Goal: Information Seeking & Learning: Learn about a topic

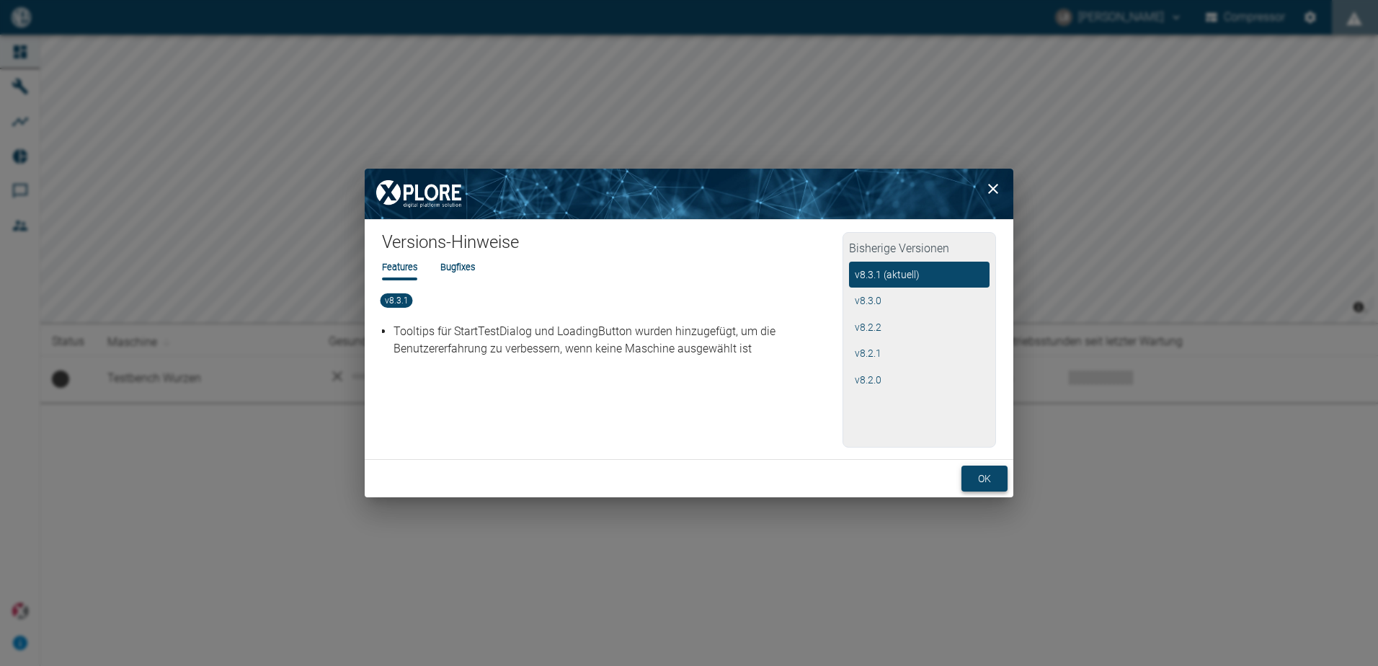
click at [987, 481] on button "ok" at bounding box center [984, 478] width 46 height 27
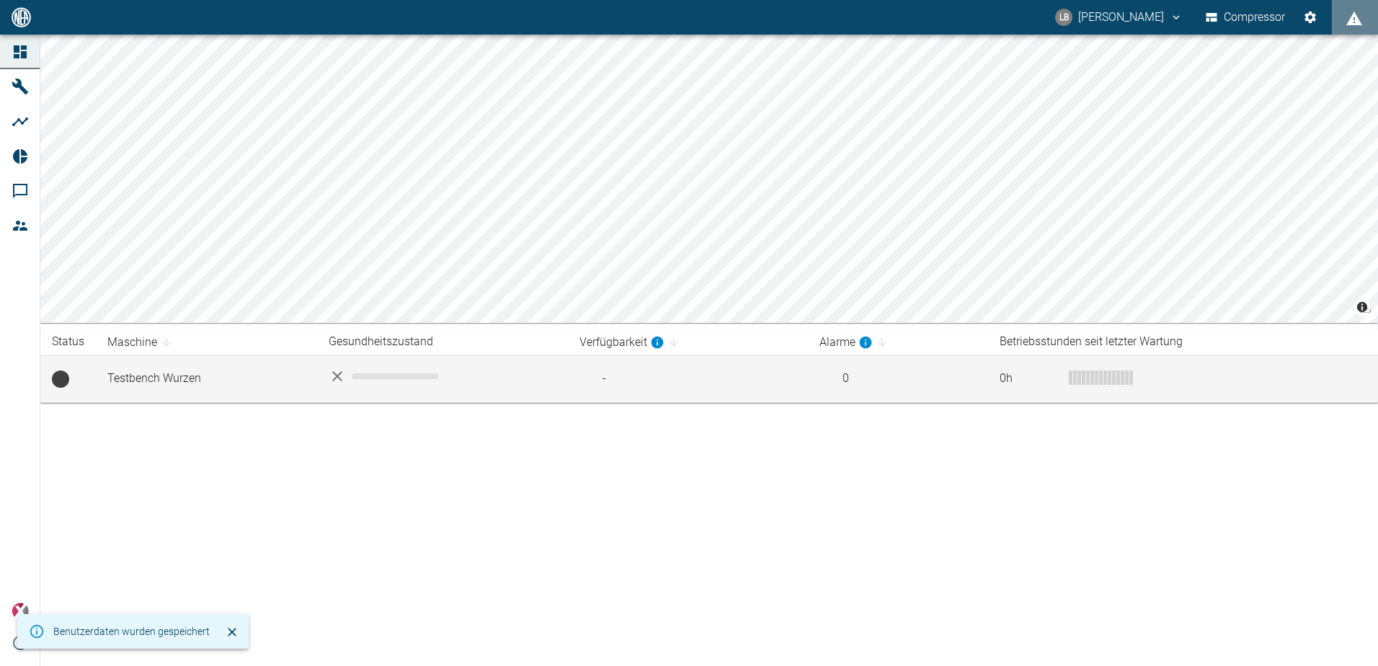
click at [184, 380] on td "Testbench Wurzen" at bounding box center [206, 378] width 221 height 47
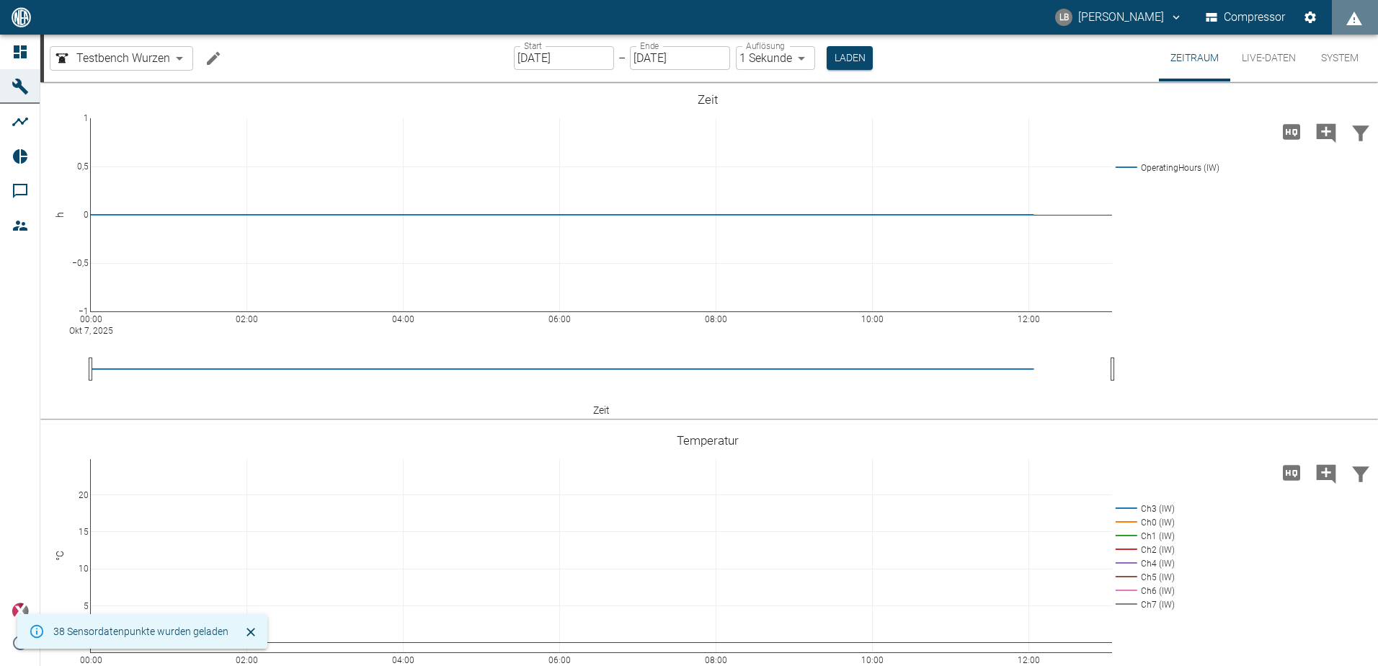
click at [180, 62] on body "LB [PERSON_NAME] Compressor Dashboard Maschinen Analysen Reports Kommentare Mit…" at bounding box center [689, 333] width 1378 height 666
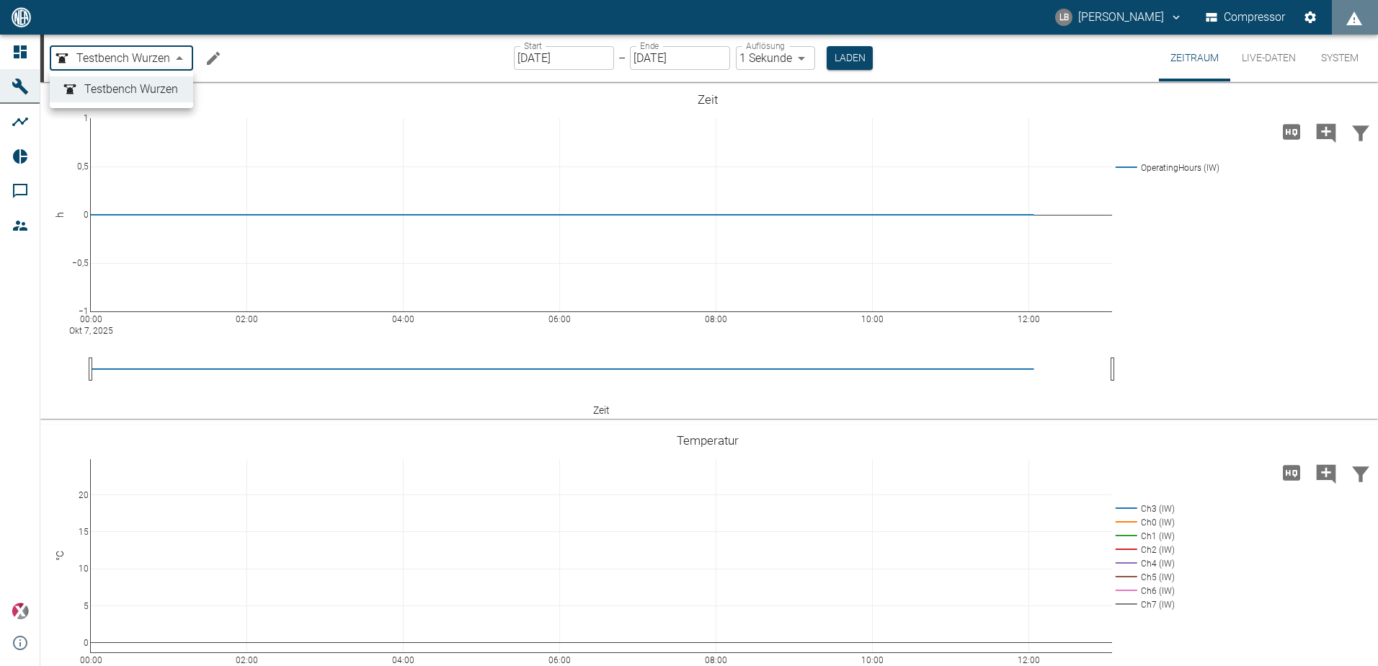
click at [180, 62] on div at bounding box center [689, 333] width 1378 height 666
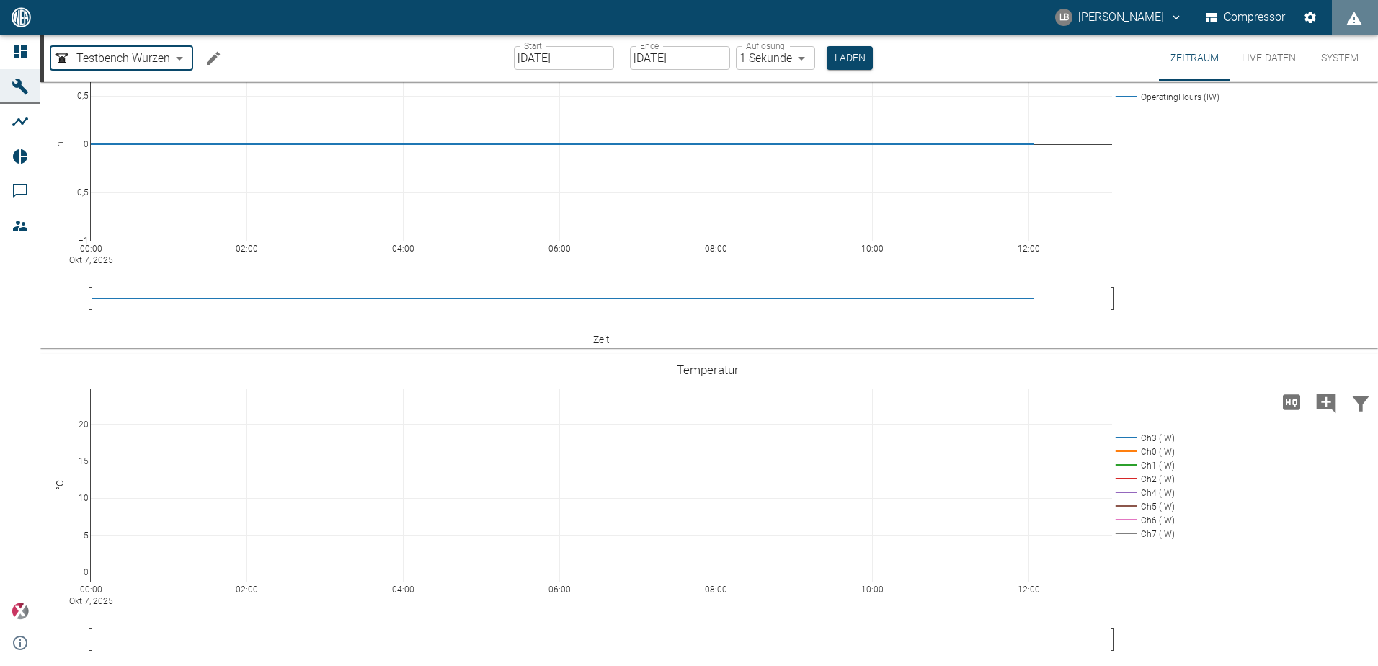
scroll to position [71, 0]
click at [837, 53] on button "Laden" at bounding box center [849, 58] width 46 height 24
click at [1275, 63] on button "Live-Daten" at bounding box center [1268, 58] width 77 height 47
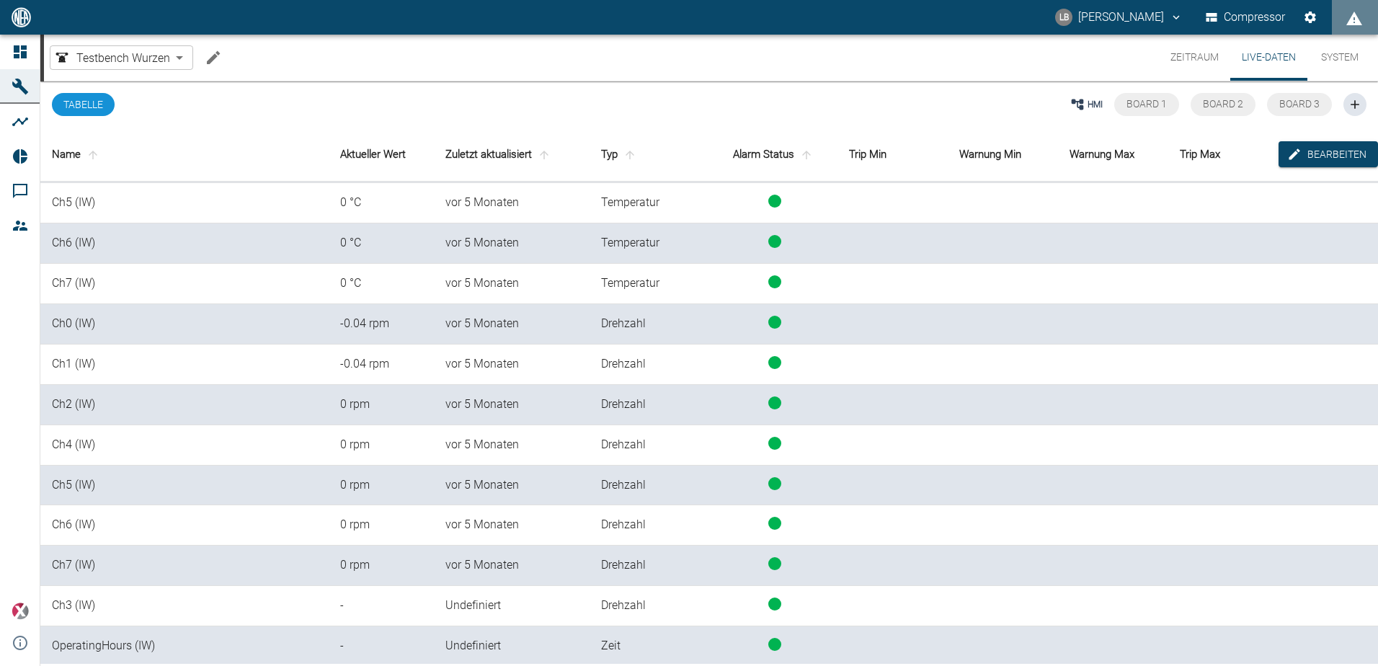
scroll to position [202, 0]
click at [501, 154] on th "Zuletzt aktualisiert" at bounding box center [512, 155] width 156 height 54
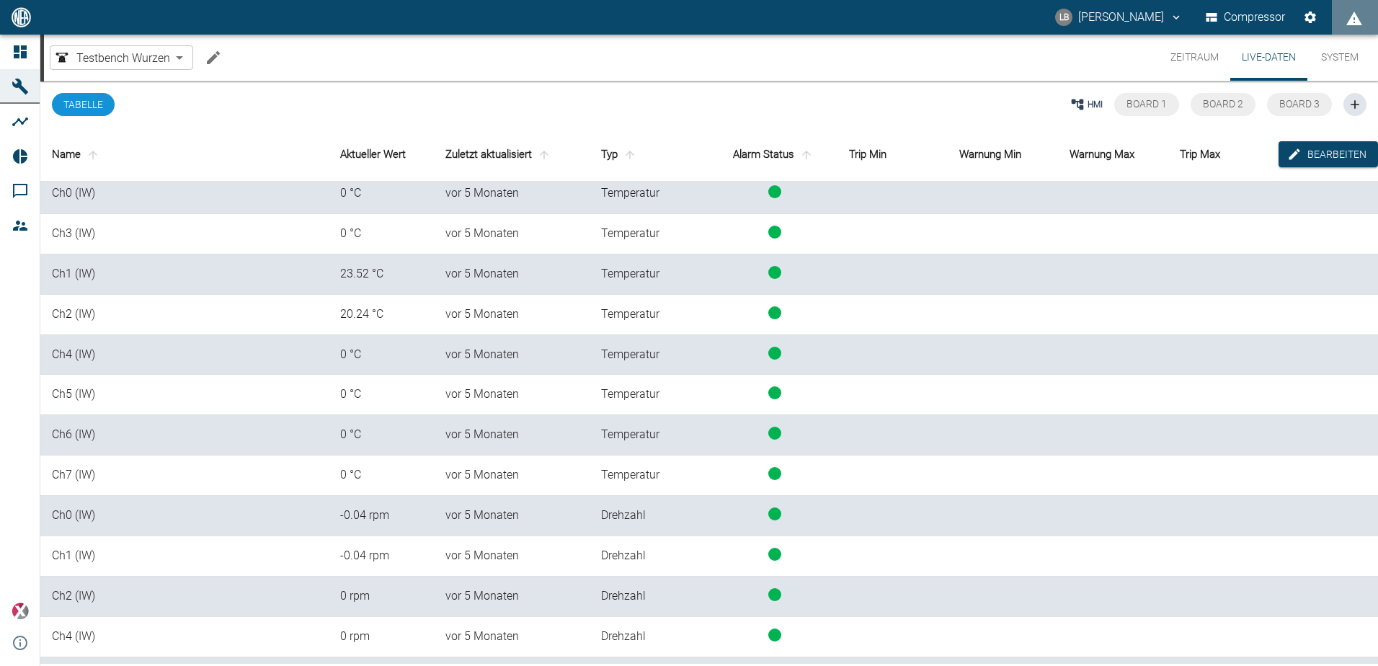
scroll to position [0, 0]
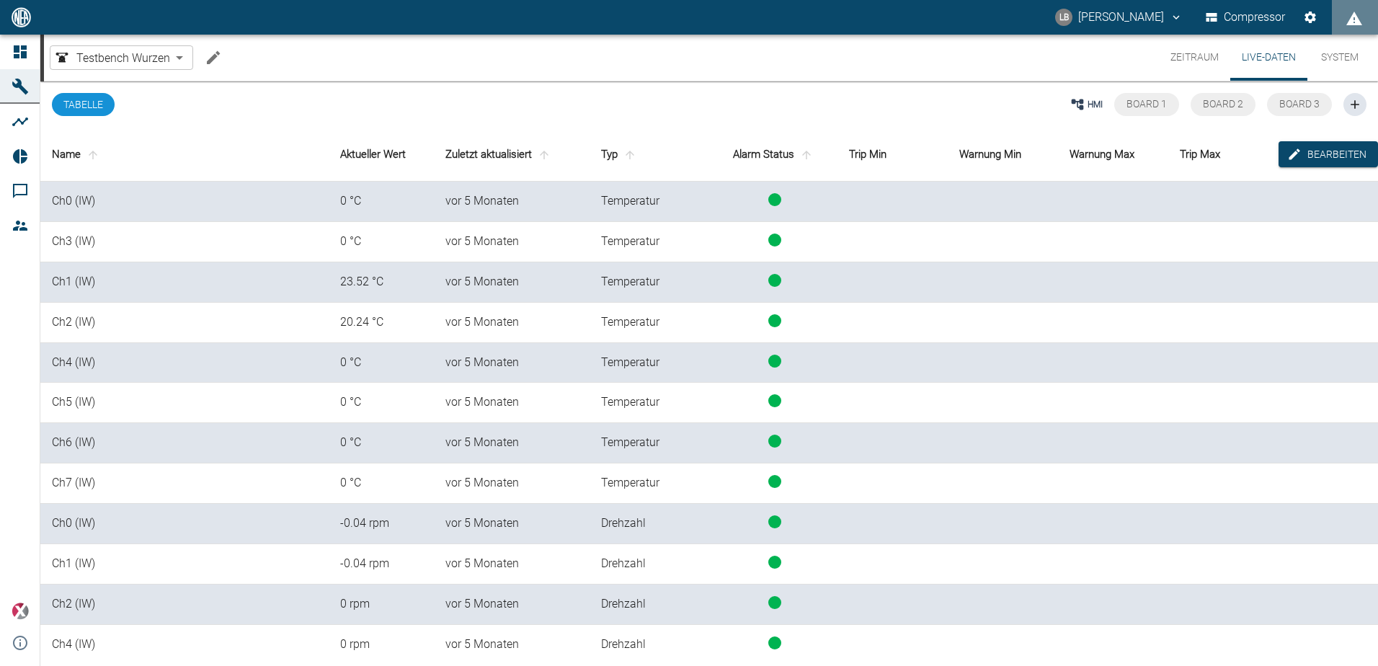
click at [1320, 55] on button "System" at bounding box center [1339, 58] width 65 height 46
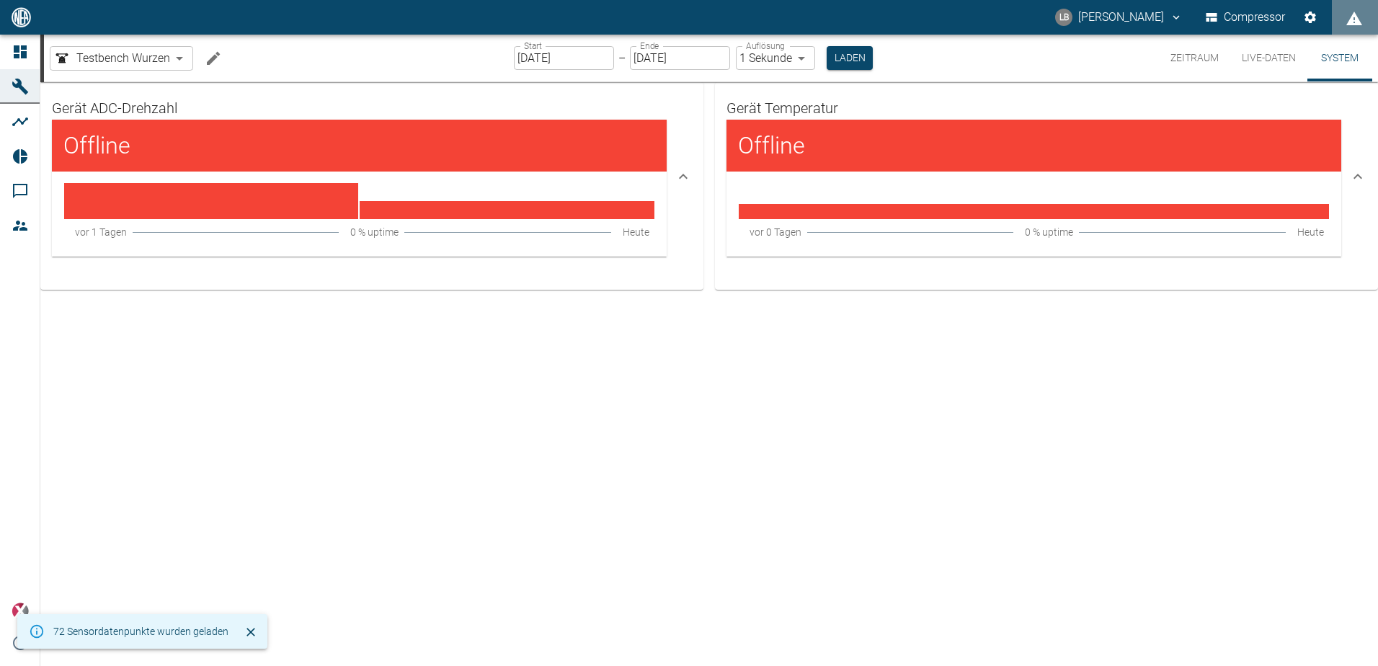
click at [782, 142] on h4 "Offline" at bounding box center [812, 145] width 148 height 29
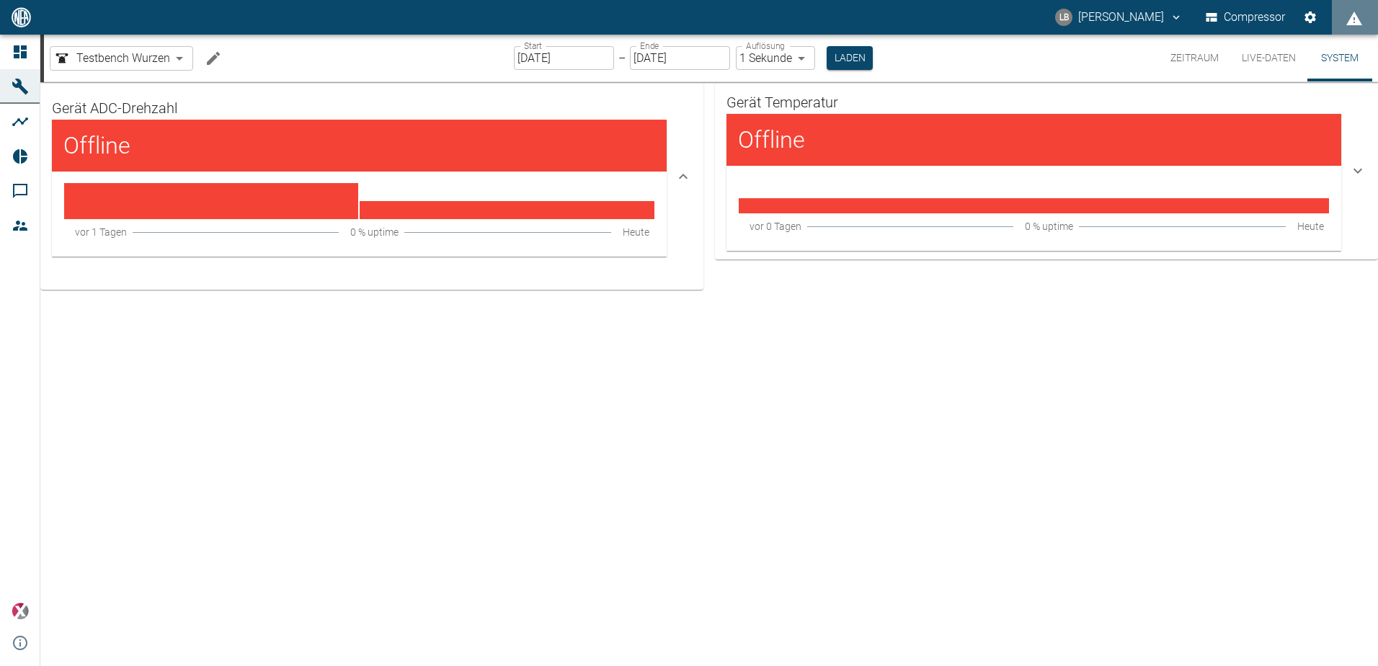
click at [782, 142] on h4 "Offline" at bounding box center [812, 139] width 148 height 29
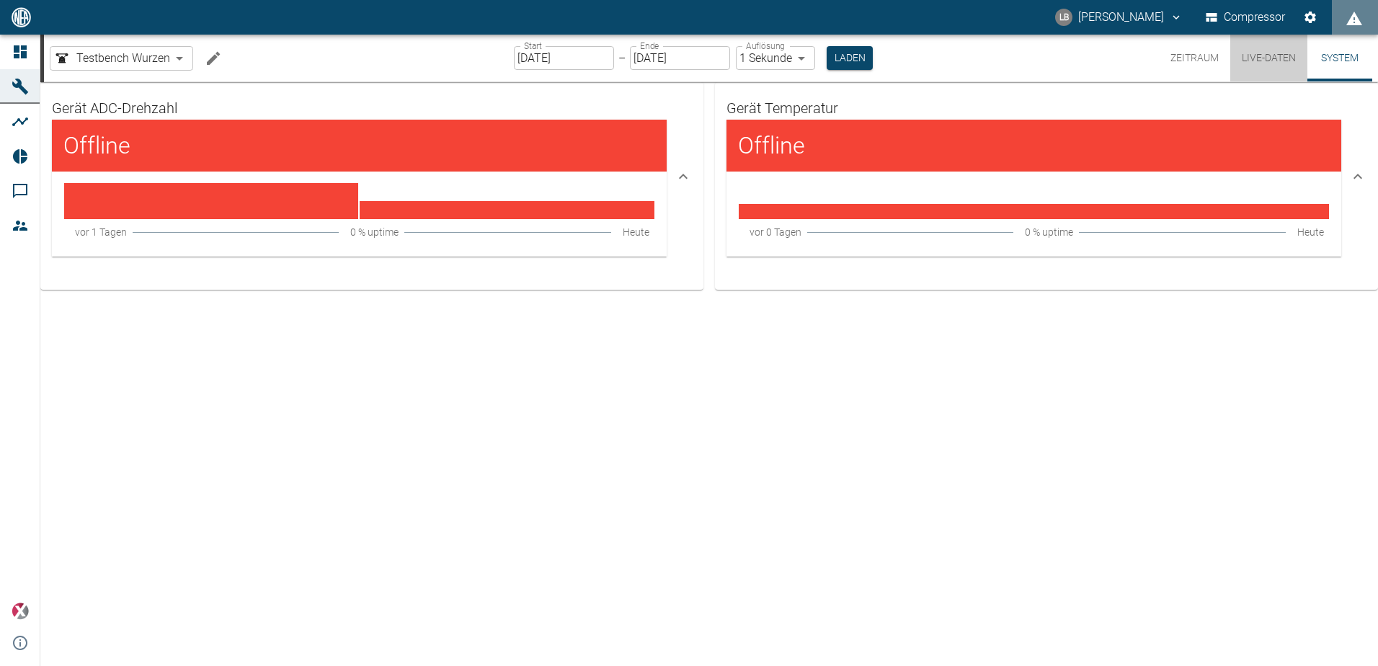
click at [1268, 70] on button "Live-Daten" at bounding box center [1268, 58] width 77 height 47
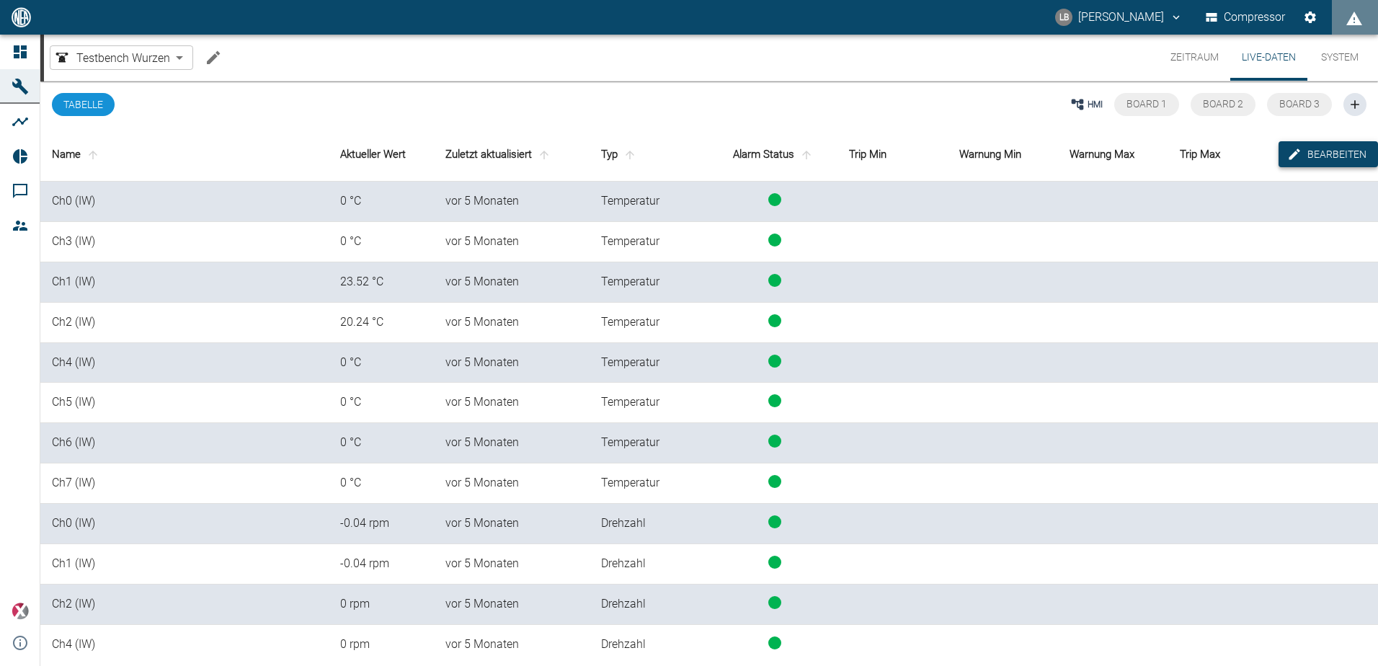
click at [1300, 155] on button "Bearbeiten" at bounding box center [1327, 154] width 99 height 27
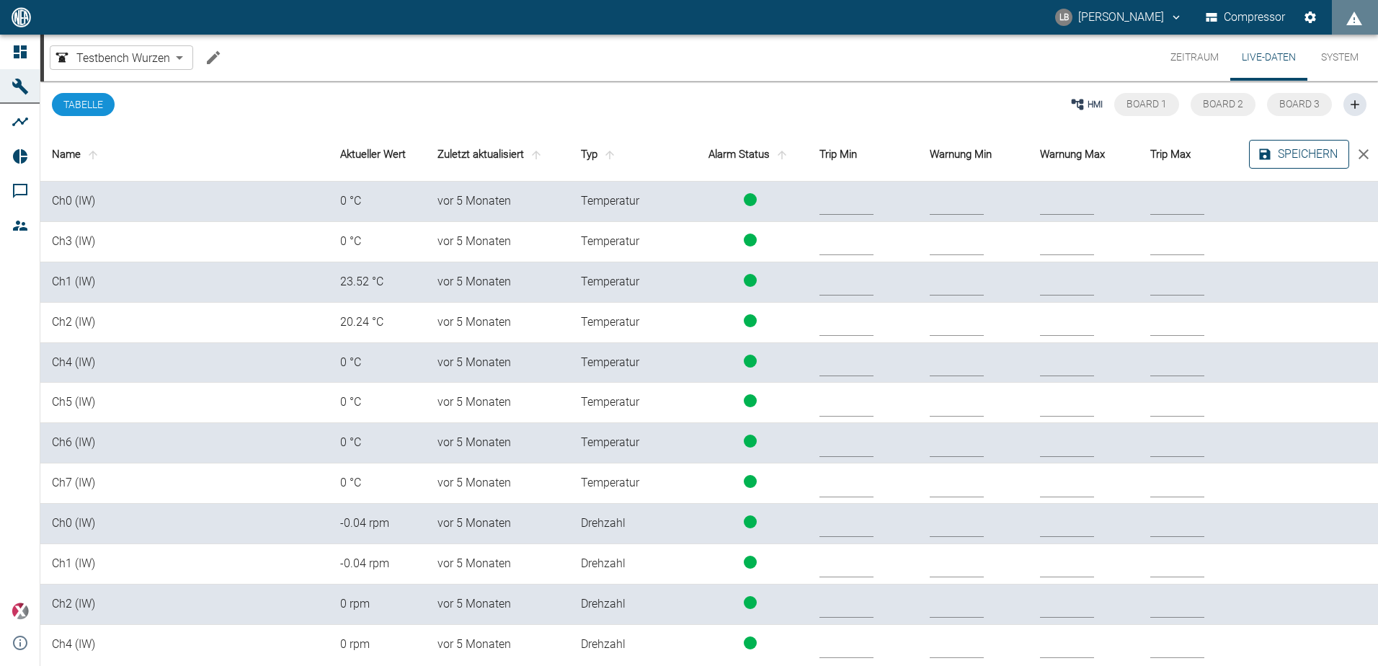
click at [1304, 156] on button "Speichern" at bounding box center [1299, 154] width 100 height 29
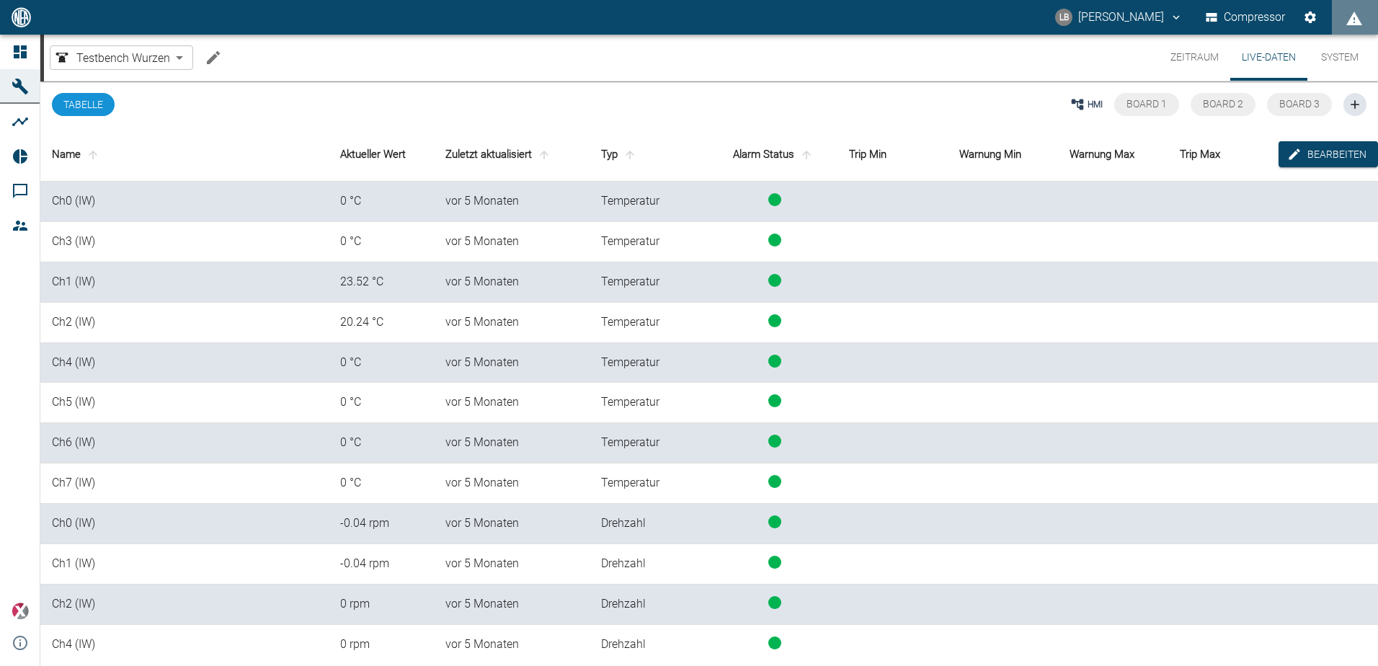
click at [491, 110] on div "HMI Board 1 Board 2 Board 3" at bounding box center [818, 104] width 1095 height 46
click at [165, 61] on body "LB [PERSON_NAME] Compressor Dashboard Maschinen Analysen Reports Kommentare Mit…" at bounding box center [689, 333] width 1378 height 666
click at [111, 92] on span "Testbench Wurzen" at bounding box center [131, 88] width 94 height 17
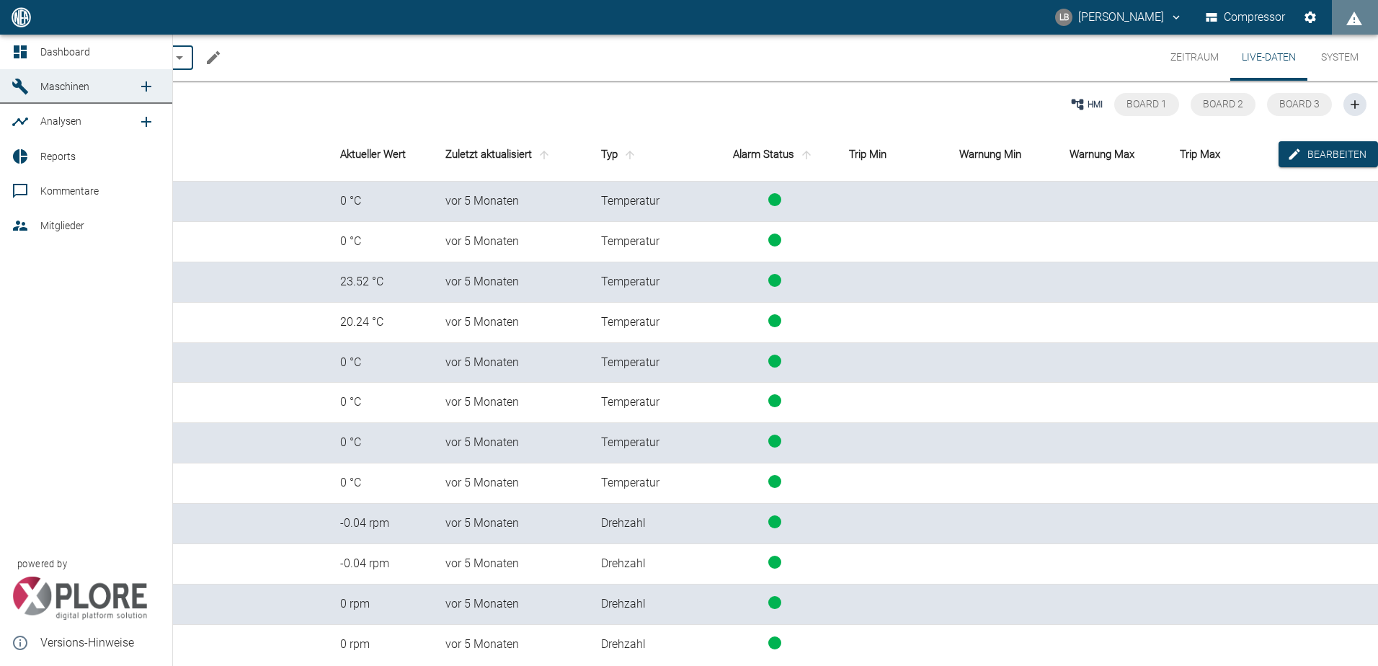
click at [12, 52] on icon at bounding box center [20, 51] width 17 height 17
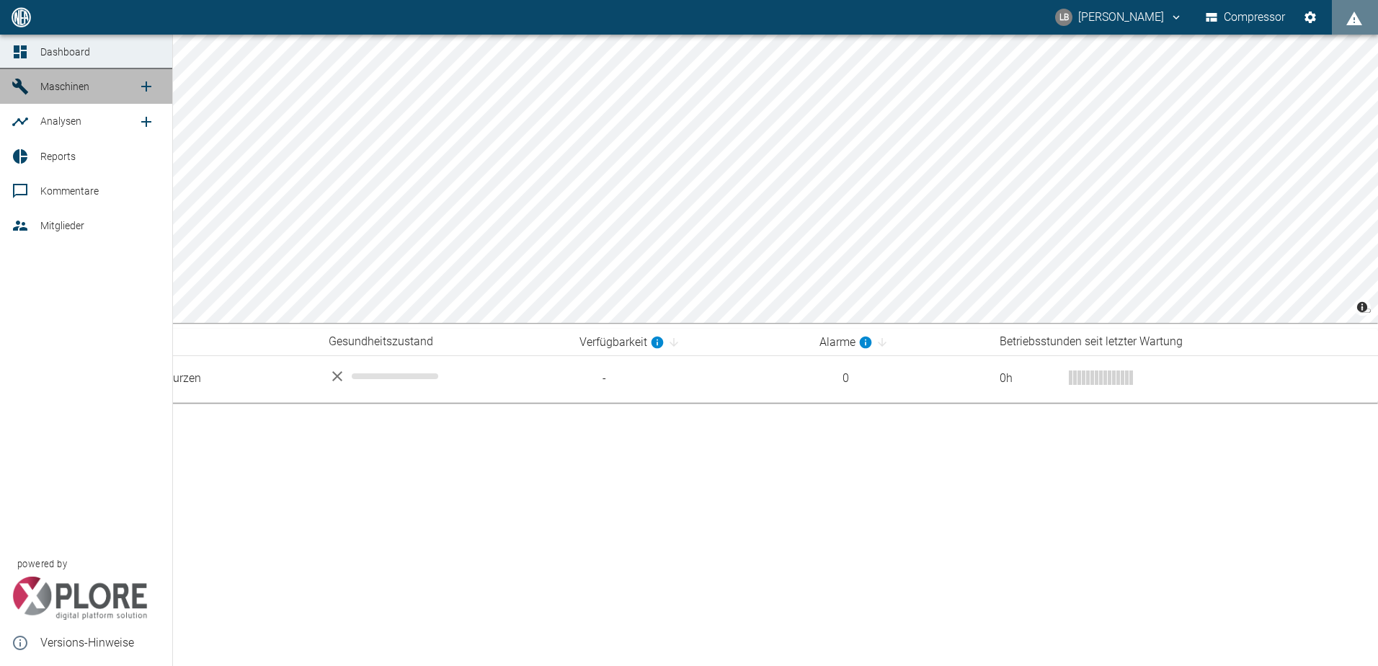
click at [17, 89] on icon at bounding box center [20, 86] width 17 height 17
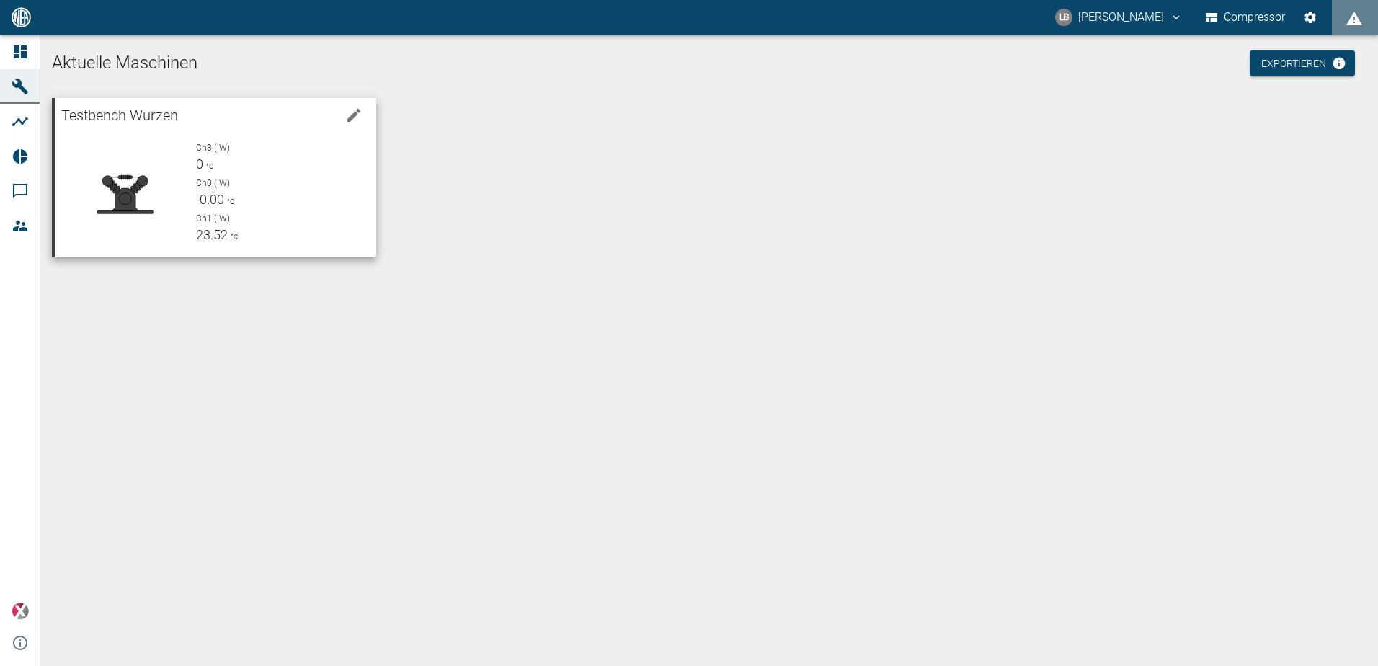
click at [248, 181] on p "Ch0 (IW)" at bounding box center [280, 183] width 169 height 13
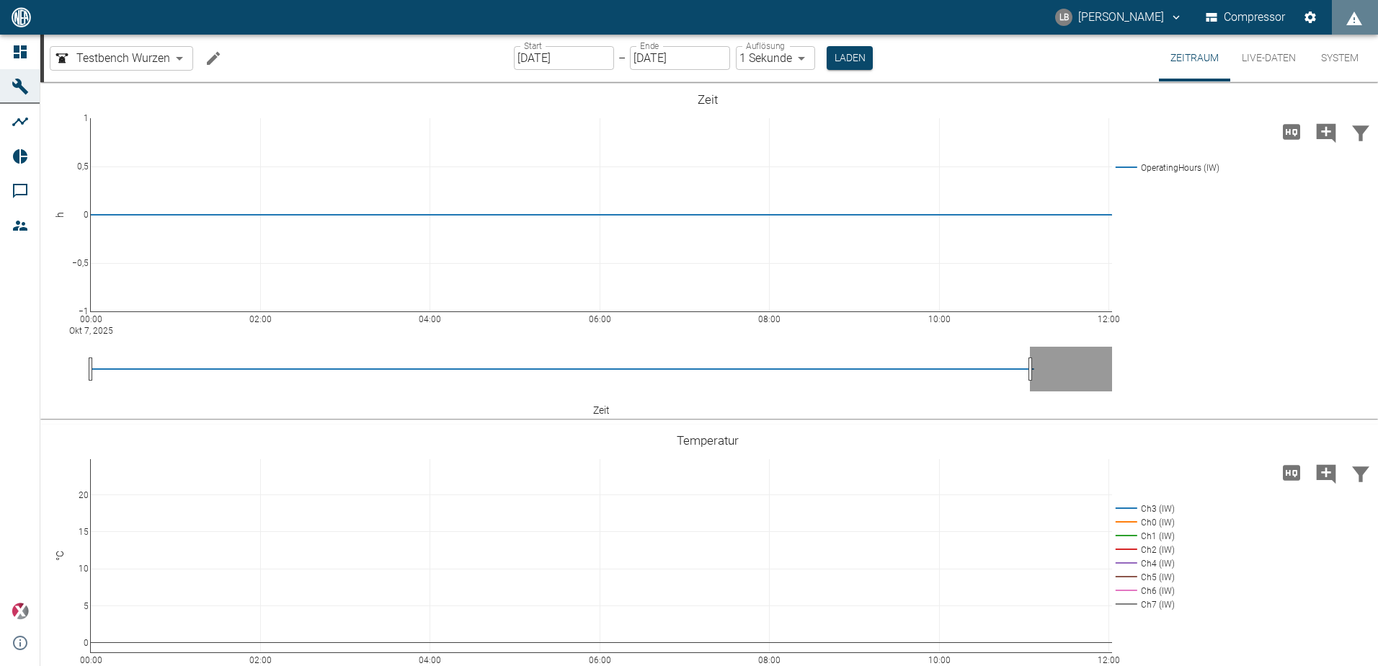
click at [788, 58] on body "LB [PERSON_NAME] Compressor Dashboard Maschinen Analysen Reports Kommentare Mit…" at bounding box center [689, 333] width 1378 height 666
click at [1232, 22] on div at bounding box center [689, 333] width 1378 height 666
click at [1317, 17] on button "Einstellungen" at bounding box center [1310, 17] width 26 height 26
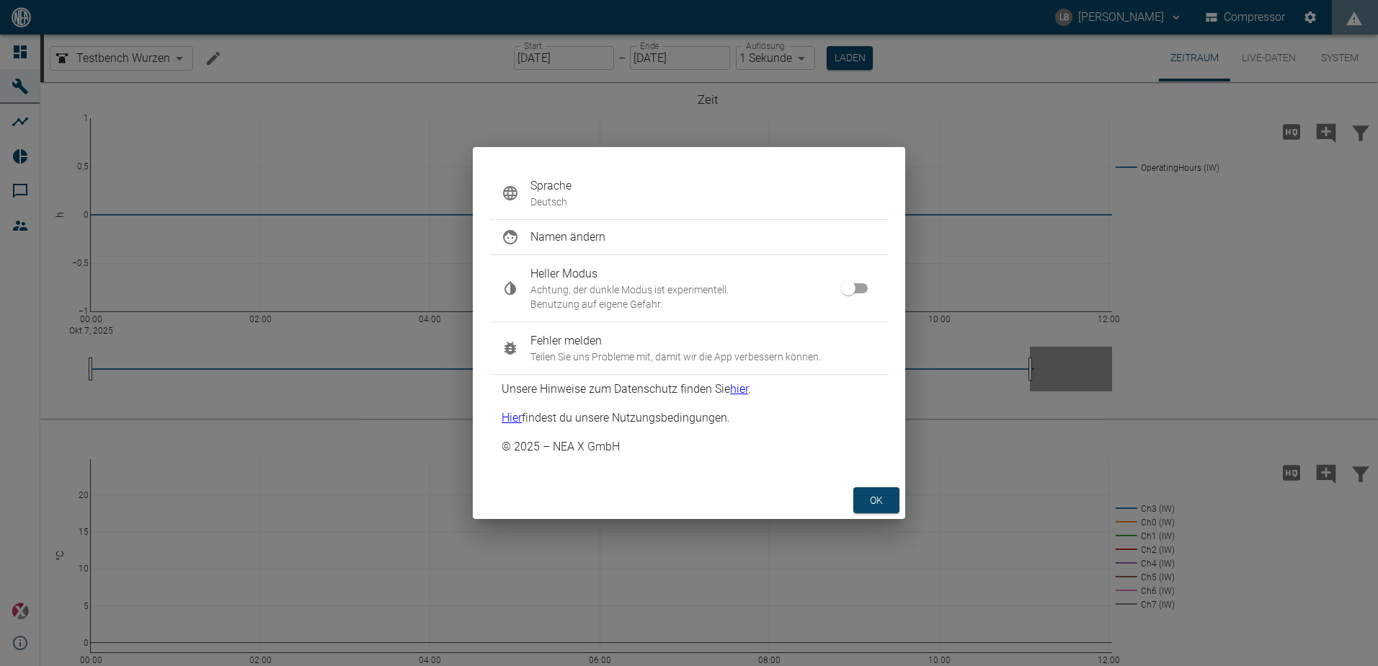
click at [882, 496] on button "ok" at bounding box center [876, 500] width 46 height 27
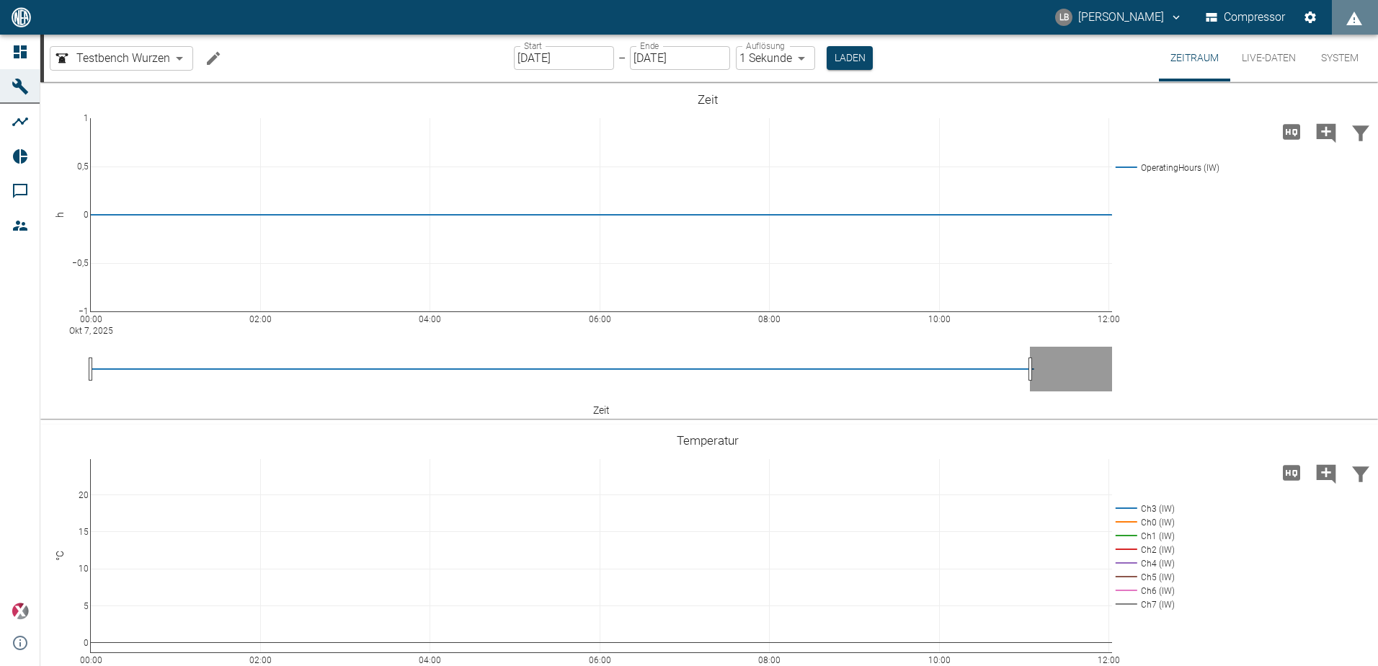
click at [202, 57] on button "Machine bearbeiten" at bounding box center [213, 58] width 29 height 29
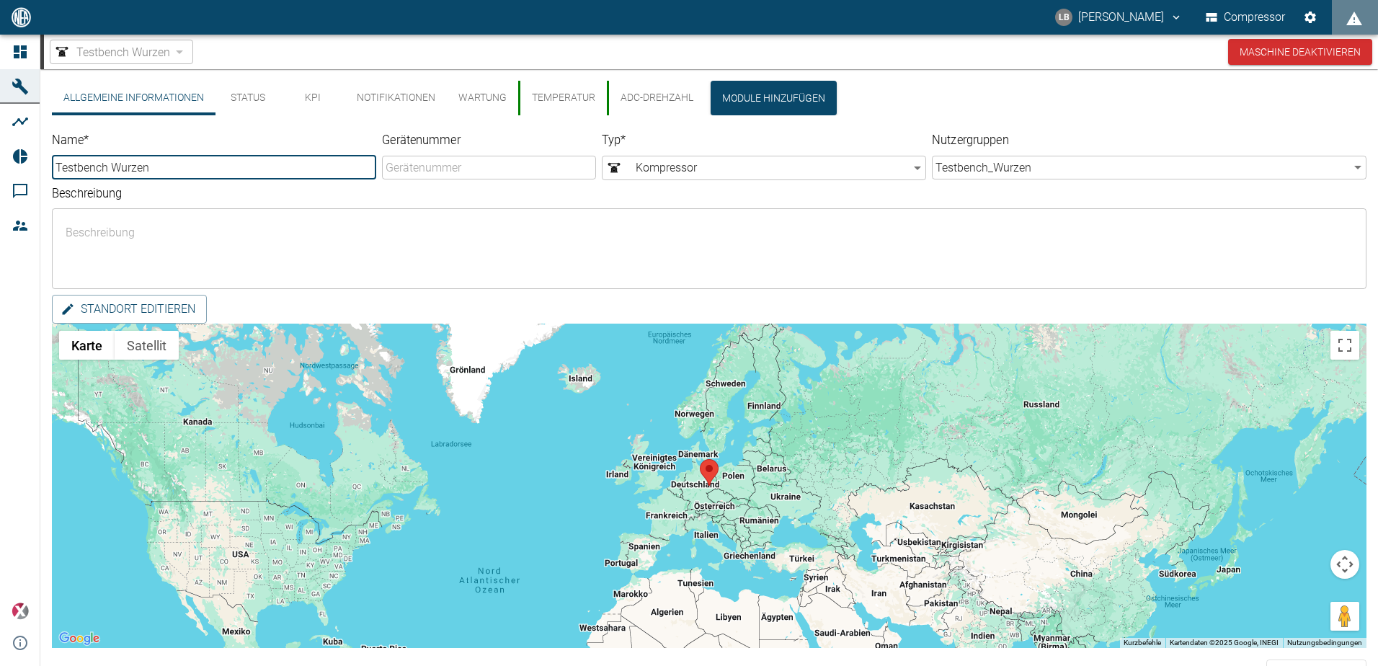
click at [517, 167] on input "Gerätenummer" at bounding box center [489, 168] width 214 height 24
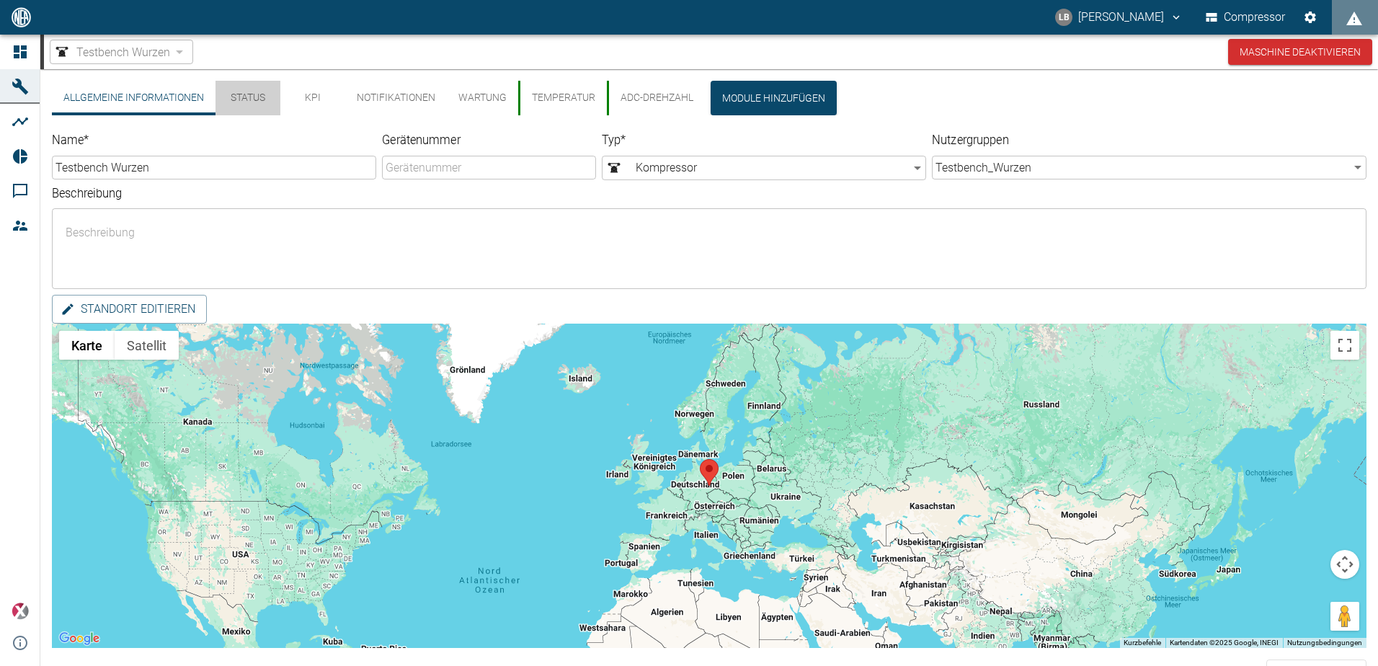
click at [253, 94] on button "Status" at bounding box center [247, 98] width 65 height 35
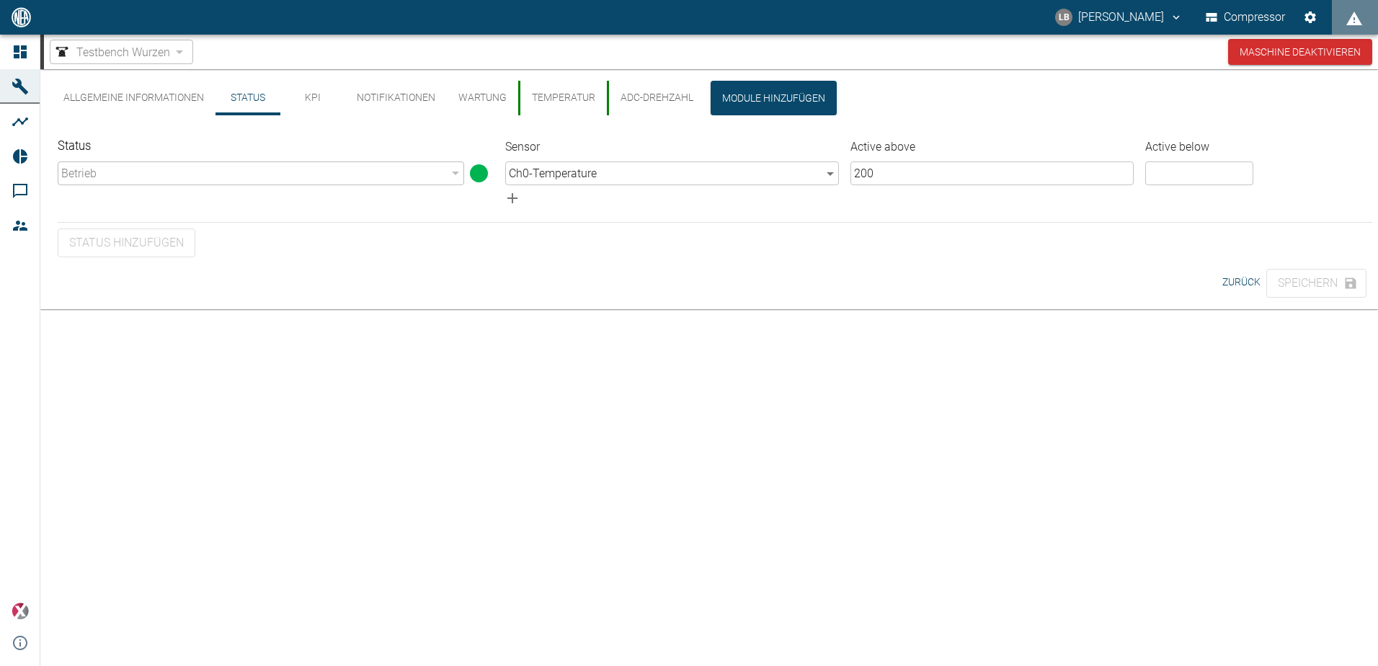
click at [300, 99] on button "KPI" at bounding box center [312, 98] width 65 height 35
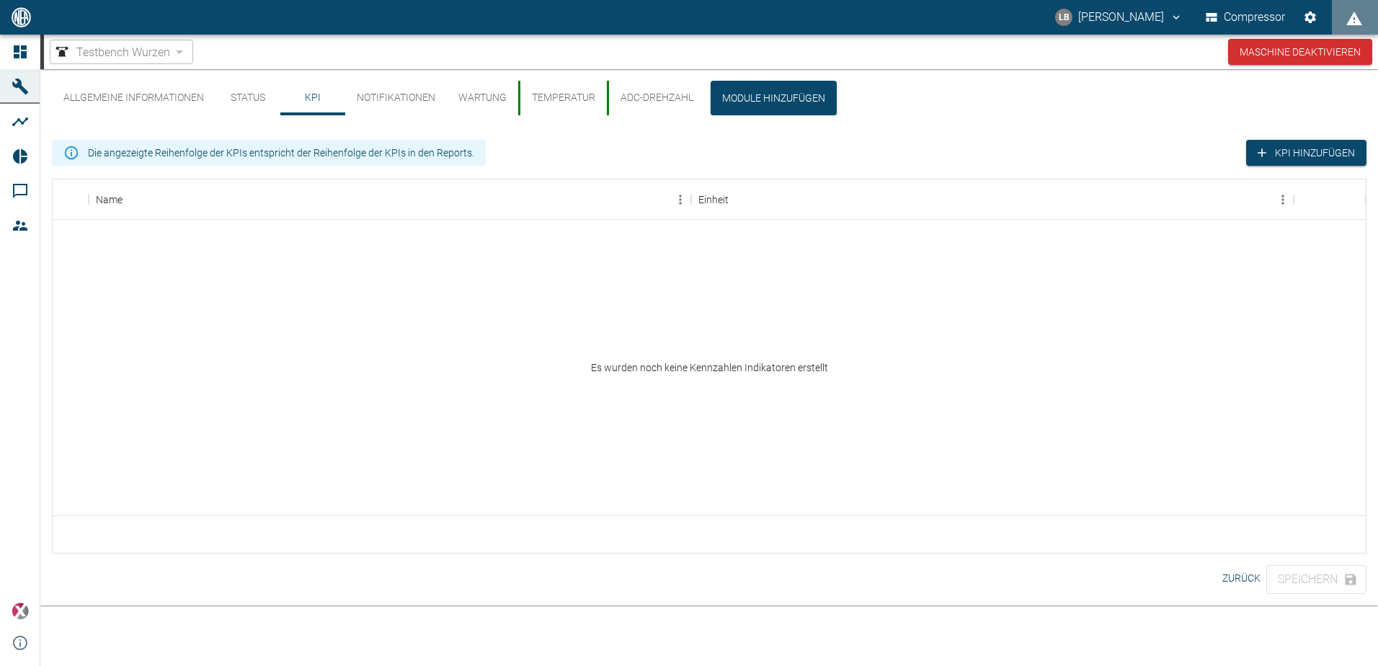
click at [379, 99] on button "Notifikationen" at bounding box center [396, 98] width 102 height 35
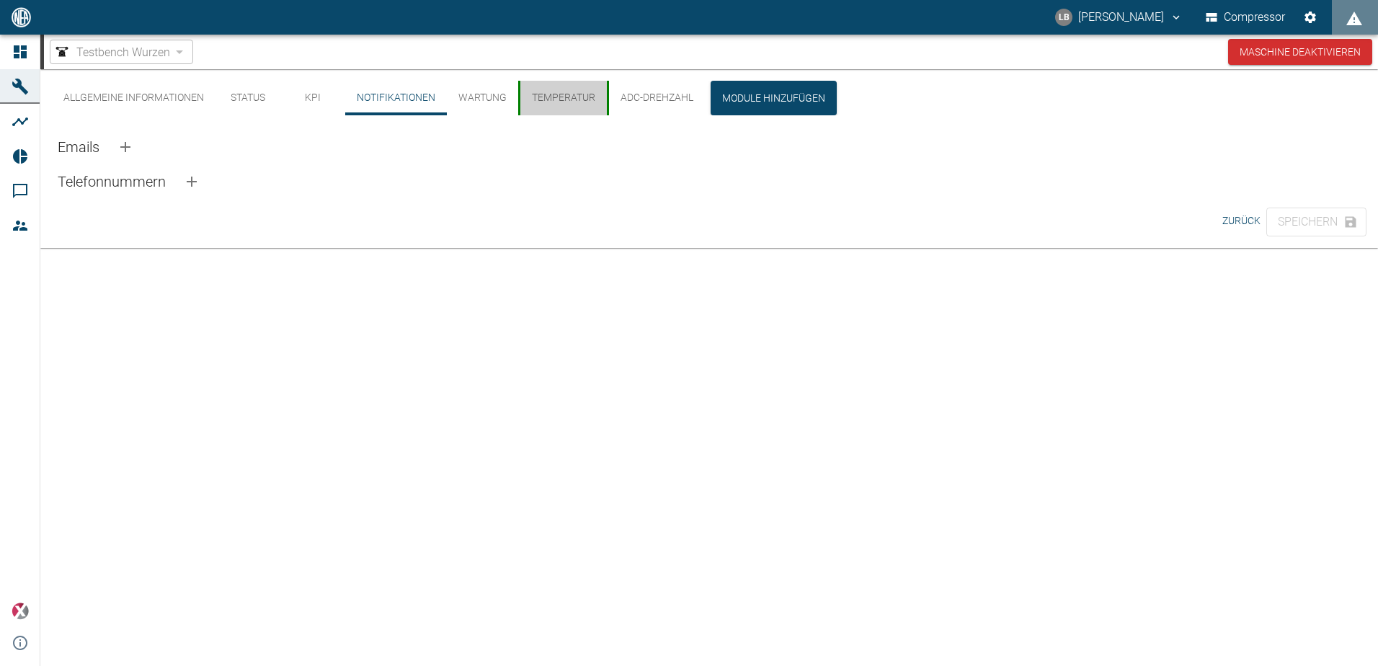
click at [548, 98] on button "Temperatur" at bounding box center [562, 98] width 89 height 35
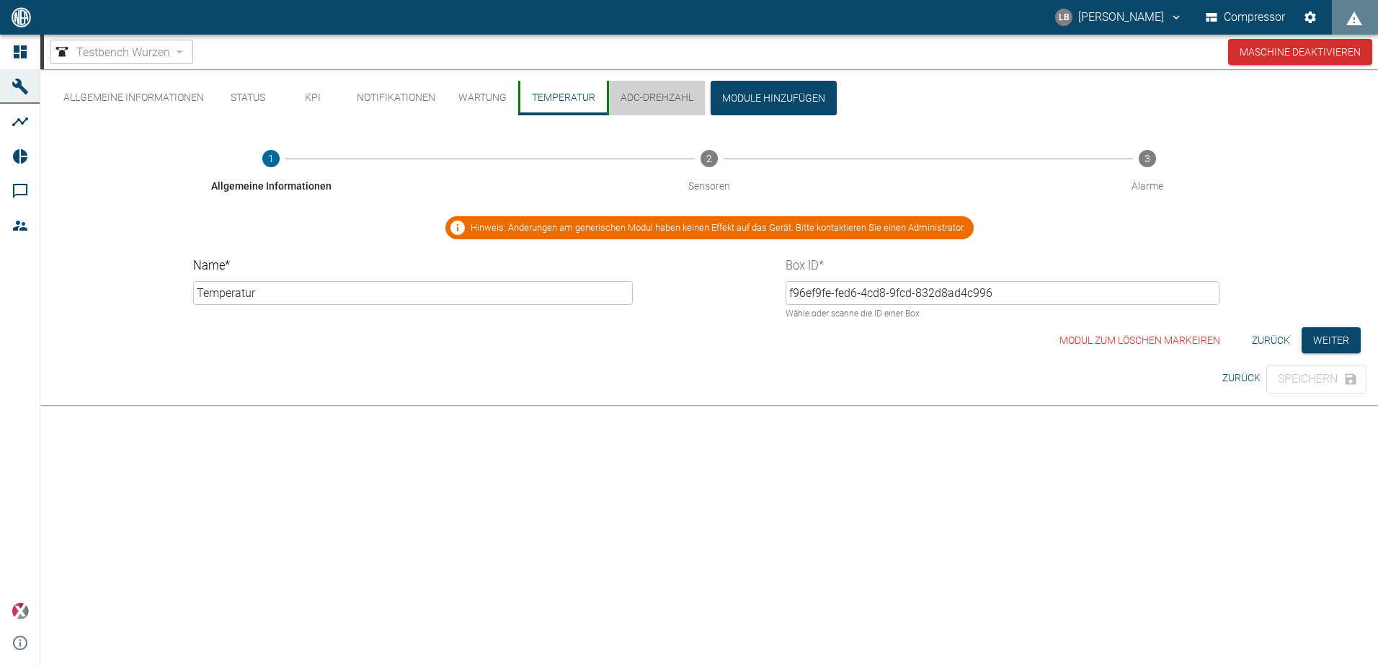
click at [641, 103] on button "ADC-Drehzahl" at bounding box center [656, 98] width 98 height 35
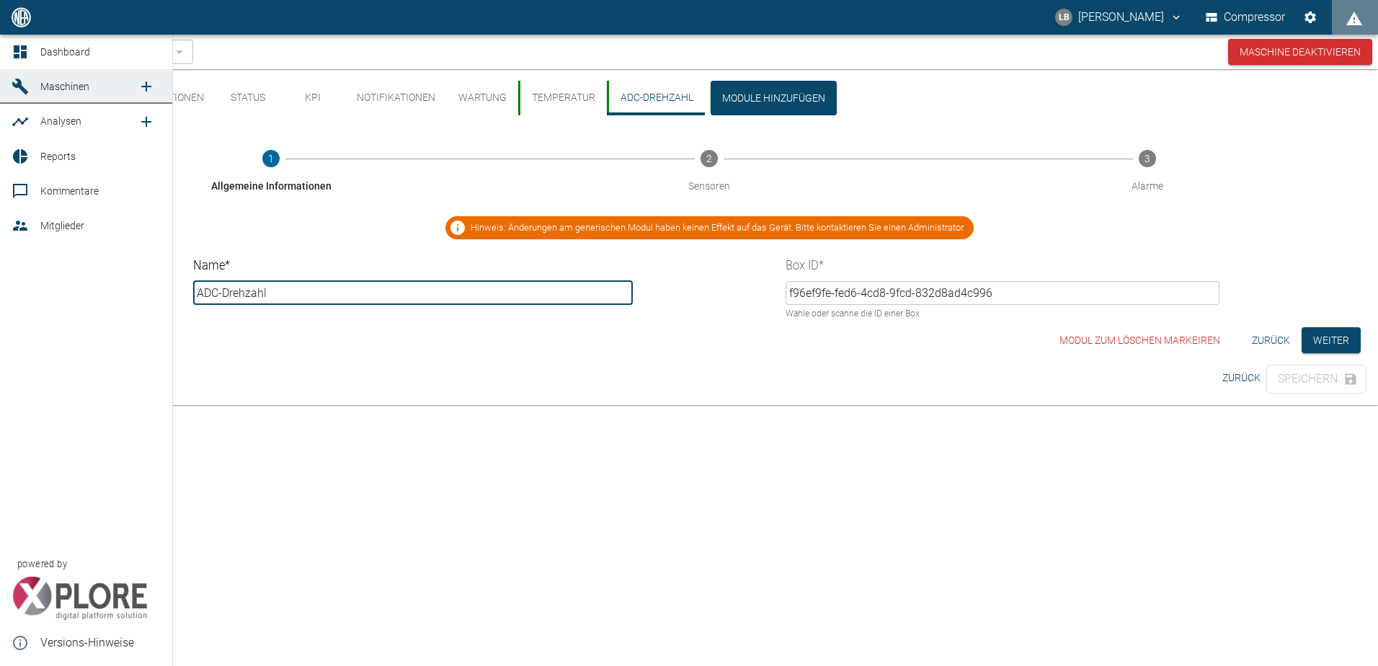
click at [16, 117] on icon at bounding box center [20, 121] width 17 height 17
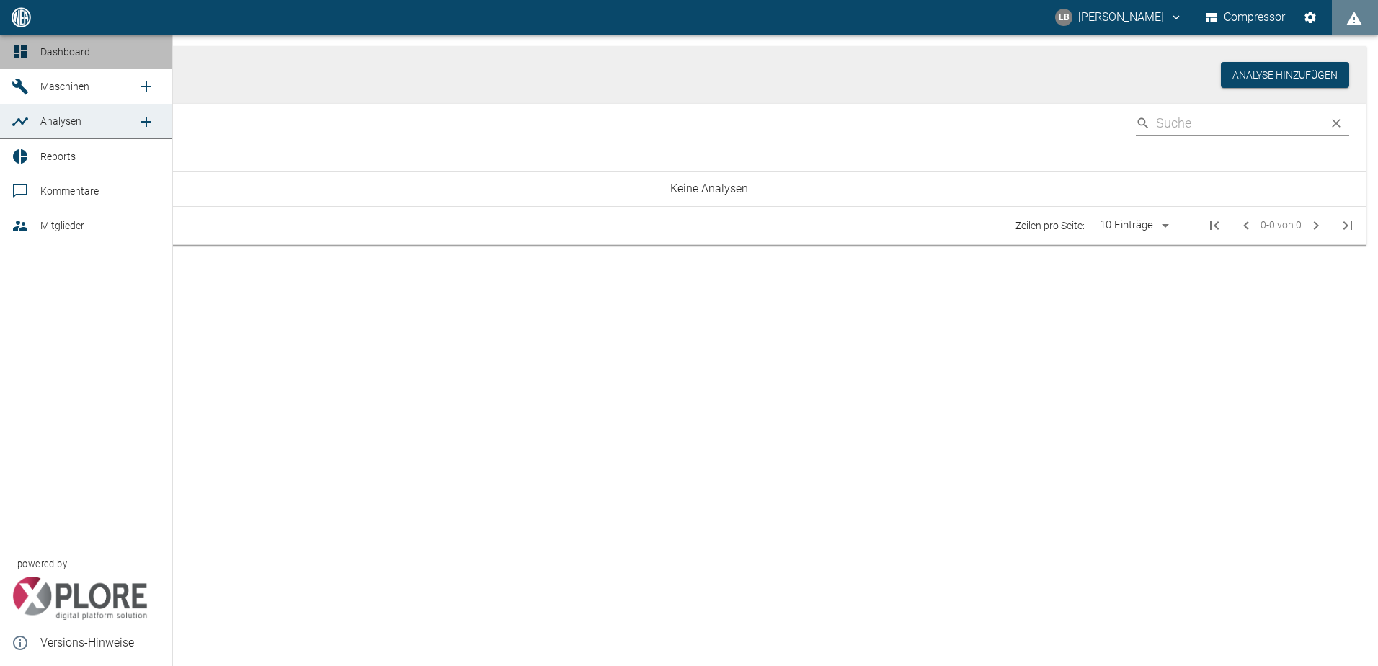
click at [16, 48] on icon at bounding box center [20, 51] width 13 height 13
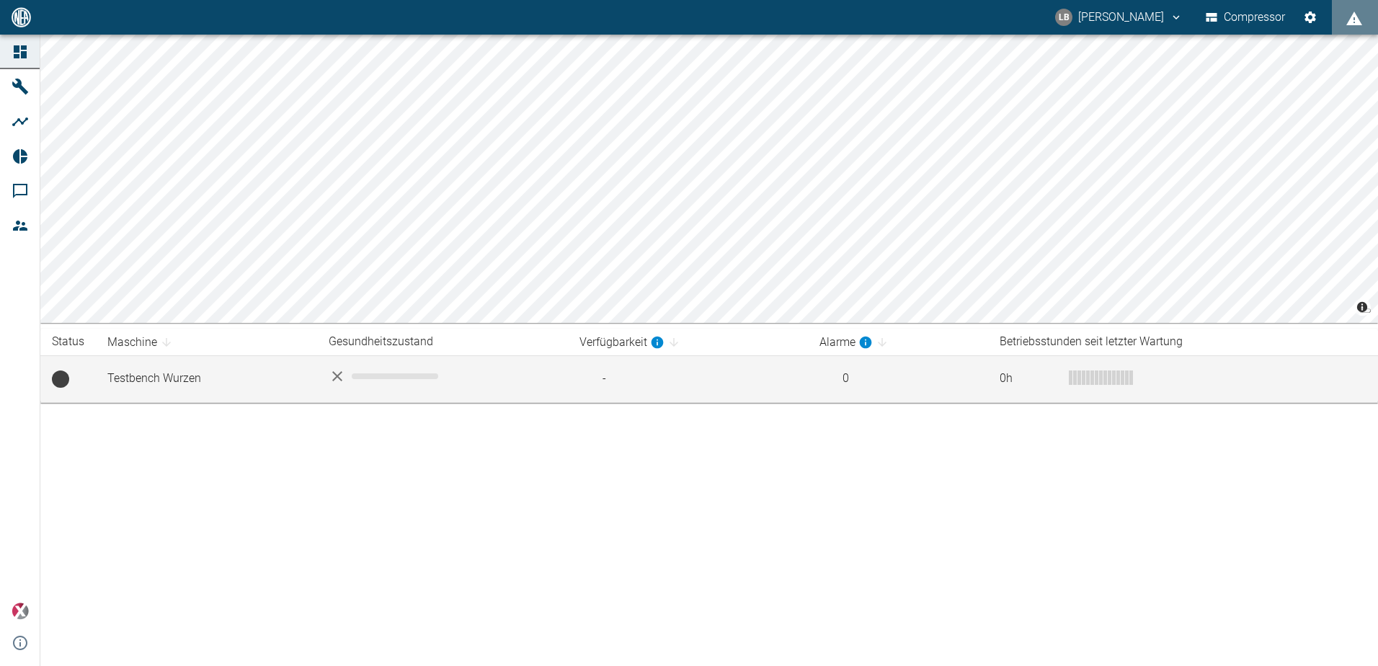
click at [174, 366] on td "Testbench Wurzen" at bounding box center [206, 378] width 221 height 47
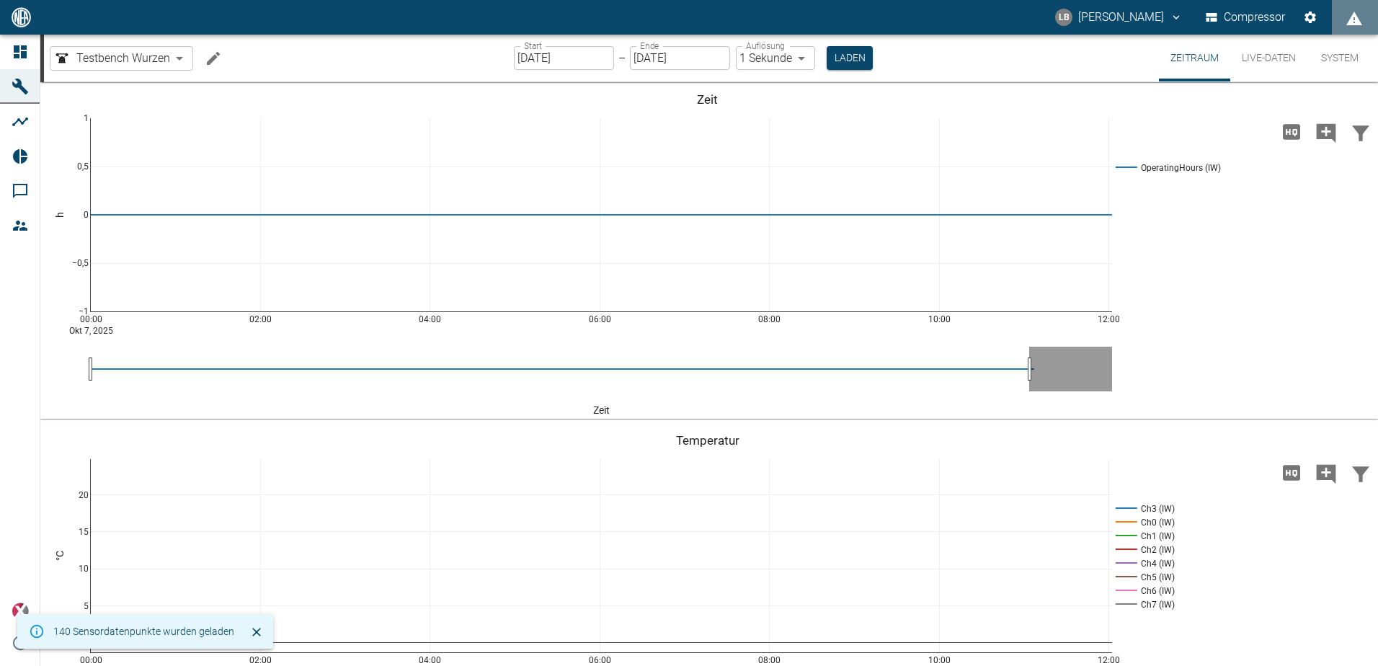
click at [1253, 61] on button "Live-Daten" at bounding box center [1268, 58] width 77 height 47
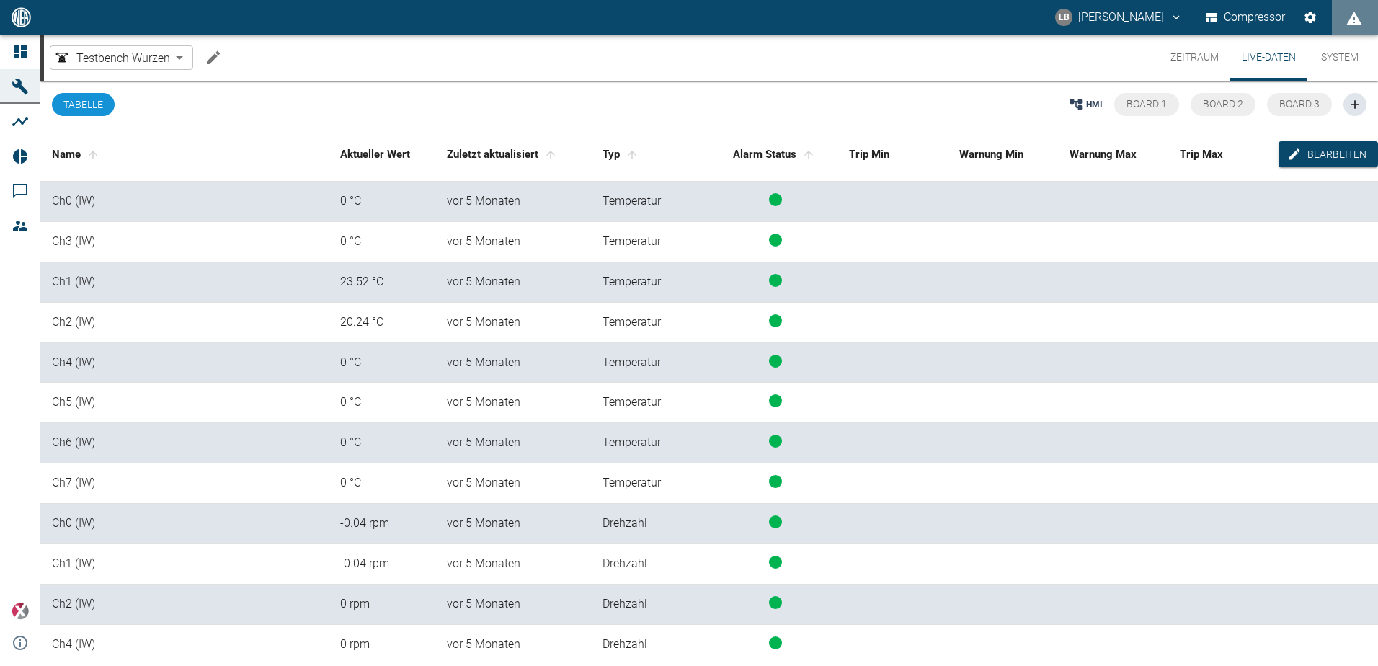
click at [343, 283] on div "23.52 °C" at bounding box center [382, 282] width 84 height 17
click at [87, 285] on td "Ch1 (IW)" at bounding box center [184, 282] width 288 height 40
click at [1168, 282] on td at bounding box center [1223, 282] width 110 height 40
click at [1133, 107] on span "Board 1" at bounding box center [1146, 104] width 40 height 12
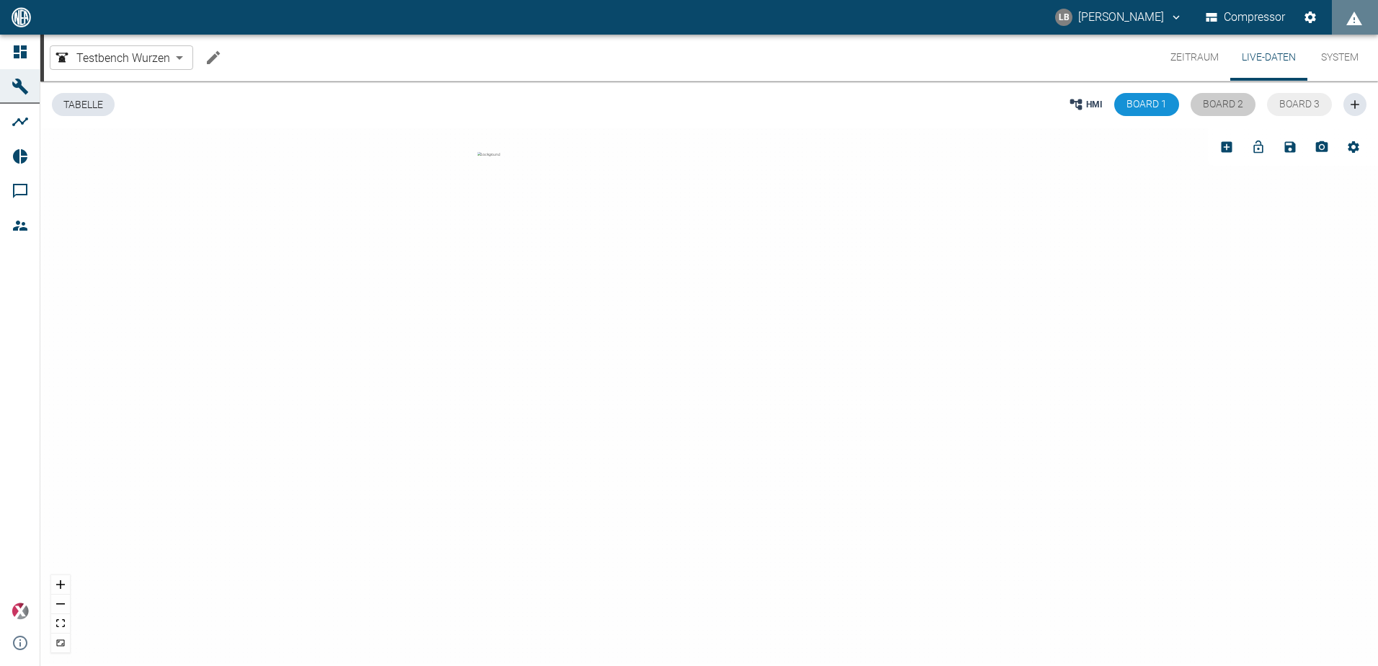
click at [1231, 104] on span "Board 2" at bounding box center [1222, 104] width 40 height 12
click at [1291, 105] on span "Board 3" at bounding box center [1299, 104] width 40 height 12
click at [1138, 107] on span "Board 1" at bounding box center [1146, 104] width 40 height 12
click at [1170, 58] on button "Zeitraum" at bounding box center [1194, 58] width 71 height 46
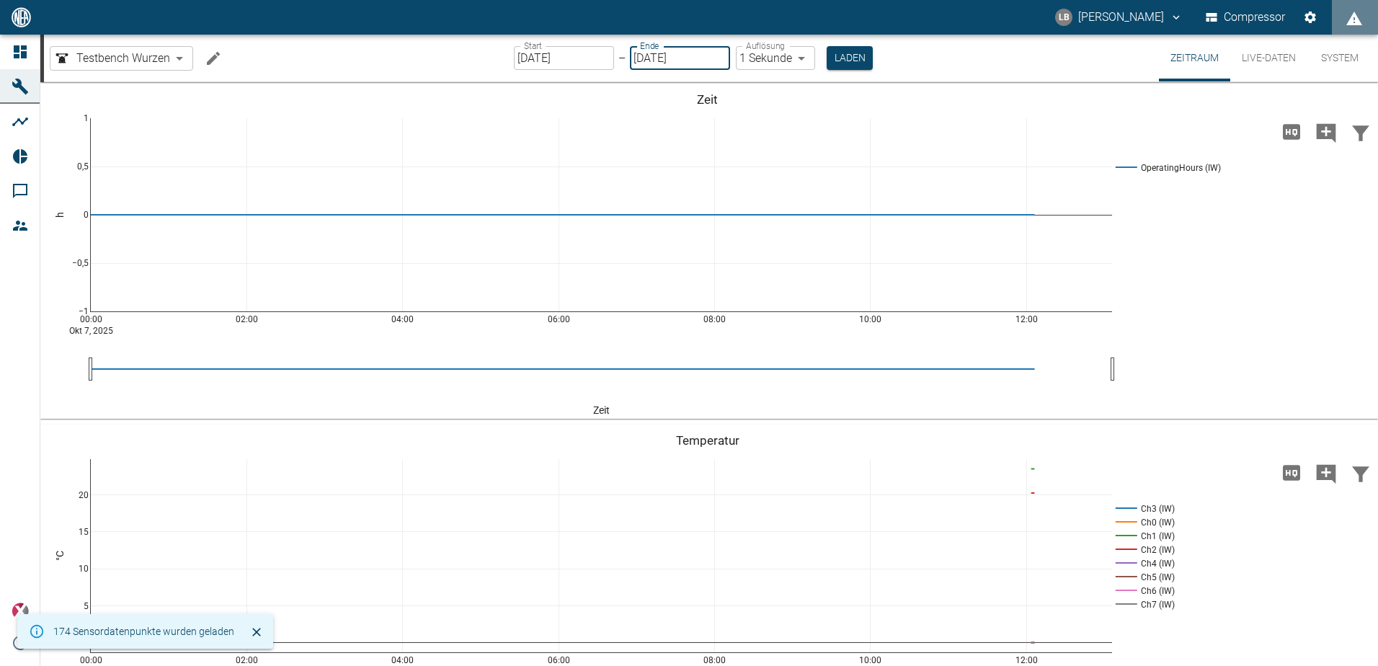
click at [685, 61] on input "[DATE]" at bounding box center [680, 58] width 100 height 24
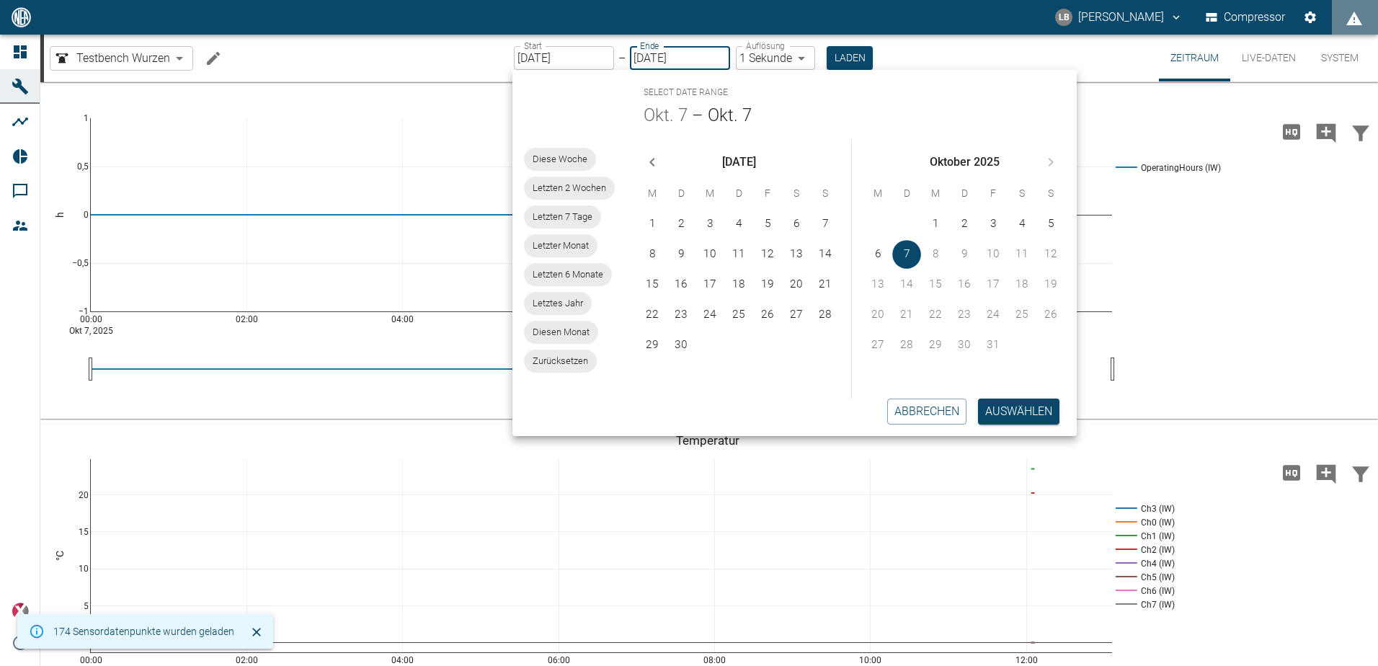
click at [933, 249] on div "8" at bounding box center [935, 254] width 29 height 29
click at [939, 255] on div "8" at bounding box center [935, 254] width 29 height 29
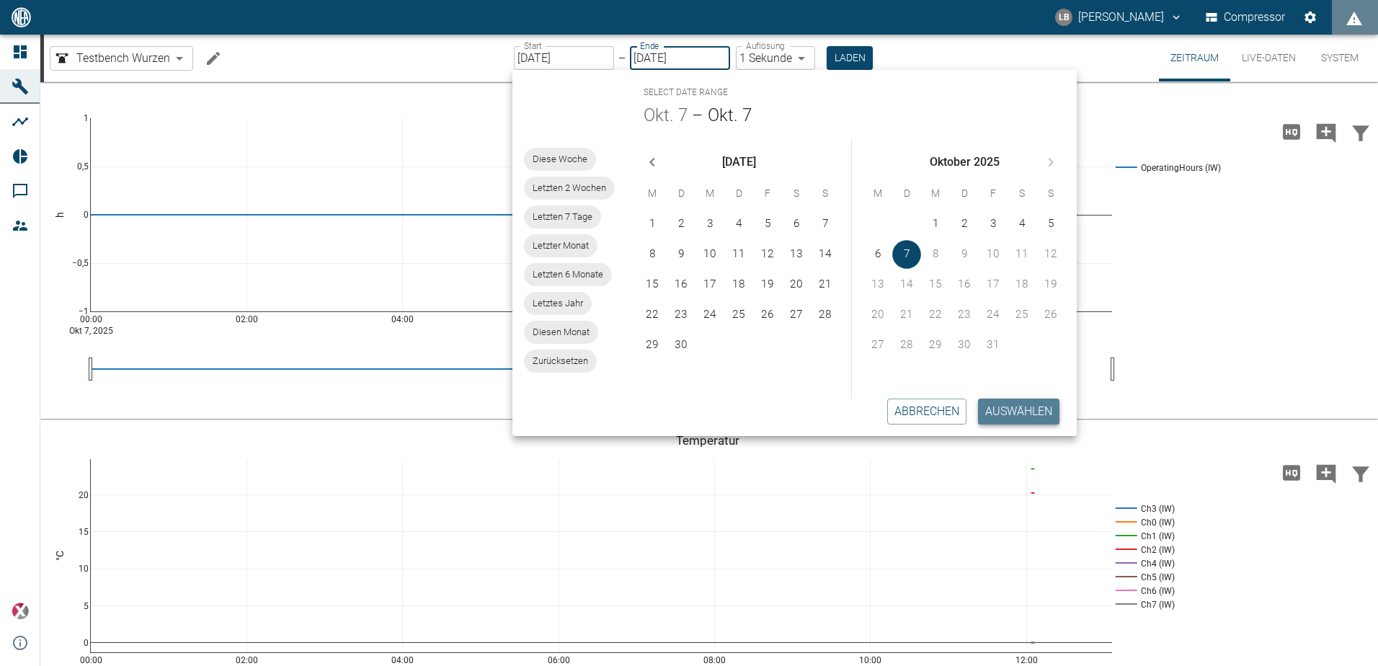
click at [1003, 409] on button "Auswählen" at bounding box center [1018, 411] width 81 height 26
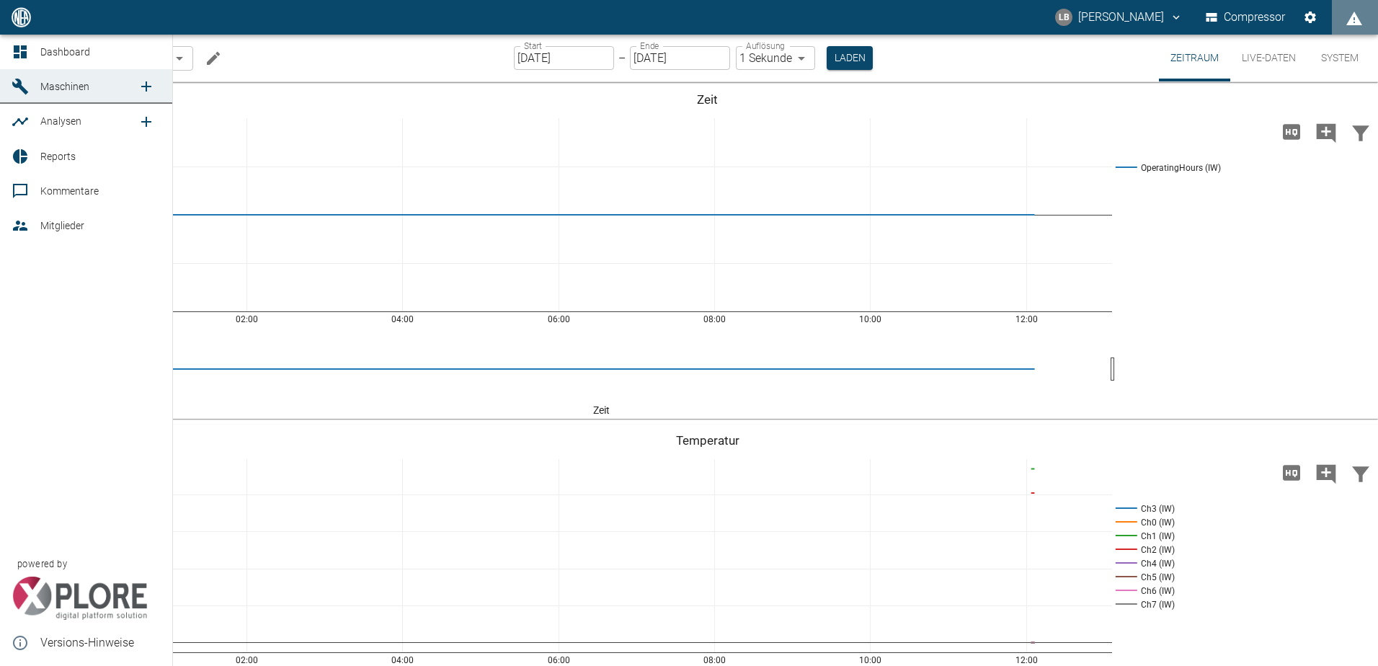
click at [67, 151] on span "Reports" at bounding box center [57, 157] width 35 height 12
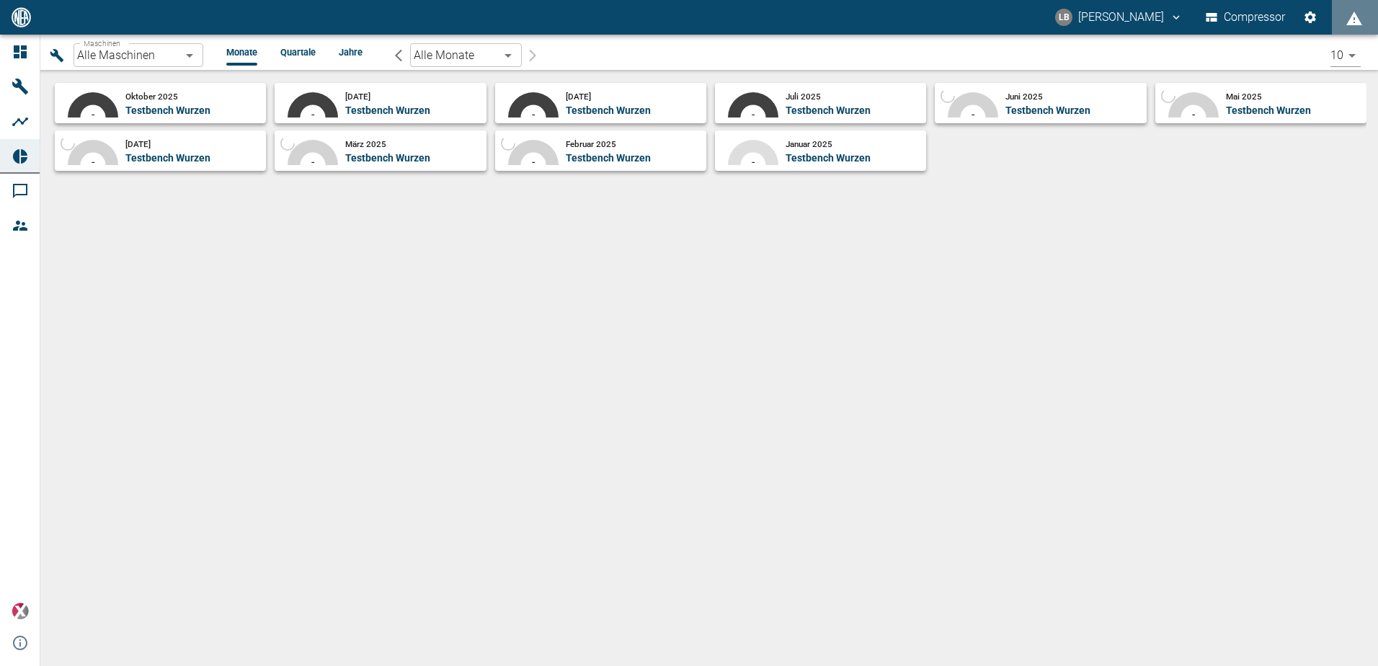
click at [350, 100] on small "[DATE]" at bounding box center [357, 96] width 25 height 10
type input "24f64169-0514-4c8f-bd75-b3d7192dbca6"
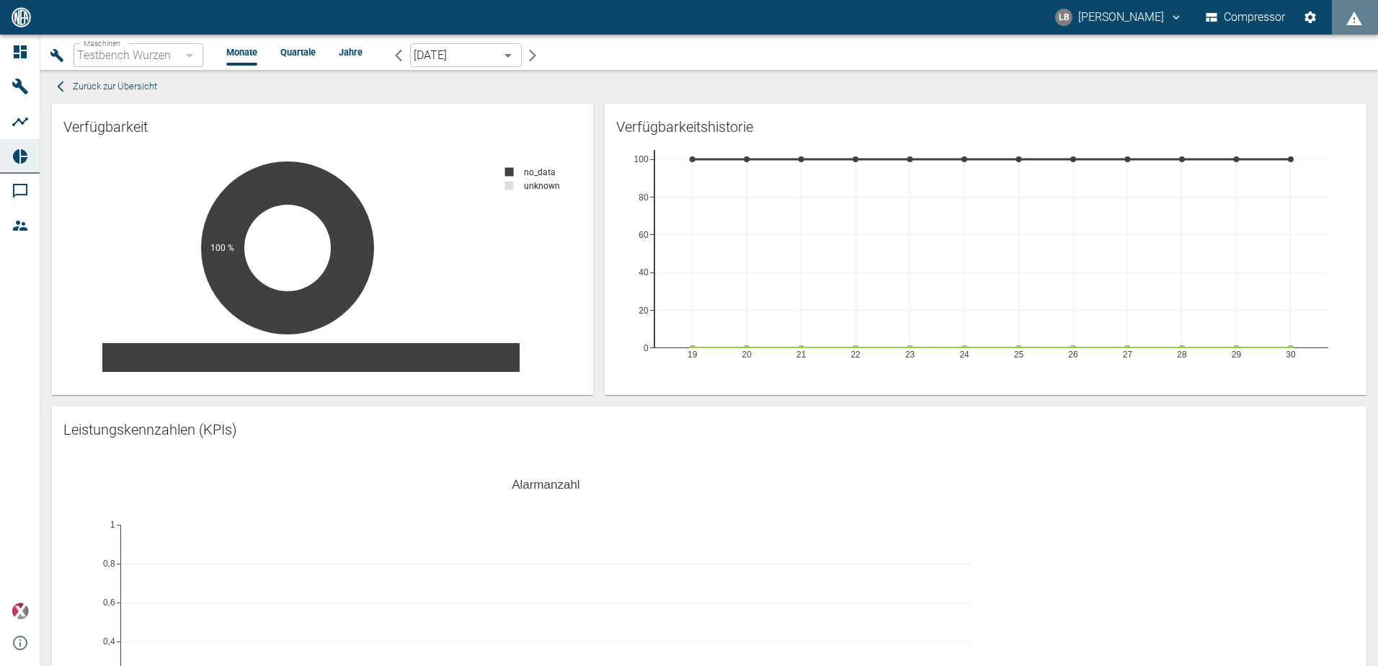
click at [297, 55] on li "Quartale" at bounding box center [297, 52] width 35 height 14
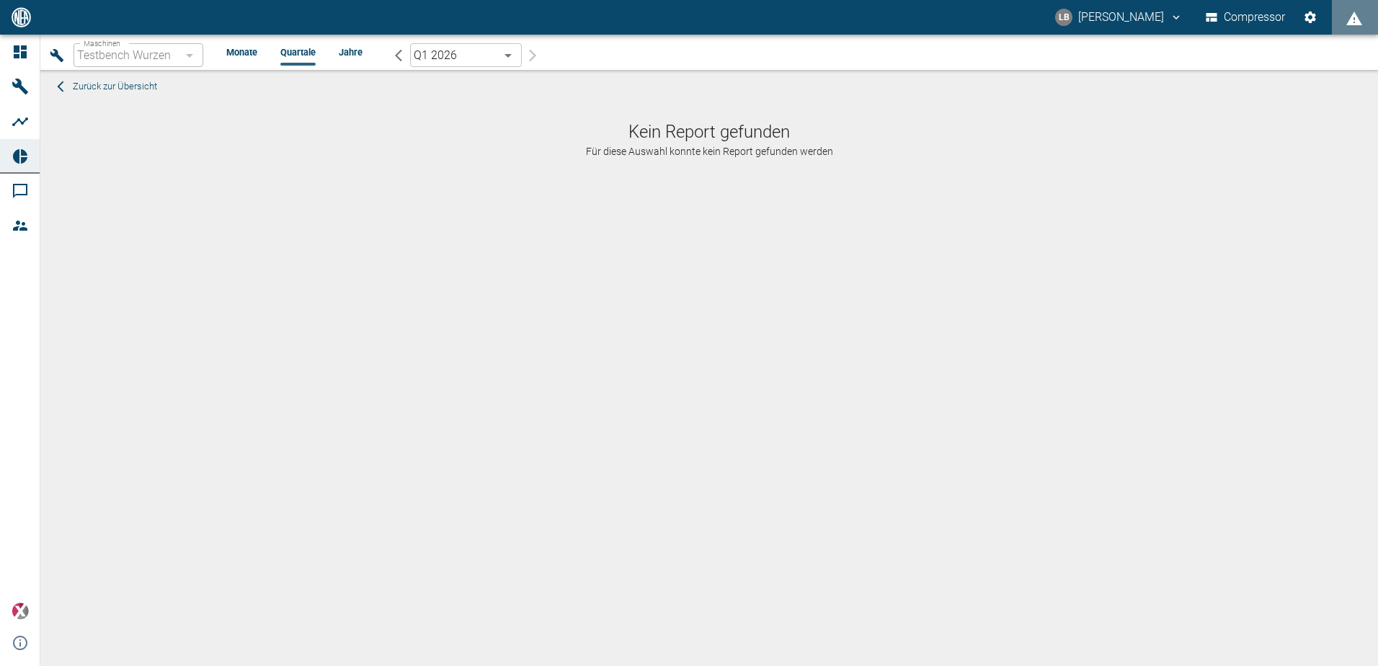
click at [231, 53] on li "Monate" at bounding box center [241, 52] width 31 height 14
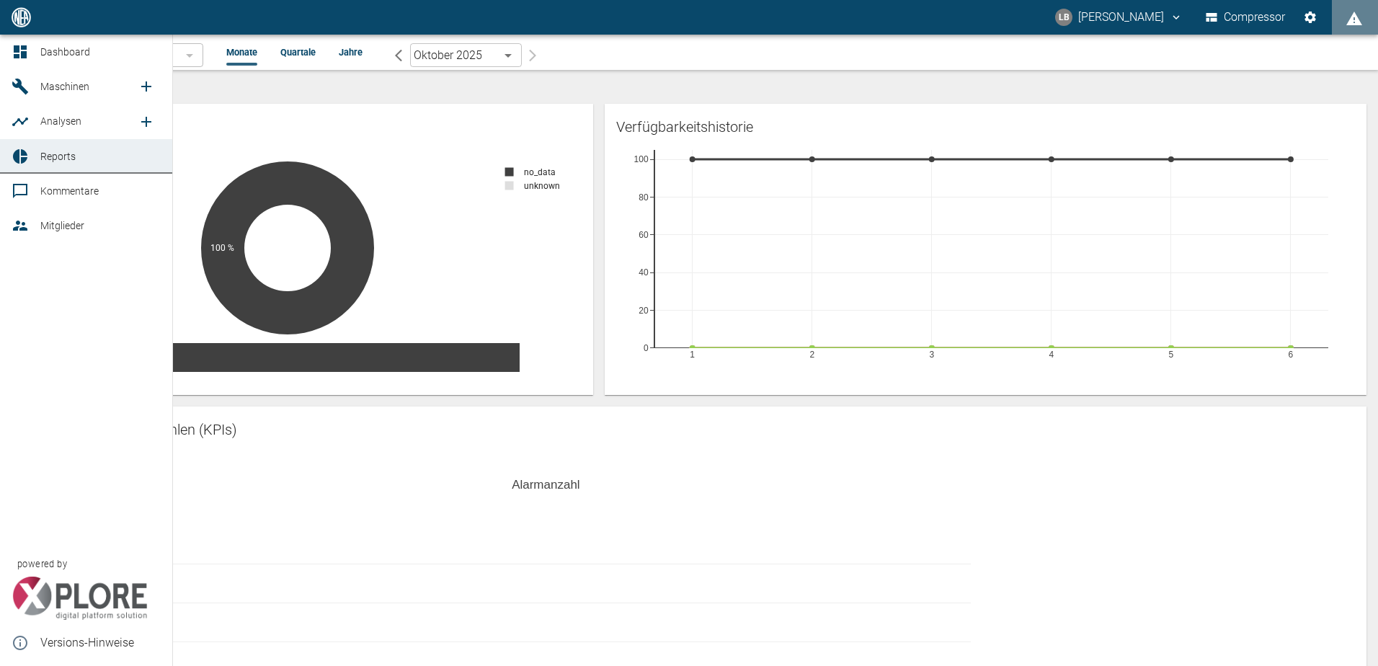
click at [22, 123] on icon at bounding box center [20, 121] width 16 height 9
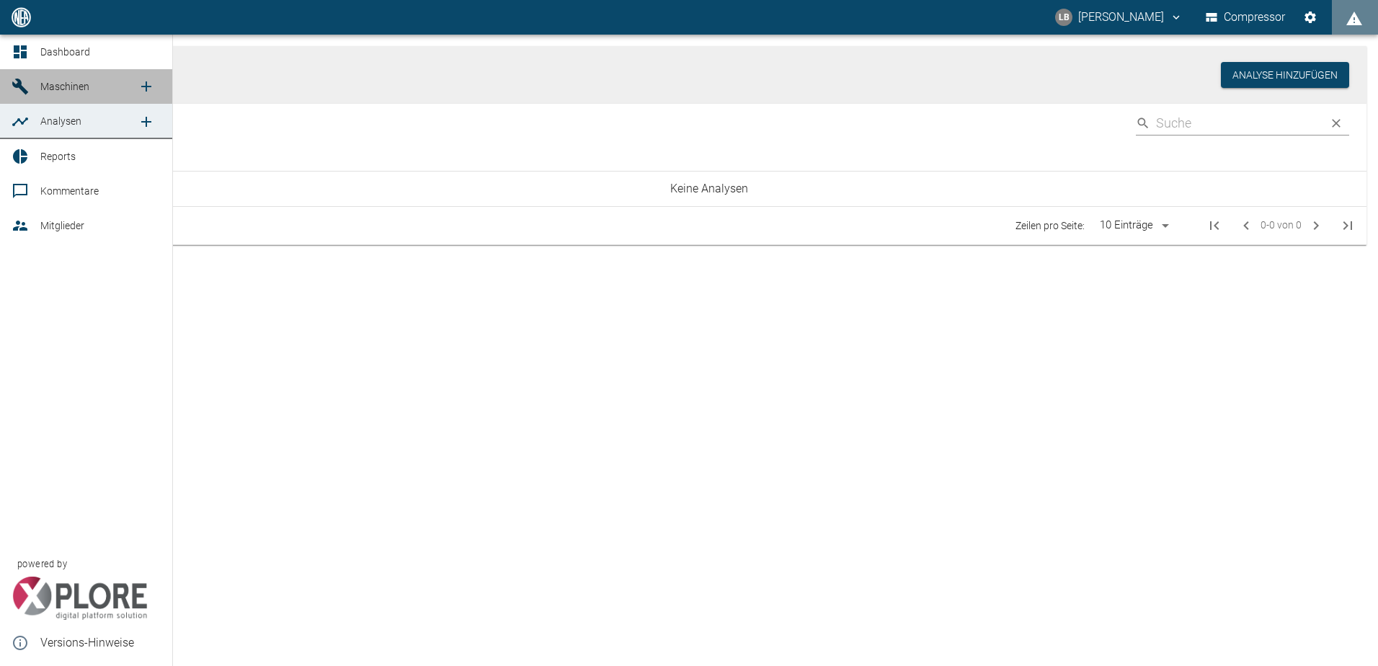
click at [43, 89] on span "Maschinen" at bounding box center [64, 87] width 49 height 12
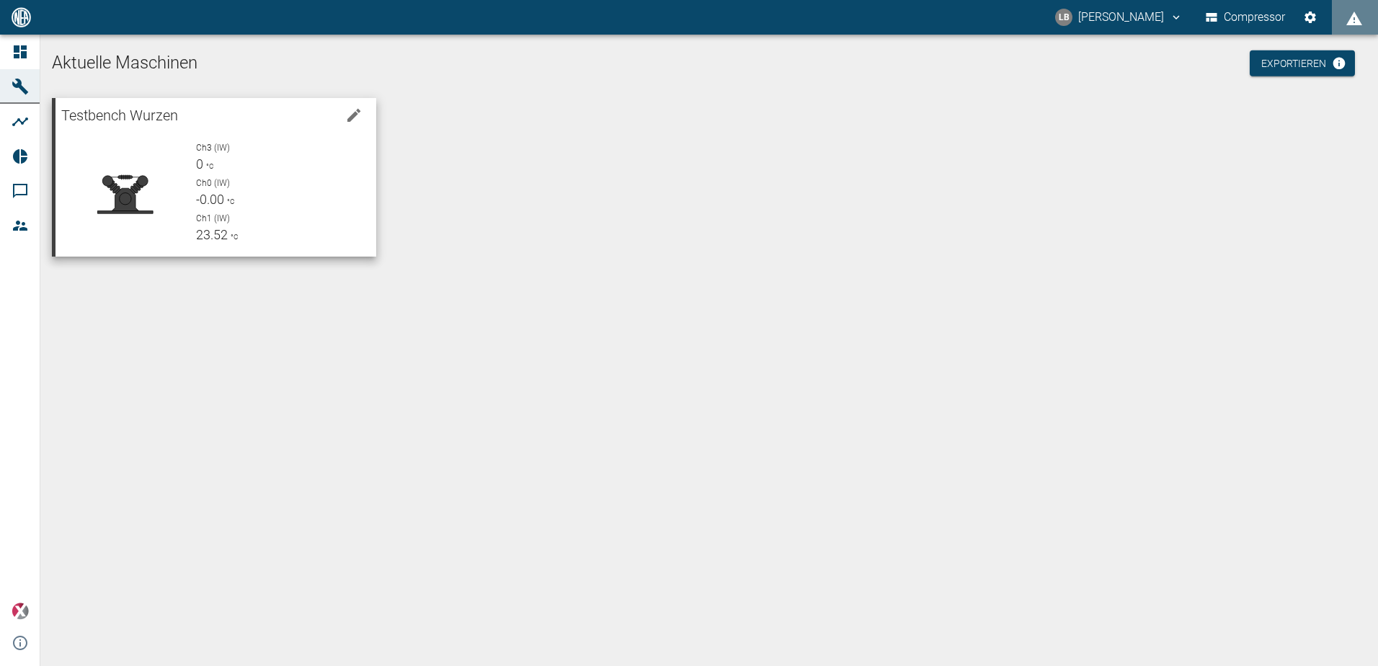
click at [205, 169] on span "°C" at bounding box center [208, 166] width 11 height 8
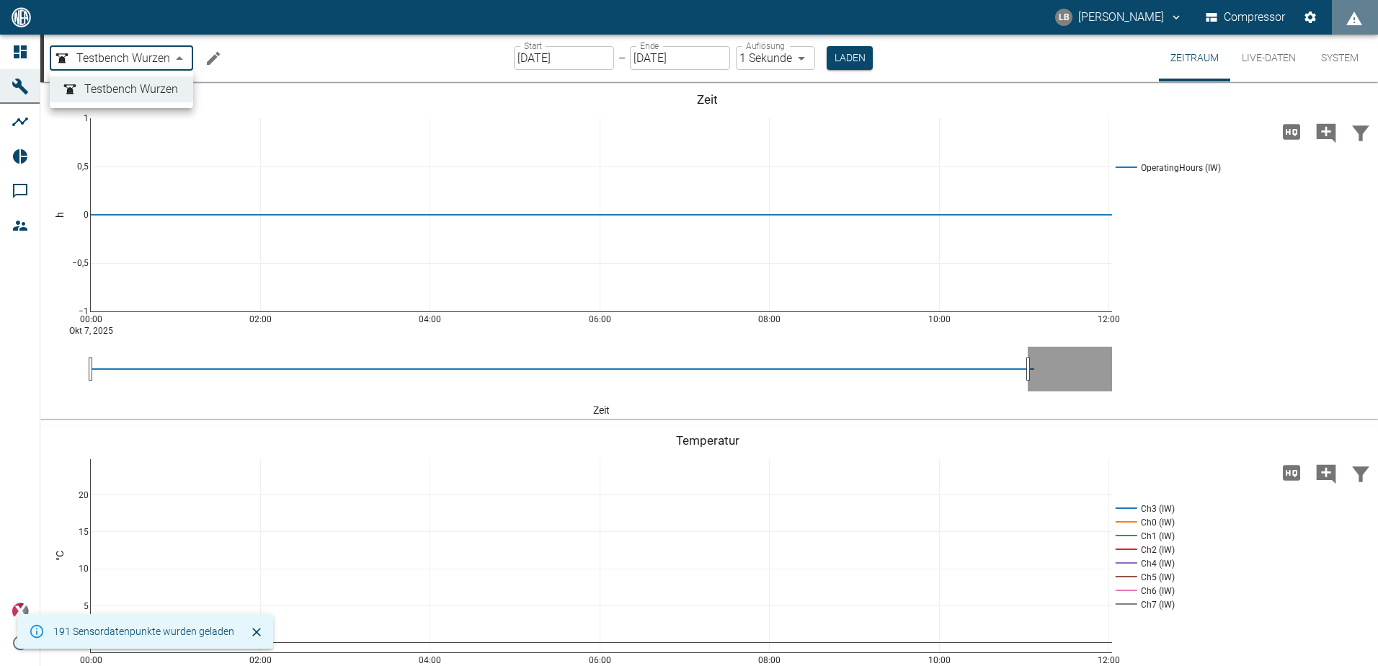
click at [185, 56] on body "LB [PERSON_NAME] Compressor Dashboard Maschinen Analysen Reports Kommentare Mit…" at bounding box center [689, 333] width 1378 height 666
click at [185, 56] on div at bounding box center [689, 333] width 1378 height 666
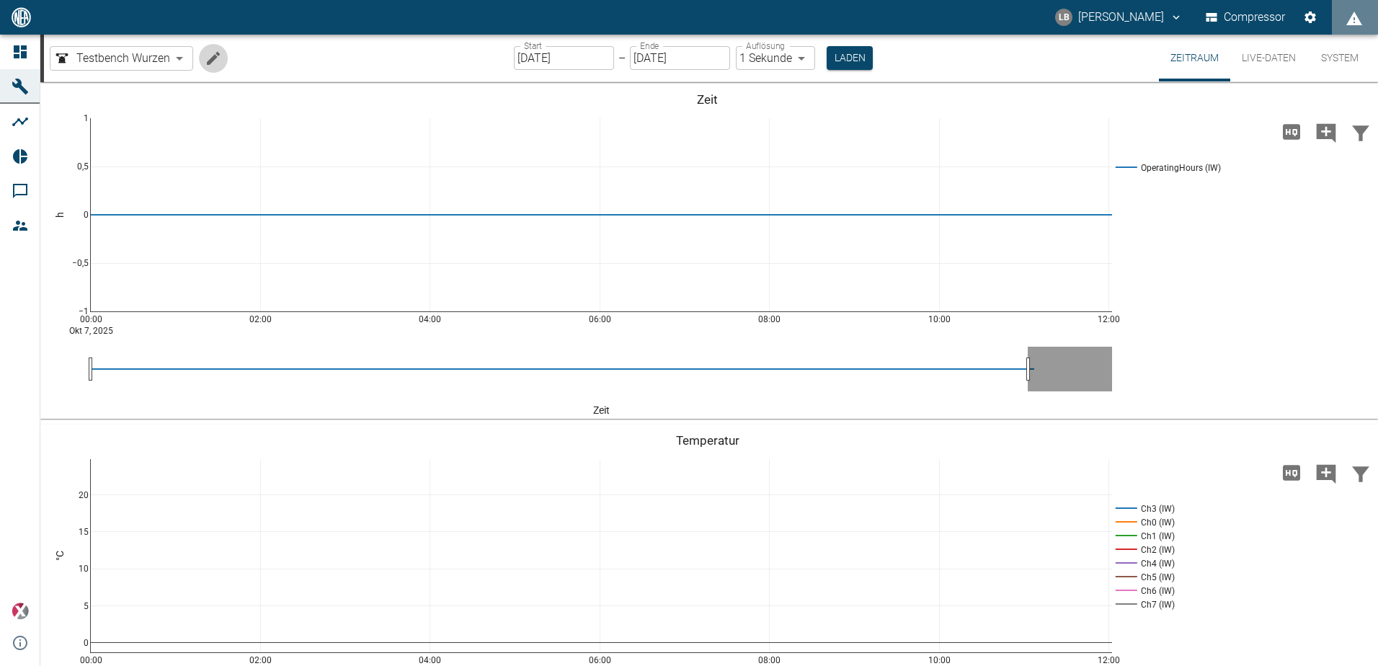
click at [219, 55] on icon "Machine bearbeiten" at bounding box center [213, 58] width 17 height 17
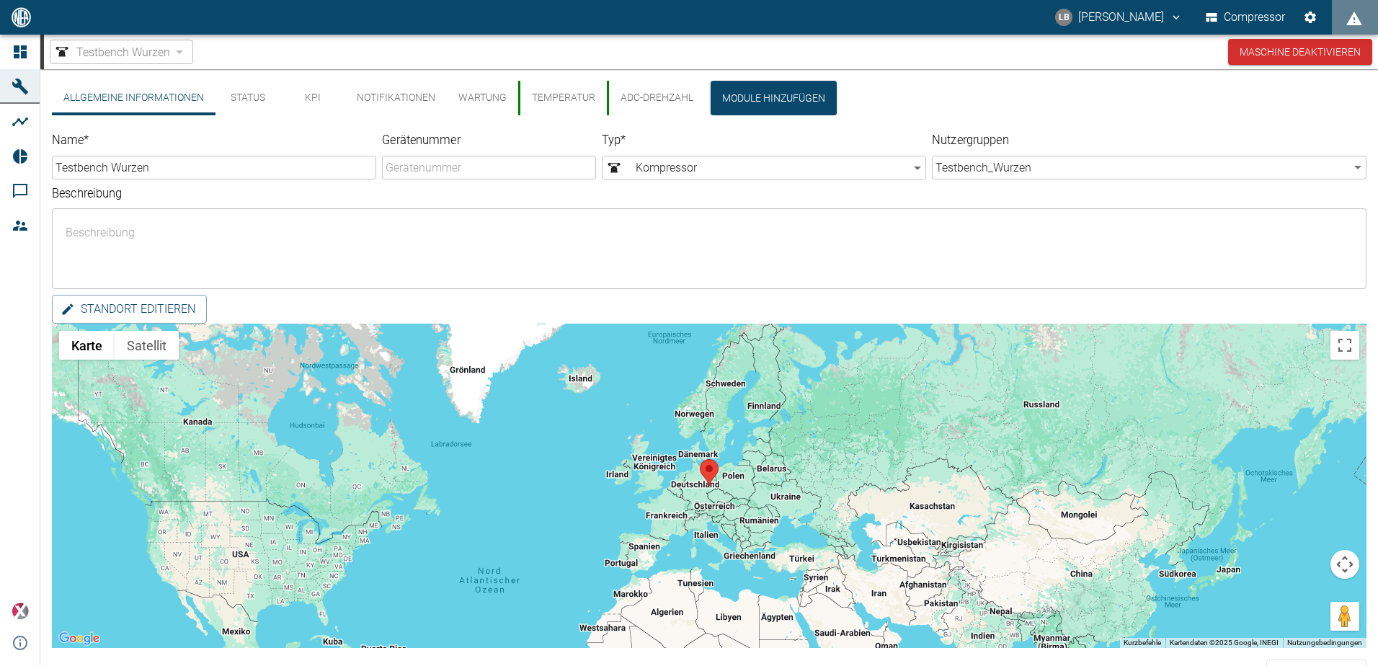
click at [118, 58] on span "Testbench Wurzen" at bounding box center [123, 52] width 94 height 17
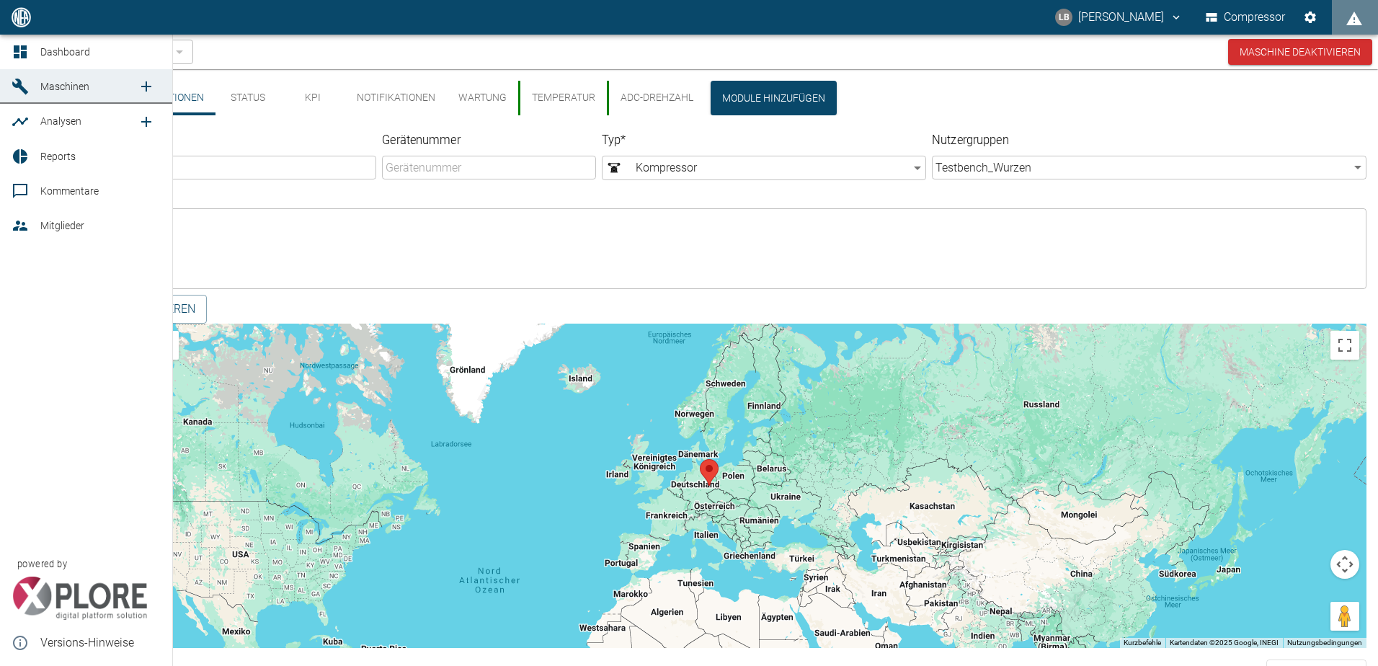
click at [29, 51] on div at bounding box center [23, 51] width 22 height 17
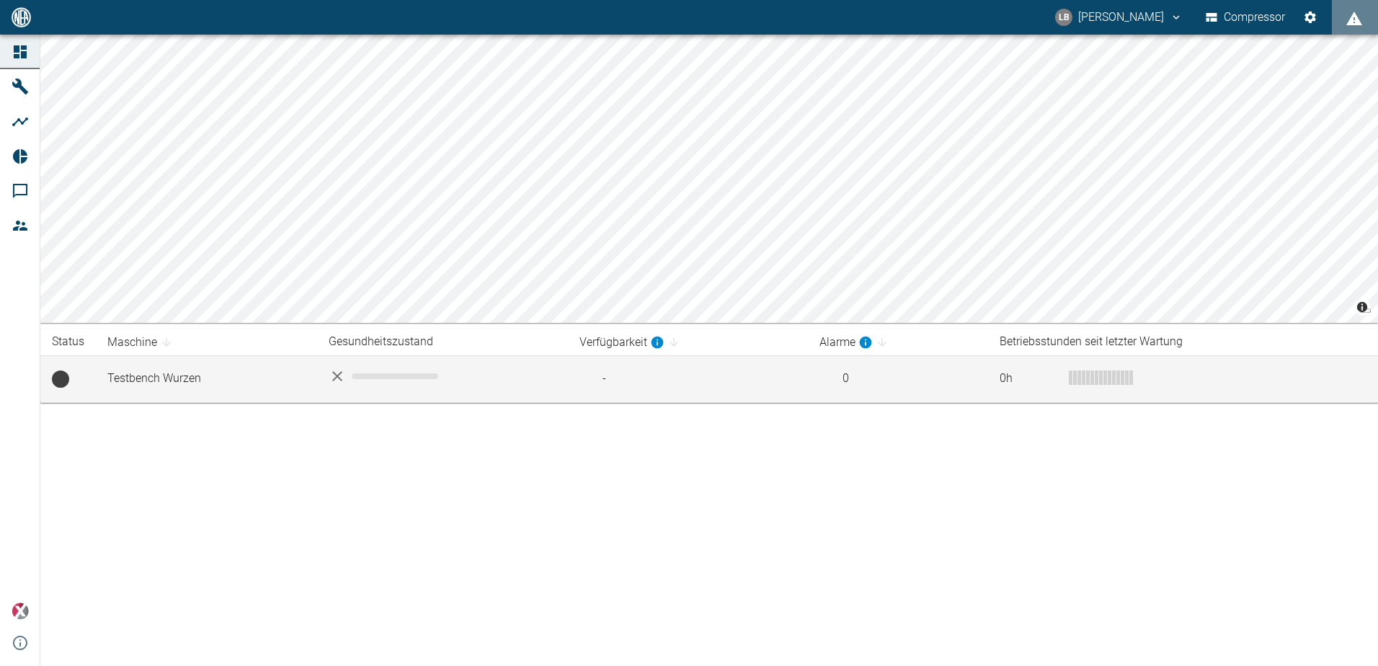
click at [623, 369] on td "-" at bounding box center [688, 378] width 240 height 47
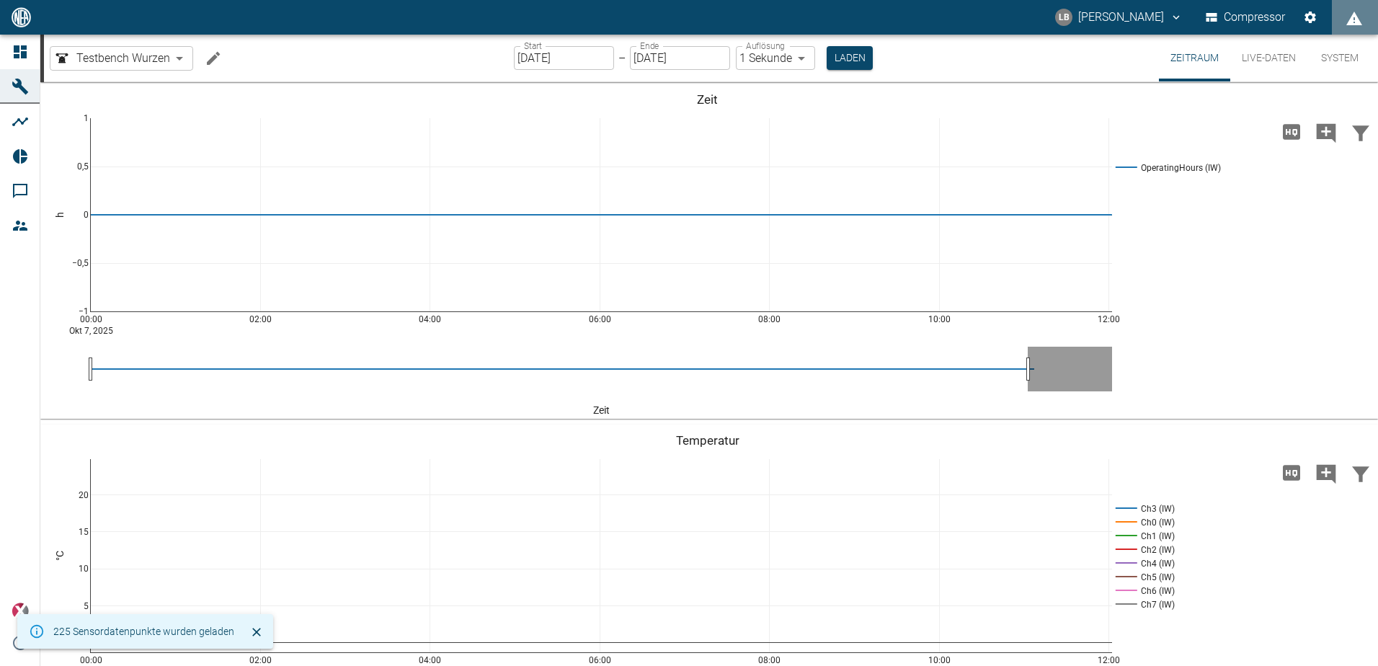
click at [1263, 58] on button "Live-Daten" at bounding box center [1268, 58] width 77 height 47
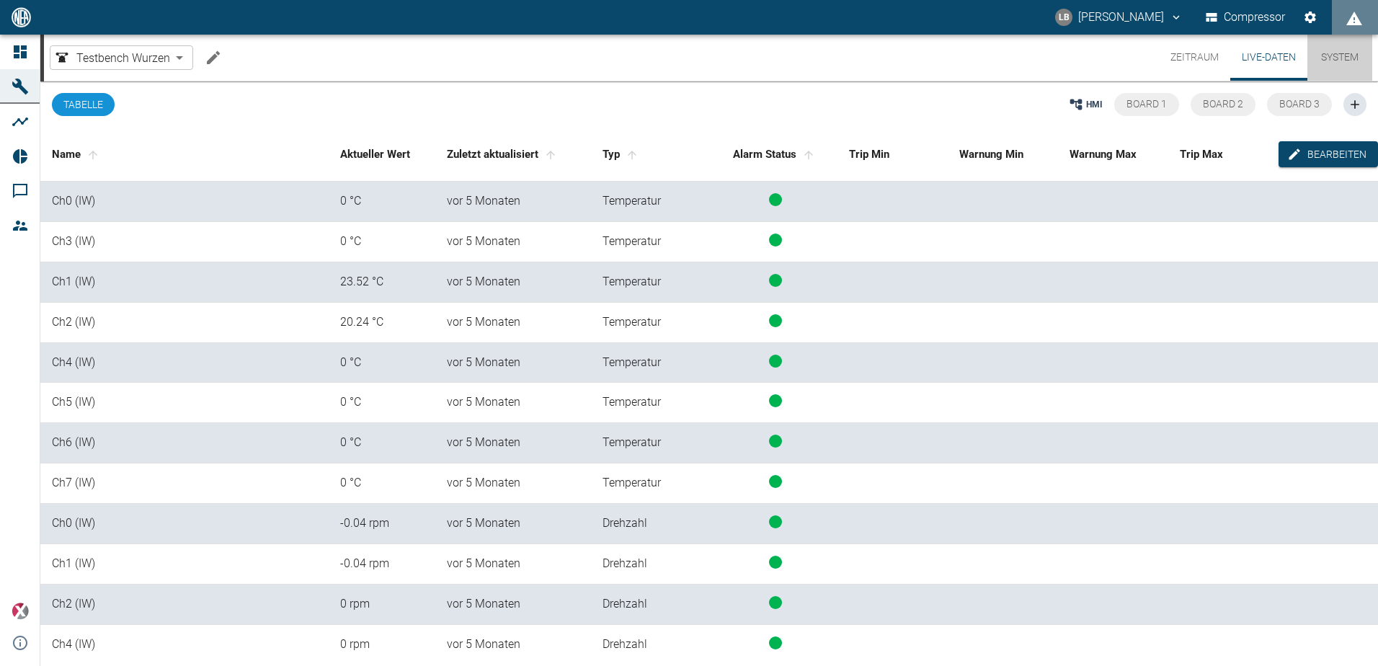
click at [1337, 60] on button "System" at bounding box center [1339, 58] width 65 height 46
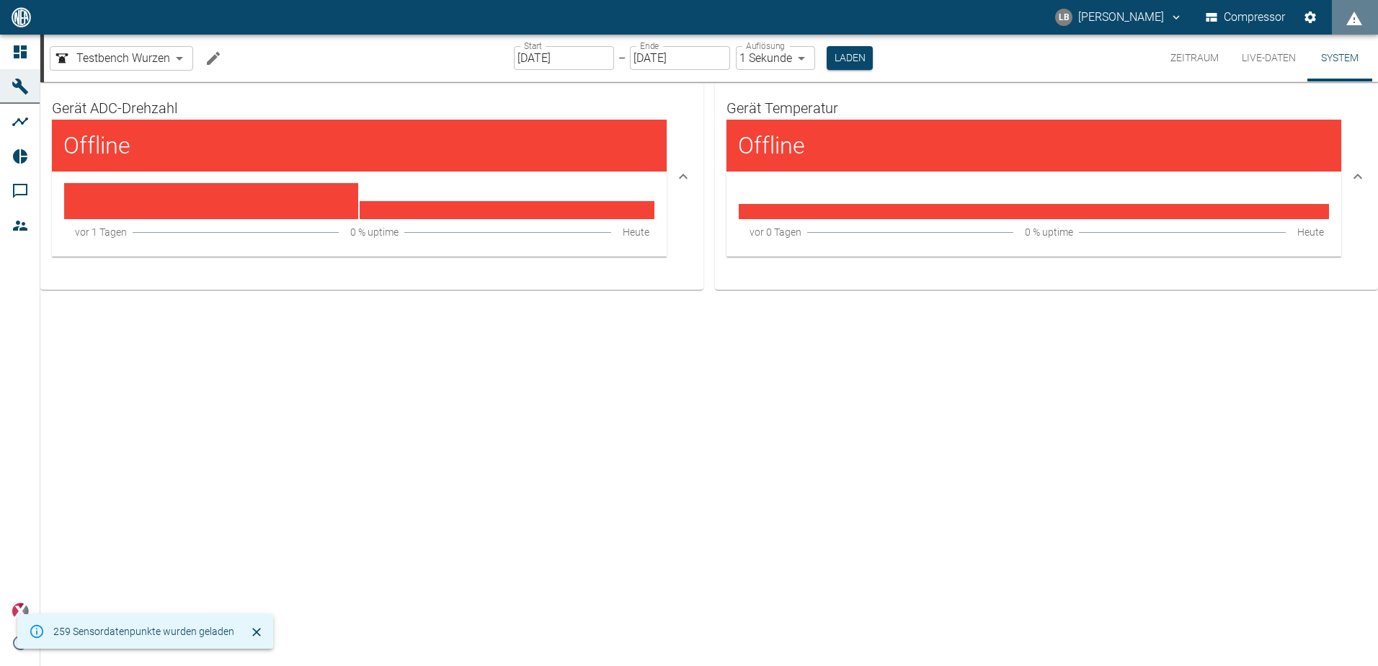
click at [118, 148] on h4 "Offline" at bounding box center [137, 145] width 148 height 29
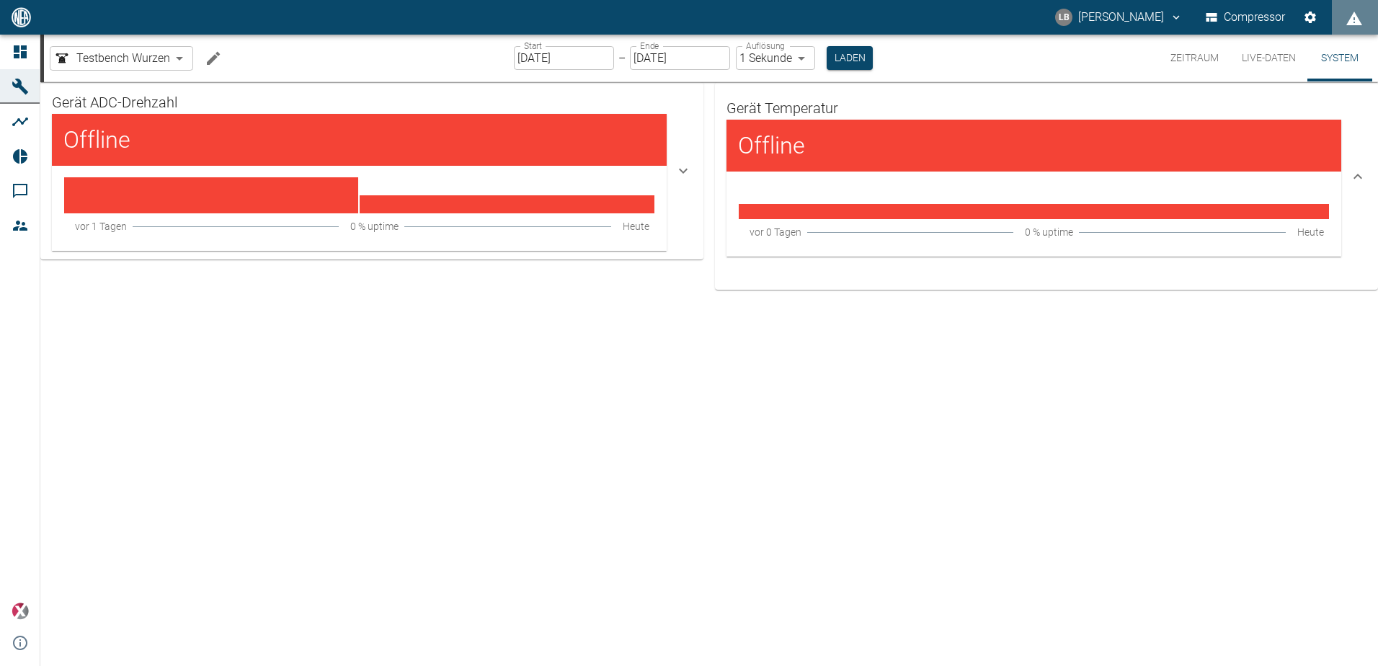
click at [114, 142] on h4 "Offline" at bounding box center [137, 139] width 148 height 29
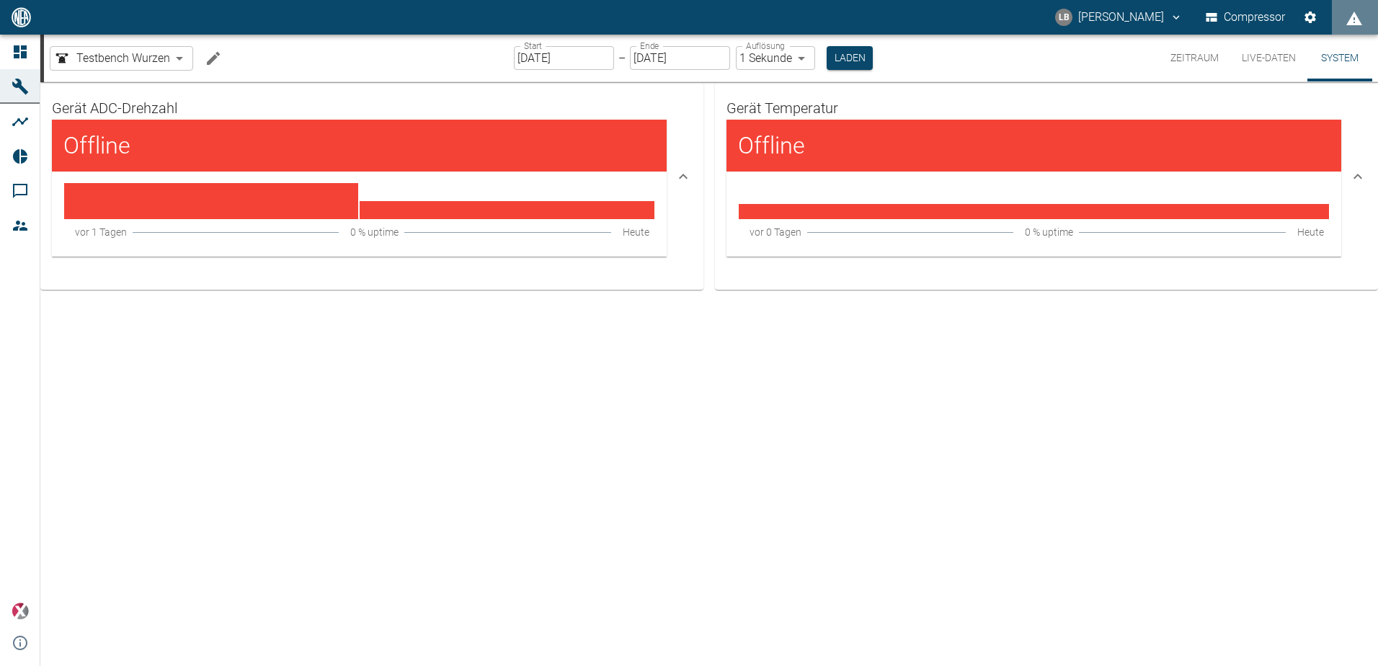
click at [598, 61] on input "[DATE]" at bounding box center [564, 58] width 100 height 24
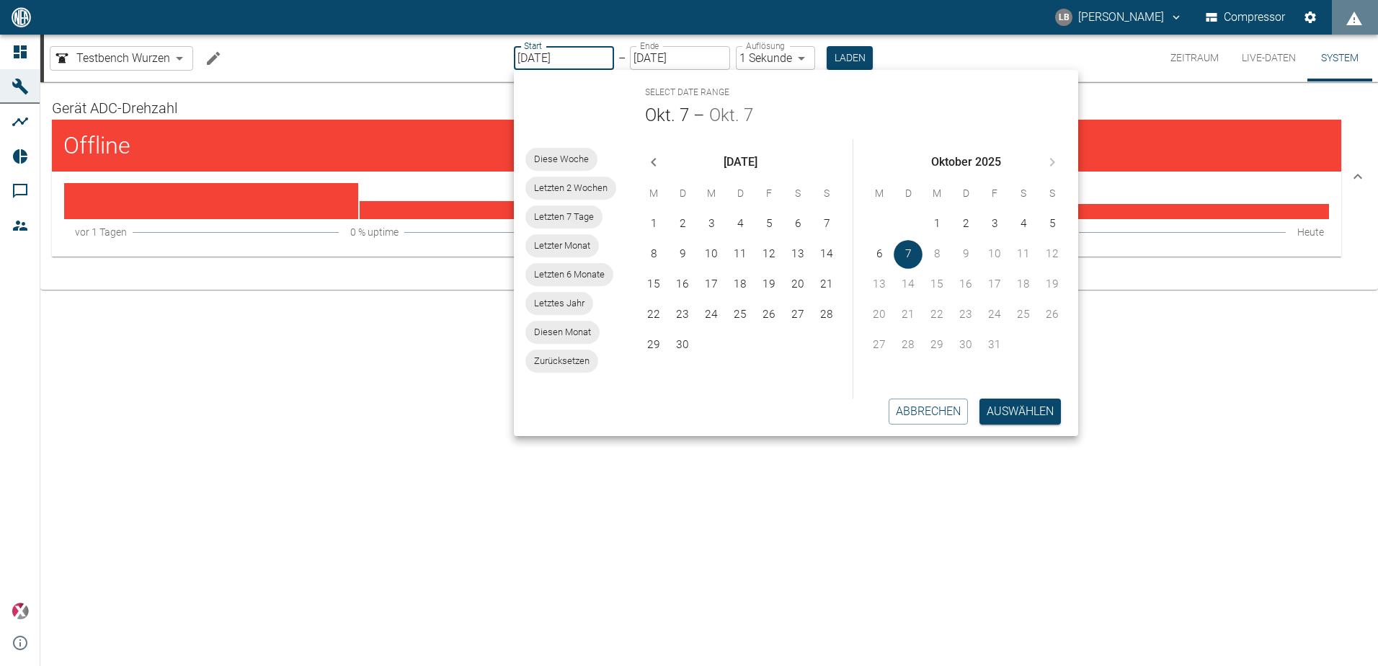
click at [540, 55] on input "[DATE]" at bounding box center [564, 58] width 100 height 24
type input "[DATE]"
type input "10min"
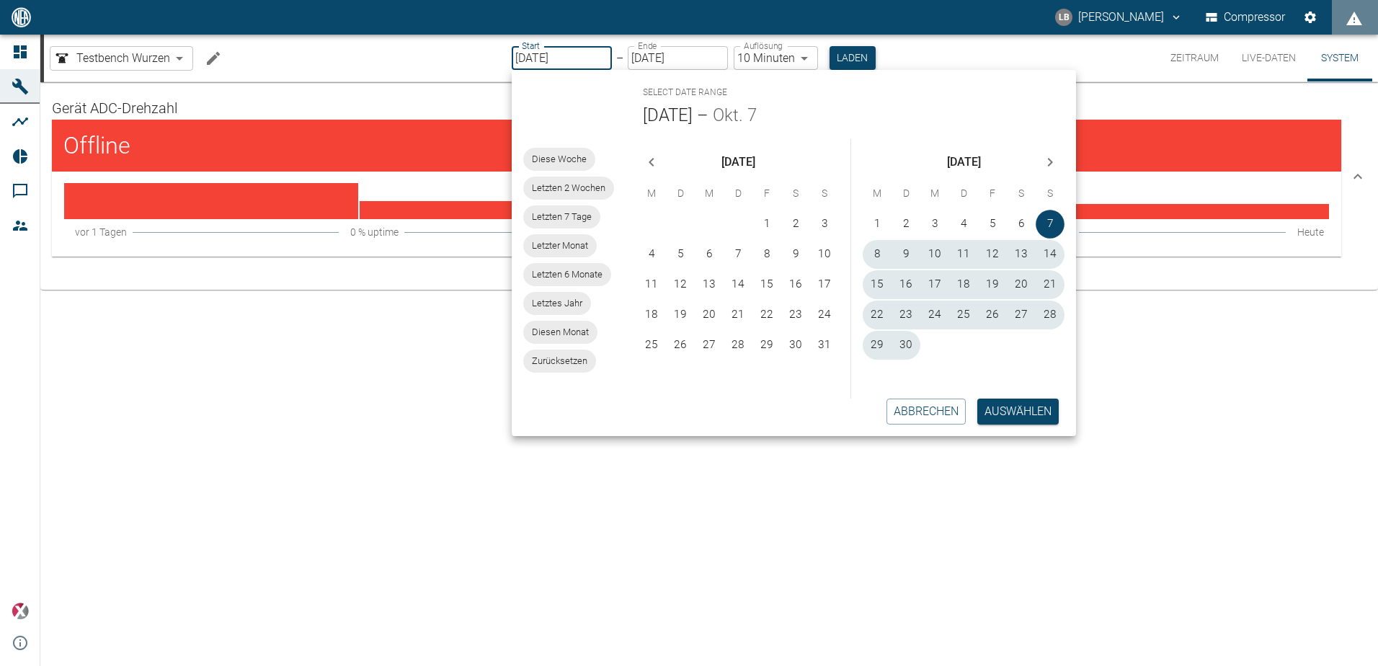
type input "[DATE]"
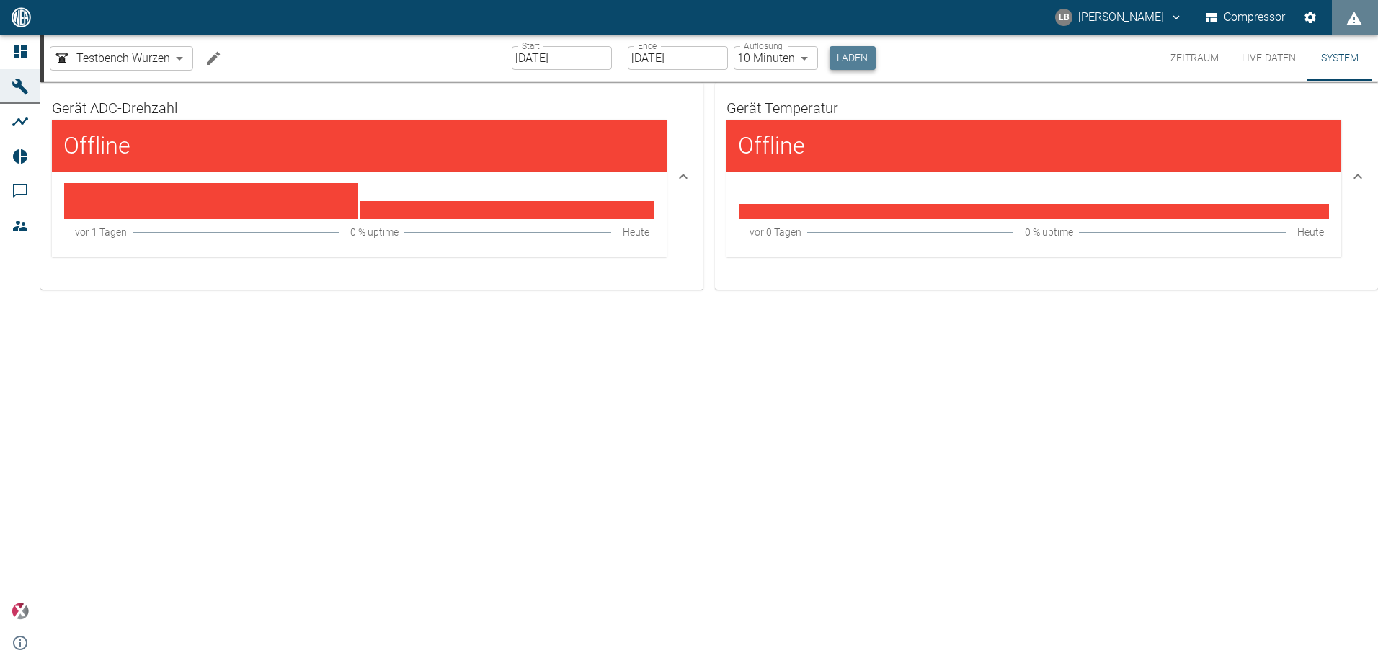
click at [846, 55] on button "Laden" at bounding box center [852, 58] width 46 height 24
click at [293, 498] on div "Gerät ADC-Drehzahl Offline [DATE] 0 % uptime [DATE] Gerät Temperatur Offline [D…" at bounding box center [708, 374] width 1337 height 584
click at [850, 58] on button "Laden" at bounding box center [852, 58] width 46 height 24
click at [772, 57] on body "LB [PERSON_NAME] Compressor Dashboard Maschinen Analysen Reports Kommentare Mit…" at bounding box center [689, 333] width 1378 height 666
click at [772, 57] on div at bounding box center [689, 333] width 1378 height 666
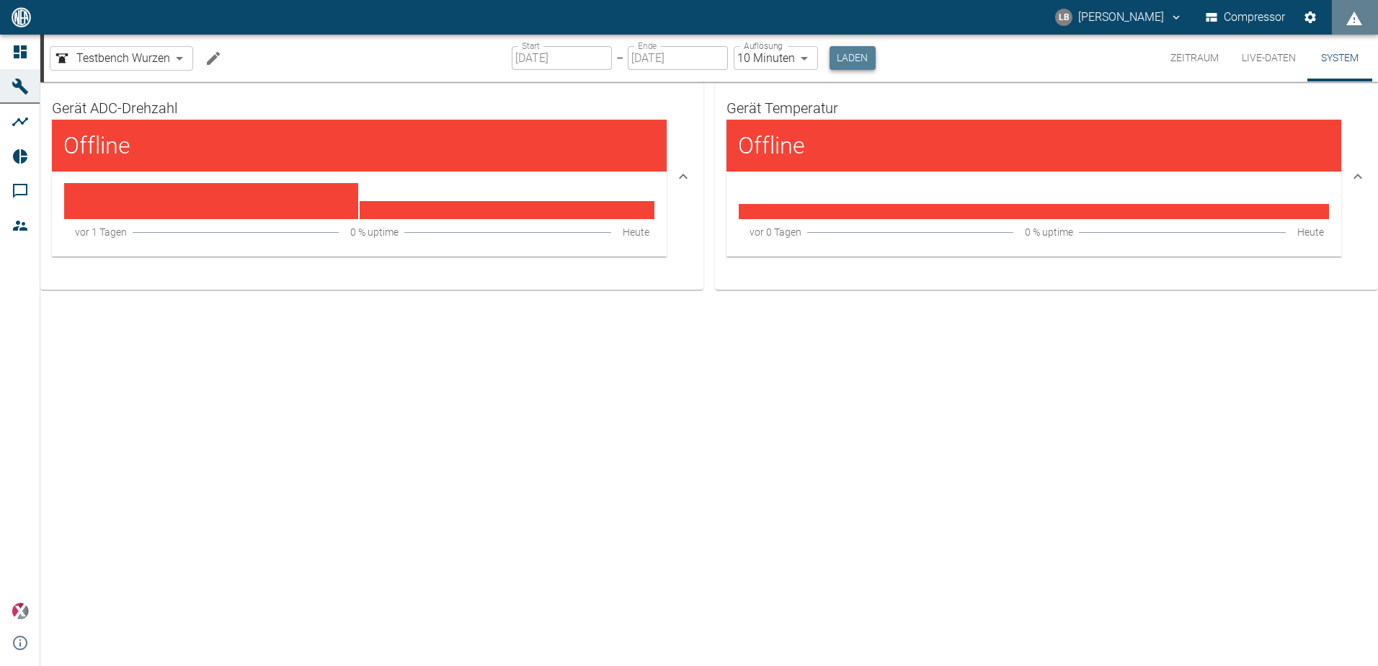
click at [847, 57] on button "Laden" at bounding box center [852, 58] width 46 height 24
click at [1280, 61] on button "Live-Daten" at bounding box center [1268, 58] width 77 height 47
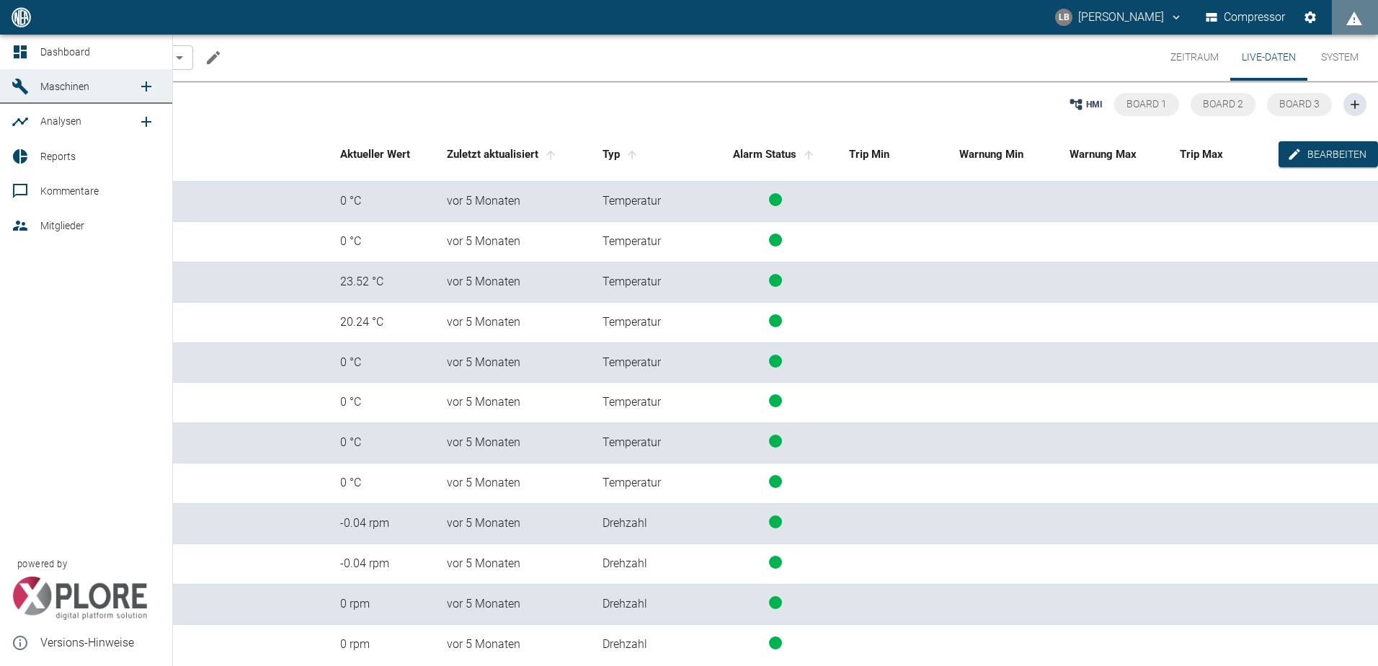
click at [22, 119] on icon at bounding box center [20, 121] width 17 height 17
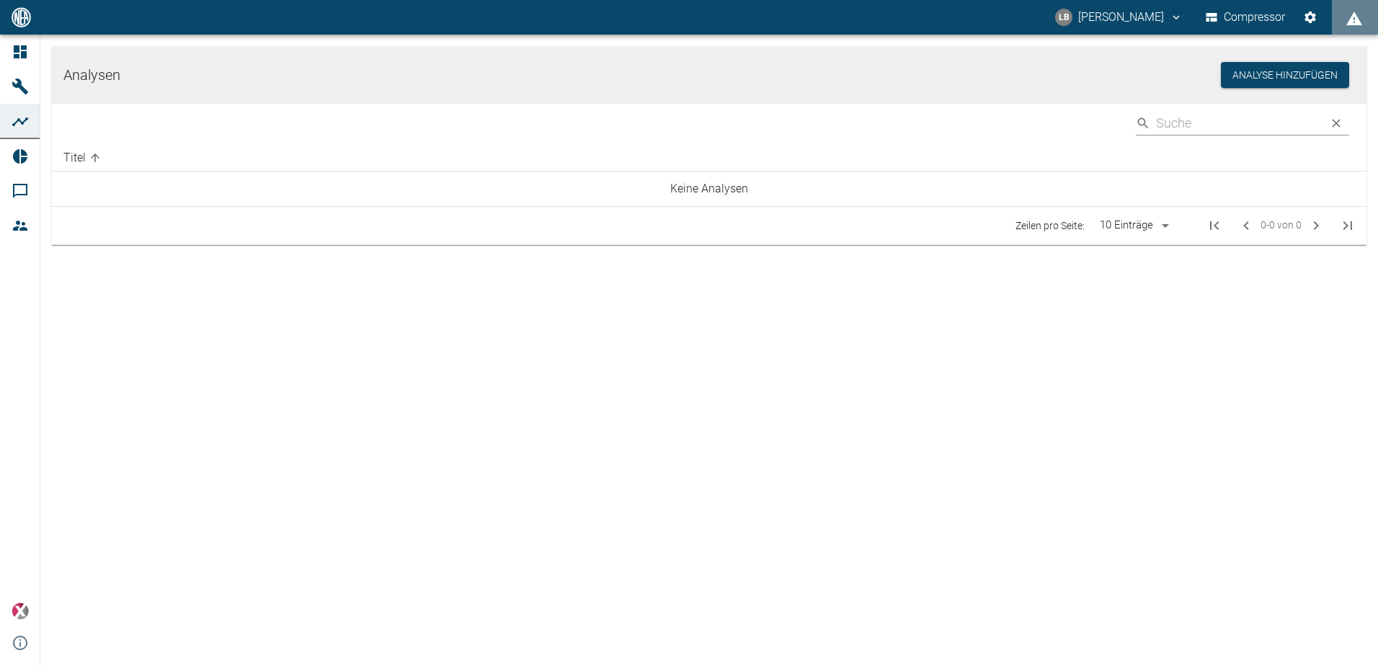
click at [684, 187] on td "Keine Analysen" at bounding box center [709, 188] width 1314 height 35
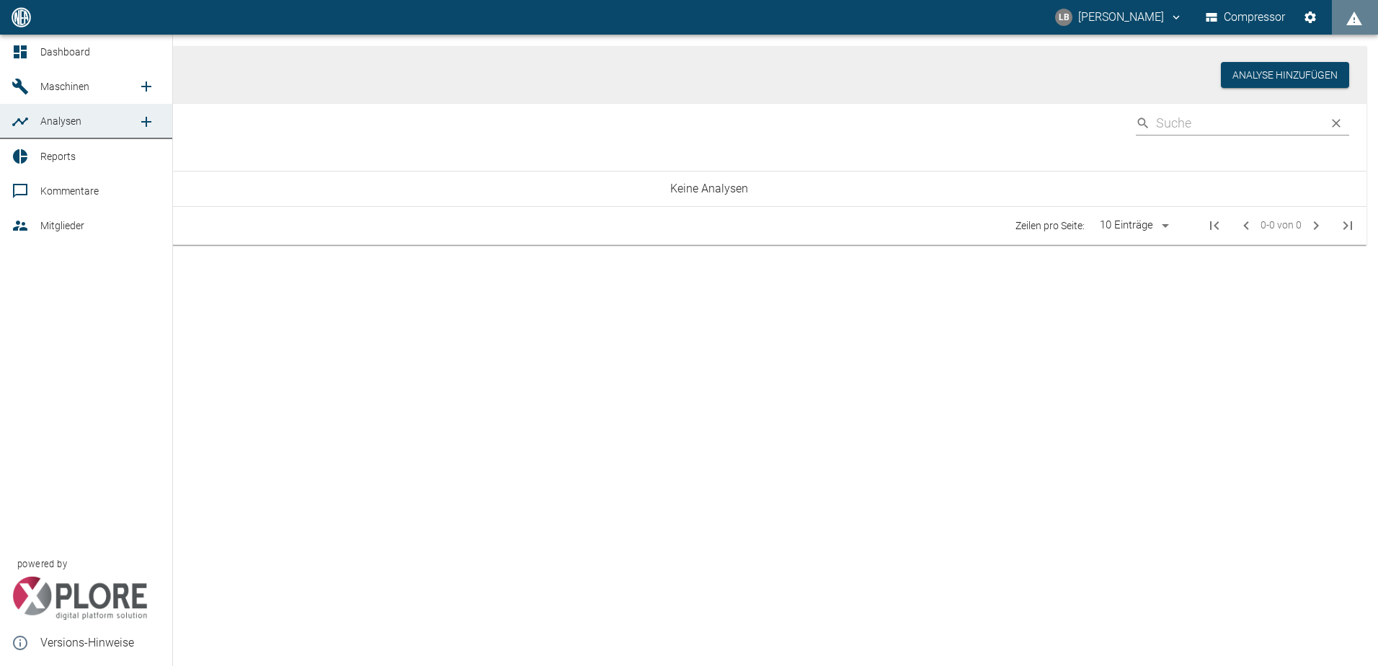
click at [34, 89] on link "Maschinen" at bounding box center [86, 86] width 172 height 35
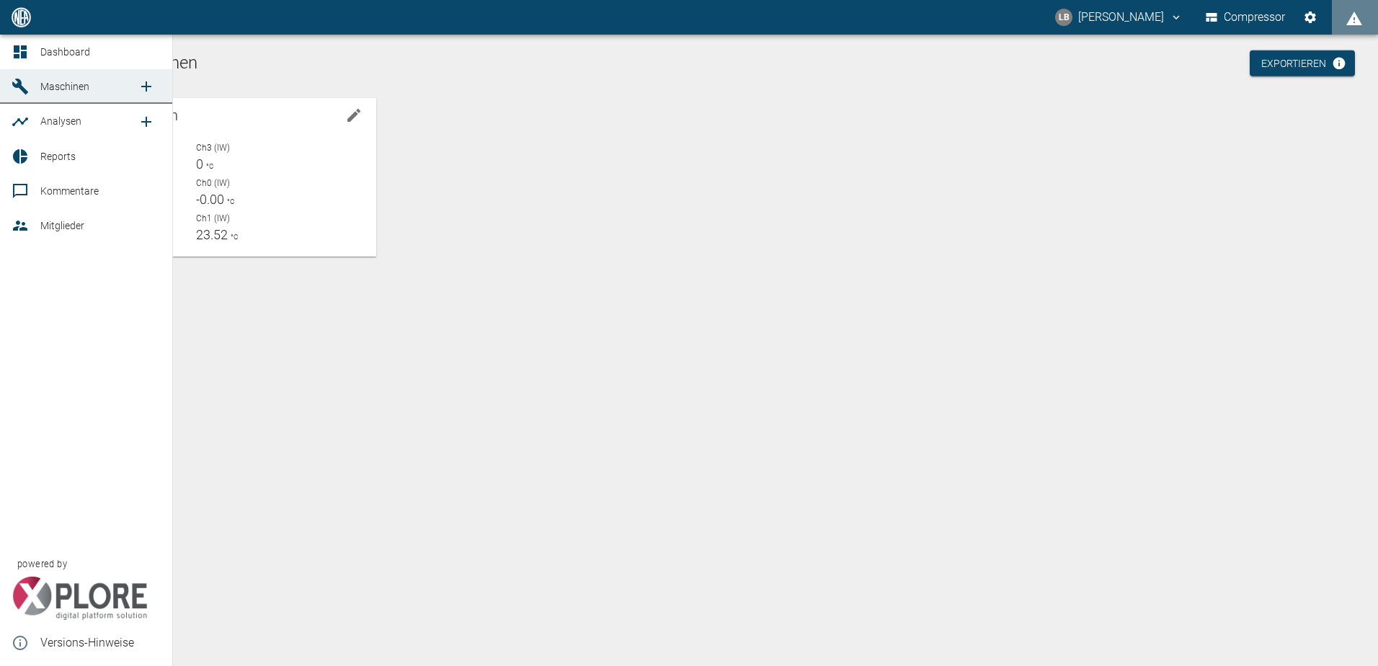
click at [73, 238] on link "Mitglieder" at bounding box center [86, 225] width 172 height 35
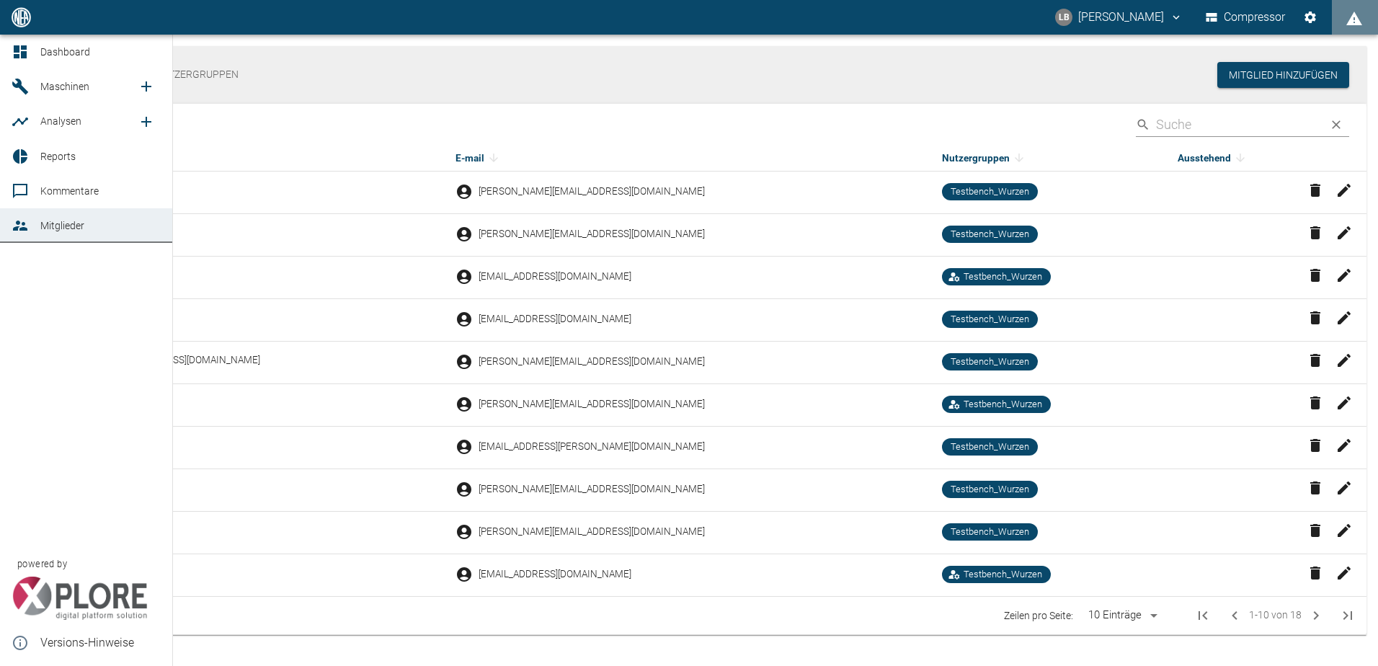
click at [22, 89] on icon at bounding box center [20, 87] width 16 height 16
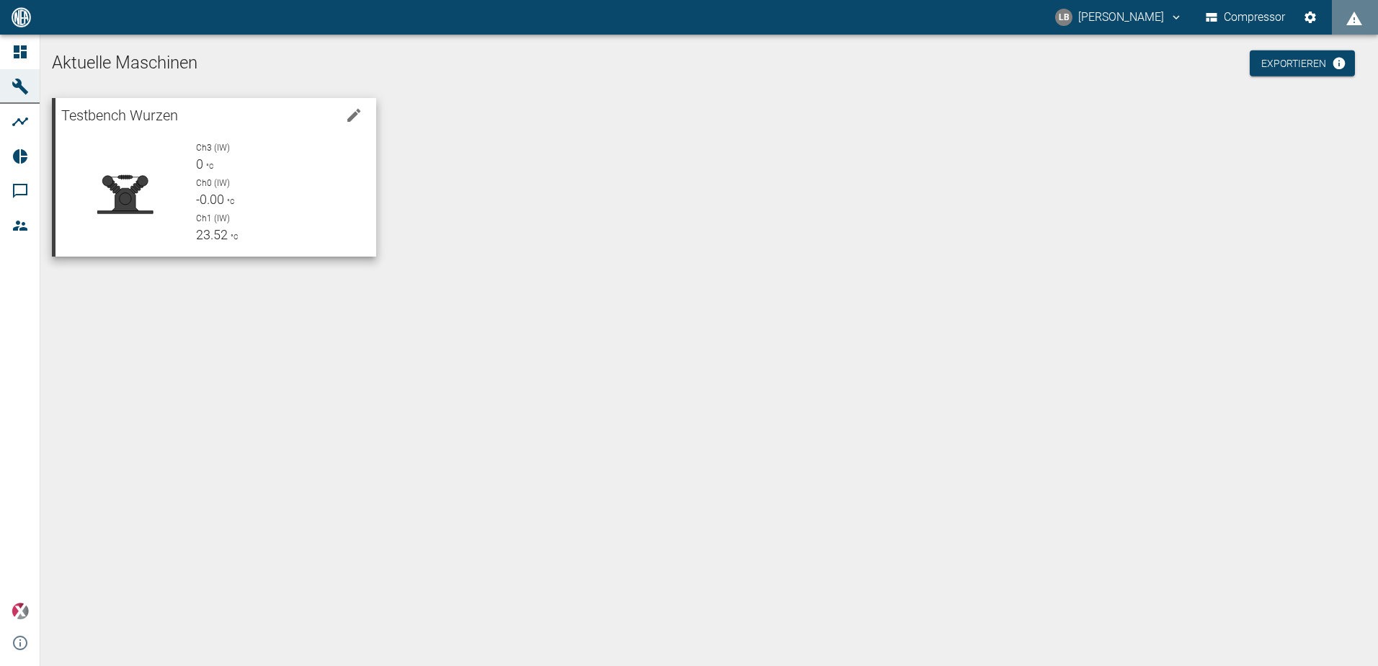
click at [198, 156] on span "0" at bounding box center [199, 163] width 7 height 15
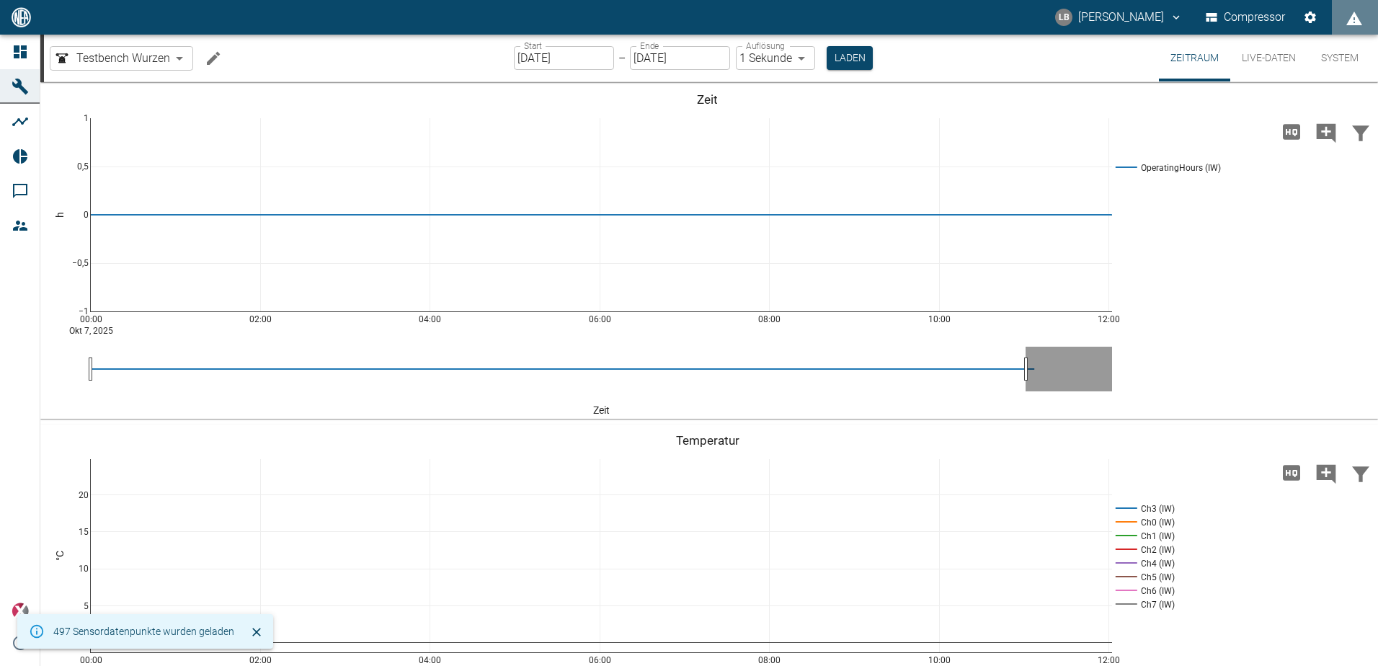
click at [1276, 58] on button "Live-Daten" at bounding box center [1268, 58] width 77 height 47
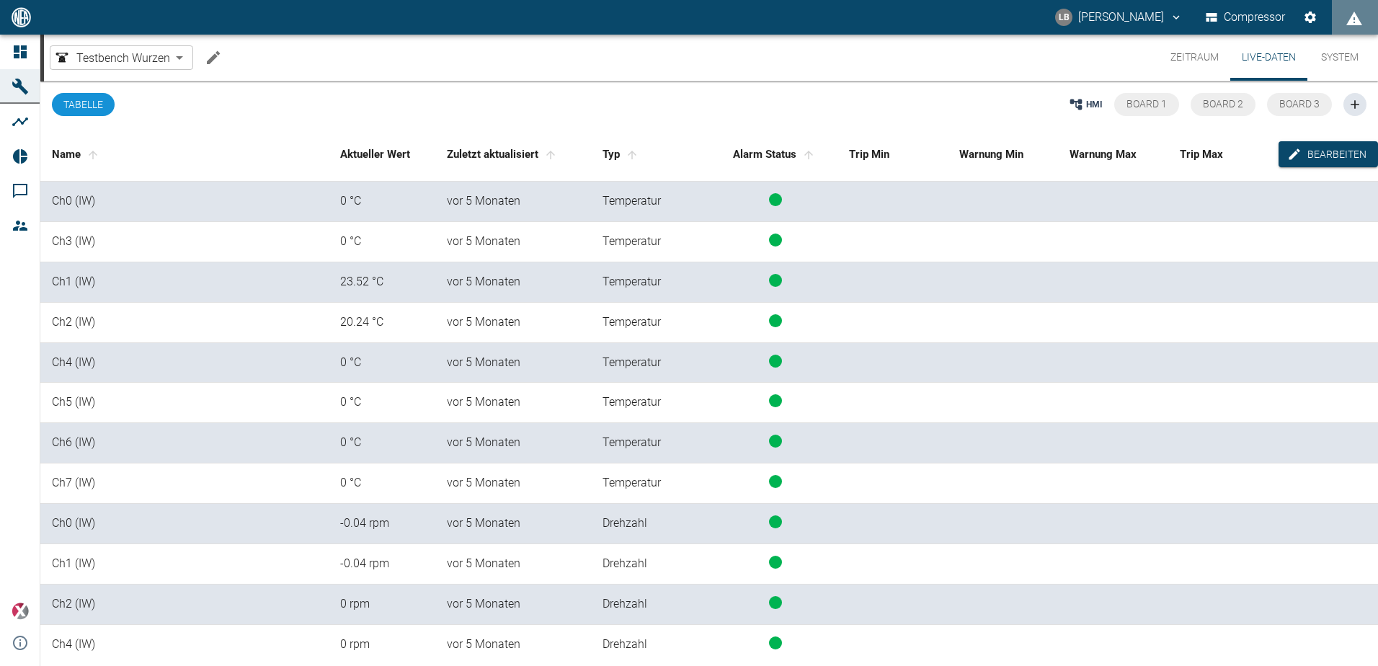
click at [1083, 103] on icon at bounding box center [1075, 104] width 14 height 14
click at [1332, 70] on button "System" at bounding box center [1339, 58] width 65 height 46
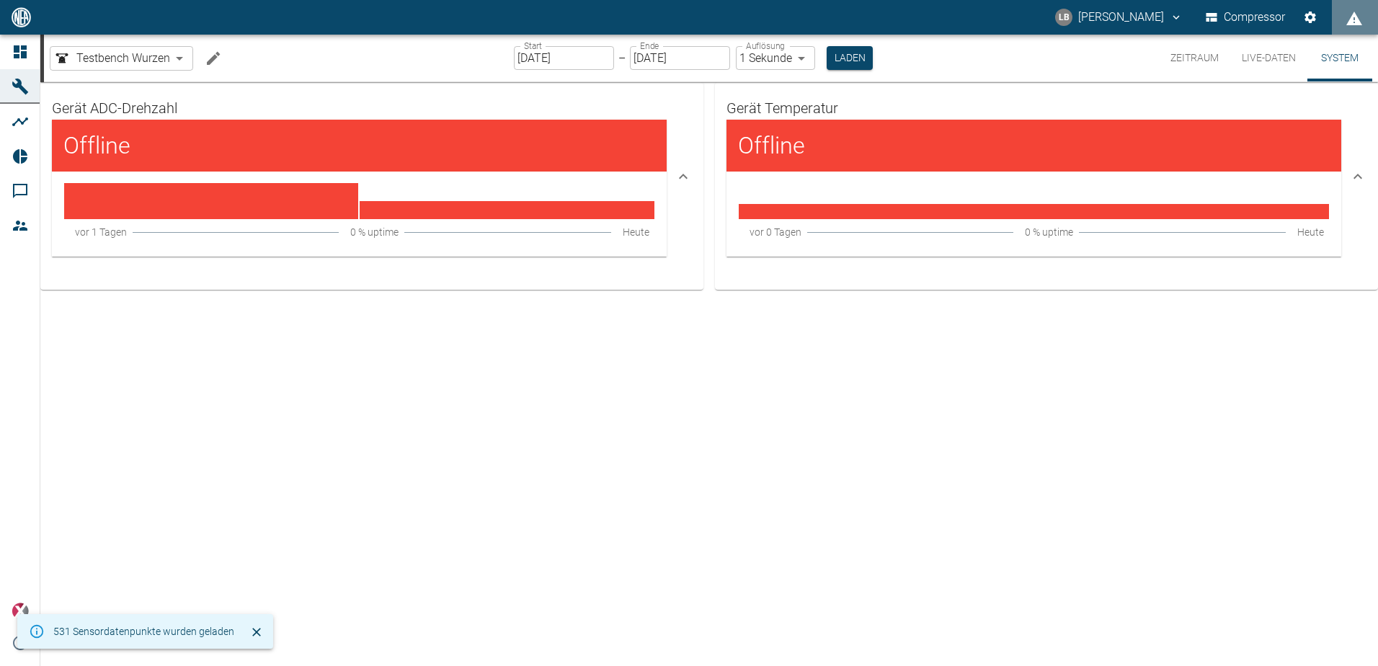
click at [821, 138] on h4 "Offline" at bounding box center [812, 145] width 148 height 29
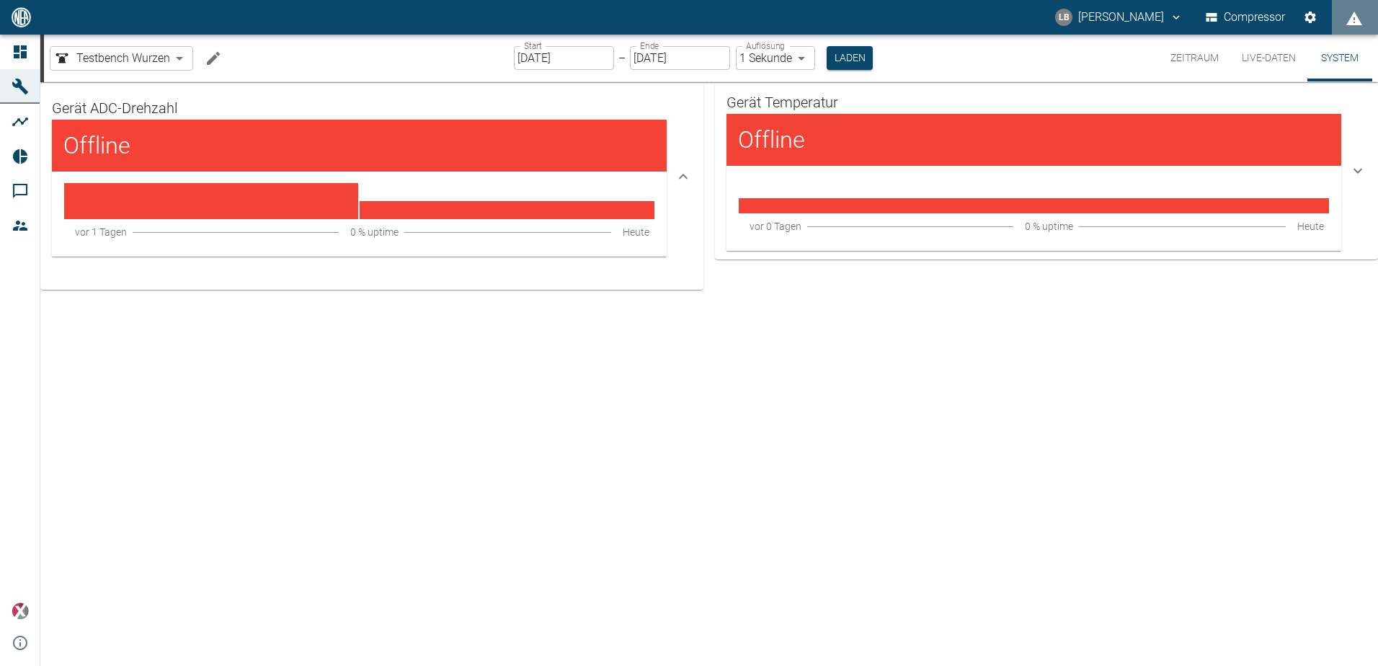
click at [821, 138] on h4 "Offline" at bounding box center [812, 139] width 148 height 29
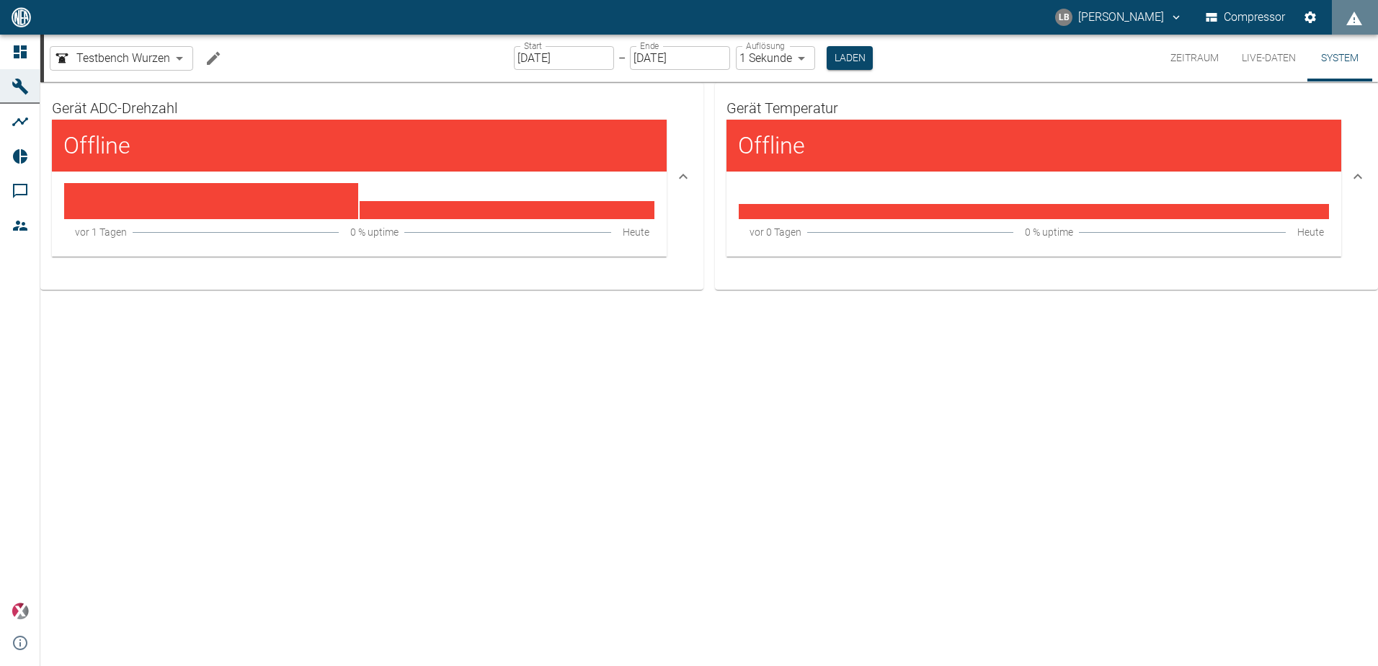
click at [1280, 63] on button "Live-Daten" at bounding box center [1268, 58] width 77 height 47
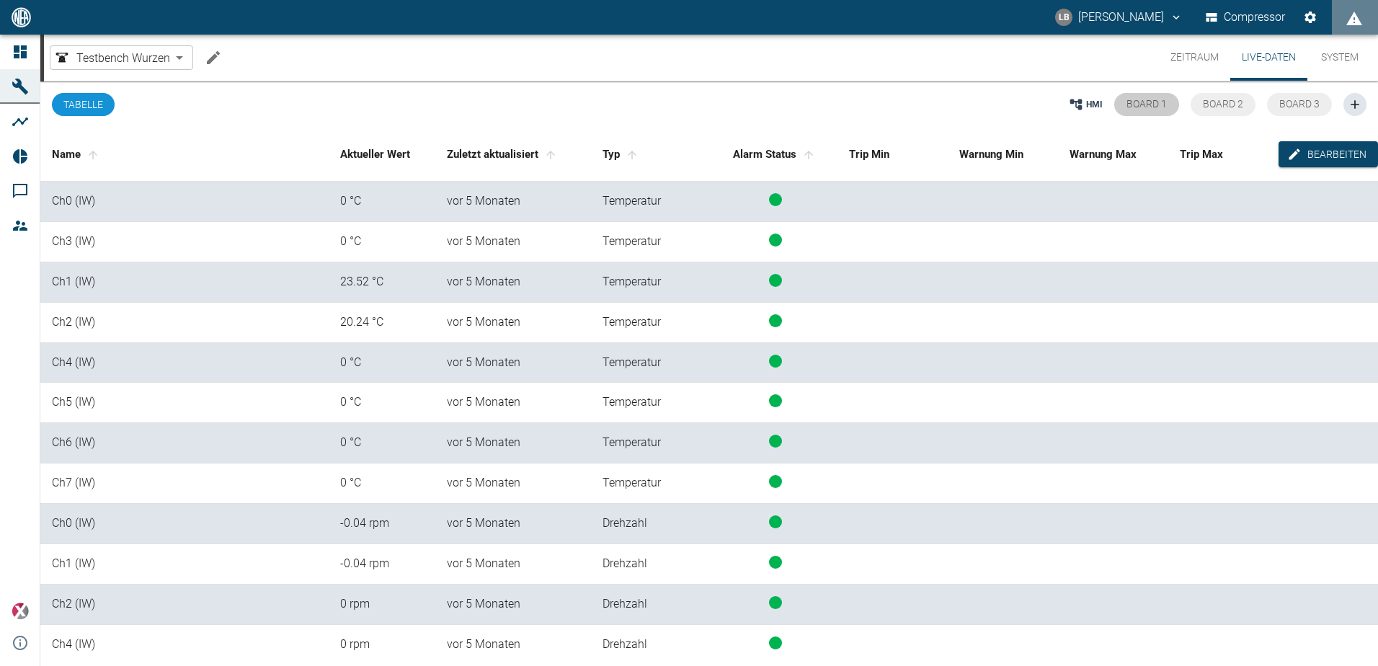
click at [1166, 105] on button "Board 1" at bounding box center [1146, 104] width 65 height 23
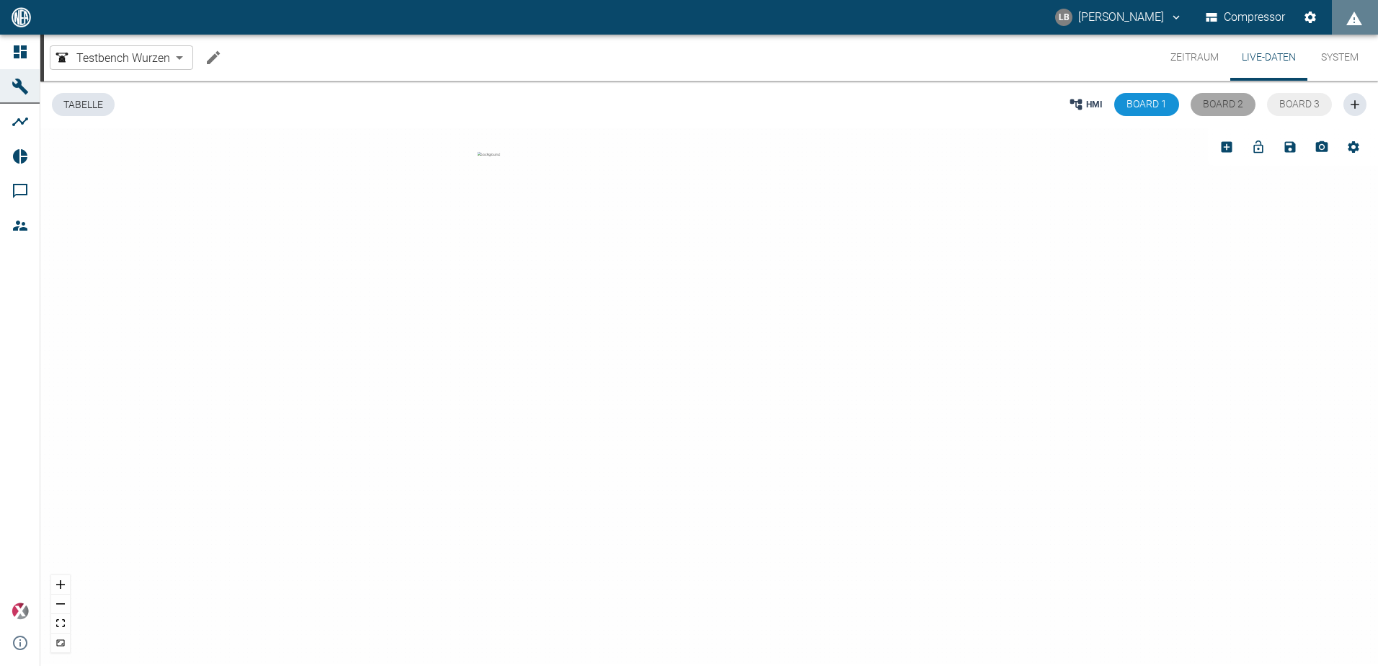
click at [1228, 107] on span "Board 2" at bounding box center [1222, 104] width 40 height 12
click at [1284, 102] on span "Board 3" at bounding box center [1299, 104] width 40 height 12
click at [1293, 64] on button "Live-Daten" at bounding box center [1268, 58] width 77 height 46
click at [1192, 61] on button "Zeitraum" at bounding box center [1194, 58] width 71 height 46
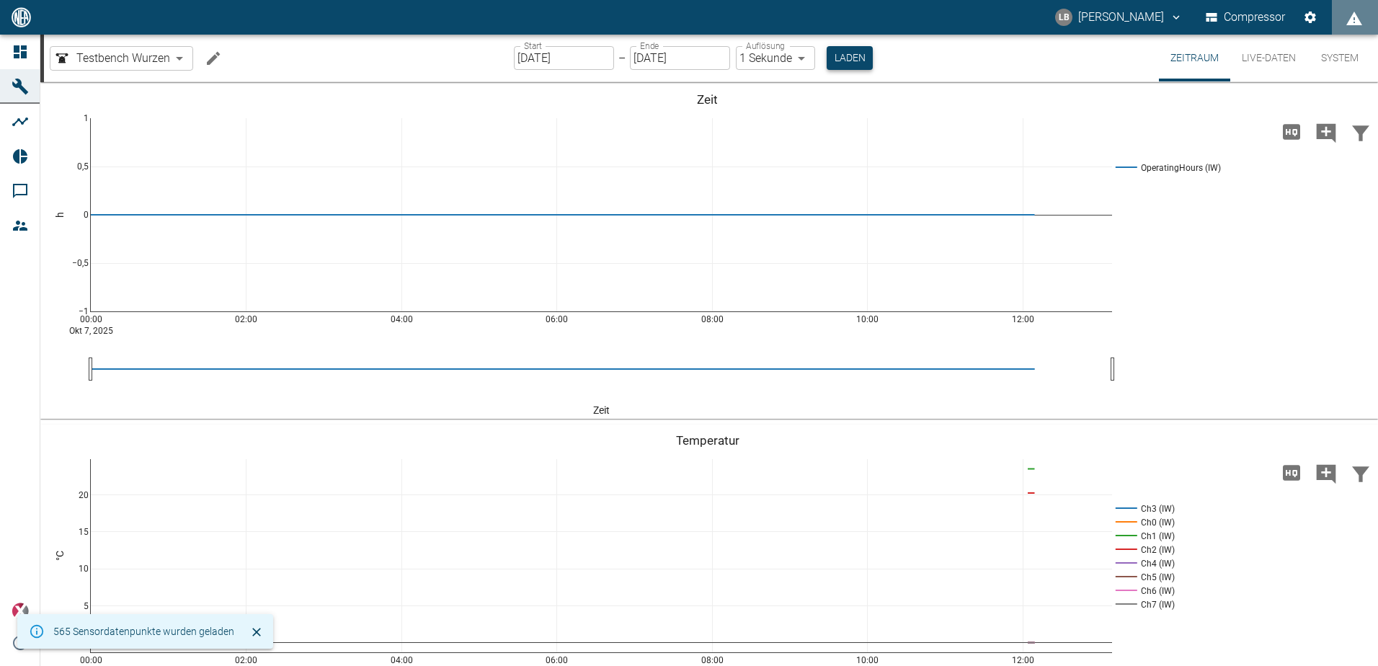
click at [852, 50] on button "Laden" at bounding box center [849, 58] width 46 height 24
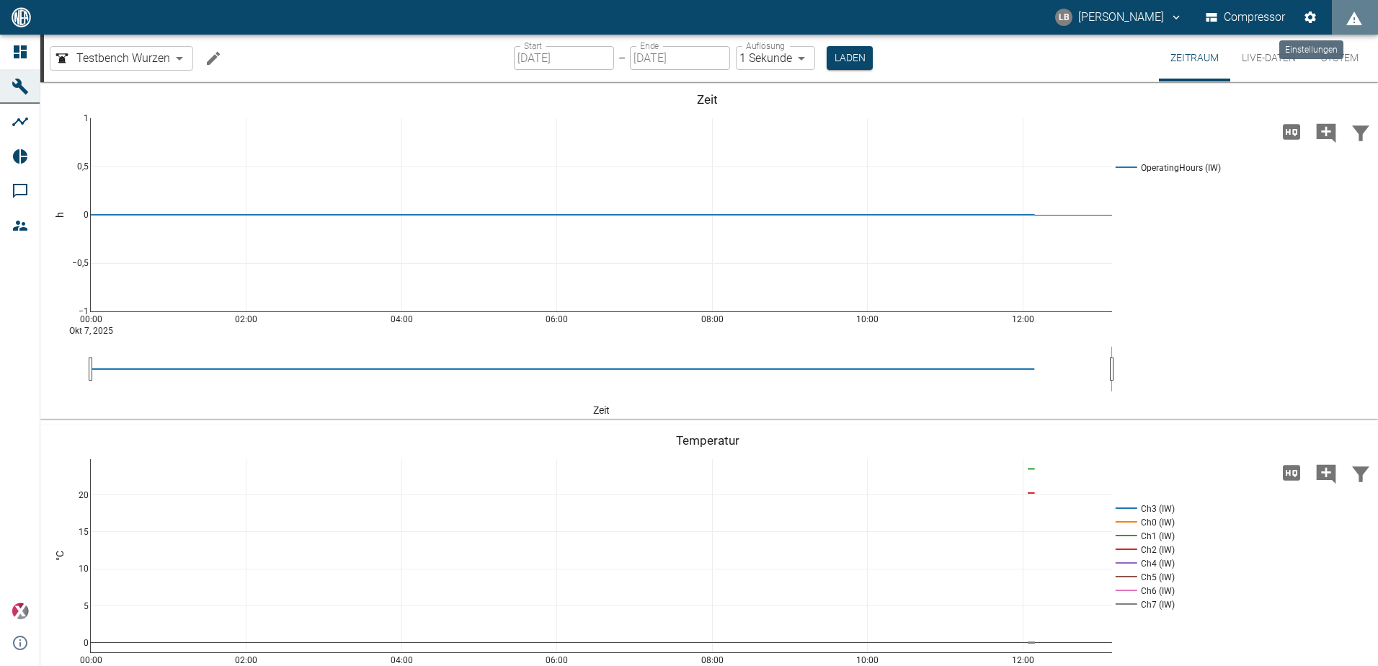
click at [1305, 24] on button "Einstellungen" at bounding box center [1310, 17] width 26 height 26
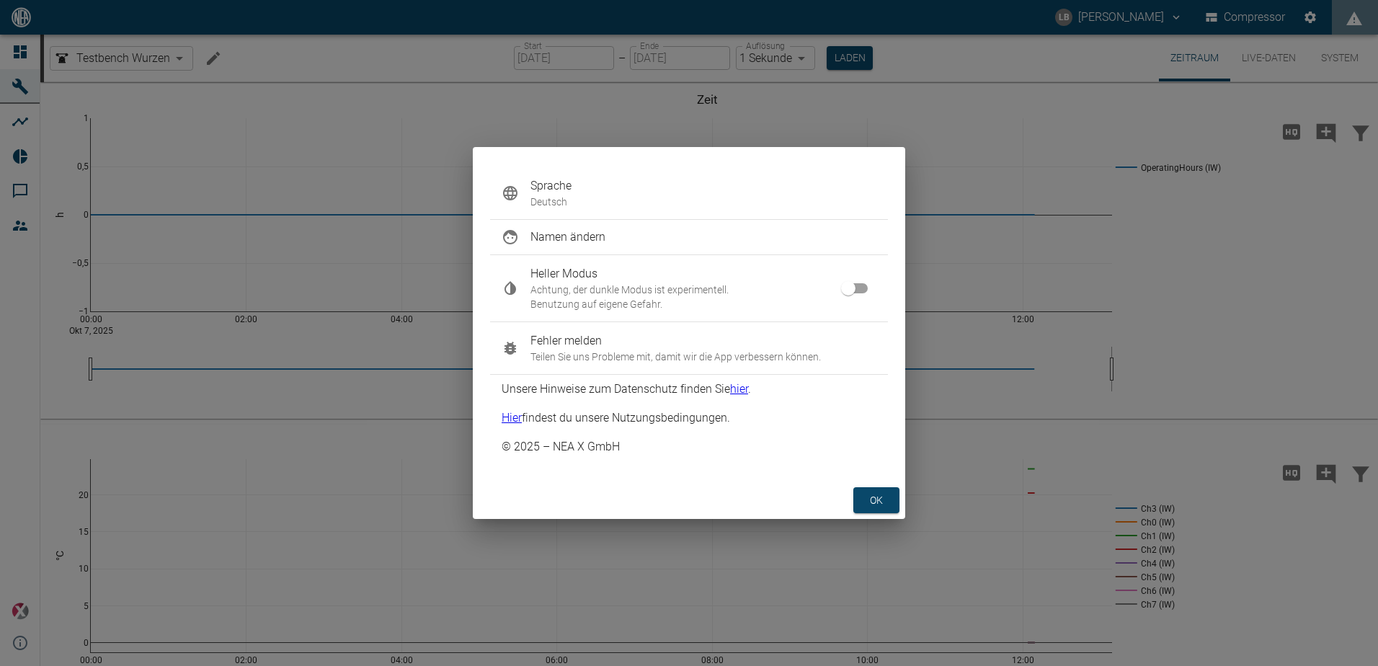
click at [1001, 219] on div "Sprache Deutsch Namen ändern Heller Modus Achtung, der dunkle Modus ist experim…" at bounding box center [689, 333] width 1378 height 666
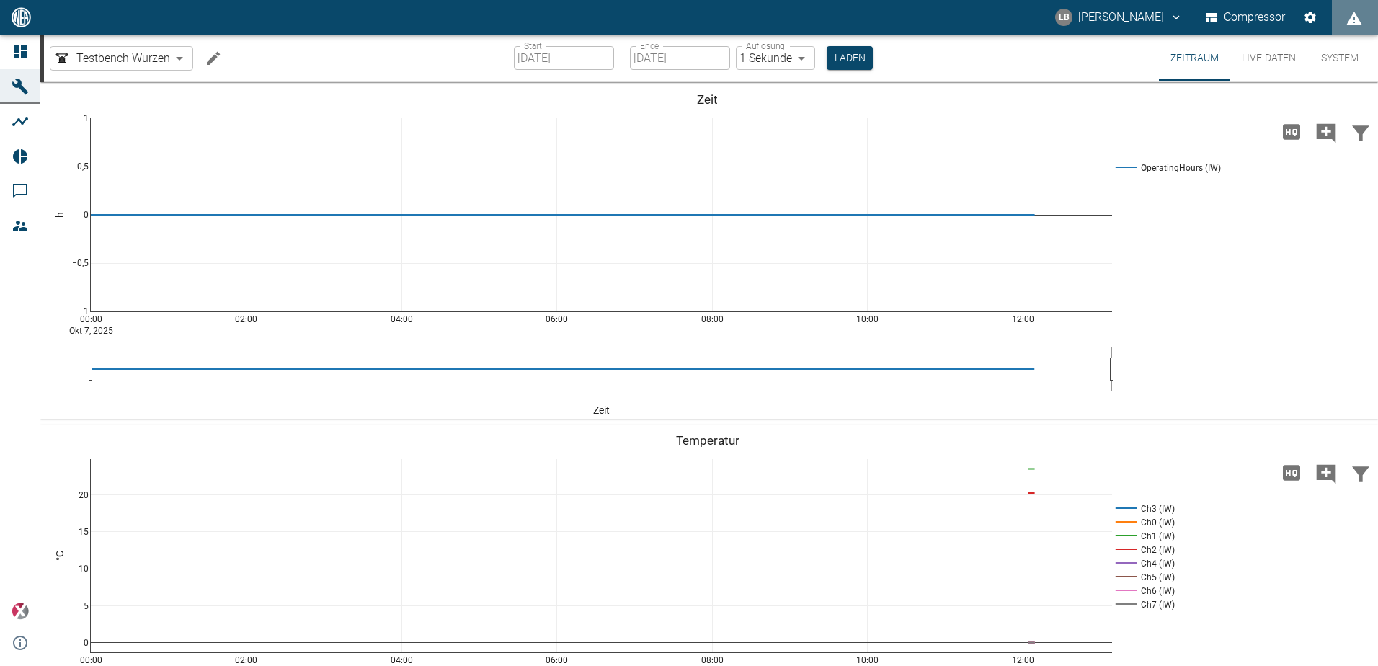
click at [1270, 20] on button "Compressor" at bounding box center [1245, 17] width 86 height 26
click at [1090, 16] on button "LB [PERSON_NAME]" at bounding box center [1119, 17] width 132 height 26
click at [1090, 16] on div at bounding box center [689, 333] width 1378 height 666
click at [1350, 11] on icon "displayAlerts" at bounding box center [1353, 18] width 17 height 17
click at [1303, 228] on div at bounding box center [689, 333] width 1378 height 666
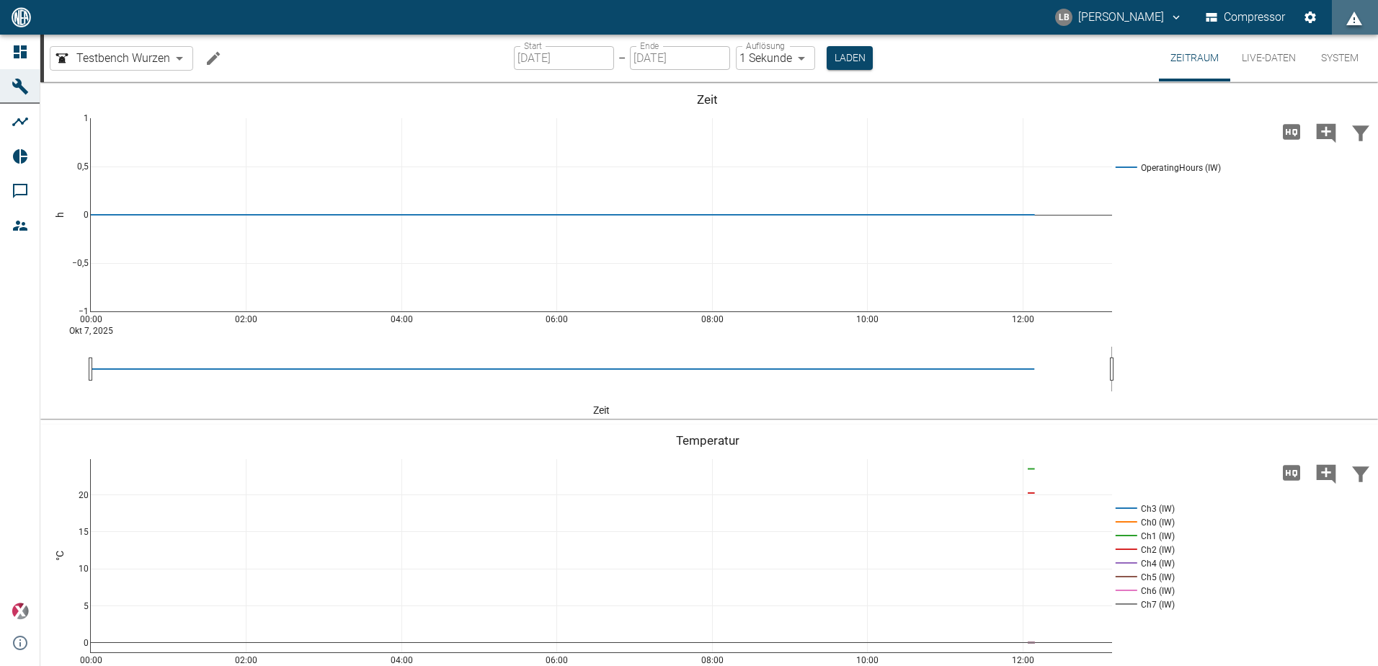
click at [1349, 55] on button "System" at bounding box center [1339, 58] width 65 height 47
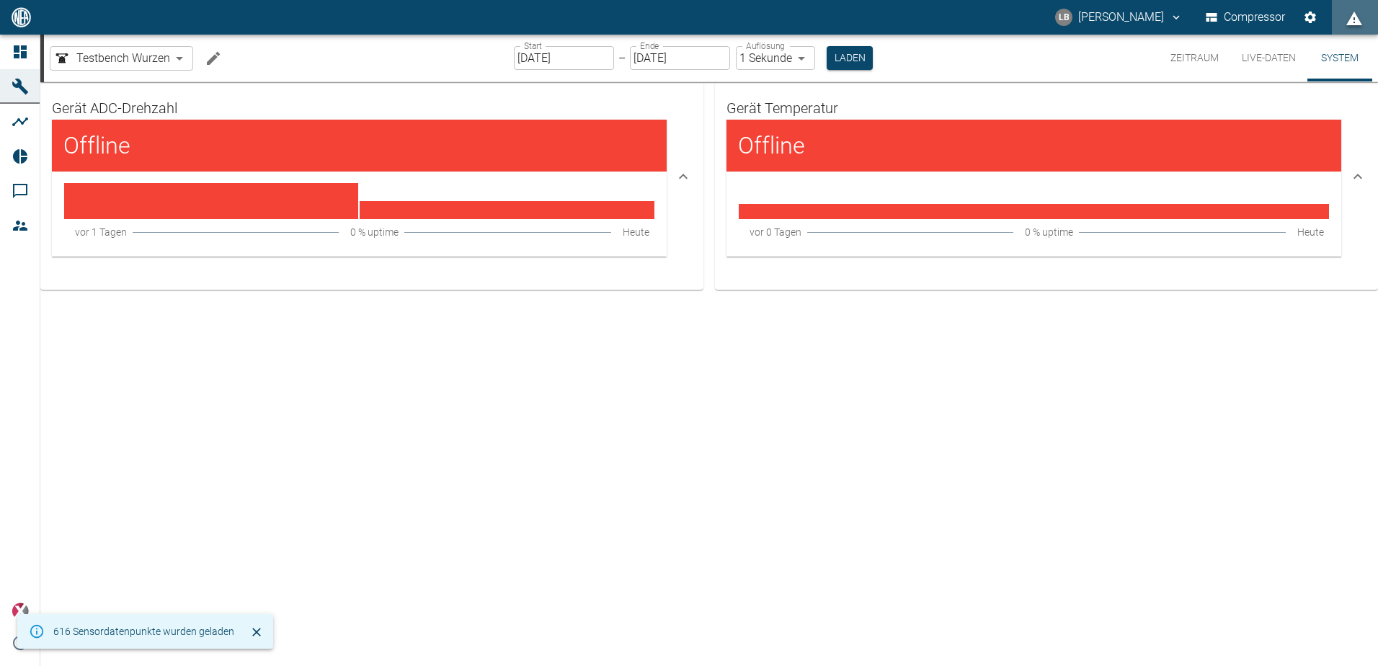
click at [847, 132] on h4 "Offline" at bounding box center [812, 145] width 148 height 29
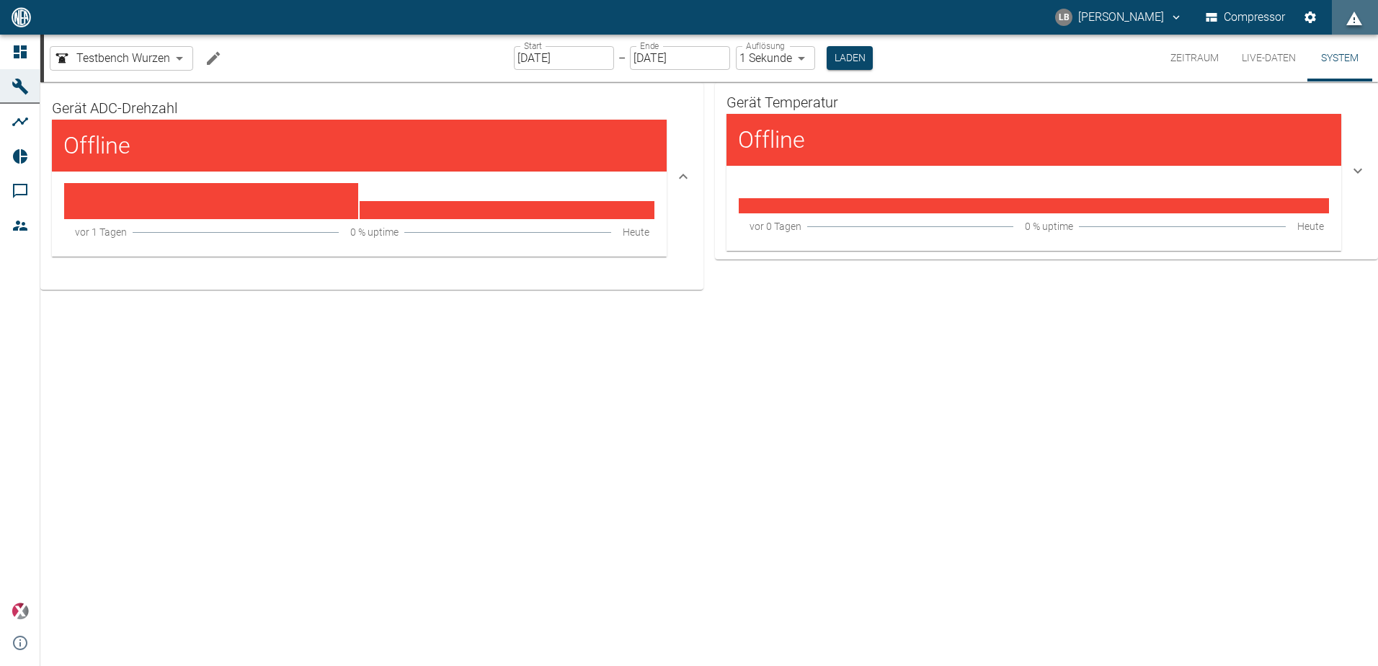
click at [847, 132] on h4 "Offline" at bounding box center [812, 139] width 148 height 29
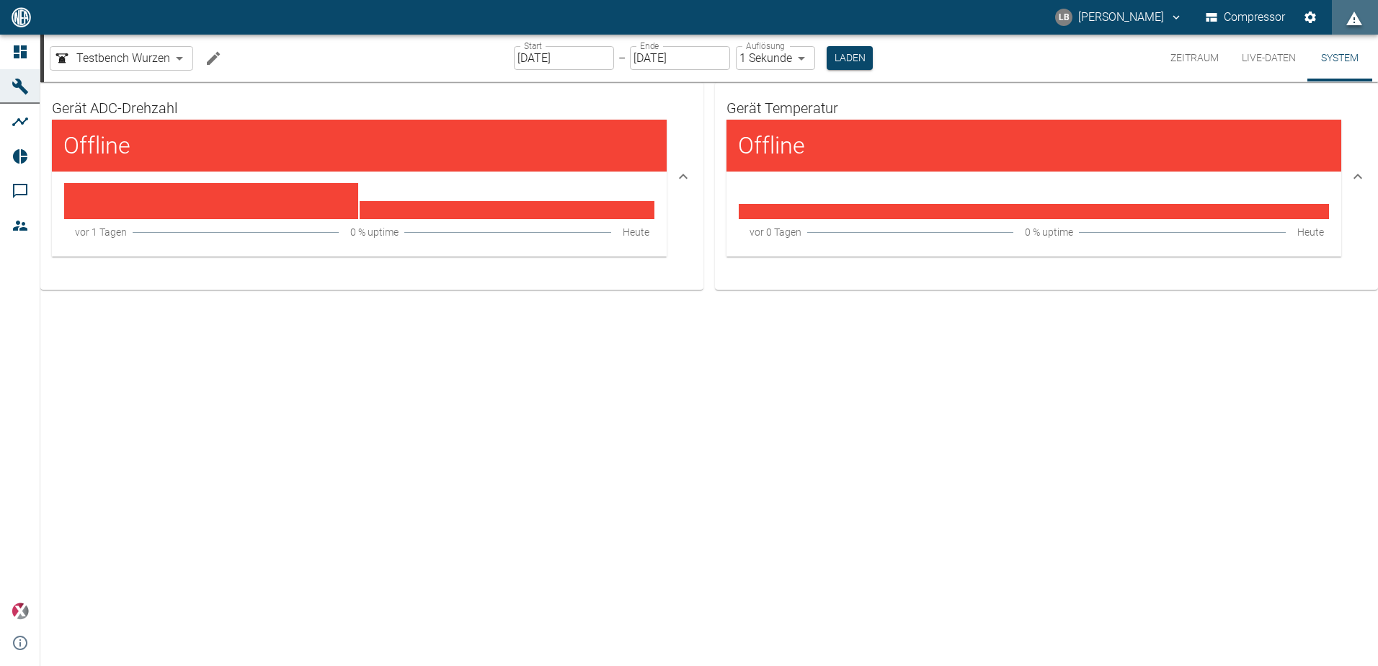
drag, startPoint x: 847, startPoint y: 132, endPoint x: 824, endPoint y: 151, distance: 29.2
click at [824, 151] on h4 "Offline" at bounding box center [812, 145] width 148 height 29
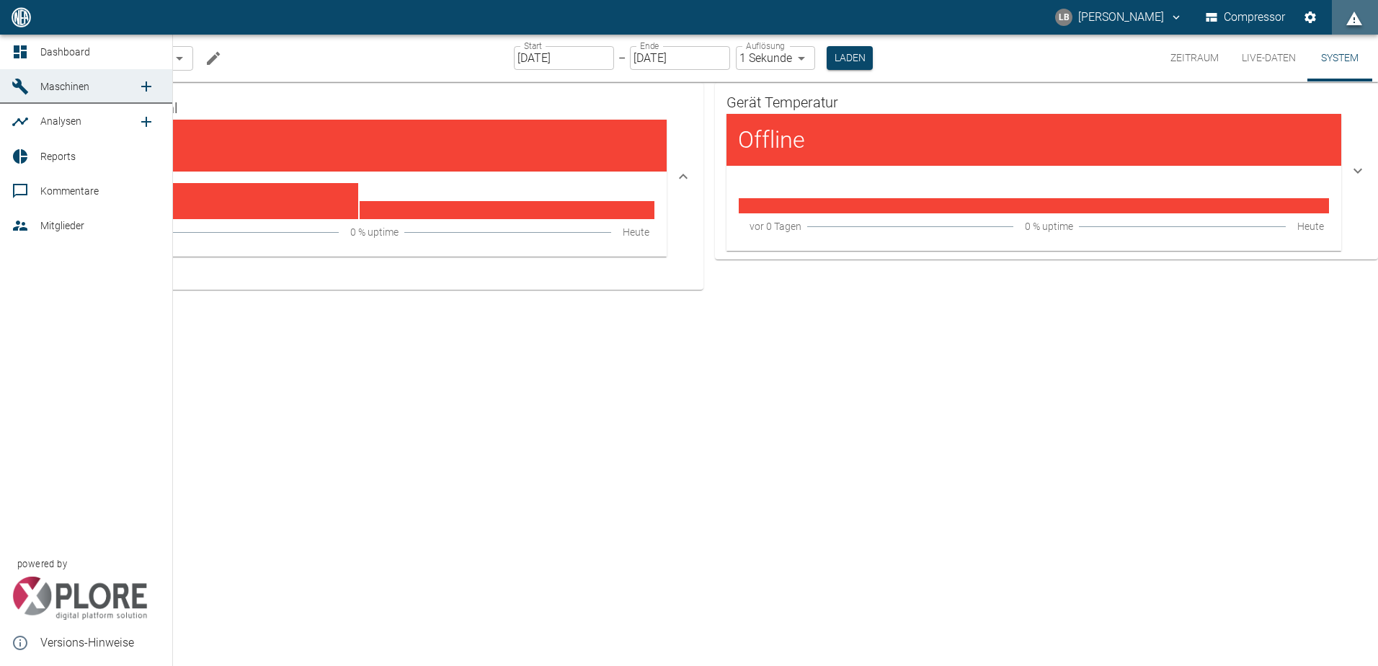
click at [149, 88] on icon "new /machines" at bounding box center [146, 86] width 17 height 17
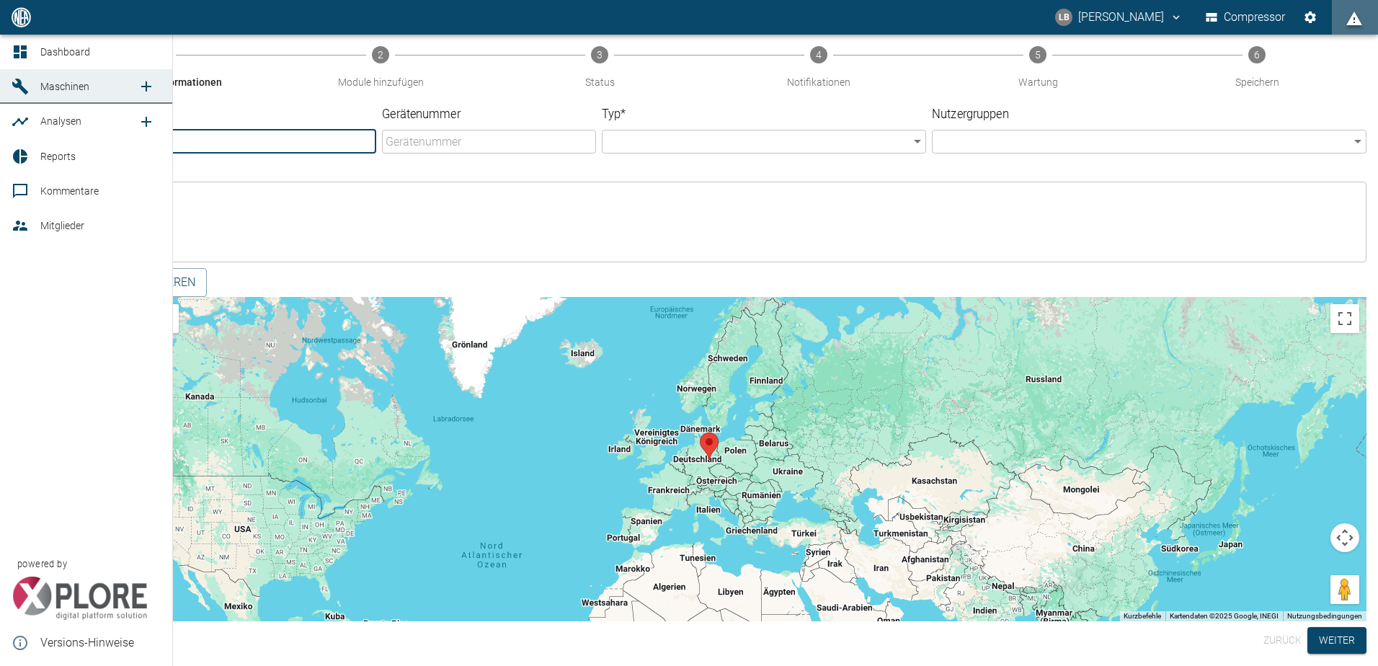
click at [64, 89] on span "Maschinen" at bounding box center [64, 87] width 49 height 12
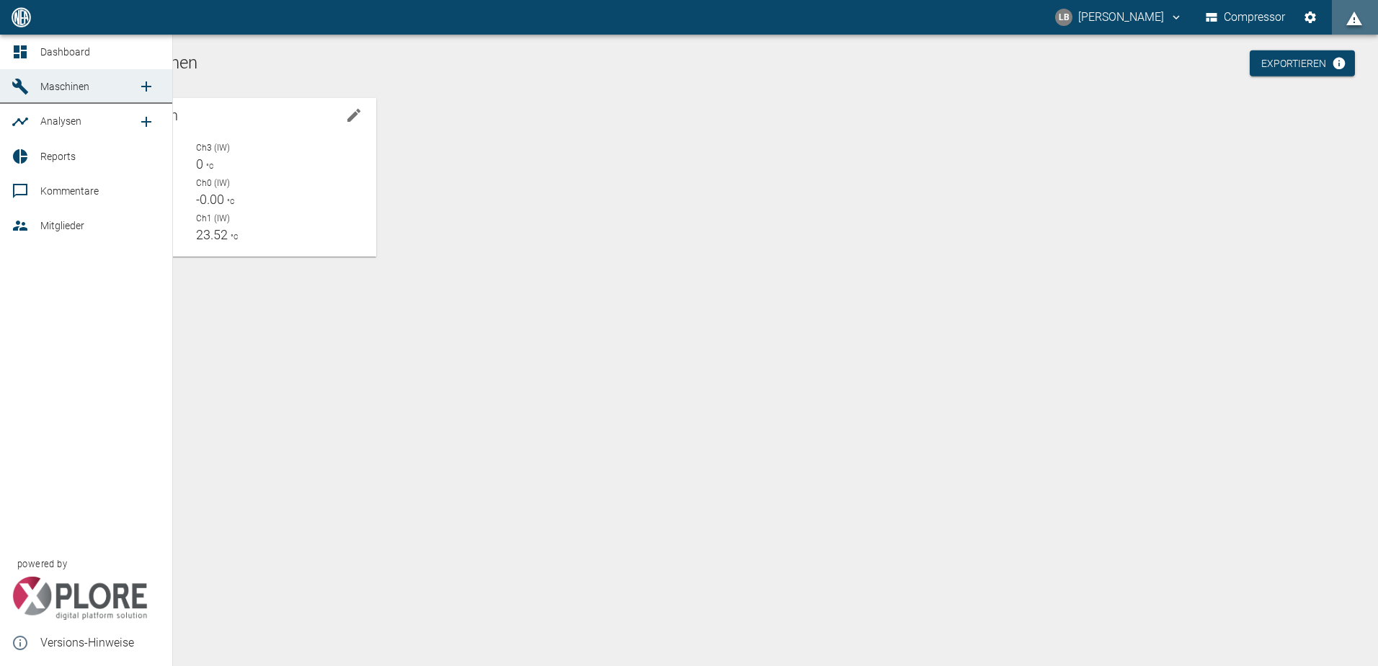
click at [46, 53] on span "Dashboard" at bounding box center [65, 52] width 50 height 12
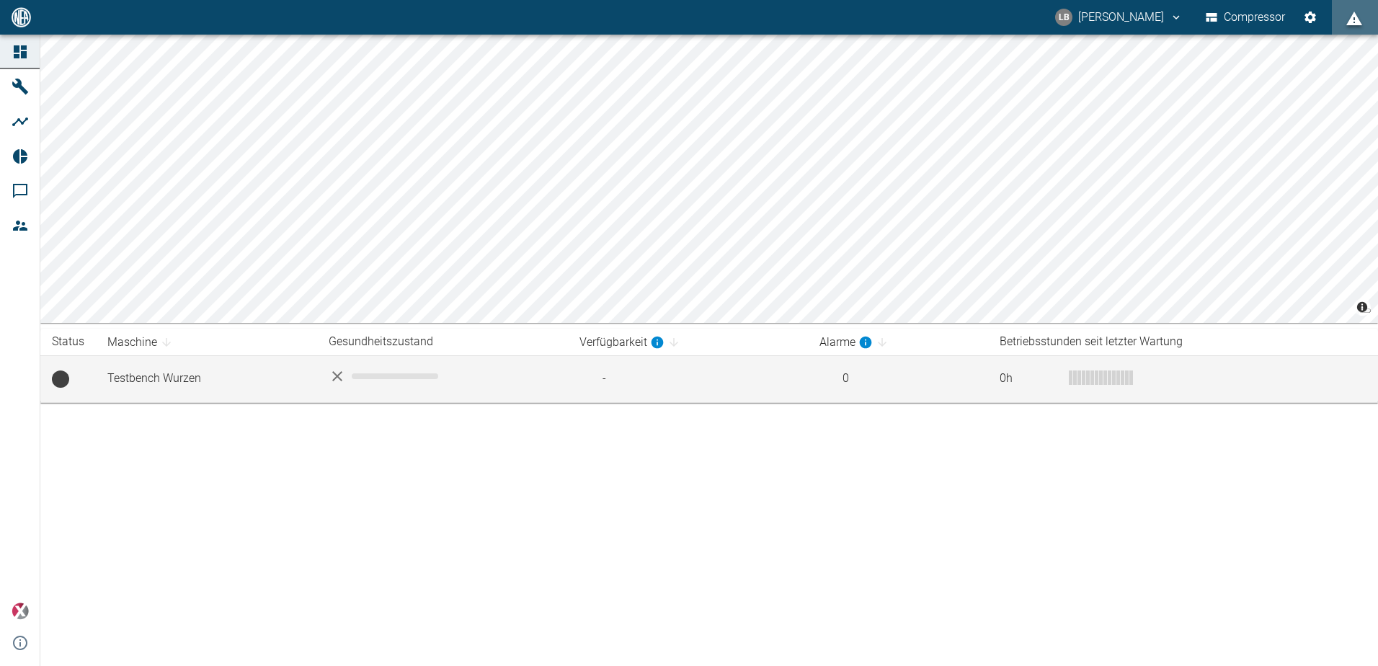
click at [135, 376] on td "Testbench Wurzen" at bounding box center [206, 378] width 221 height 47
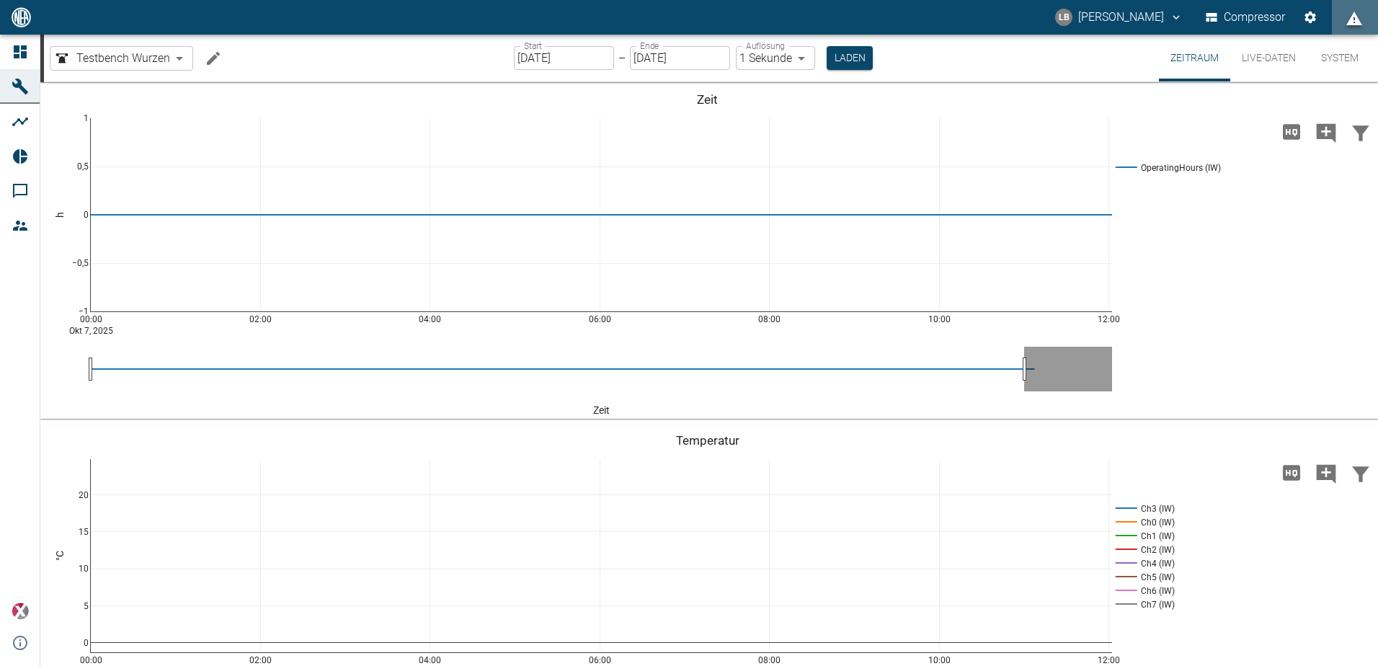
click at [1261, 74] on button "Live-Daten" at bounding box center [1268, 58] width 77 height 47
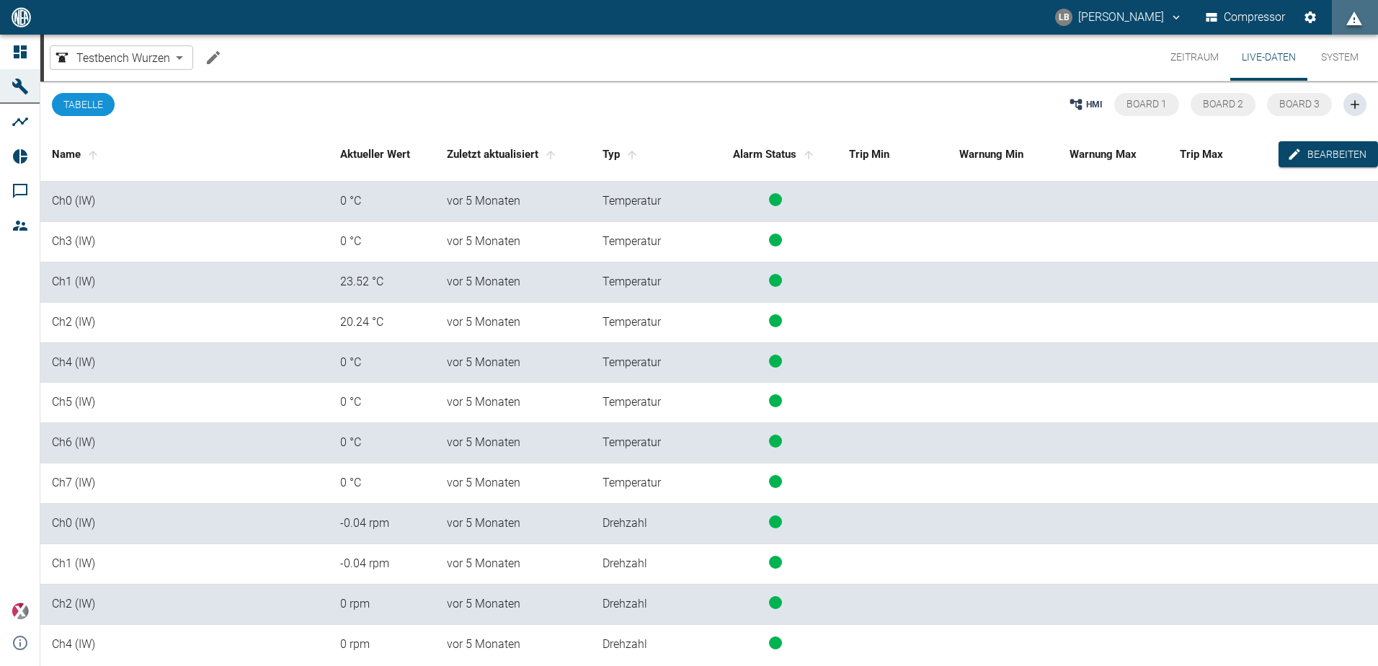
click at [777, 197] on span "status-running" at bounding box center [775, 199] width 13 height 13
click at [368, 286] on div "23.52 °C" at bounding box center [382, 282] width 84 height 17
click at [545, 281] on div "vor 5 Monaten" at bounding box center [513, 282] width 133 height 17
drag, startPoint x: 335, startPoint y: 279, endPoint x: 689, endPoint y: 307, distance: 354.9
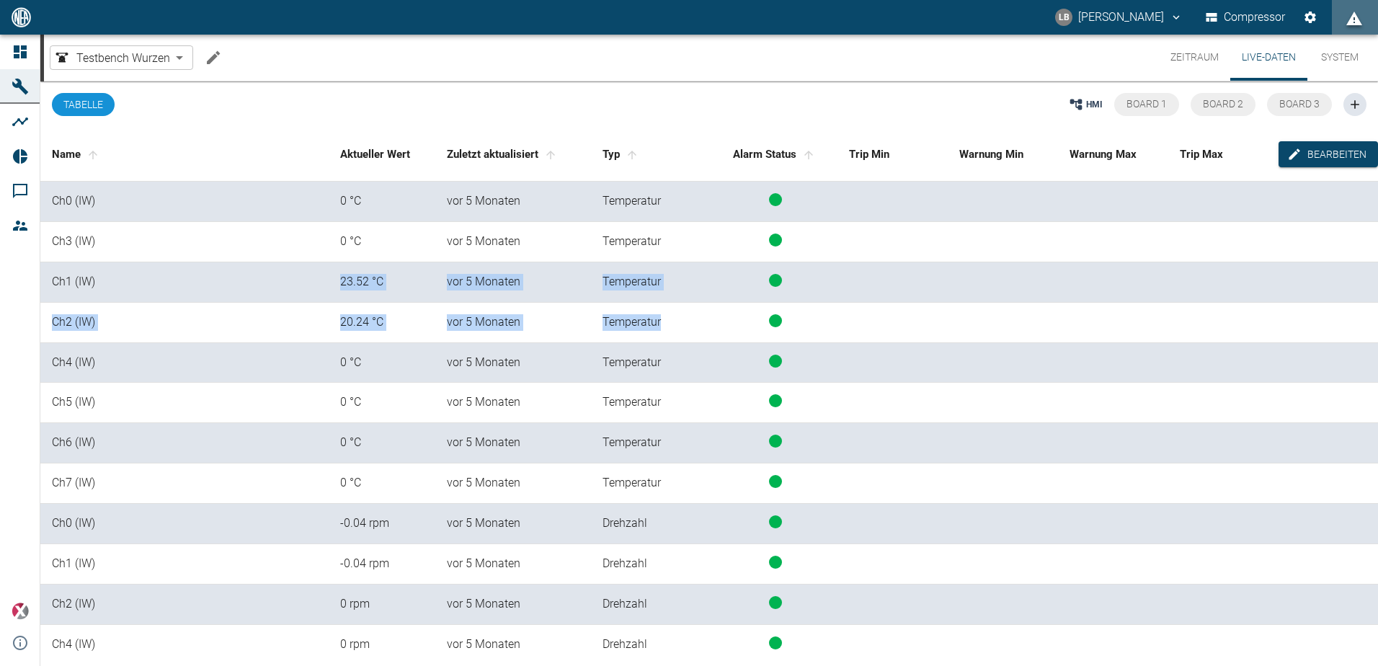
click at [689, 307] on tbody "Ch0 (IW) 0 °C [DATE] Temperatur Ch3 (IW) 0 °C [DATE] Temperatur Ch1 (IW) 23.52 …" at bounding box center [708, 524] width 1337 height 684
click at [224, 298] on td "Ch1 (IW)" at bounding box center [184, 282] width 288 height 40
click at [87, 107] on button "Tabelle" at bounding box center [83, 104] width 63 height 23
click at [1092, 110] on span "HMI" at bounding box center [1094, 104] width 17 height 13
click at [1092, 104] on span "HMI" at bounding box center [1094, 104] width 17 height 13
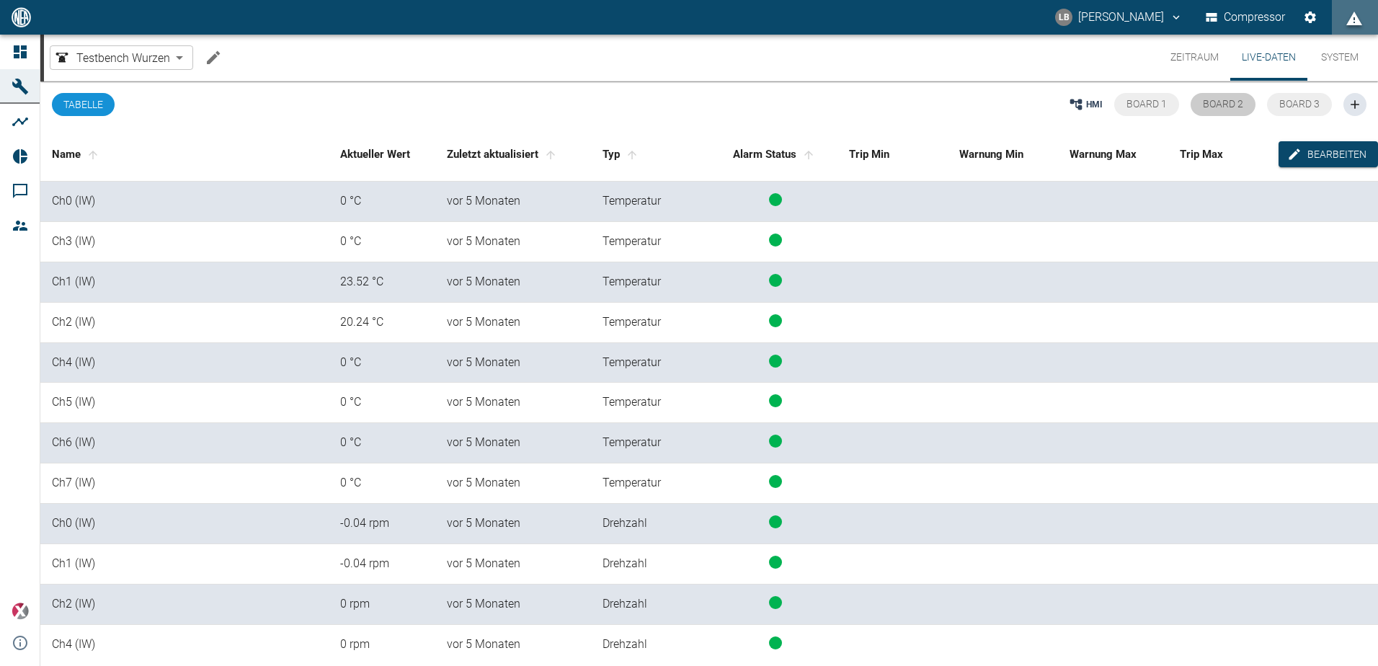
click at [1191, 108] on button "Board 2" at bounding box center [1222, 104] width 65 height 23
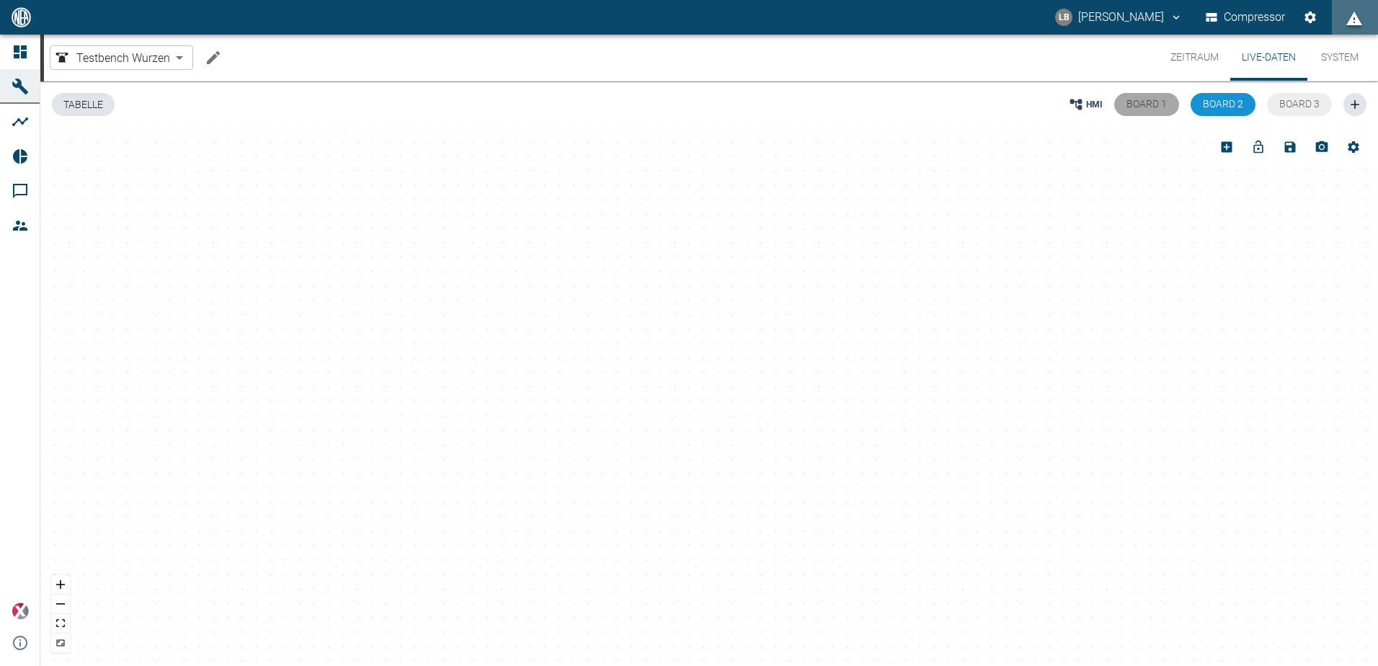
click at [1159, 109] on span "Board 1" at bounding box center [1146, 104] width 40 height 12
click at [1133, 110] on span "Board 1" at bounding box center [1146, 104] width 40 height 12
click at [1263, 110] on div "Board 1 Board 2 Board 3" at bounding box center [1223, 104] width 218 height 46
click at [1207, 108] on span "Board 2" at bounding box center [1222, 104] width 40 height 12
click at [1076, 103] on icon at bounding box center [1076, 104] width 12 height 11
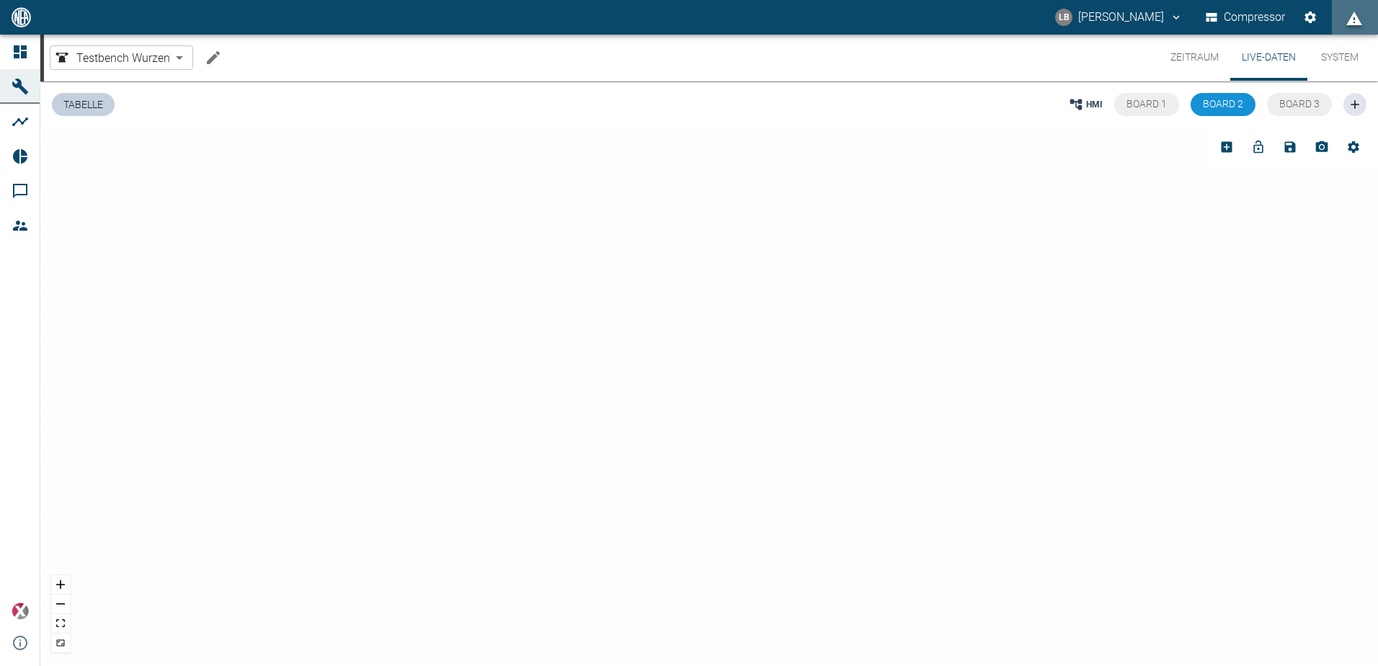
click at [90, 103] on button "Tabelle" at bounding box center [83, 104] width 63 height 23
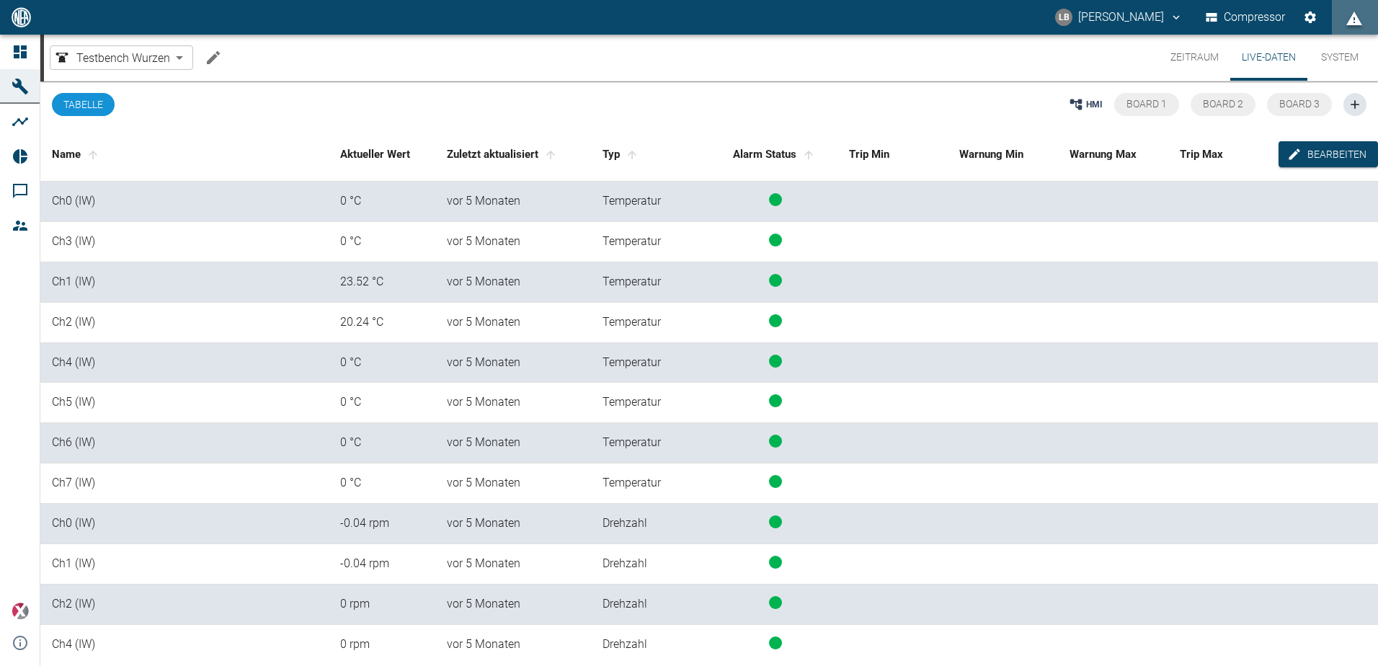
click at [598, 105] on div "HMI Board 1 Board 2 Board 3" at bounding box center [818, 104] width 1095 height 46
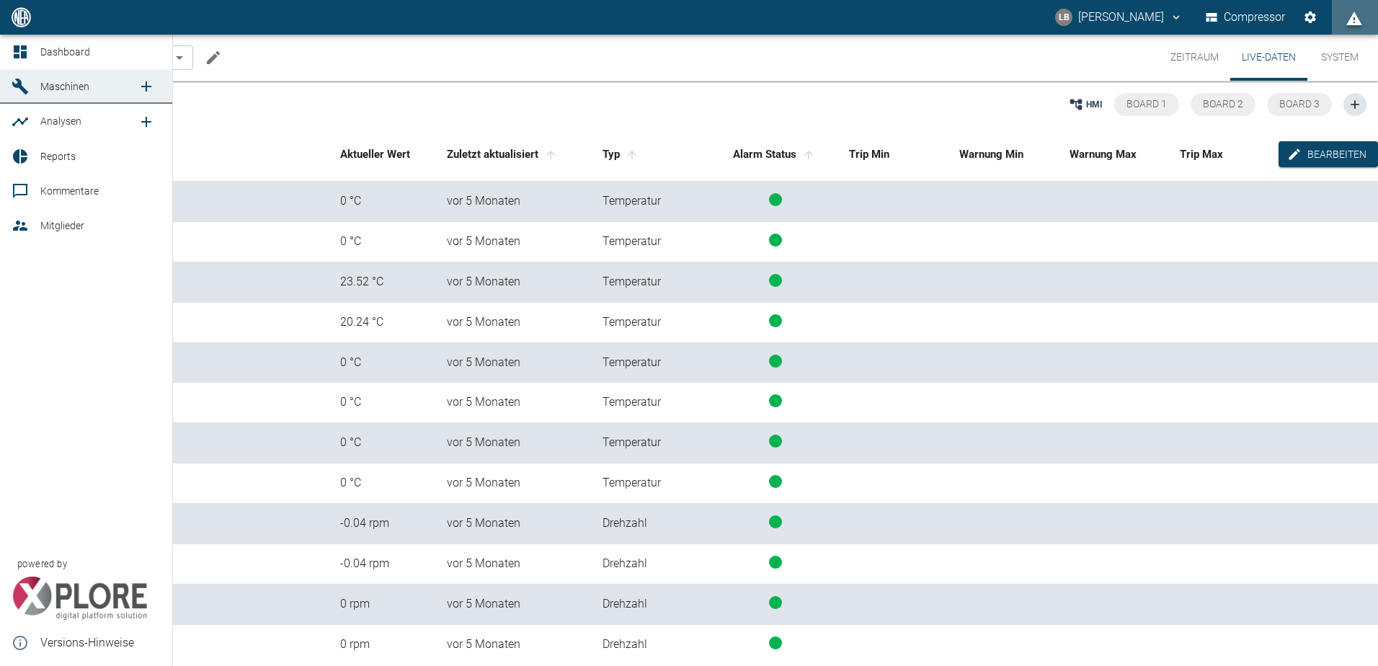
click at [28, 57] on icon at bounding box center [20, 51] width 17 height 17
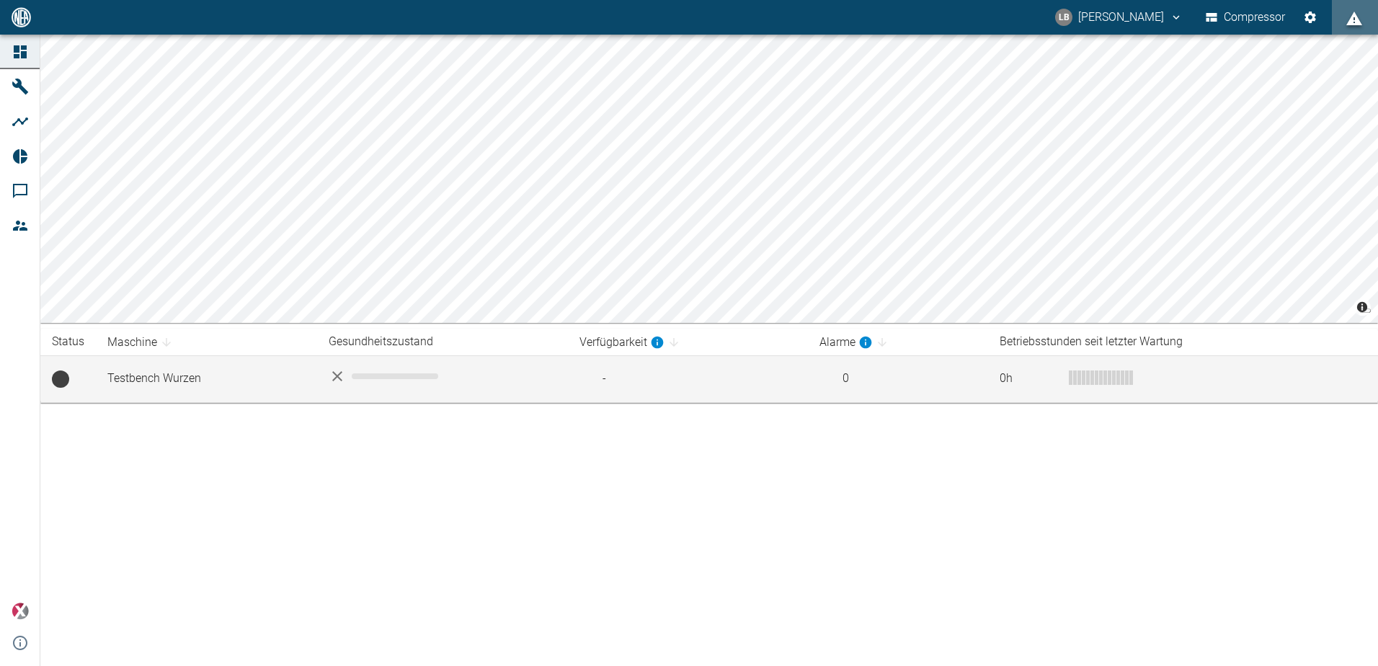
click at [189, 376] on td "Testbench Wurzen" at bounding box center [206, 378] width 221 height 47
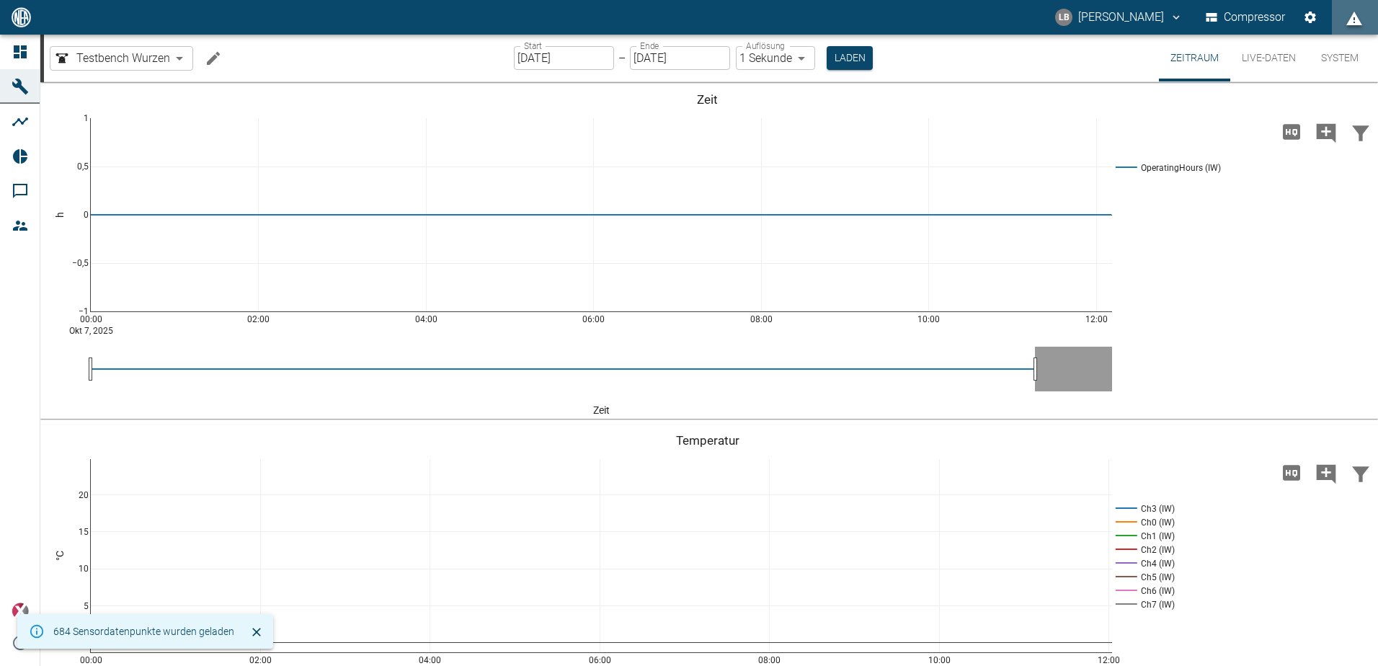
drag, startPoint x: 1022, startPoint y: 367, endPoint x: 1033, endPoint y: 370, distance: 11.7
click at [1237, 326] on div "00:00 [DATE] 02:00 04:00 06:00 08:00 10:00 12:00 −1 −0,5 0 0,5 1 OperatingHours…" at bounding box center [707, 251] width 1334 height 324
click at [764, 55] on body "LB [PERSON_NAME] Compressor Dashboard Maschinen Analysen Reports Kommentare Mit…" at bounding box center [689, 333] width 1378 height 666
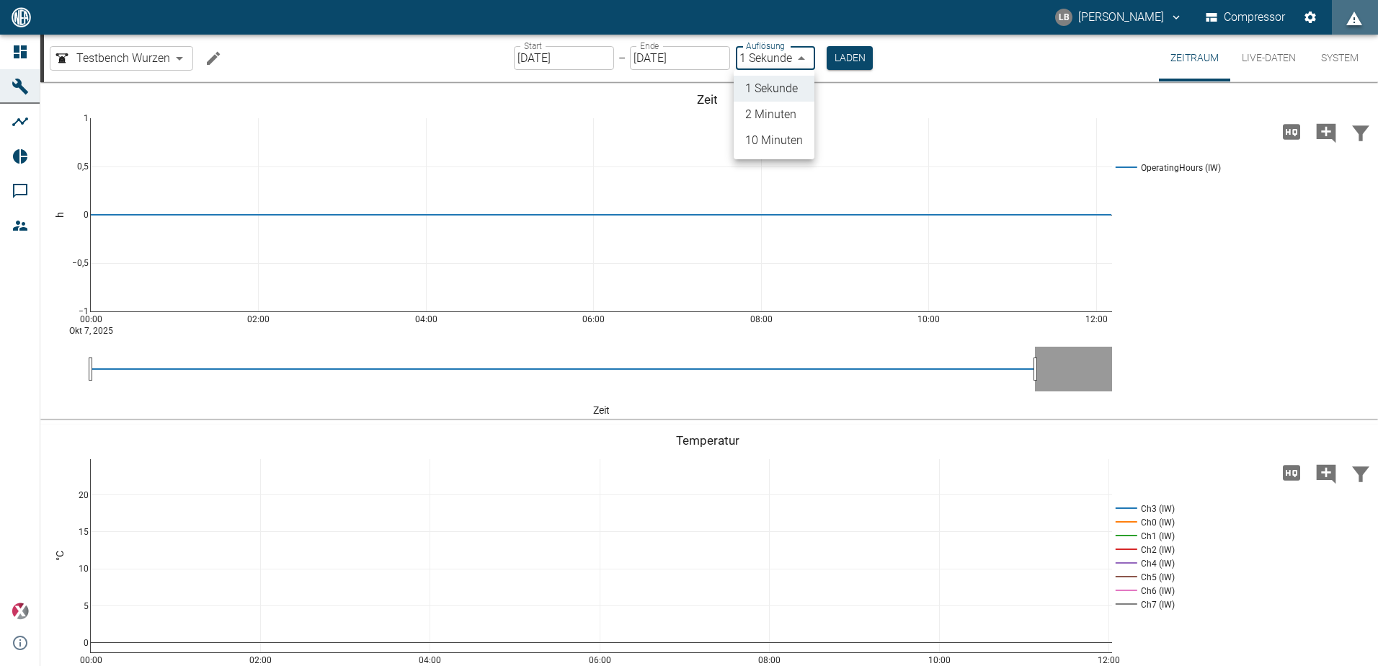
click at [764, 55] on div at bounding box center [689, 333] width 1378 height 666
click at [1307, 48] on button "System" at bounding box center [1339, 58] width 65 height 47
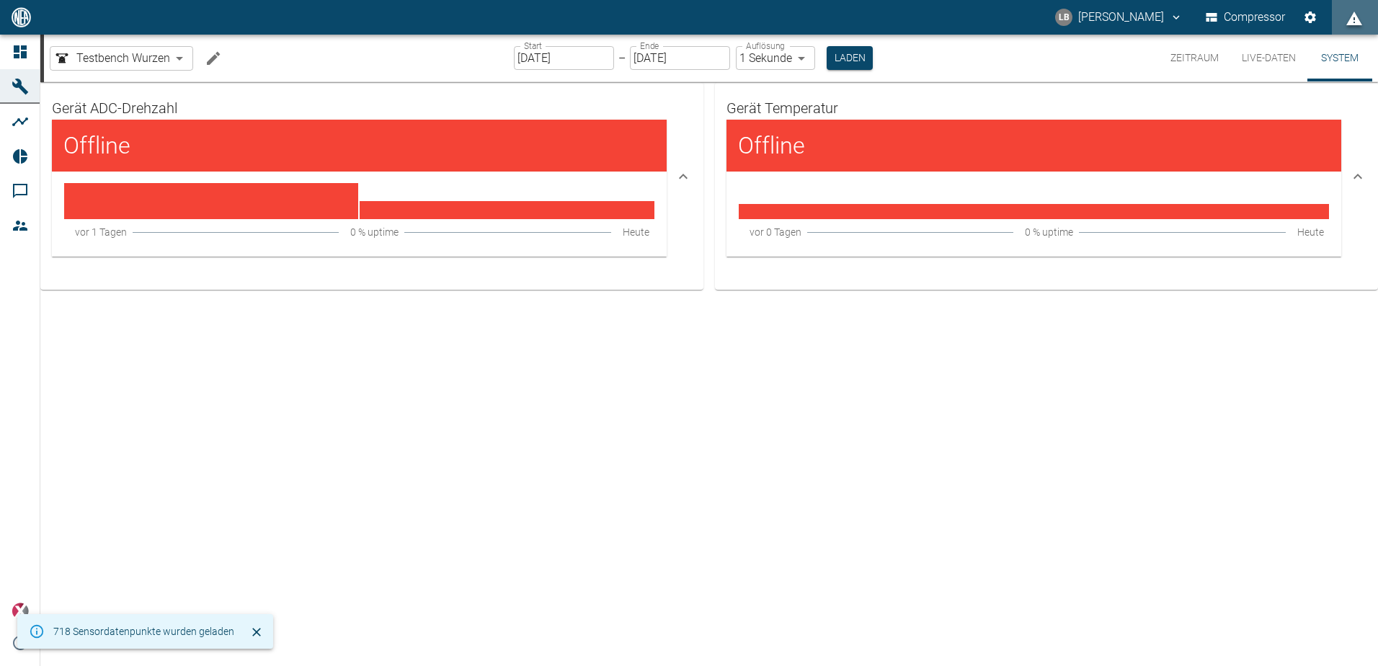
click at [1354, 176] on icon at bounding box center [1357, 176] width 17 height 17
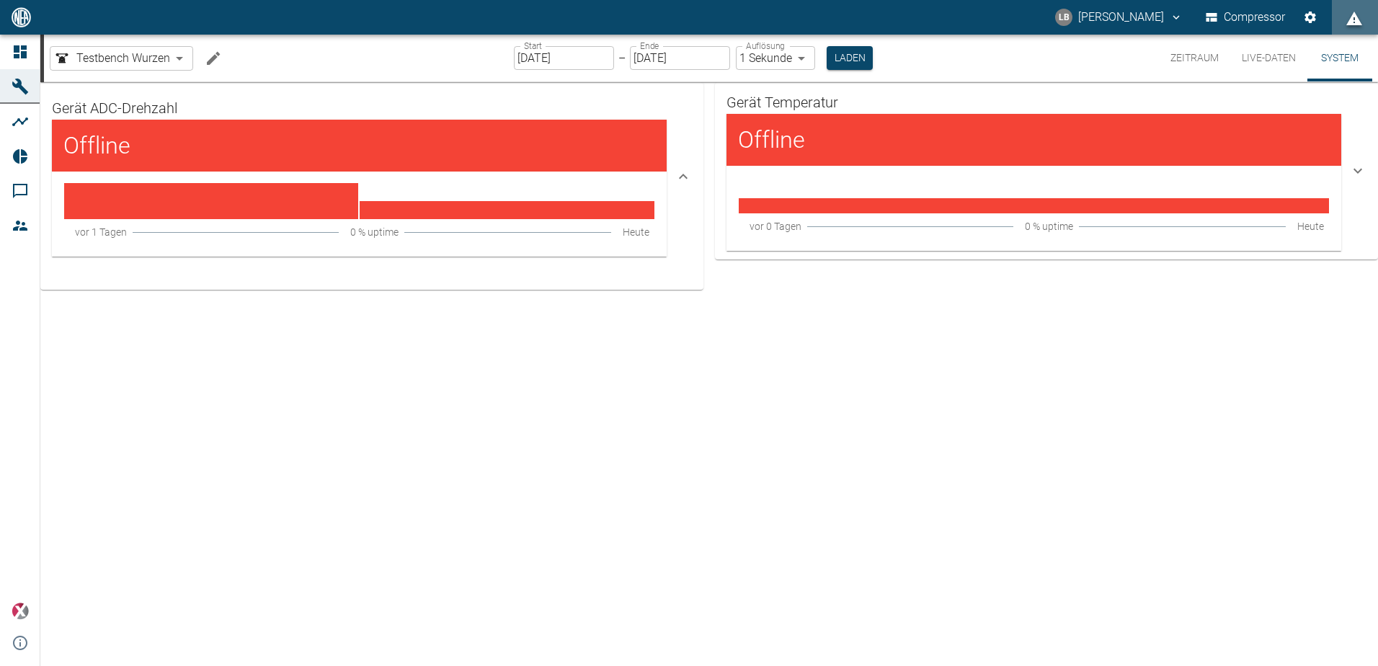
click at [1356, 169] on icon at bounding box center [1357, 170] width 17 height 17
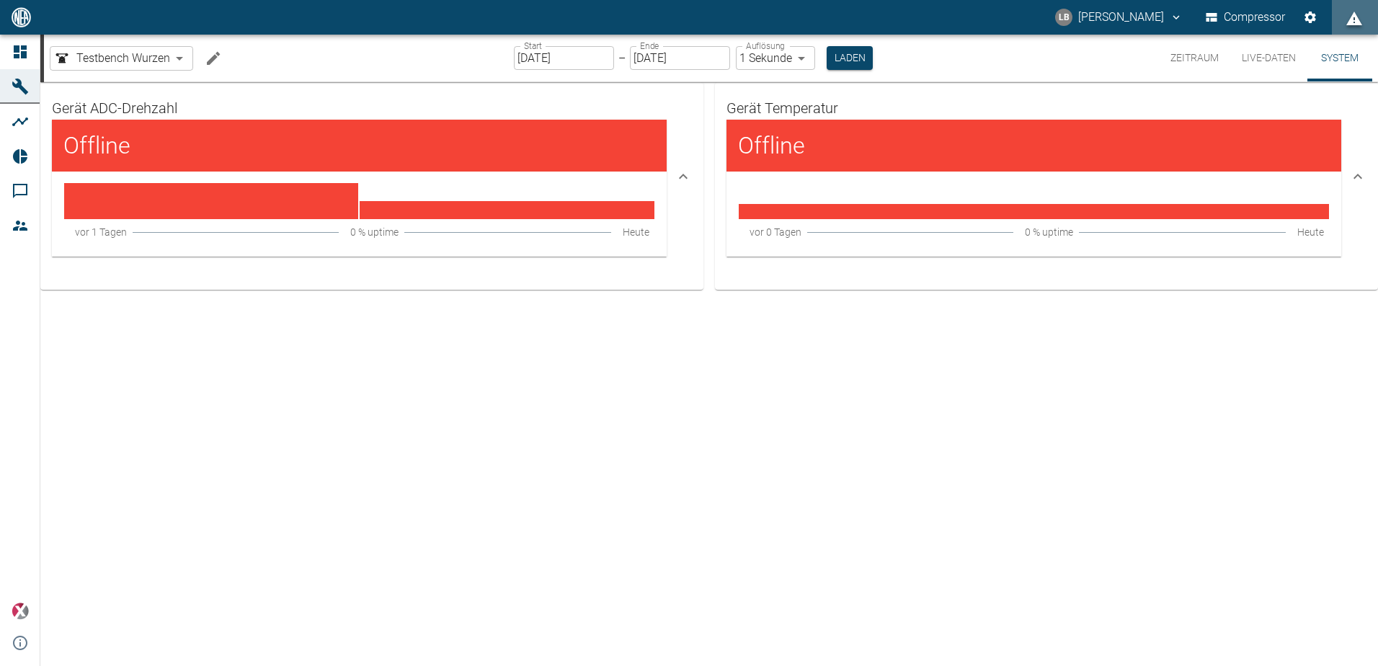
click at [1356, 169] on icon at bounding box center [1357, 176] width 17 height 17
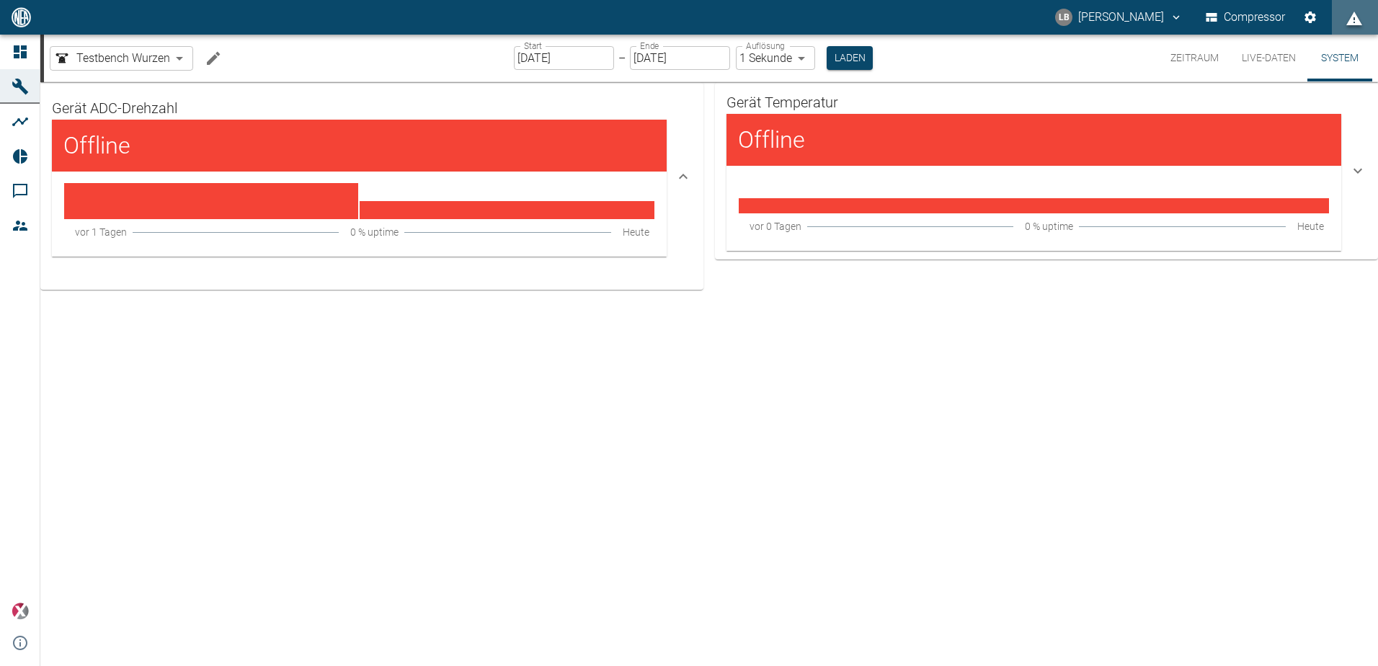
click at [1356, 169] on icon at bounding box center [1357, 170] width 17 height 17
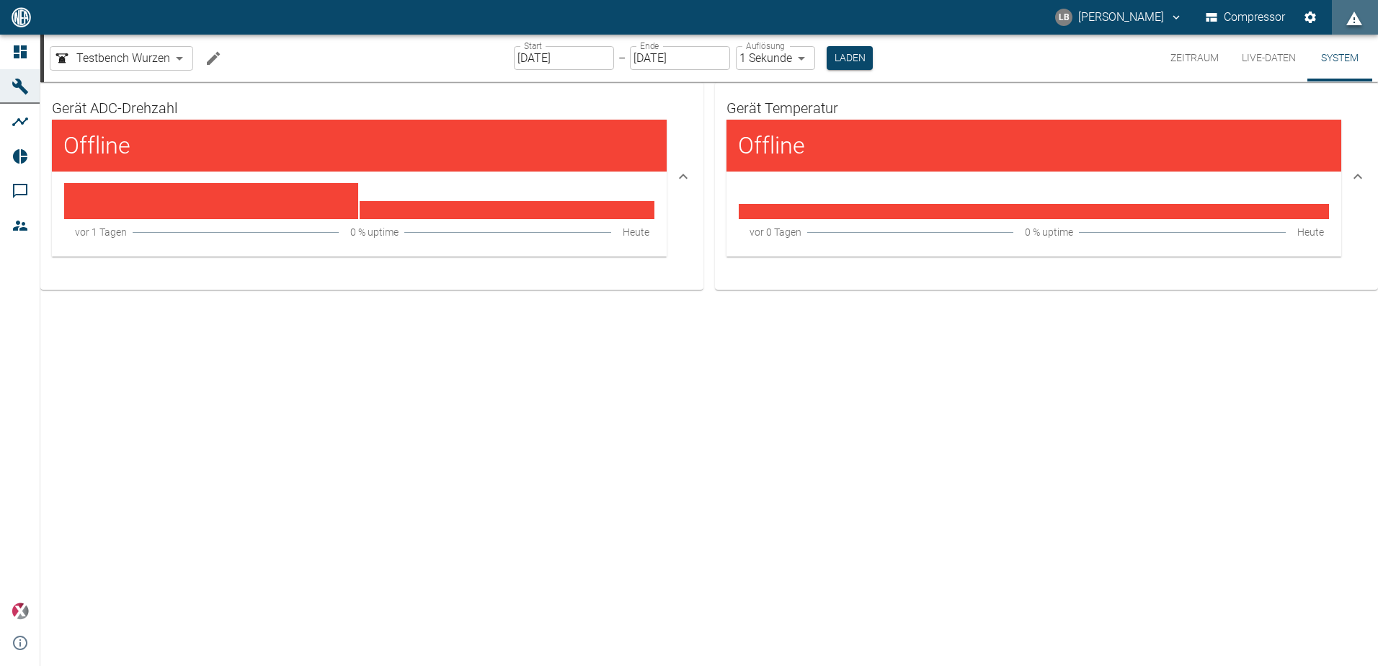
click at [888, 269] on div "Gerät Temperatur Offline [DATE] 0 % uptime [DATE]" at bounding box center [1046, 176] width 663 height 189
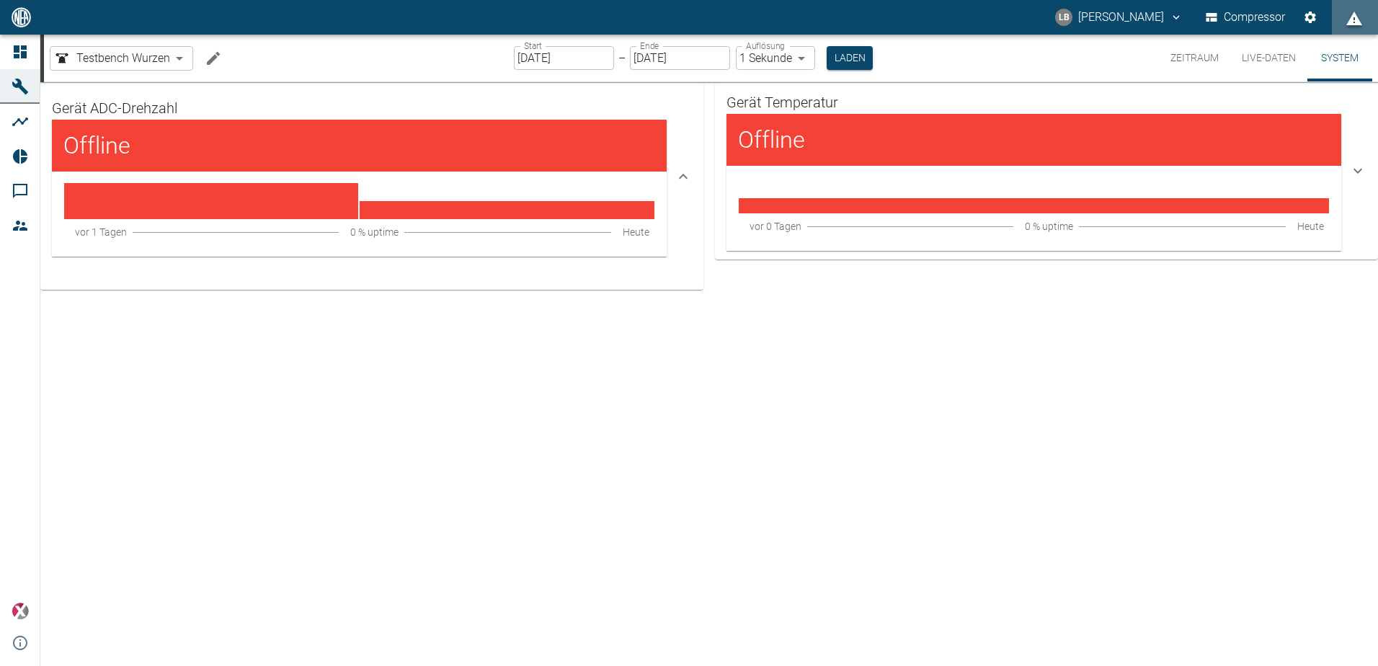
click at [890, 256] on div "Gerät Temperatur Offline [DATE] 0 % uptime [DATE]" at bounding box center [1046, 170] width 663 height 177
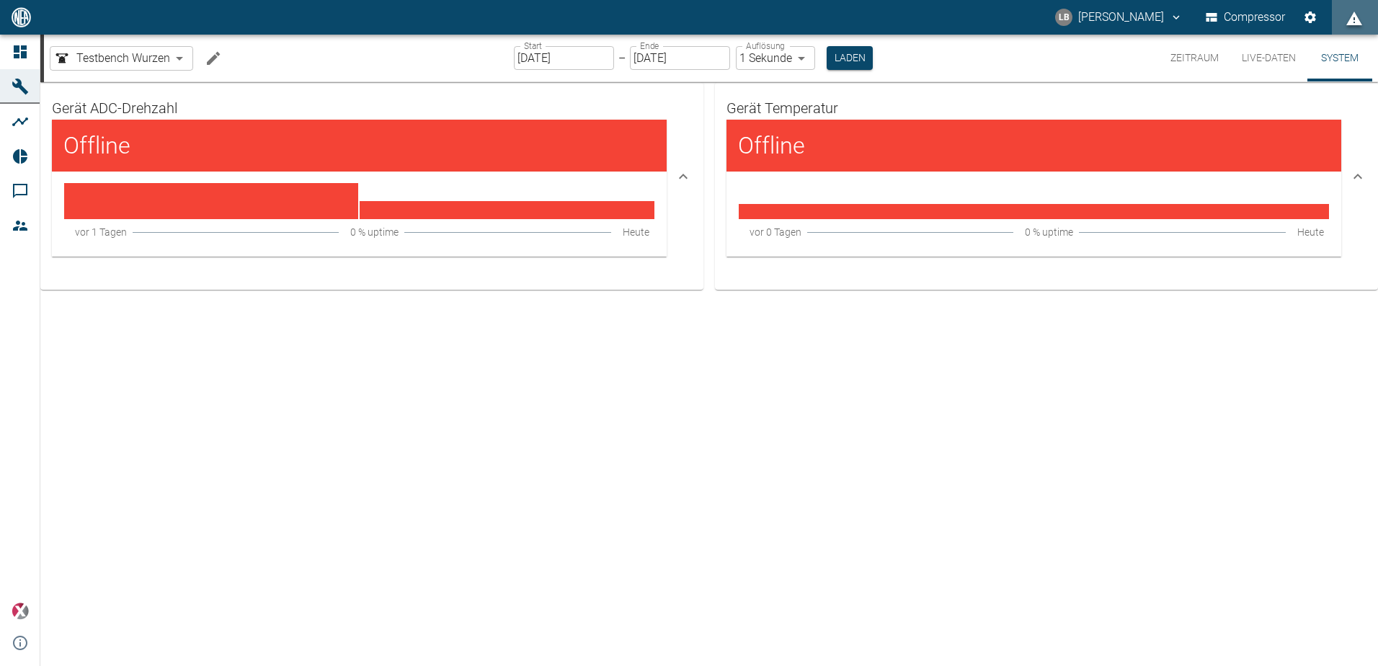
click at [985, 165] on div "Offline" at bounding box center [1033, 146] width 615 height 52
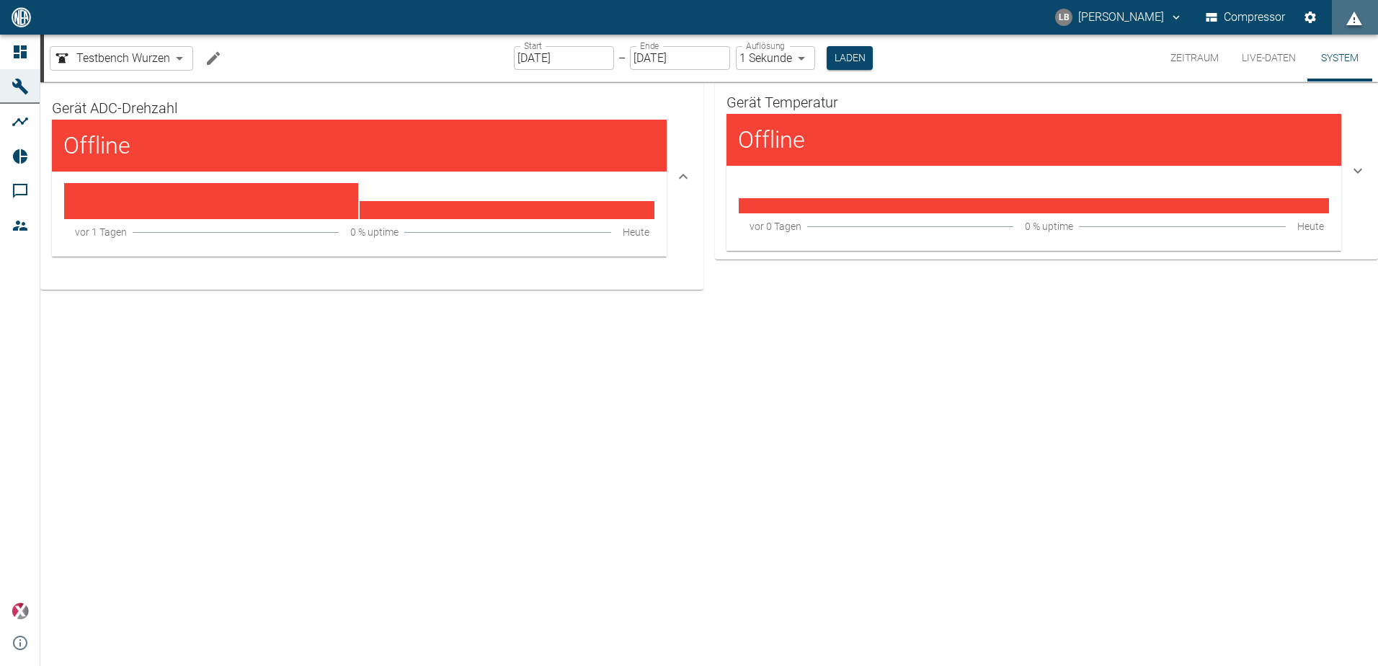
click at [870, 154] on div "Offline" at bounding box center [1033, 140] width 615 height 52
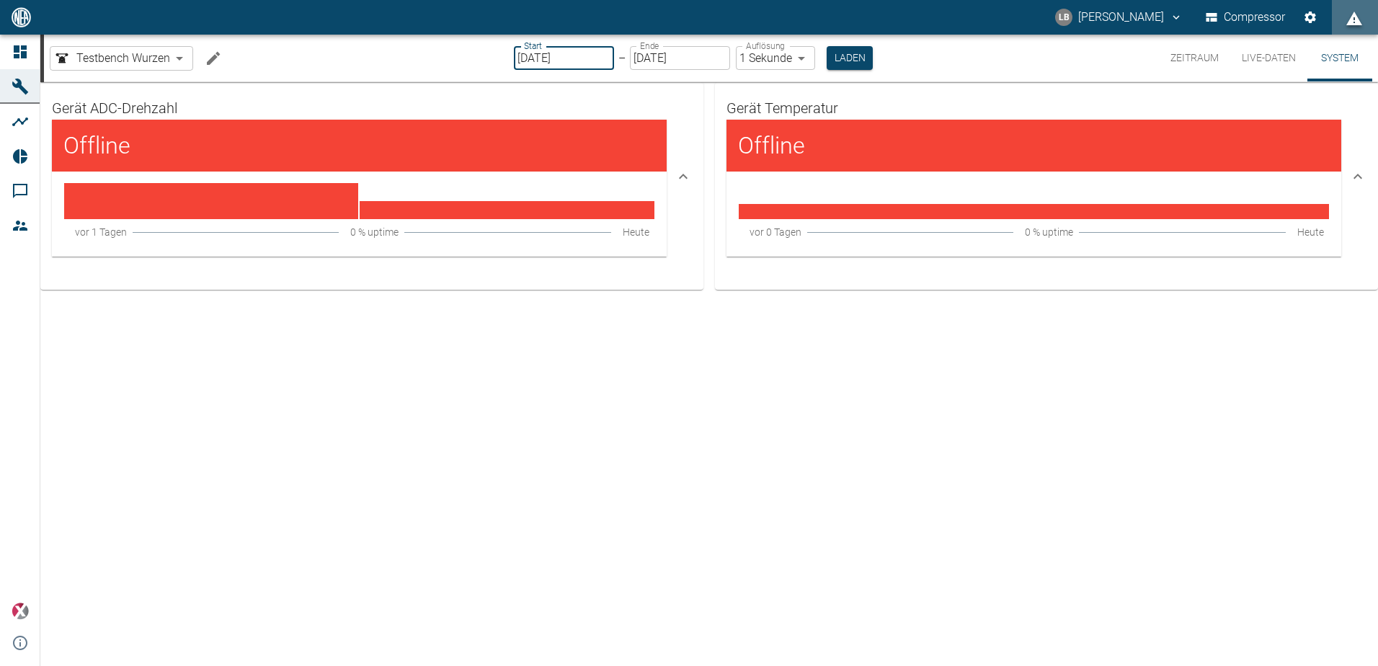
click at [527, 59] on input "[DATE]" at bounding box center [564, 58] width 100 height 24
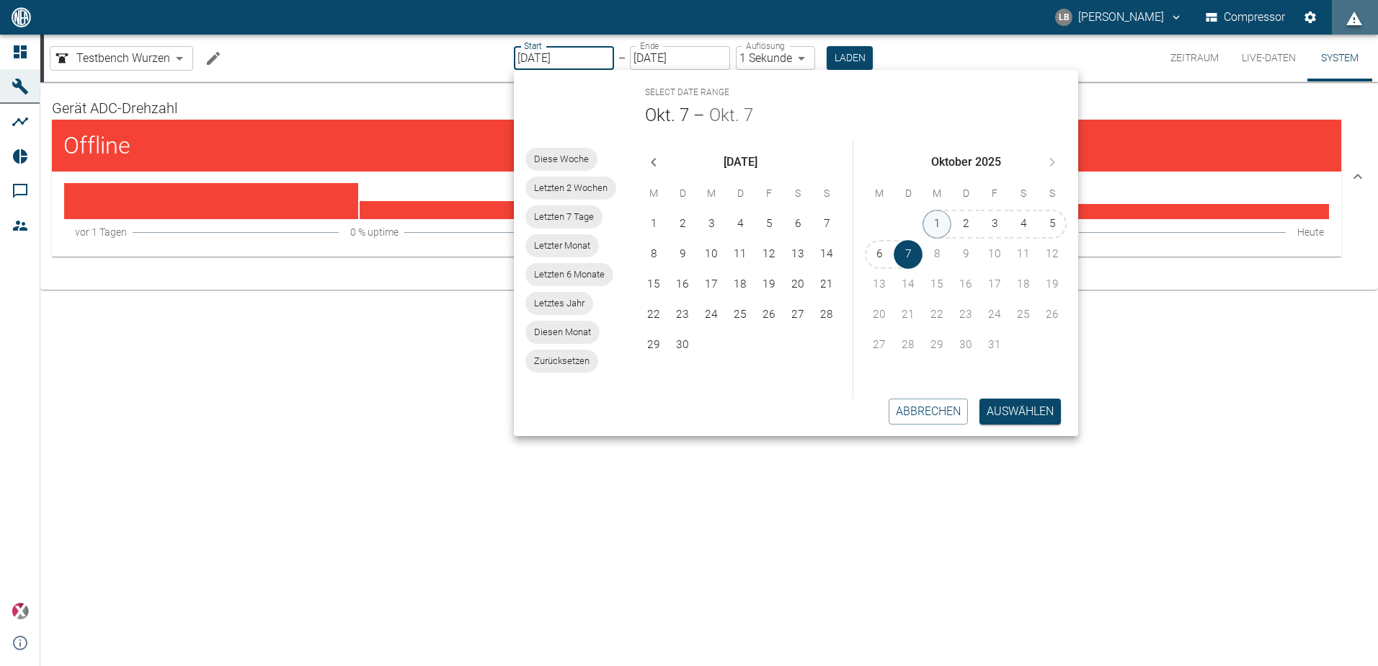
click at [932, 223] on button "1" at bounding box center [936, 224] width 29 height 29
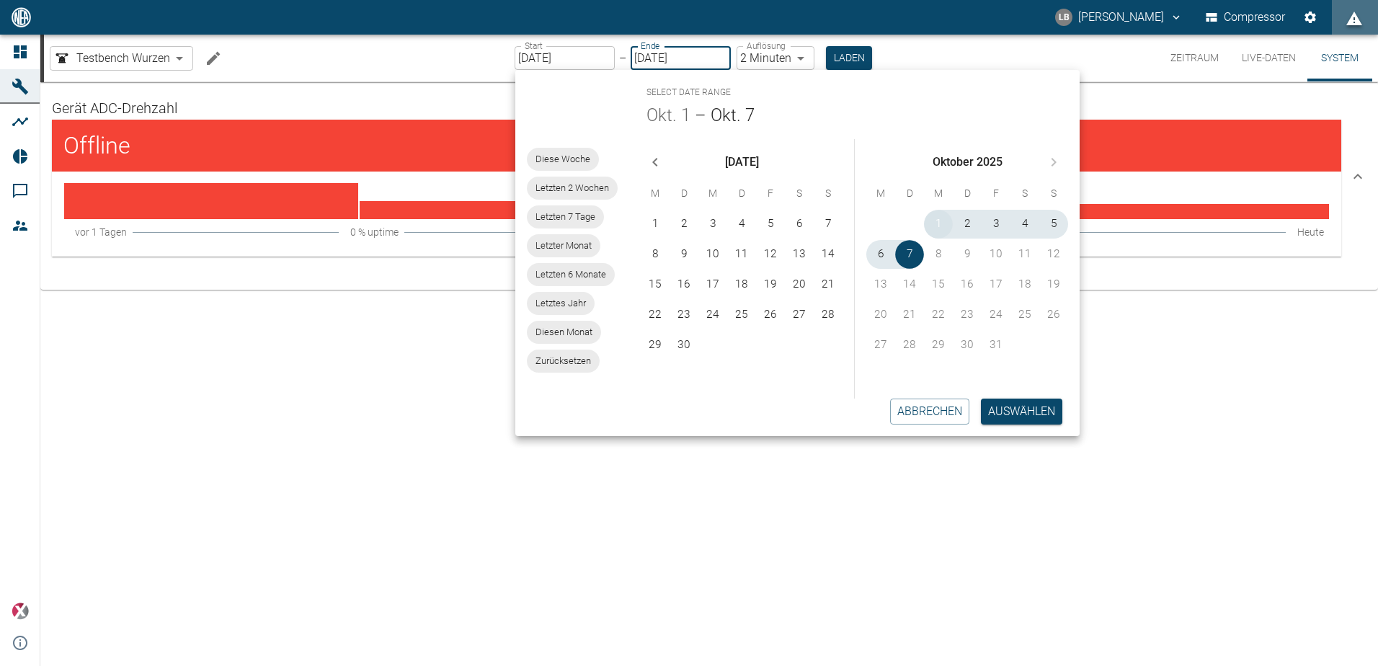
type input "[DATE]"
type input "2min"
click at [834, 59] on button "Laden" at bounding box center [849, 58] width 46 height 24
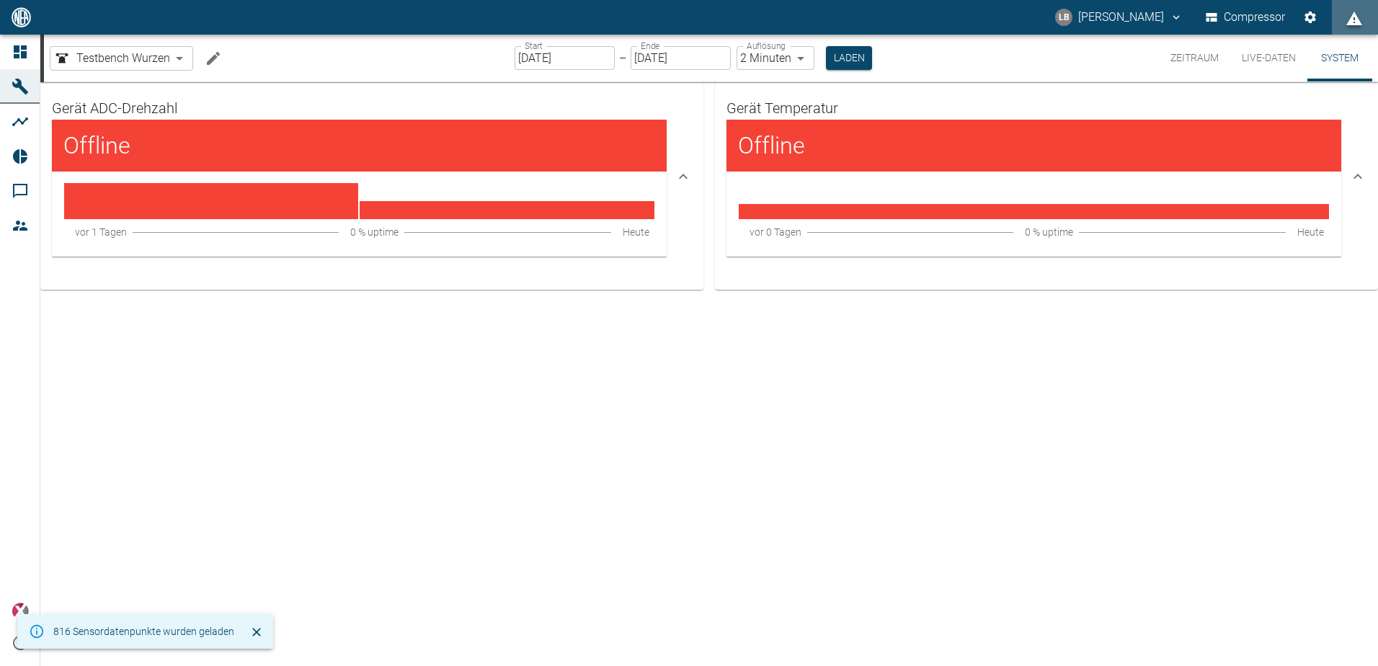
click at [1255, 58] on button "Live-Daten" at bounding box center [1268, 58] width 77 height 47
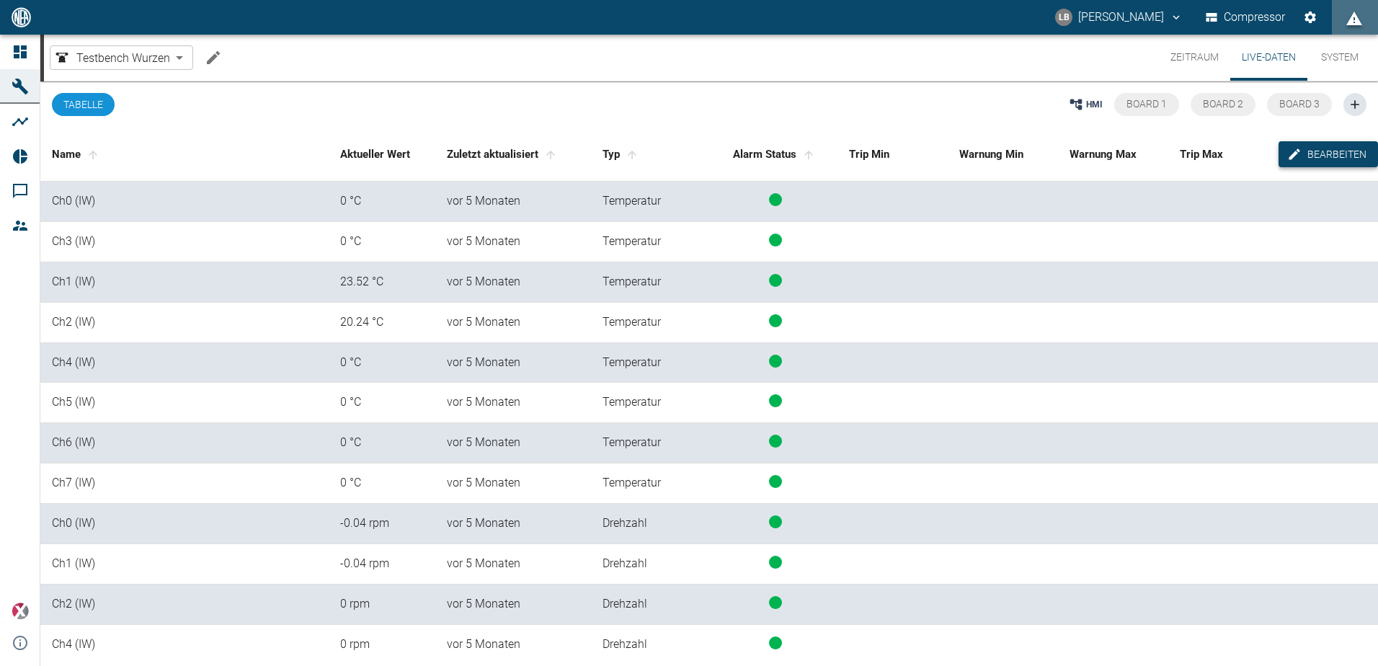
click at [1305, 153] on button "Bearbeiten" at bounding box center [1327, 154] width 99 height 27
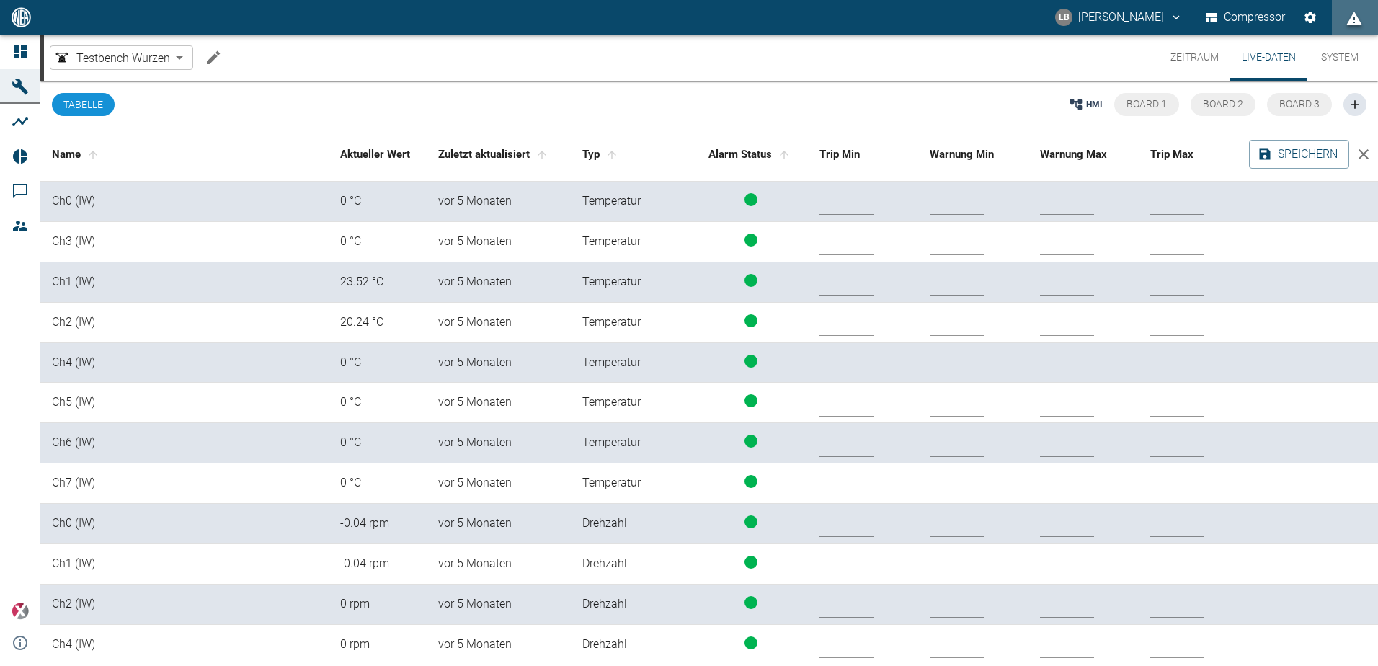
click at [75, 202] on td "Ch0 (IW)" at bounding box center [184, 202] width 288 height 40
click at [1359, 154] on icon "close" at bounding box center [1363, 154] width 10 height 10
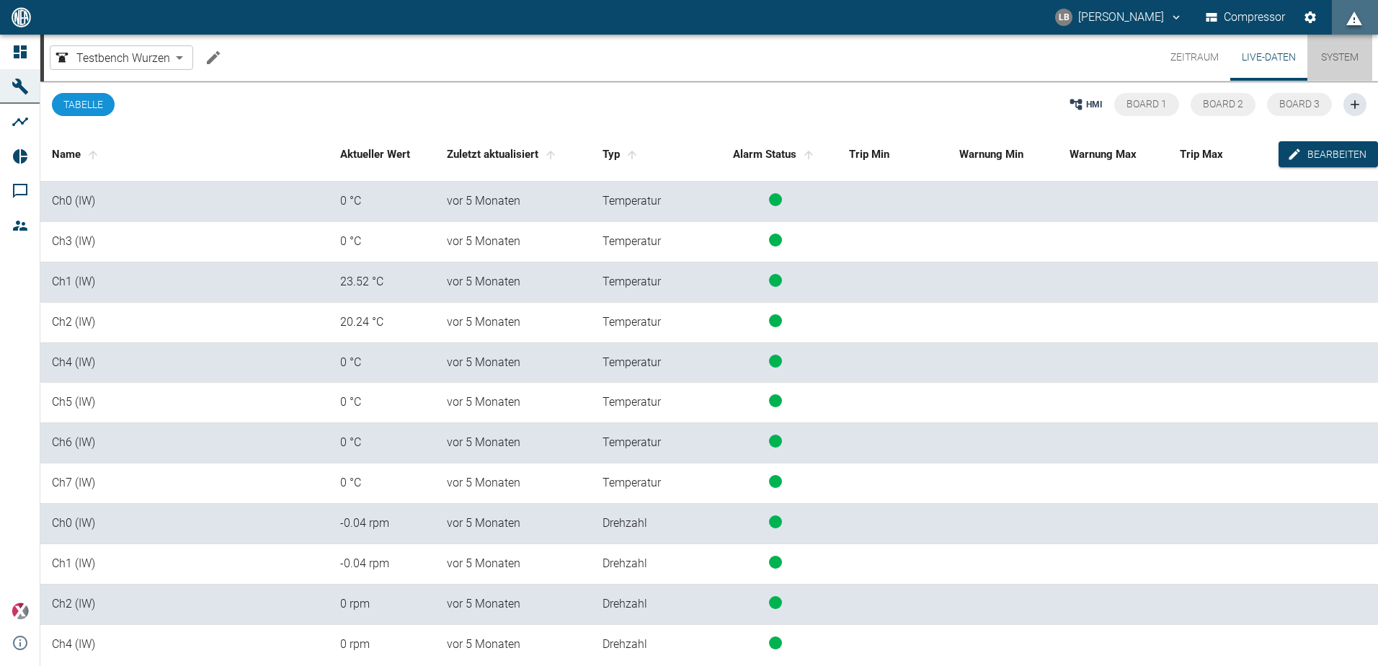
click at [1332, 61] on button "System" at bounding box center [1339, 58] width 65 height 46
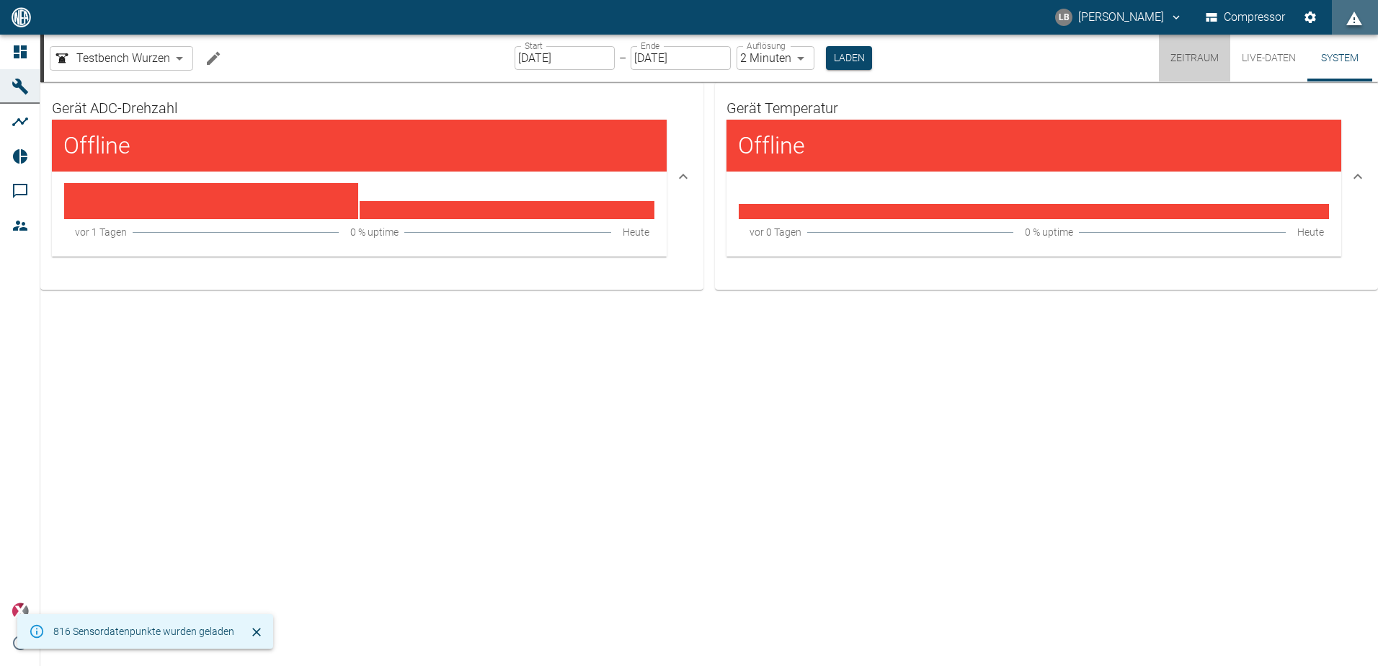
click at [1196, 63] on button "Zeitraum" at bounding box center [1194, 58] width 71 height 47
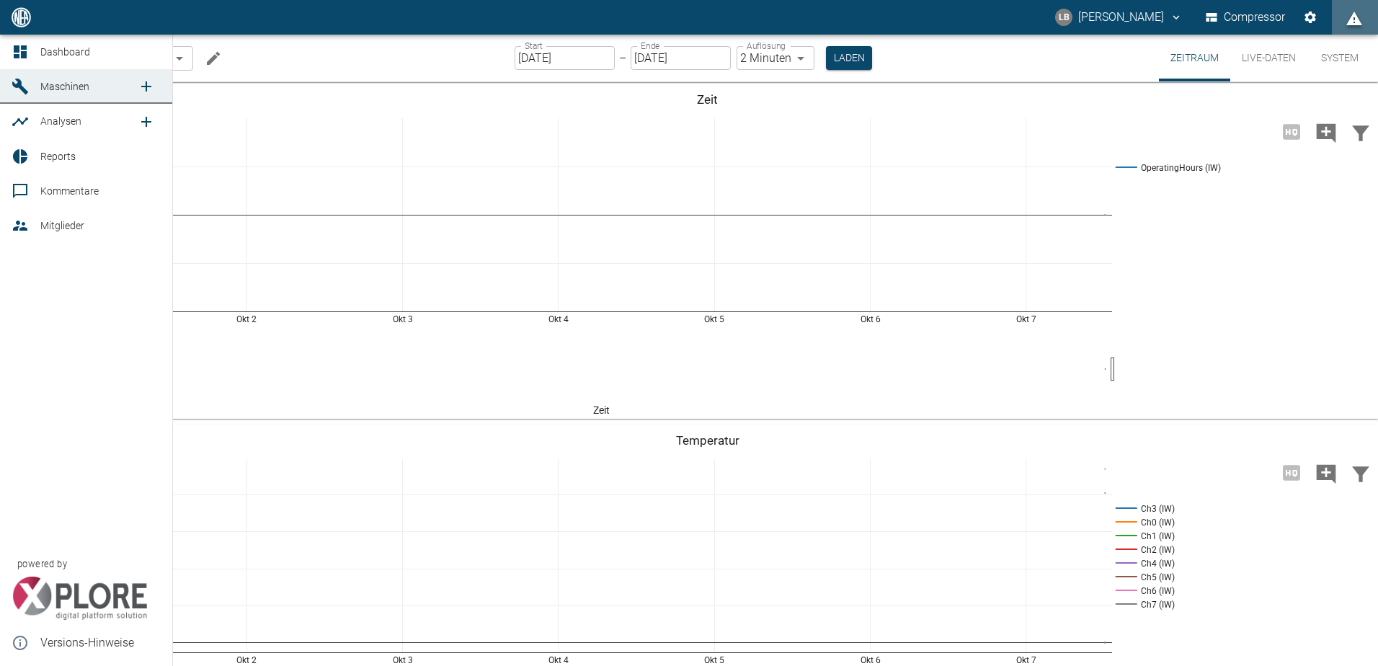
click at [56, 227] on span "Mitglieder" at bounding box center [62, 226] width 44 height 12
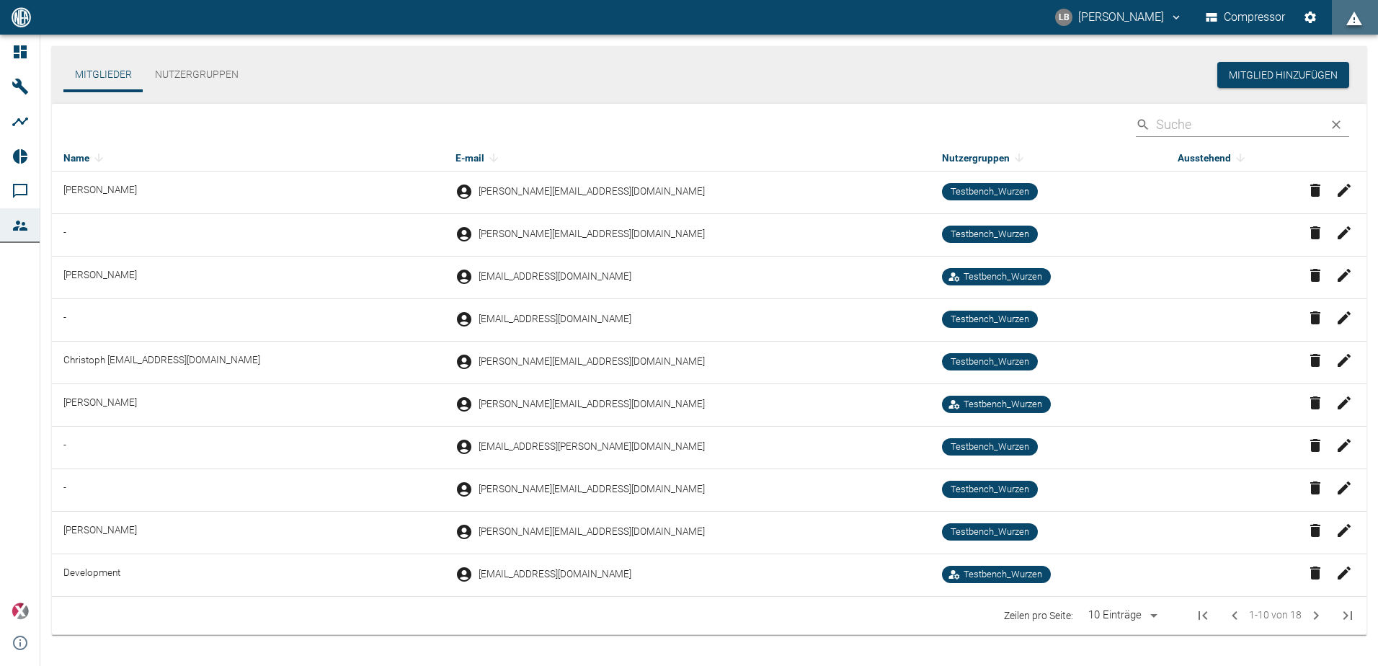
click at [948, 575] on icon at bounding box center [953, 576] width 11 height 6
click at [189, 71] on button "Nutzergruppen" at bounding box center [196, 75] width 107 height 35
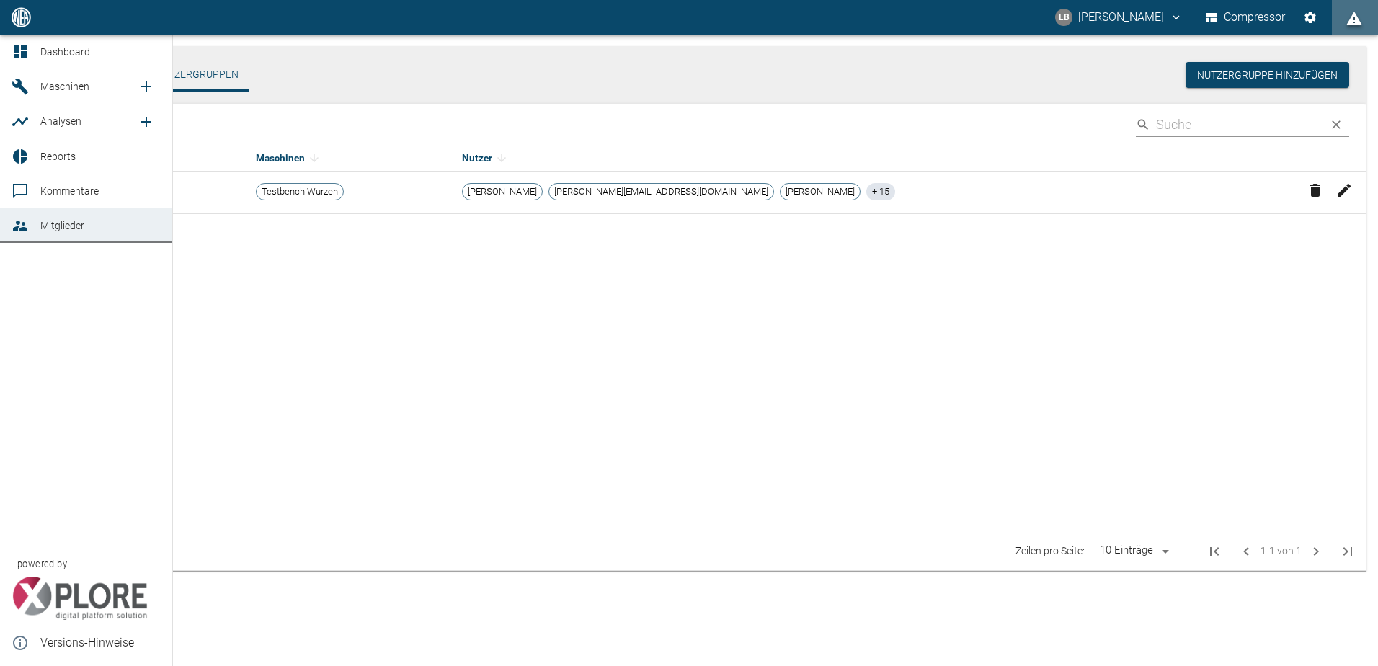
click at [8, 153] on link "Reports" at bounding box center [86, 156] width 172 height 35
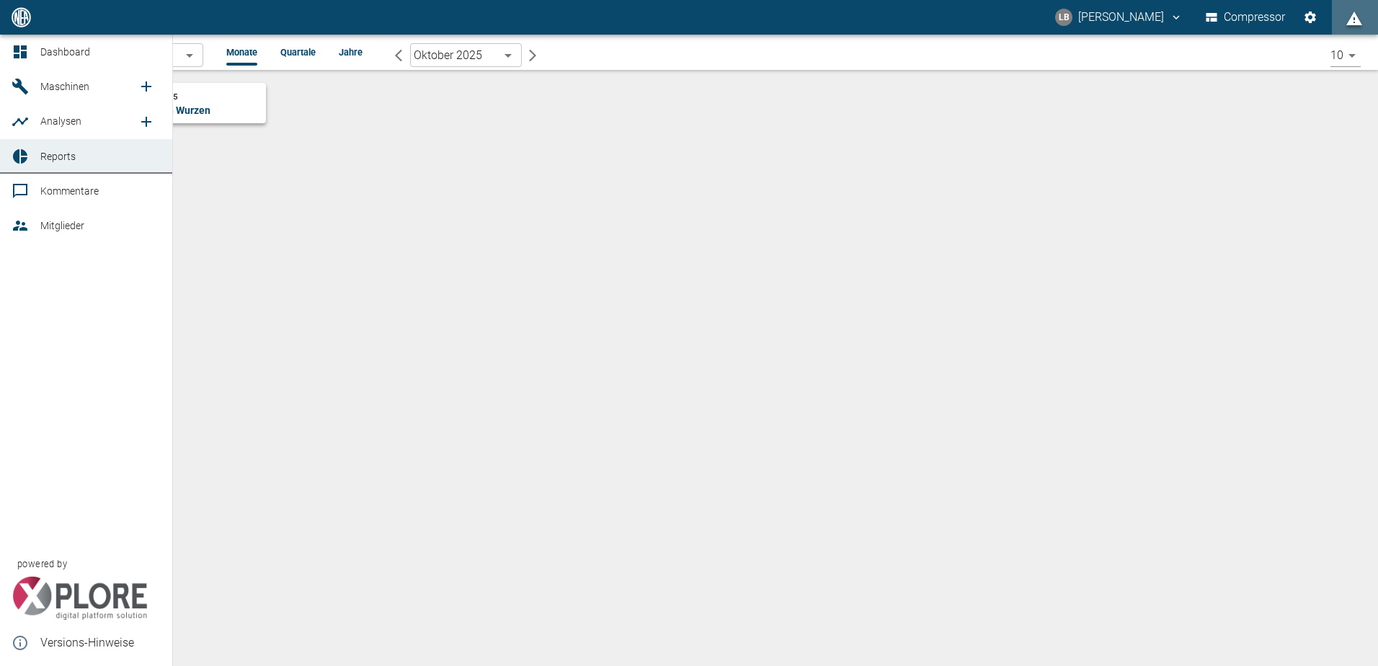
click at [17, 132] on link "Analysen" at bounding box center [86, 121] width 172 height 35
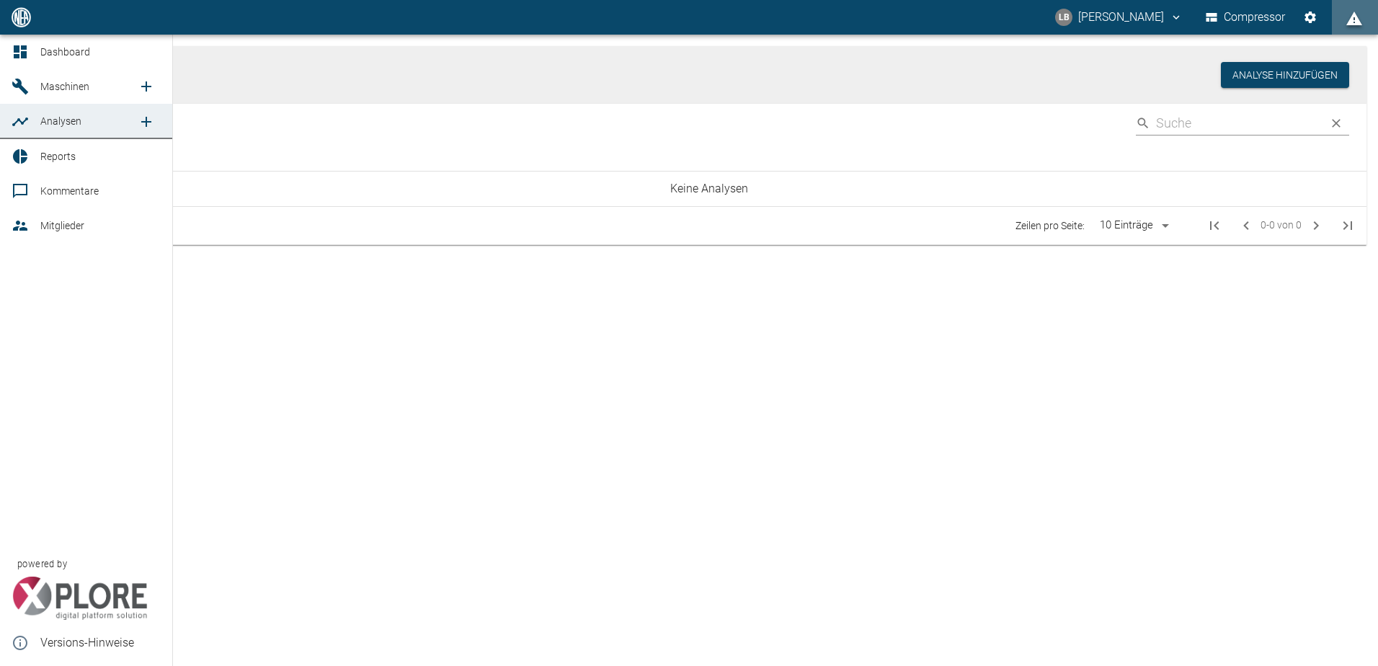
click at [40, 87] on span "Maschinen" at bounding box center [64, 87] width 49 height 12
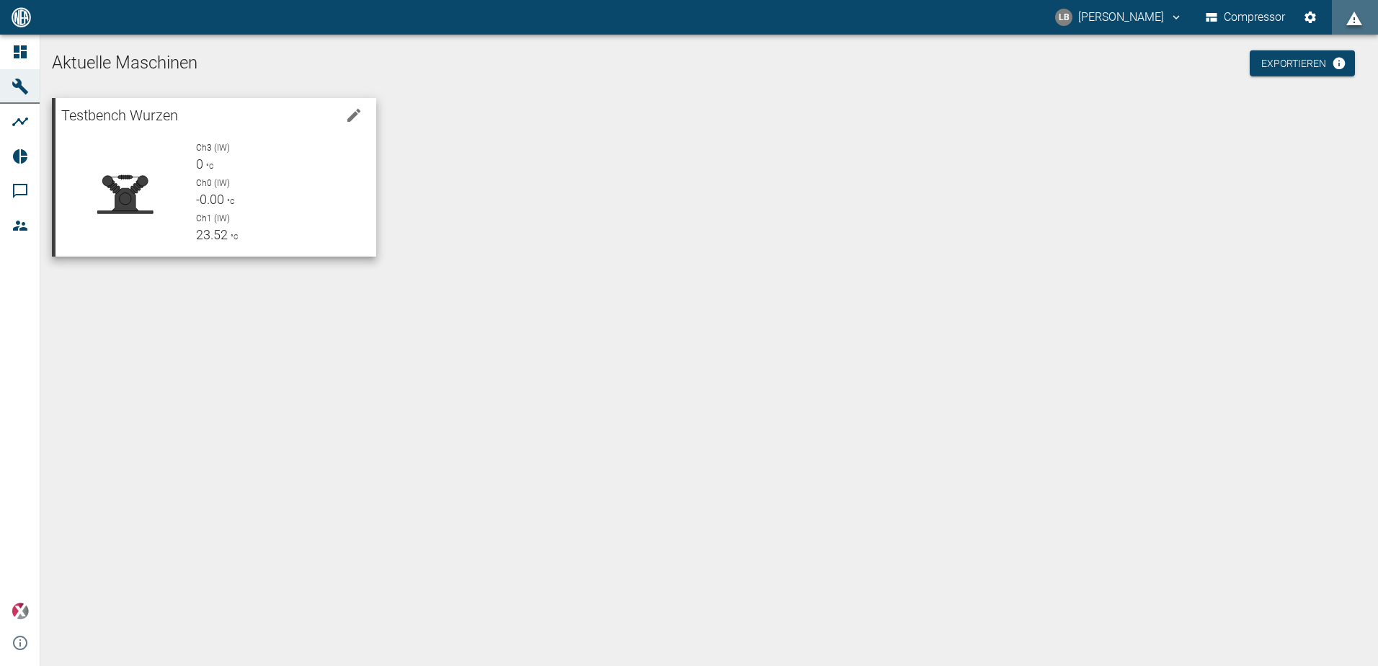
click at [197, 186] on span "Ch0 (IW)" at bounding box center [213, 183] width 34 height 10
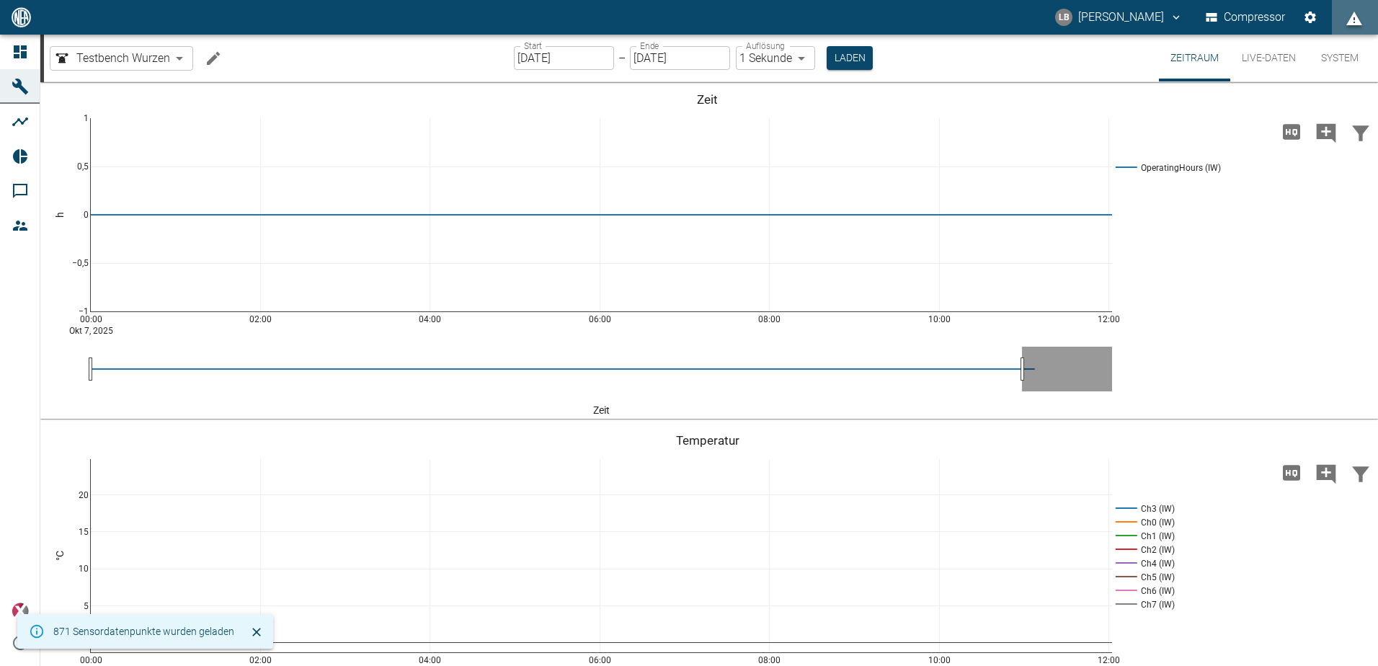
click at [203, 59] on button "Machine bearbeiten" at bounding box center [213, 58] width 29 height 29
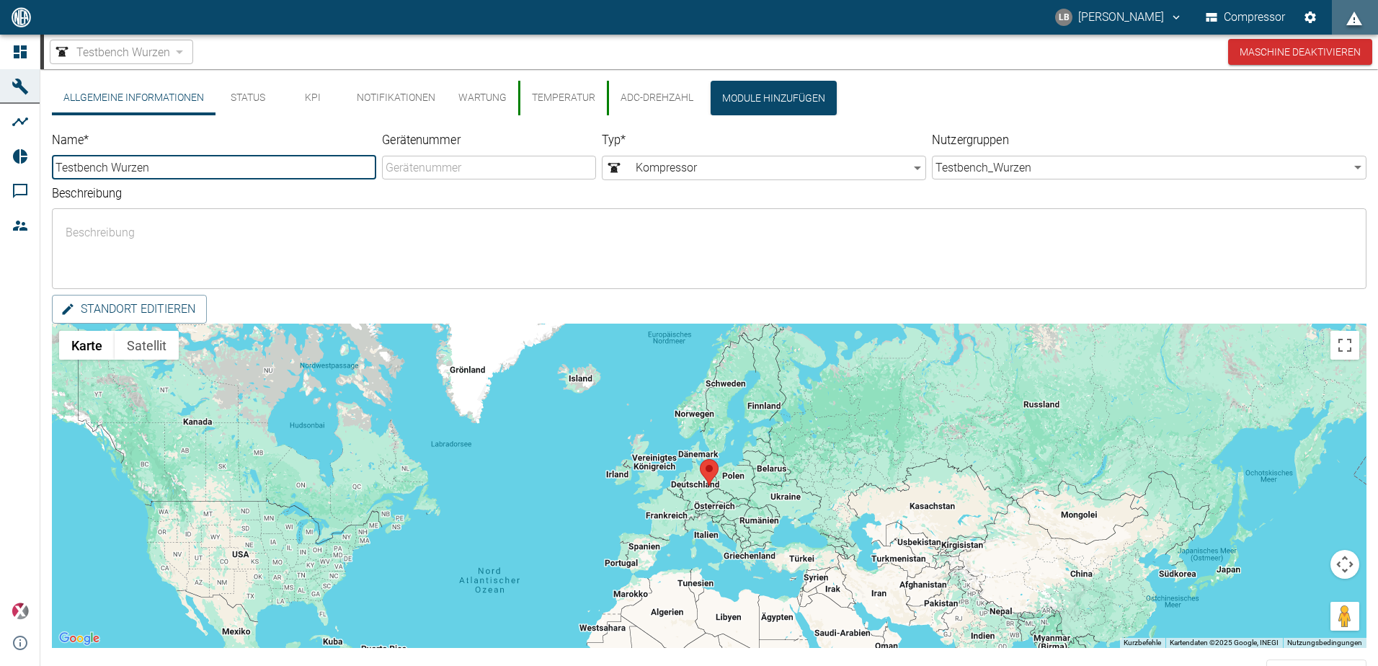
click at [246, 96] on button "Status" at bounding box center [247, 98] width 65 height 35
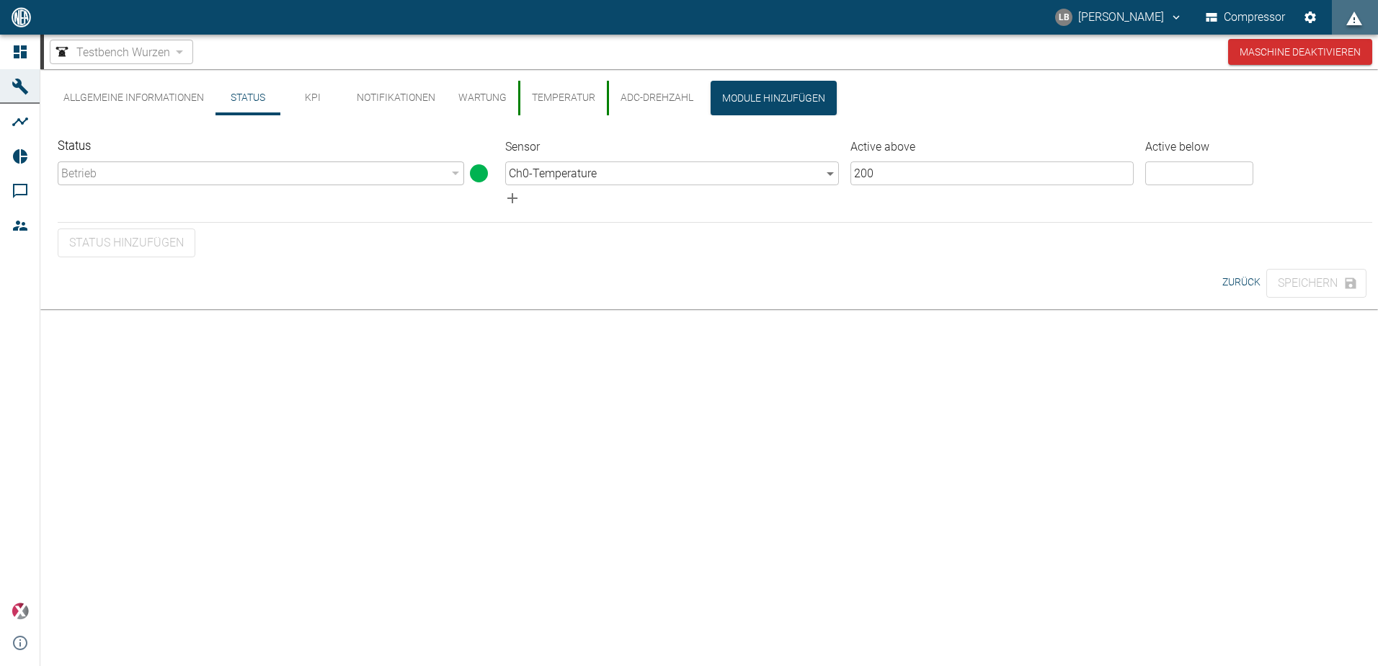
click at [314, 99] on button "KPI" at bounding box center [312, 98] width 65 height 35
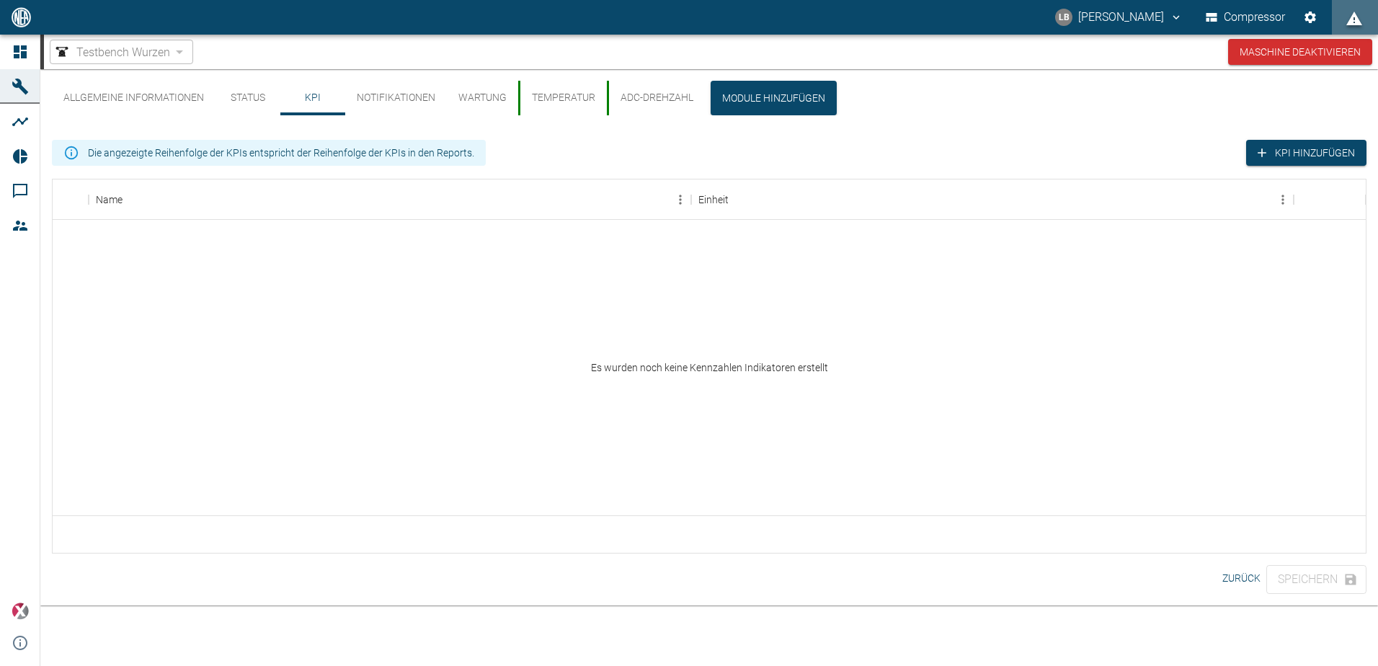
click at [372, 89] on button "Notifikationen" at bounding box center [396, 98] width 102 height 35
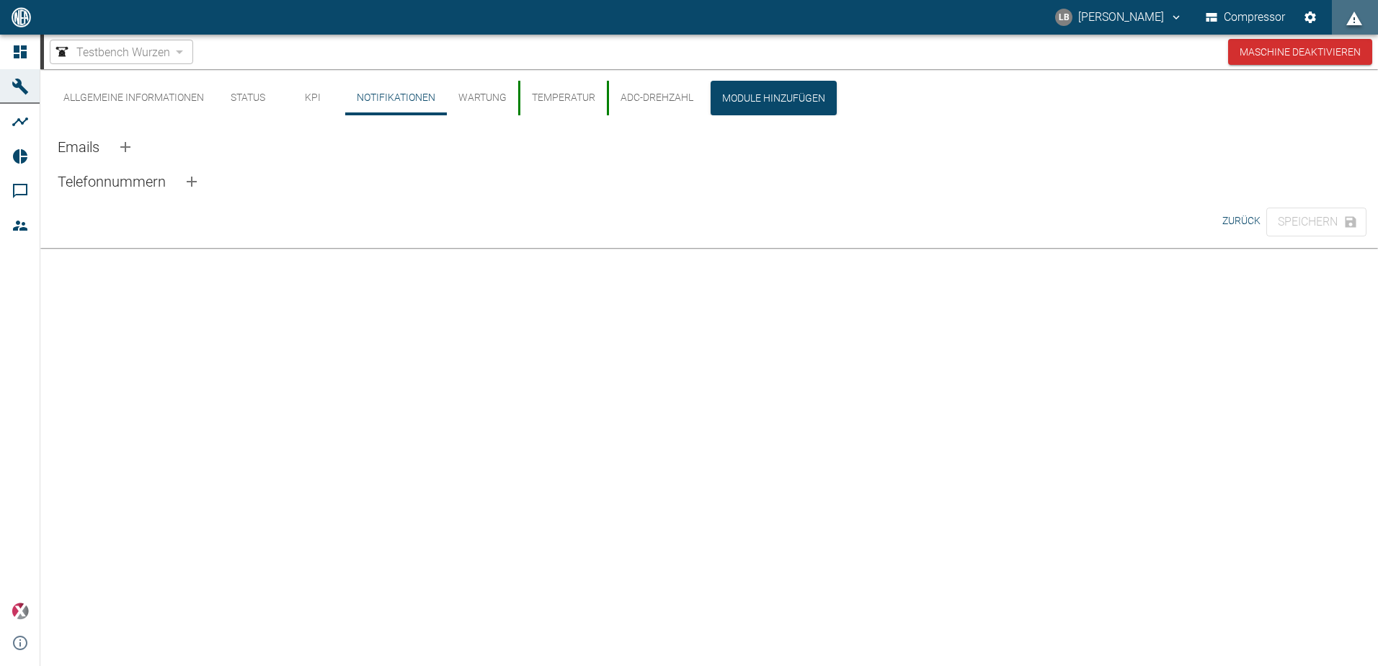
click at [482, 97] on button "Wartung" at bounding box center [482, 98] width 71 height 35
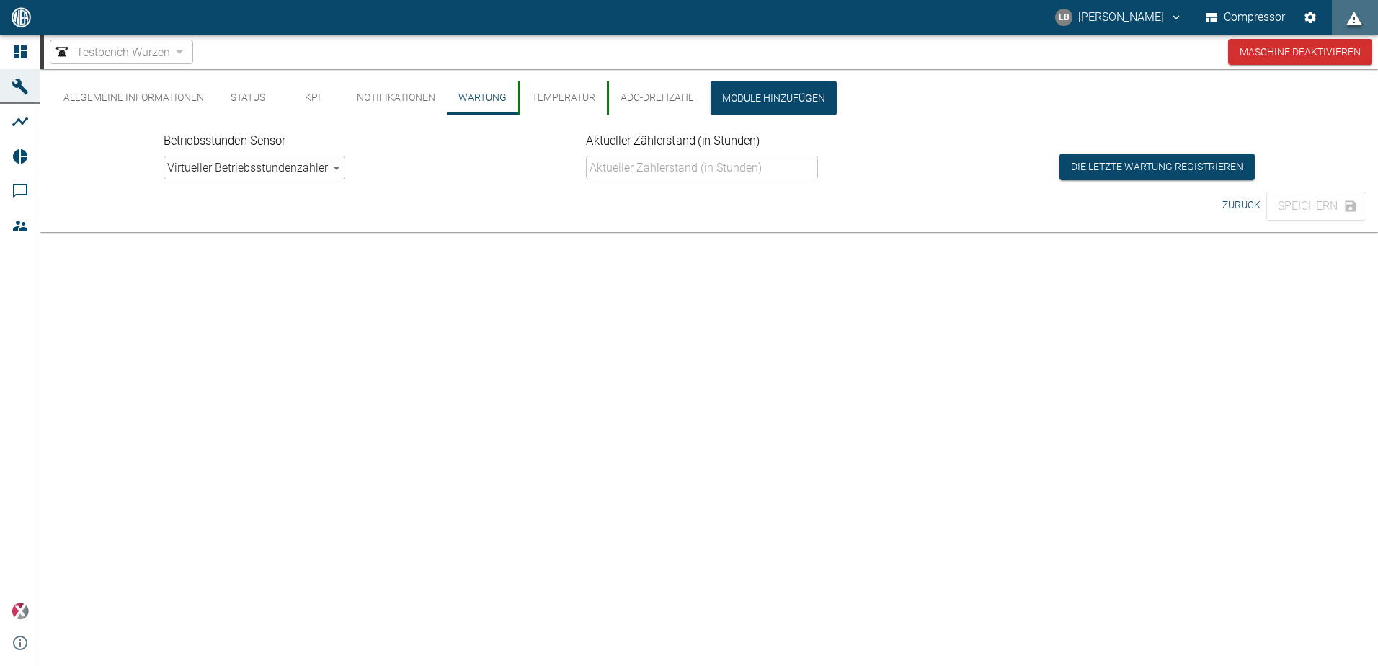
click at [561, 94] on button "Temperatur" at bounding box center [562, 98] width 89 height 35
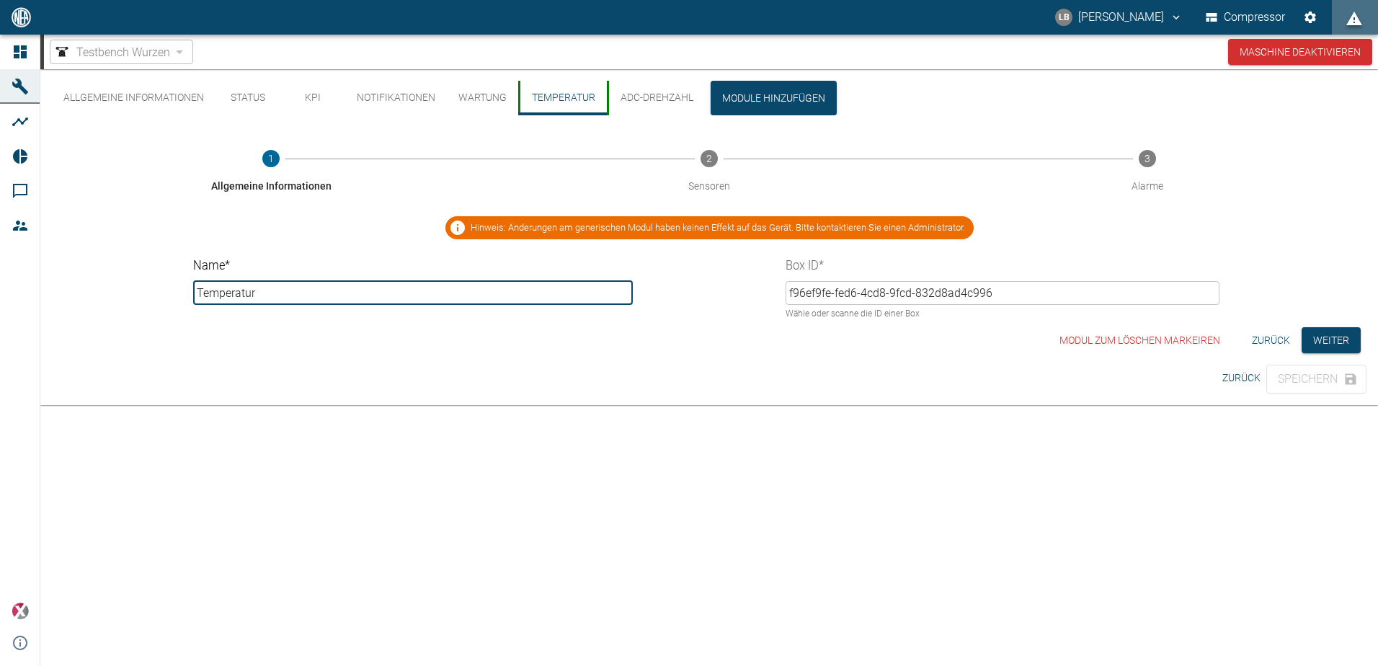
click at [705, 187] on div "2 Sensoren" at bounding box center [709, 171] width 438 height 43
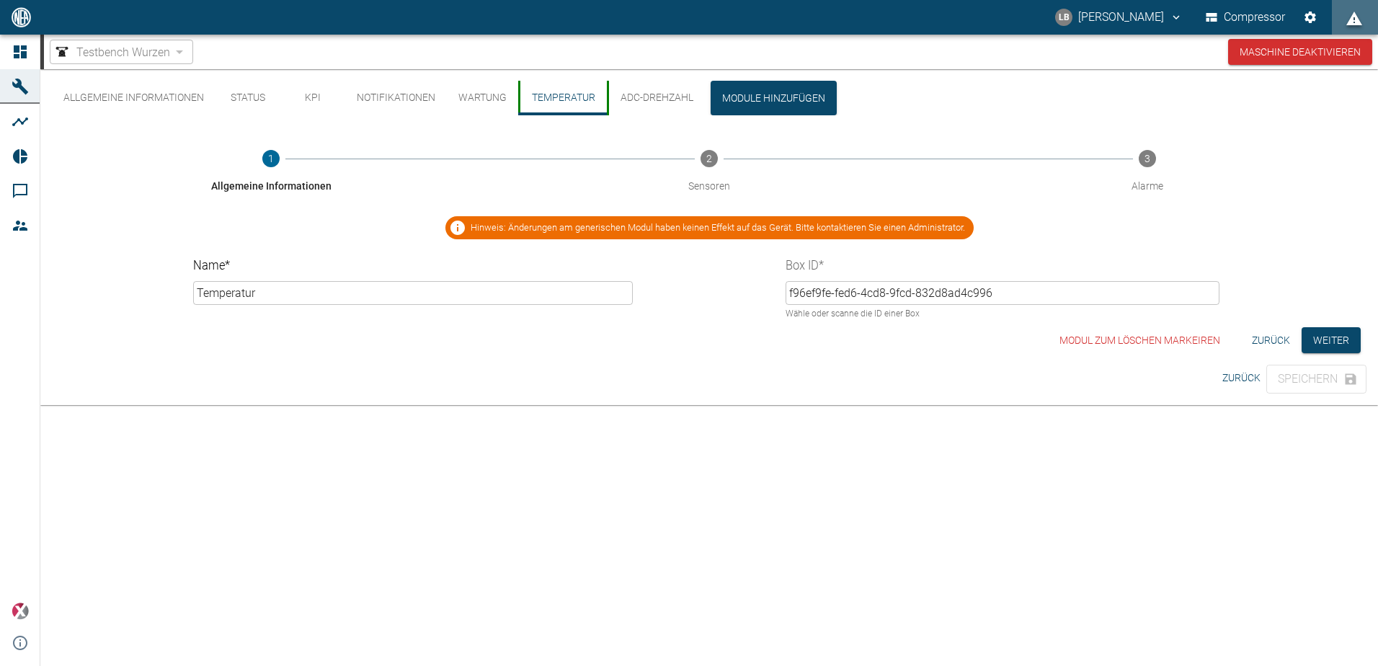
click at [573, 84] on button "Temperatur" at bounding box center [562, 98] width 89 height 35
click at [1323, 341] on button "Weiter" at bounding box center [1330, 340] width 59 height 27
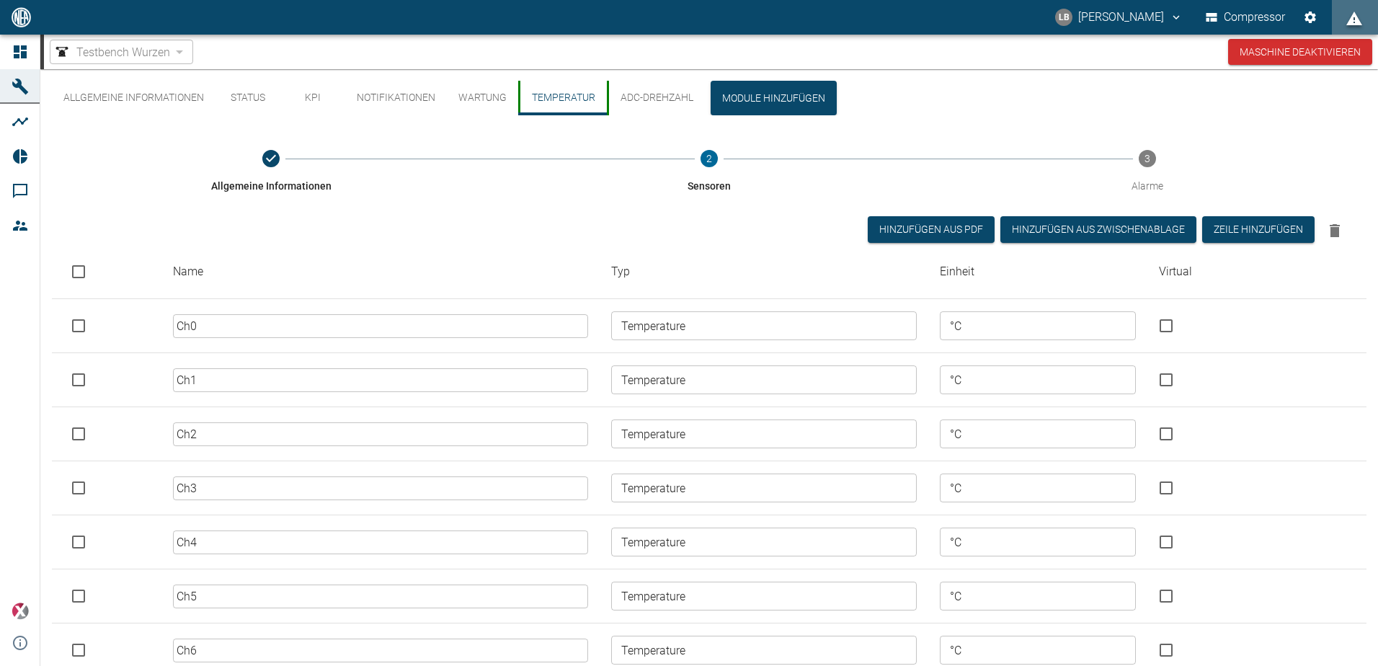
click at [652, 93] on button "ADC-Drehzahl" at bounding box center [656, 98] width 98 height 35
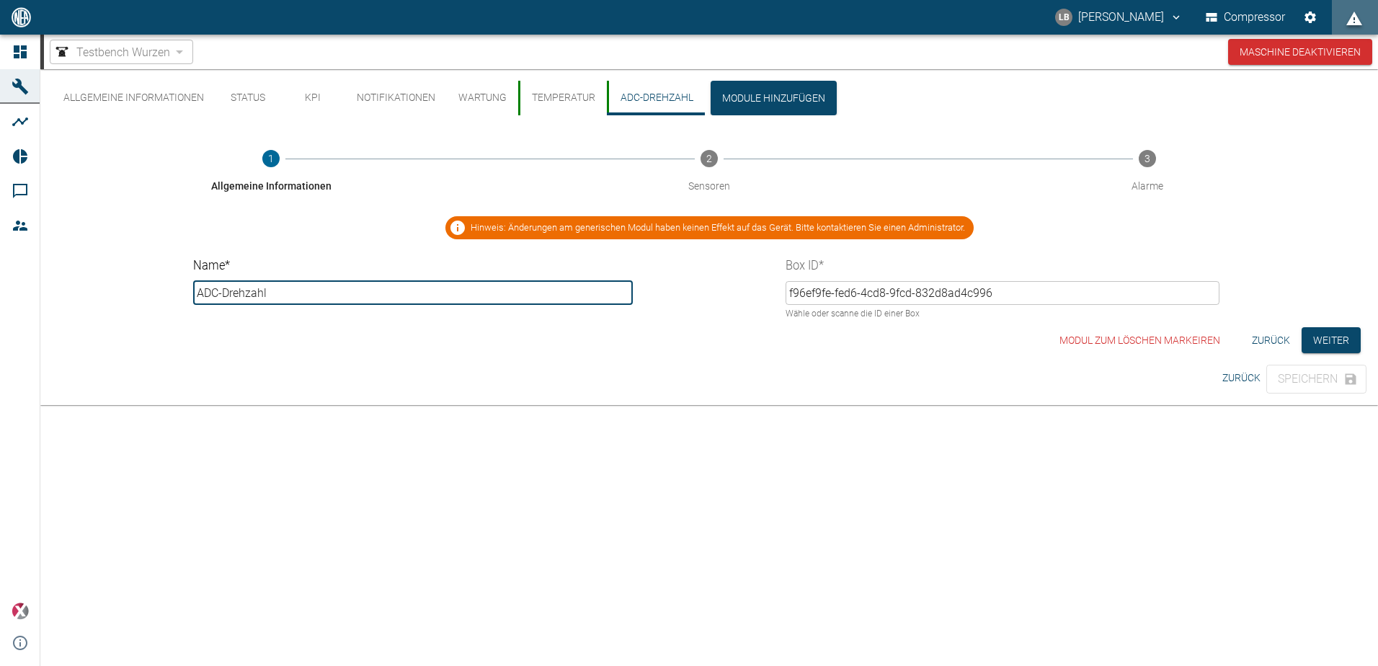
click at [574, 94] on button "Temperatur" at bounding box center [562, 98] width 89 height 35
click at [678, 102] on button "ADC-Drehzahl" at bounding box center [656, 98] width 98 height 35
click at [1316, 338] on button "Weiter" at bounding box center [1330, 340] width 59 height 27
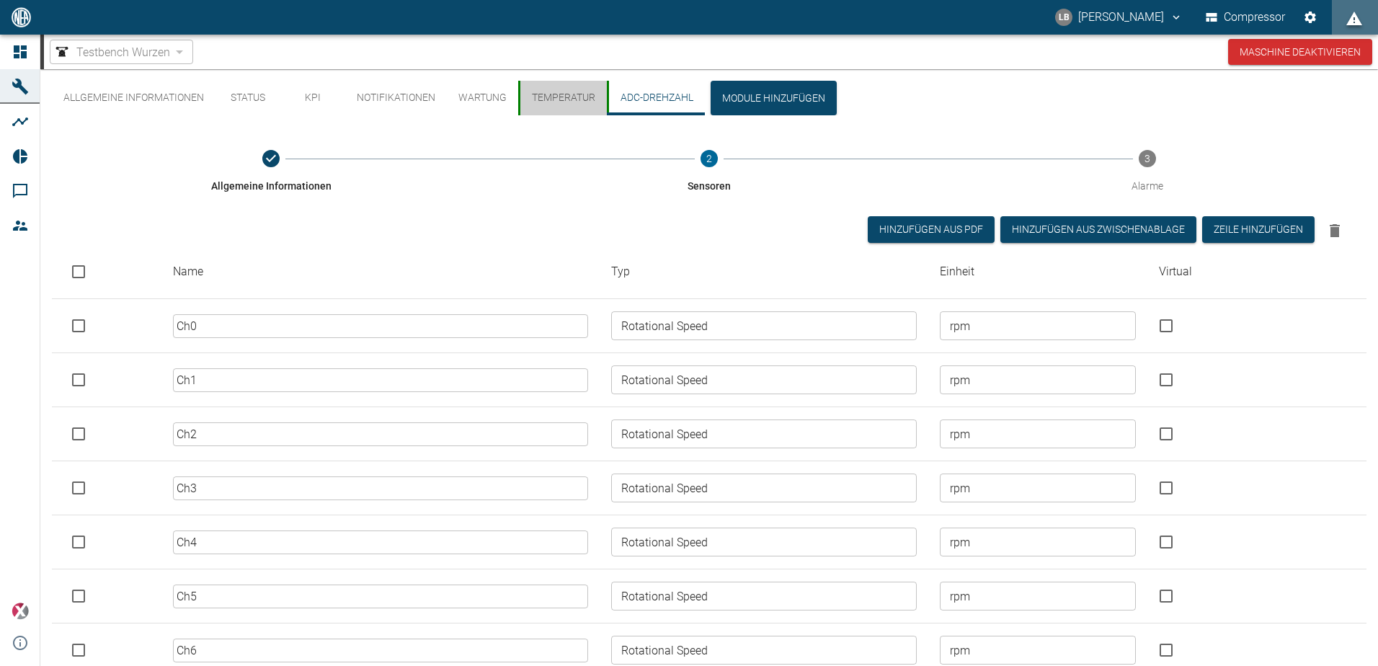
click at [552, 93] on button "Temperatur" at bounding box center [562, 98] width 89 height 35
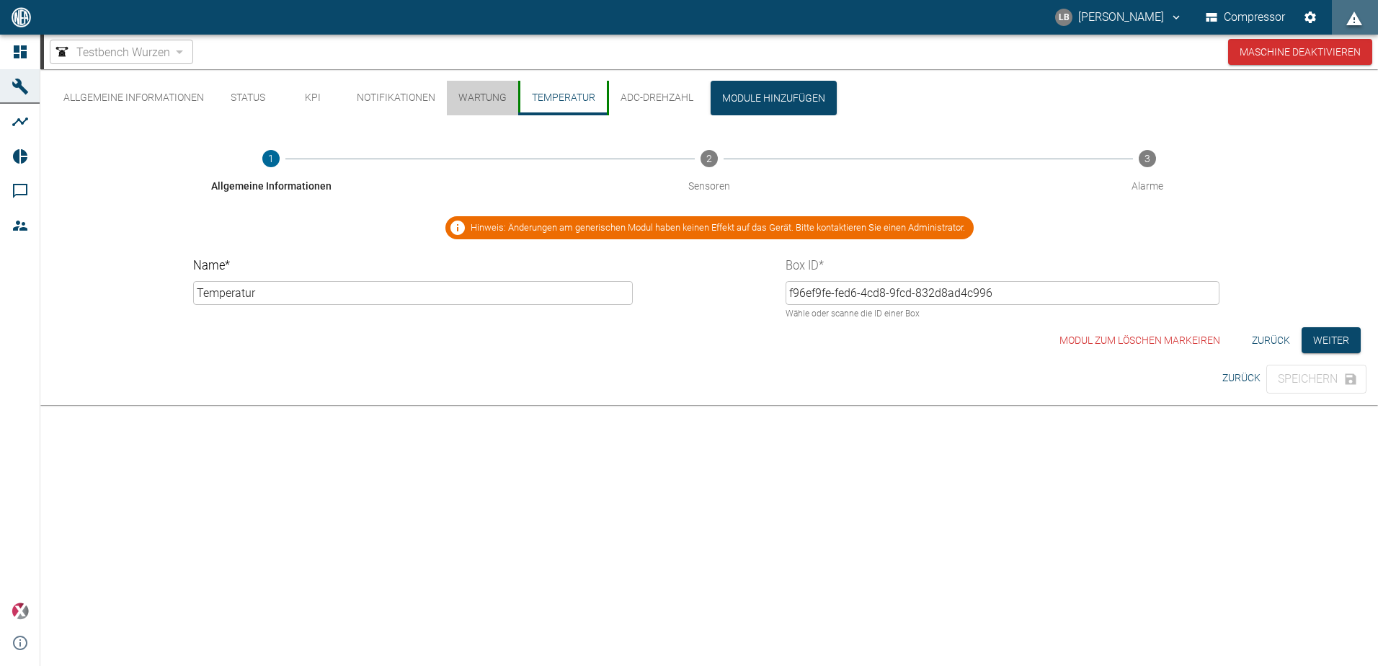
click at [463, 89] on button "Wartung" at bounding box center [482, 98] width 71 height 35
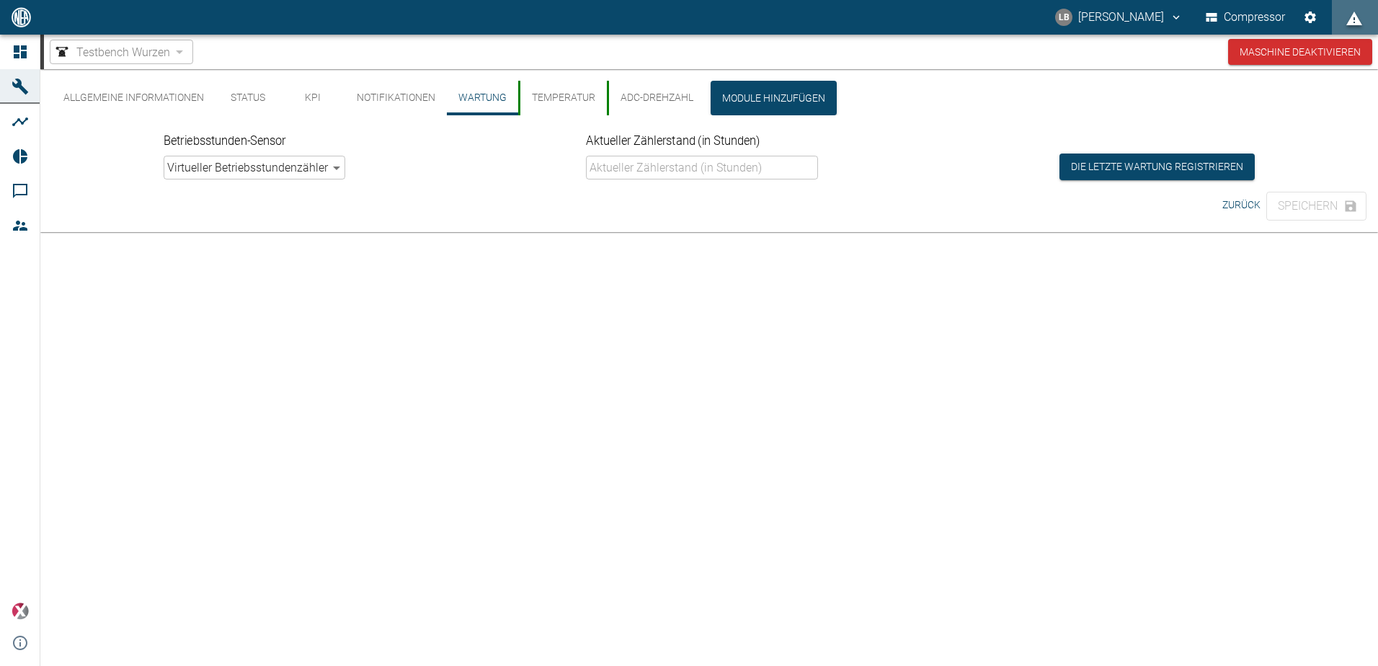
click at [418, 93] on button "Notifikationen" at bounding box center [396, 98] width 102 height 35
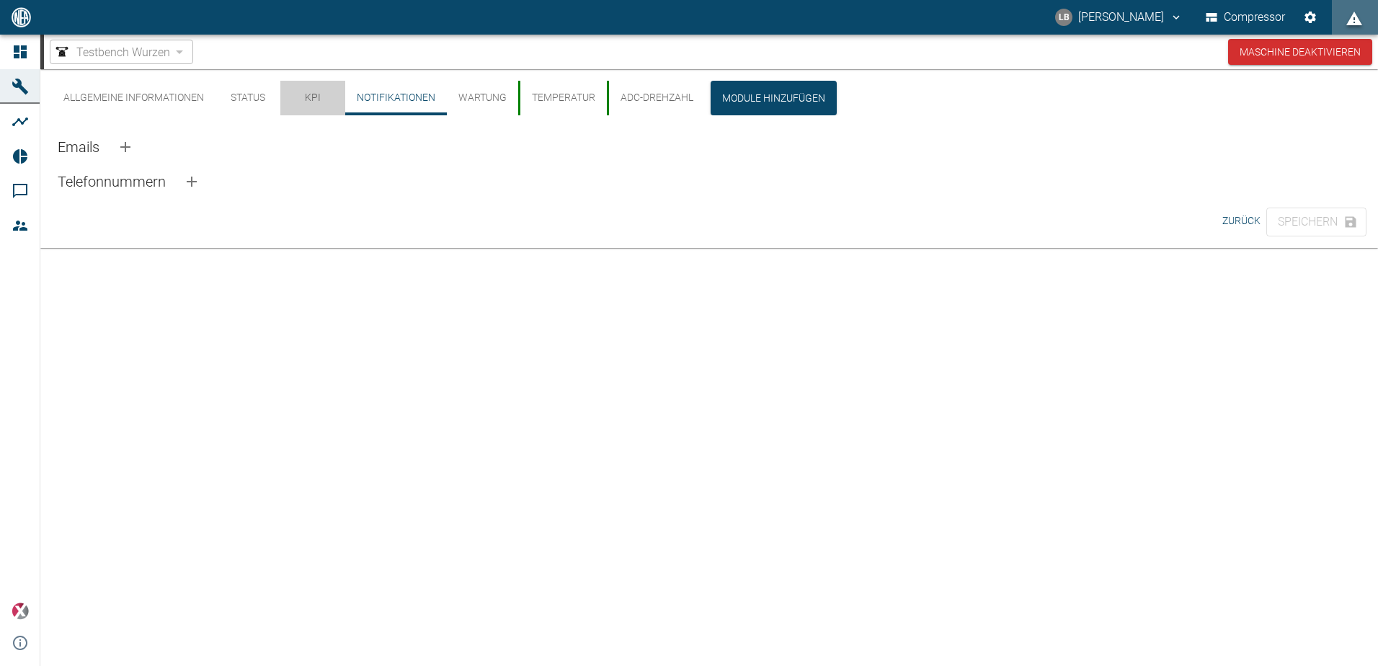
click at [321, 90] on button "KPI" at bounding box center [312, 98] width 65 height 35
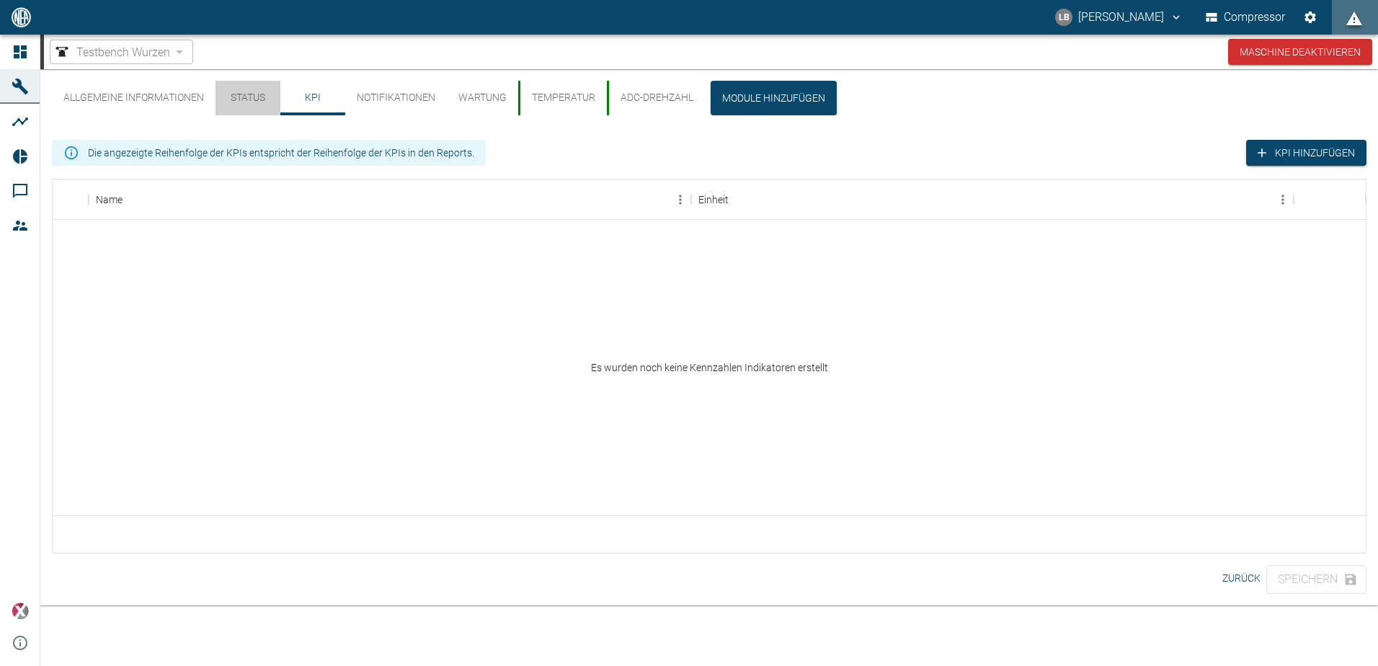
click at [226, 90] on button "Status" at bounding box center [247, 98] width 65 height 35
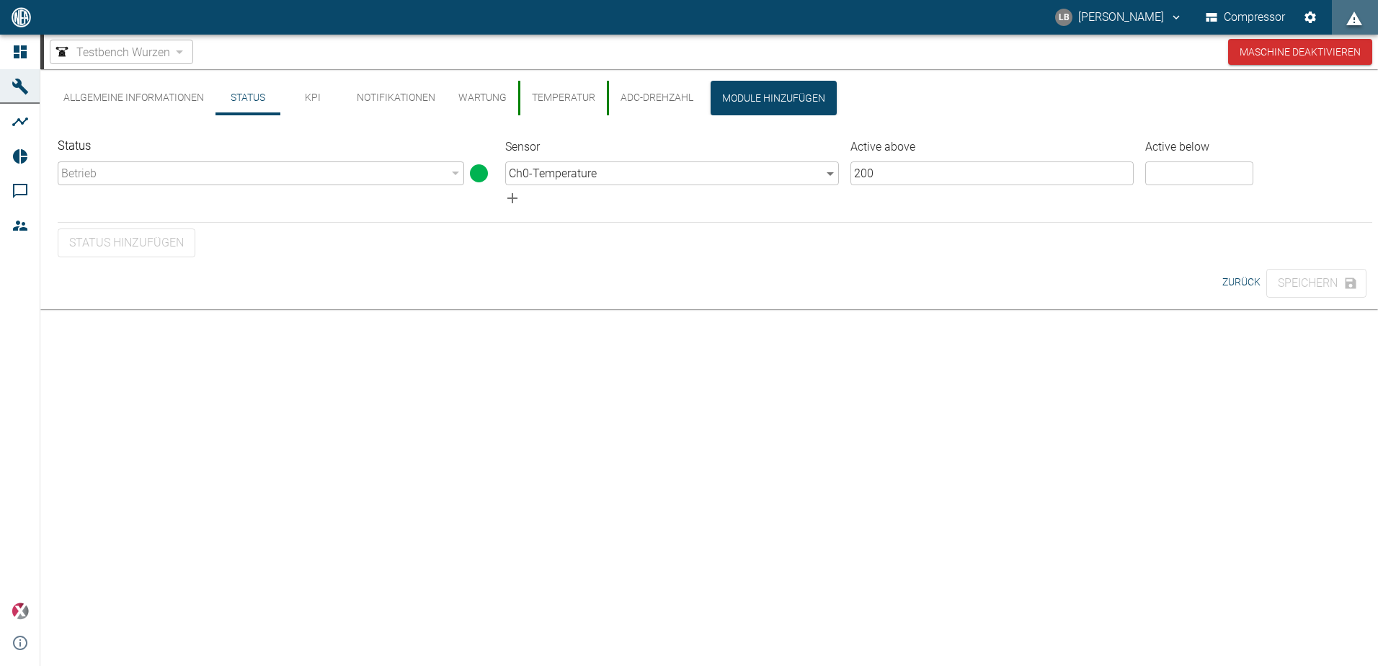
click at [149, 91] on button "Allgemeine Informationen" at bounding box center [134, 98] width 164 height 35
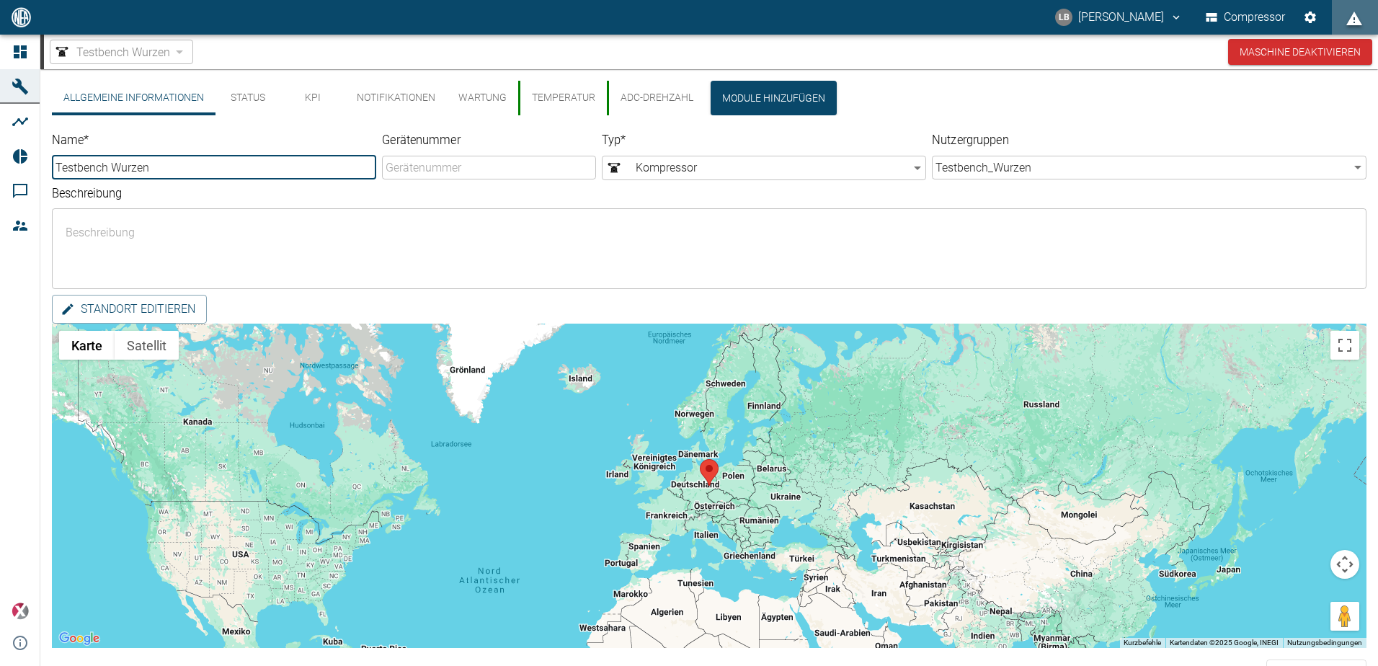
click at [411, 162] on input "Gerätenummer" at bounding box center [489, 168] width 214 height 24
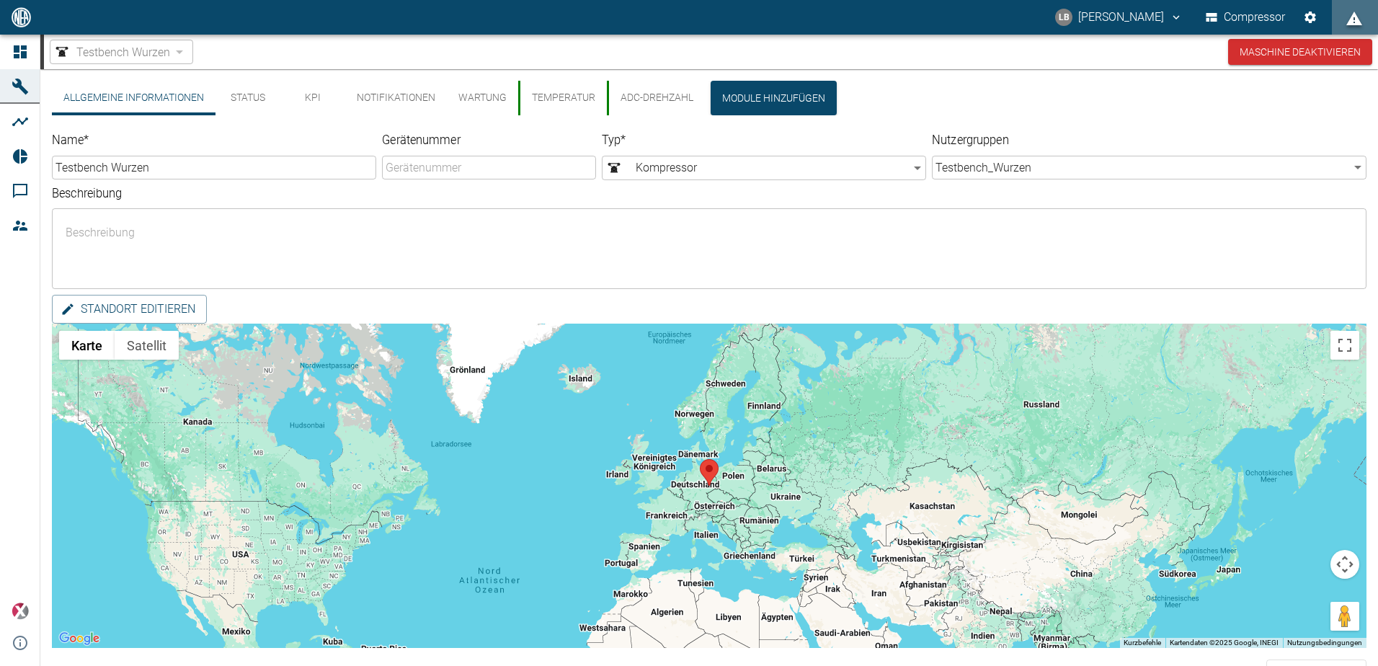
click at [421, 165] on input "Gerätenummer" at bounding box center [489, 168] width 214 height 24
type input "909001711"
click at [278, 191] on label "Beschreibung" at bounding box center [545, 192] width 986 height 17
click at [278, 220] on textarea "Beschreibung" at bounding box center [709, 248] width 1294 height 57
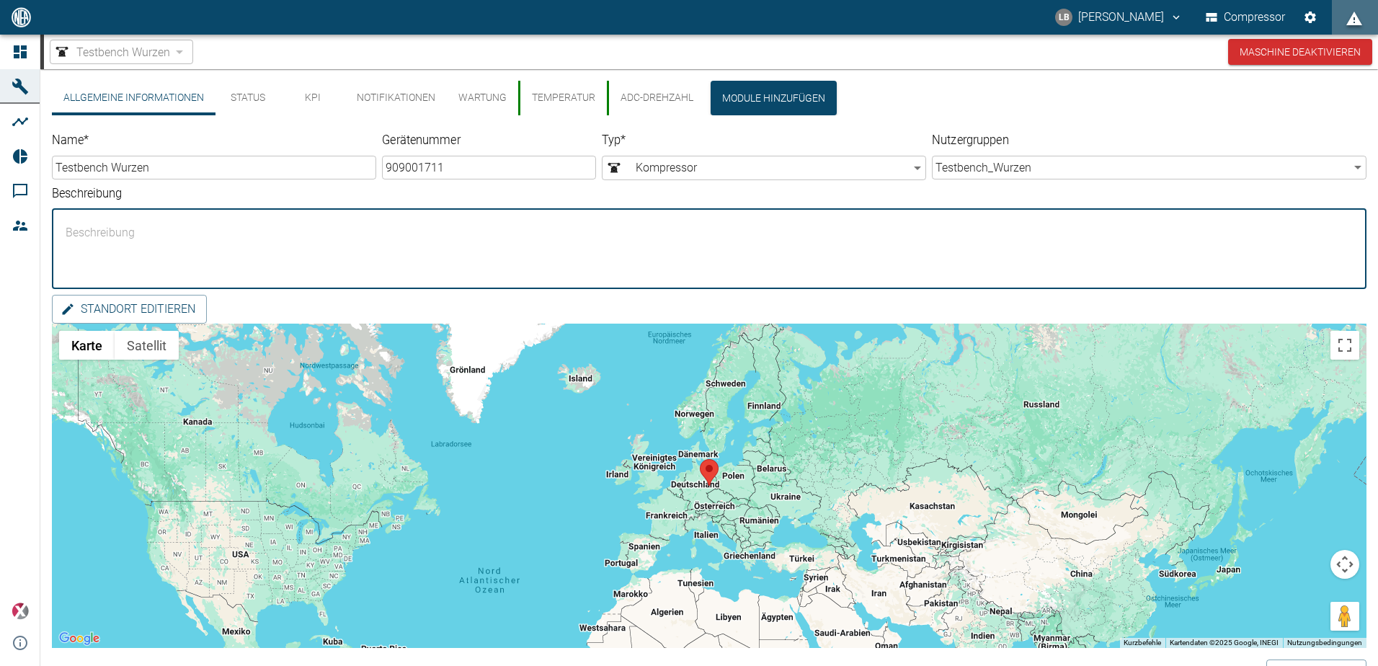
click at [965, 89] on div "Allgemeine Informationen Status KPI Notifikationen Wartung Temperatur ADC-Drehz…" at bounding box center [709, 98] width 1314 height 35
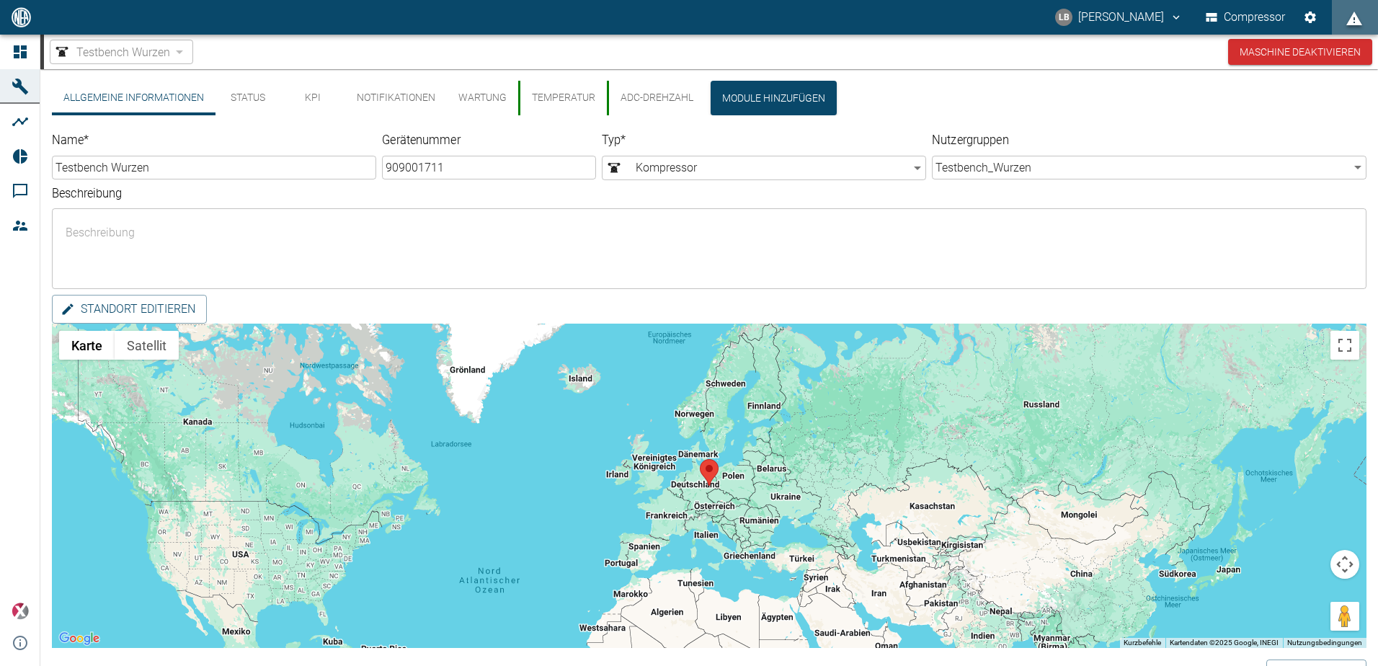
click at [232, 103] on button "Status" at bounding box center [247, 98] width 65 height 35
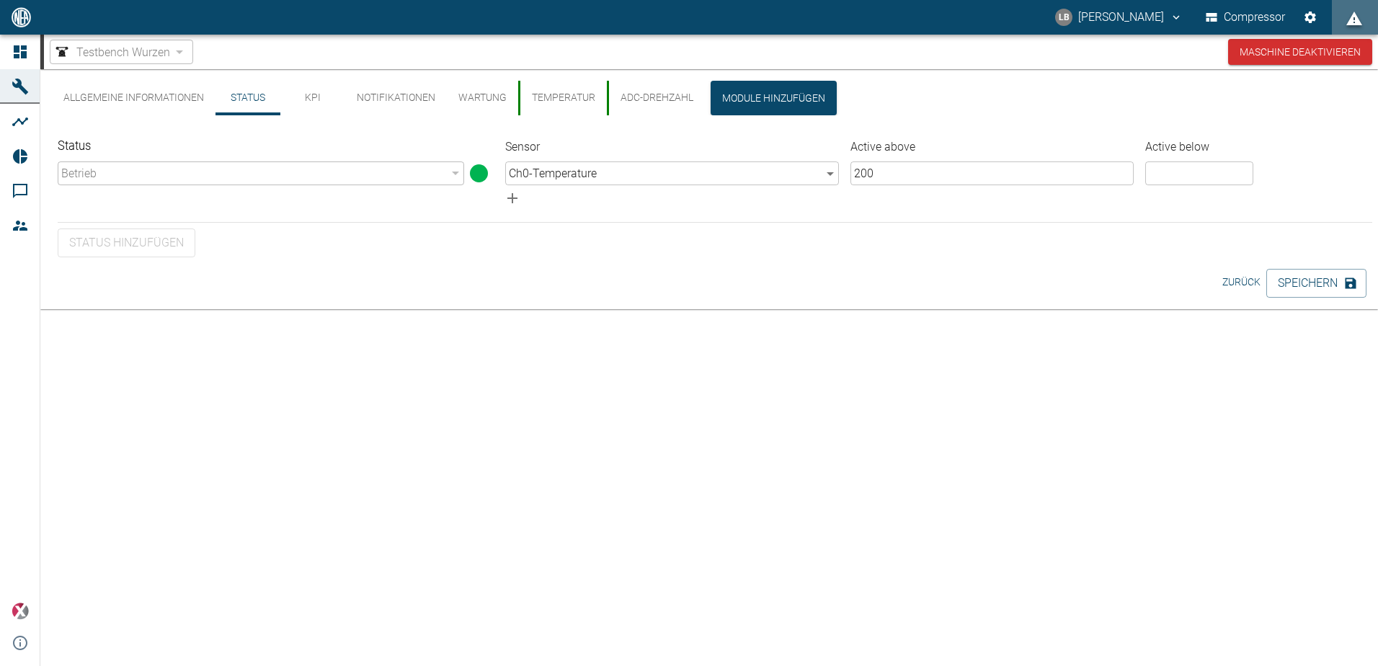
click at [424, 171] on div "Betrieb" at bounding box center [261, 173] width 406 height 24
click at [452, 177] on div "Betrieb" at bounding box center [261, 173] width 406 height 24
click at [304, 96] on button "KPI" at bounding box center [312, 98] width 65 height 35
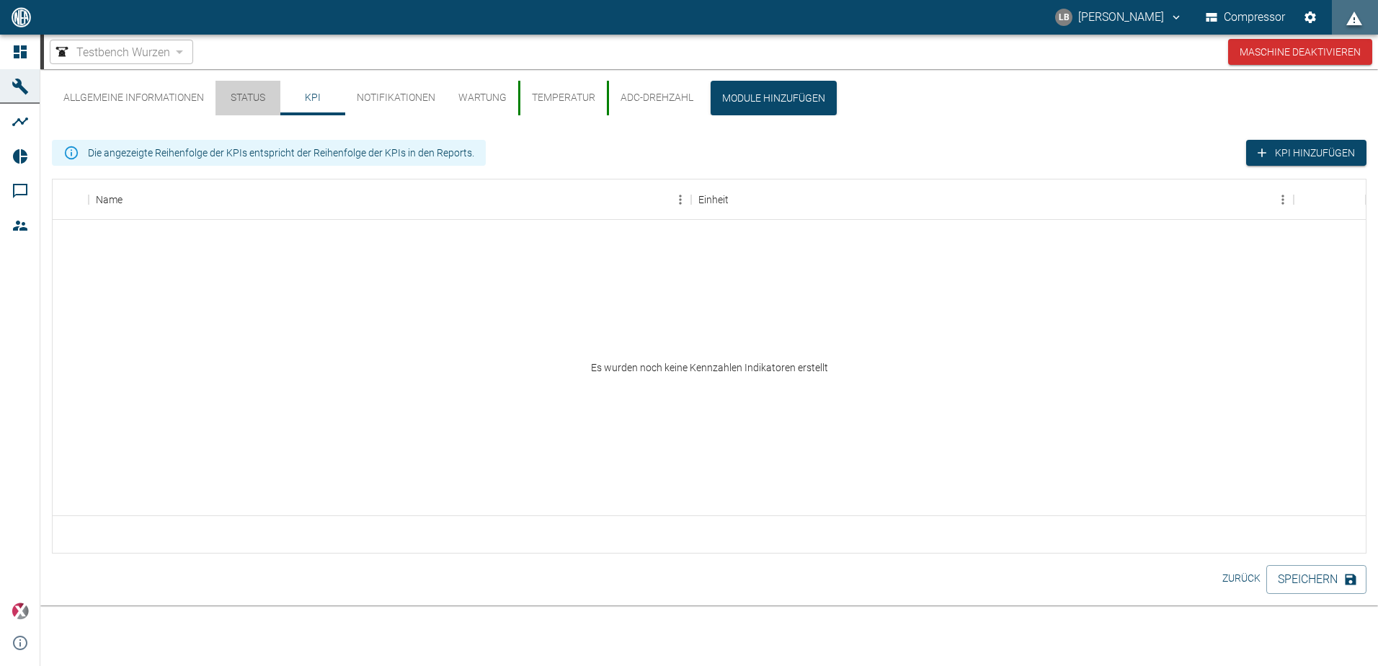
click at [244, 94] on button "Status" at bounding box center [247, 98] width 65 height 35
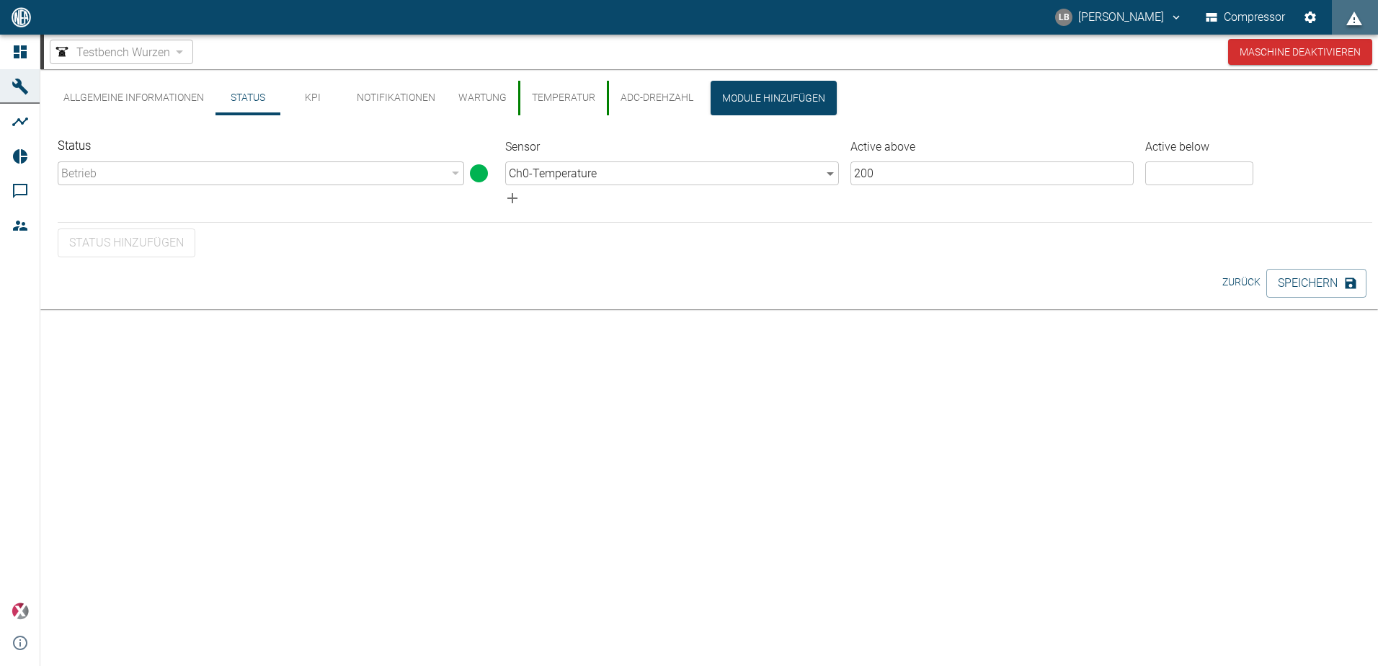
click at [131, 100] on button "Allgemeine Informationen" at bounding box center [134, 98] width 164 height 35
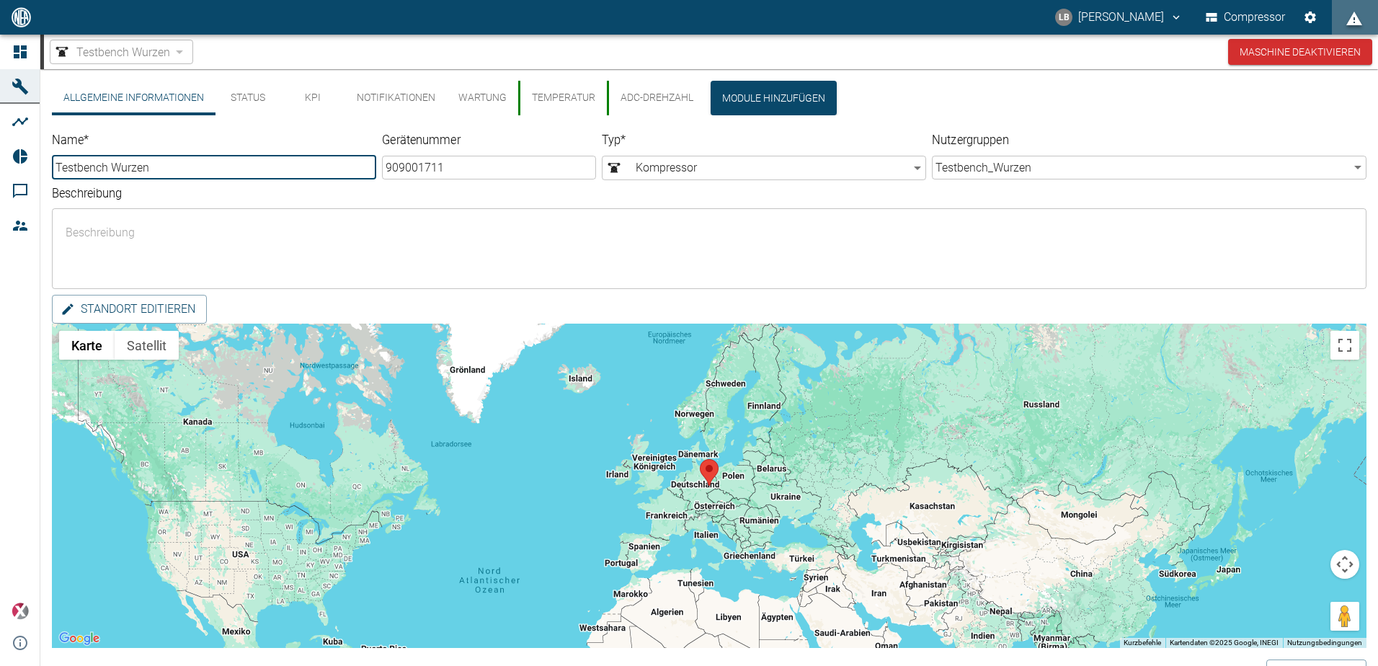
click at [168, 185] on label "Beschreibung" at bounding box center [545, 192] width 986 height 17
click at [168, 220] on textarea "Beschreibung" at bounding box center [709, 248] width 1294 height 57
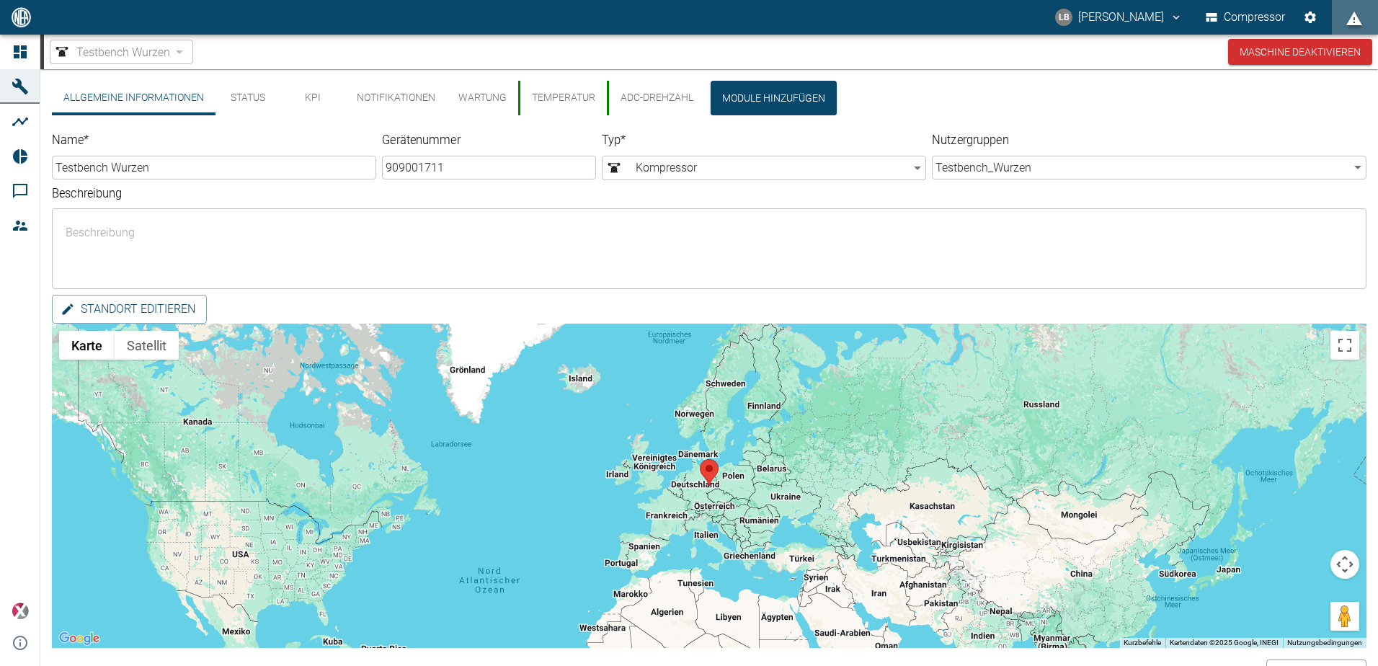
click at [345, 134] on div "Name * [PERSON_NAME] ​" at bounding box center [214, 156] width 324 height 47
click at [472, 97] on button "Wartung" at bounding box center [482, 98] width 71 height 35
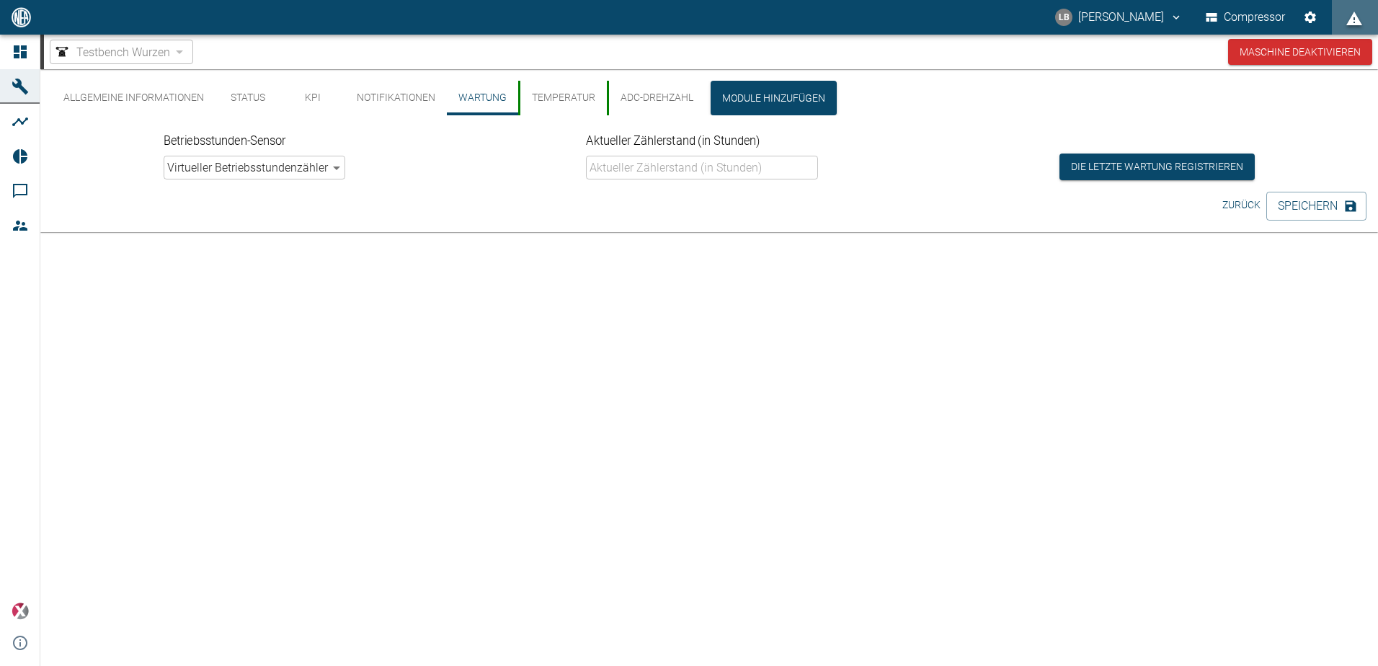
click at [274, 168] on body "LB [PERSON_NAME] Compressor Dashboard Maschinen Analysen Reports Kommentare Mit…" at bounding box center [689, 333] width 1378 height 666
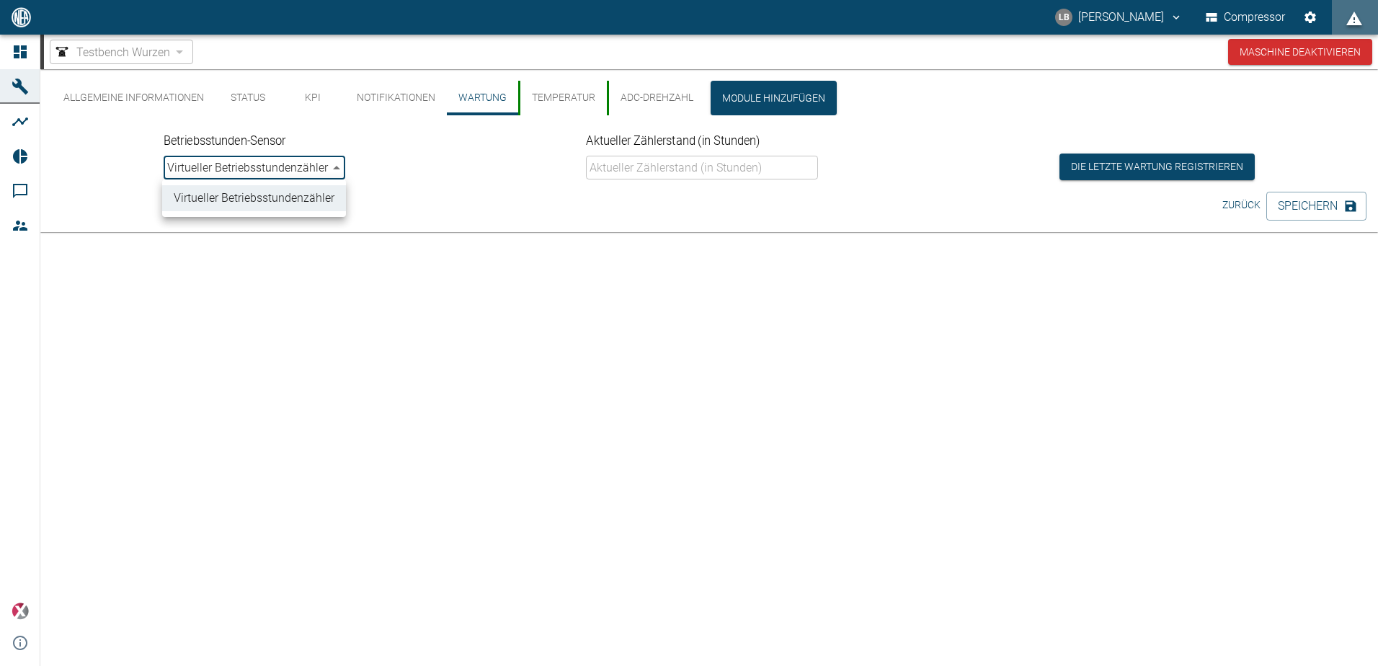
click at [274, 168] on div at bounding box center [689, 333] width 1378 height 666
click at [410, 92] on button "Notifikationen" at bounding box center [396, 98] width 102 height 35
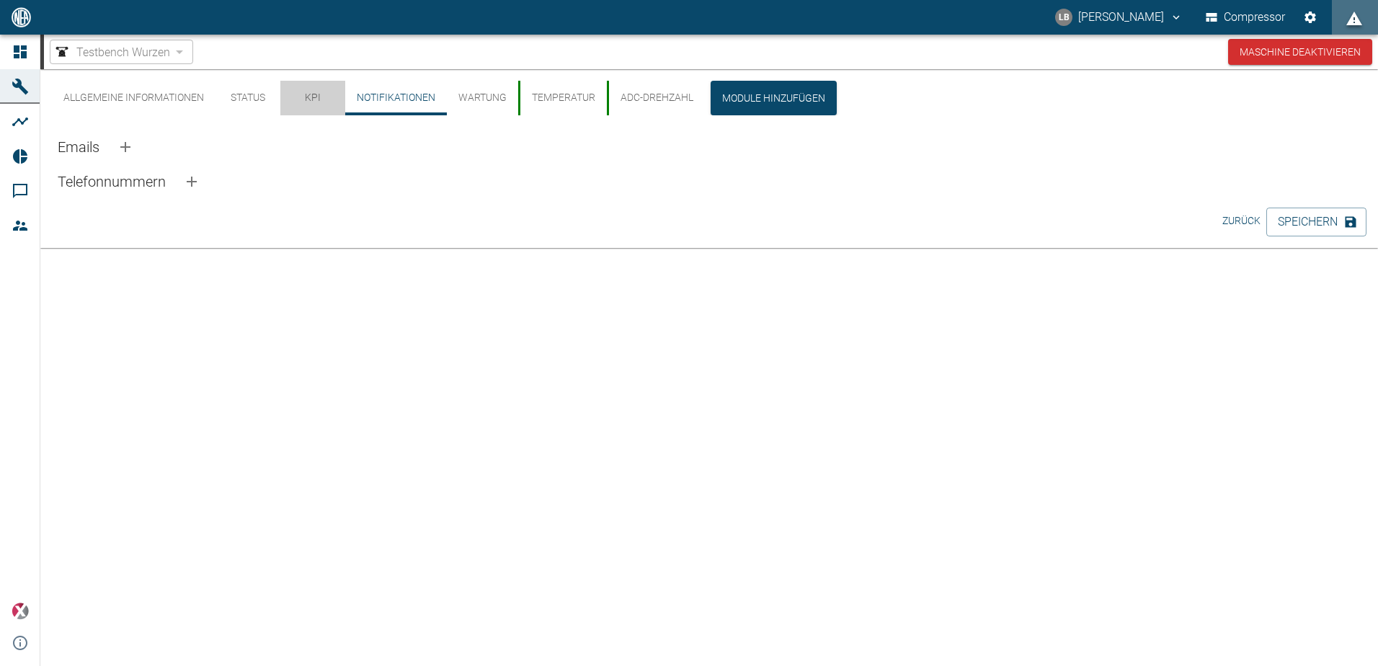
click at [293, 95] on button "KPI" at bounding box center [312, 98] width 65 height 35
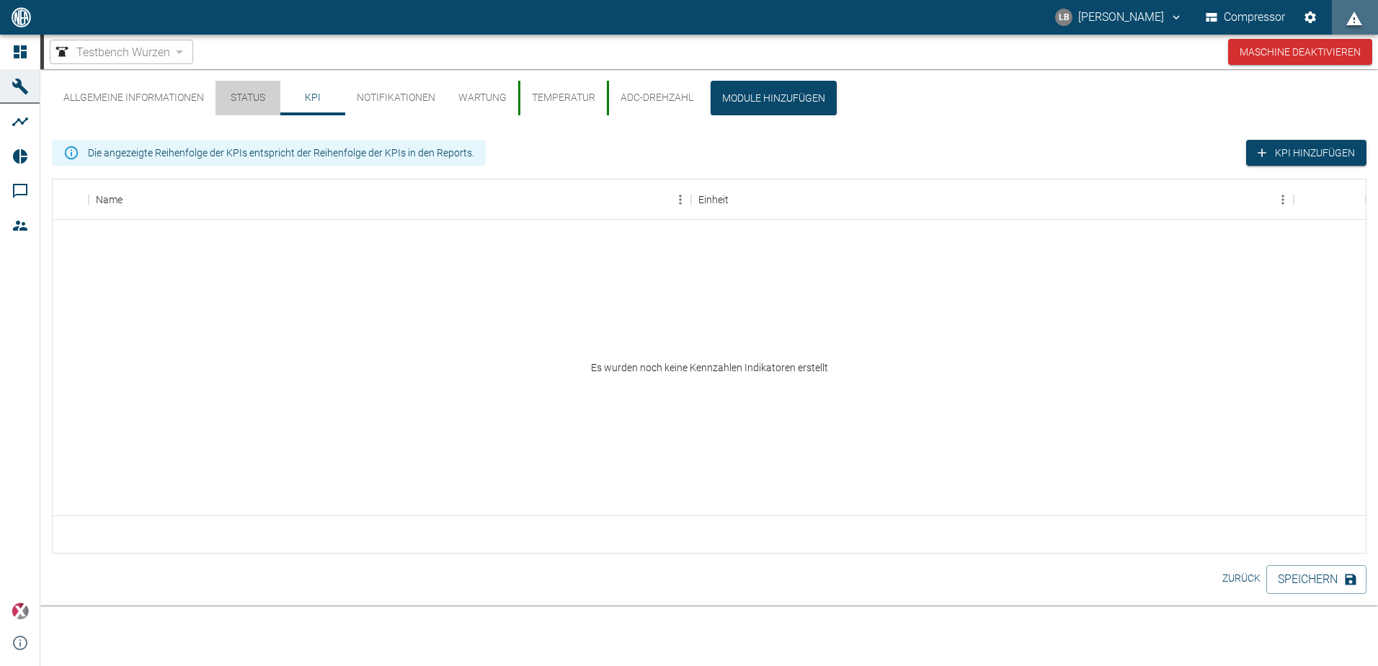
click at [233, 96] on button "Status" at bounding box center [247, 98] width 65 height 35
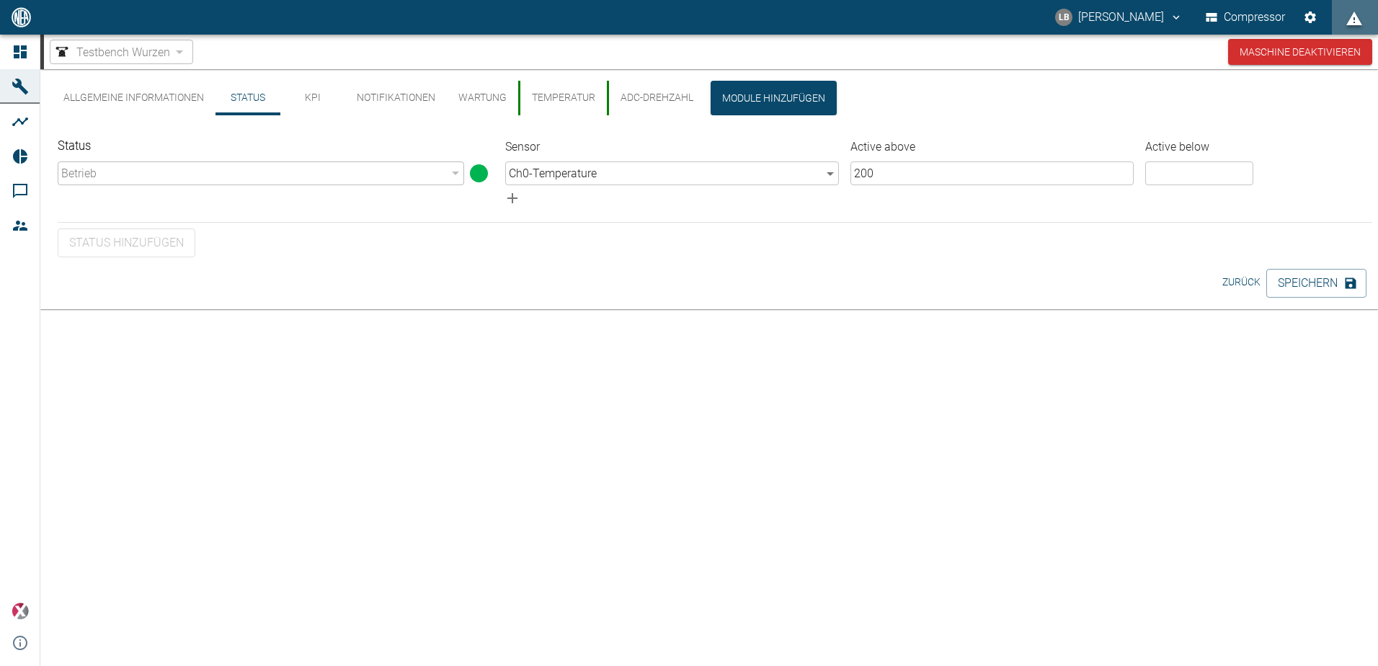
click at [105, 90] on button "Allgemeine Informationen" at bounding box center [134, 98] width 164 height 35
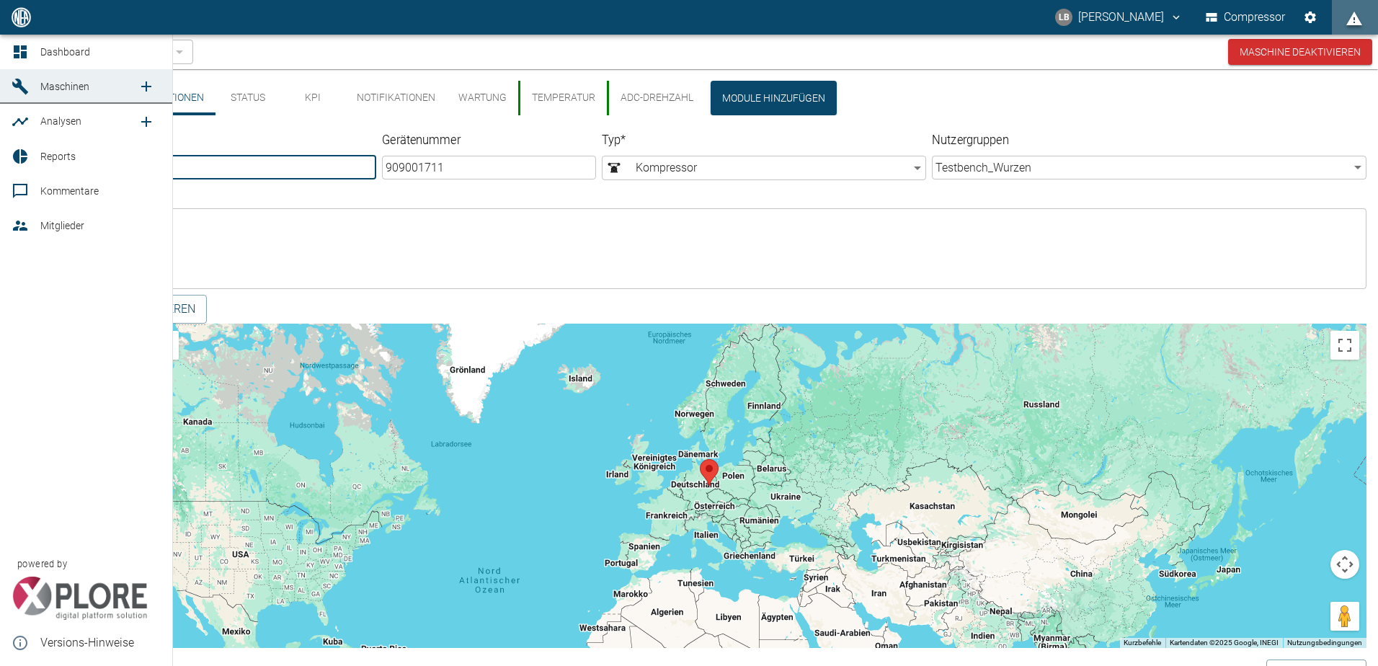
click at [17, 124] on icon at bounding box center [20, 121] width 17 height 17
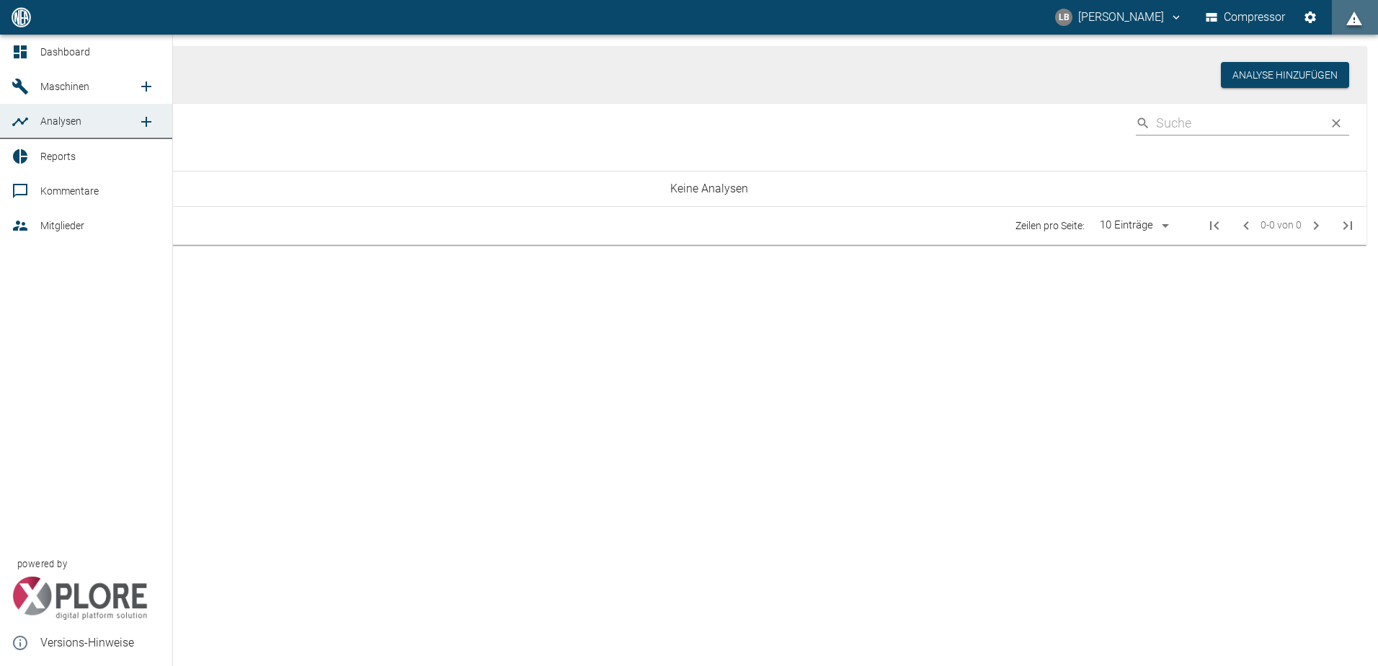
click at [22, 148] on icon at bounding box center [20, 156] width 17 height 17
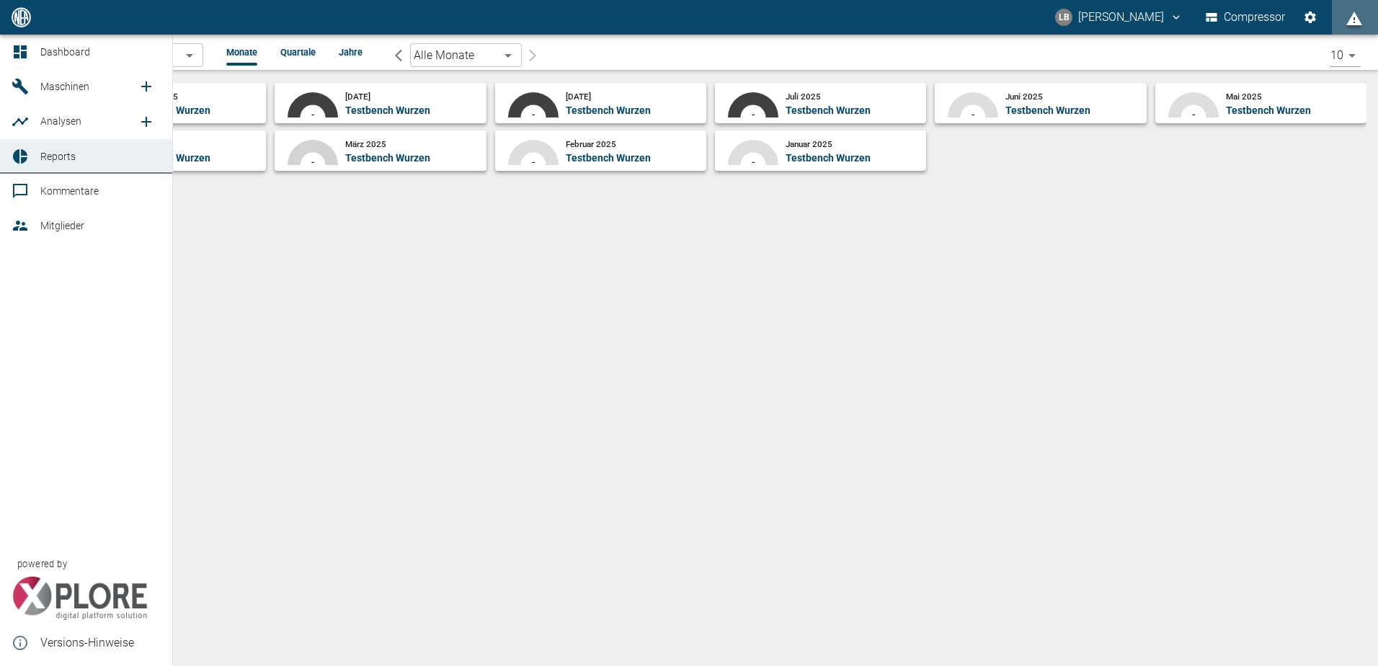
click at [53, 113] on span "Analysen" at bounding box center [88, 120] width 97 height 17
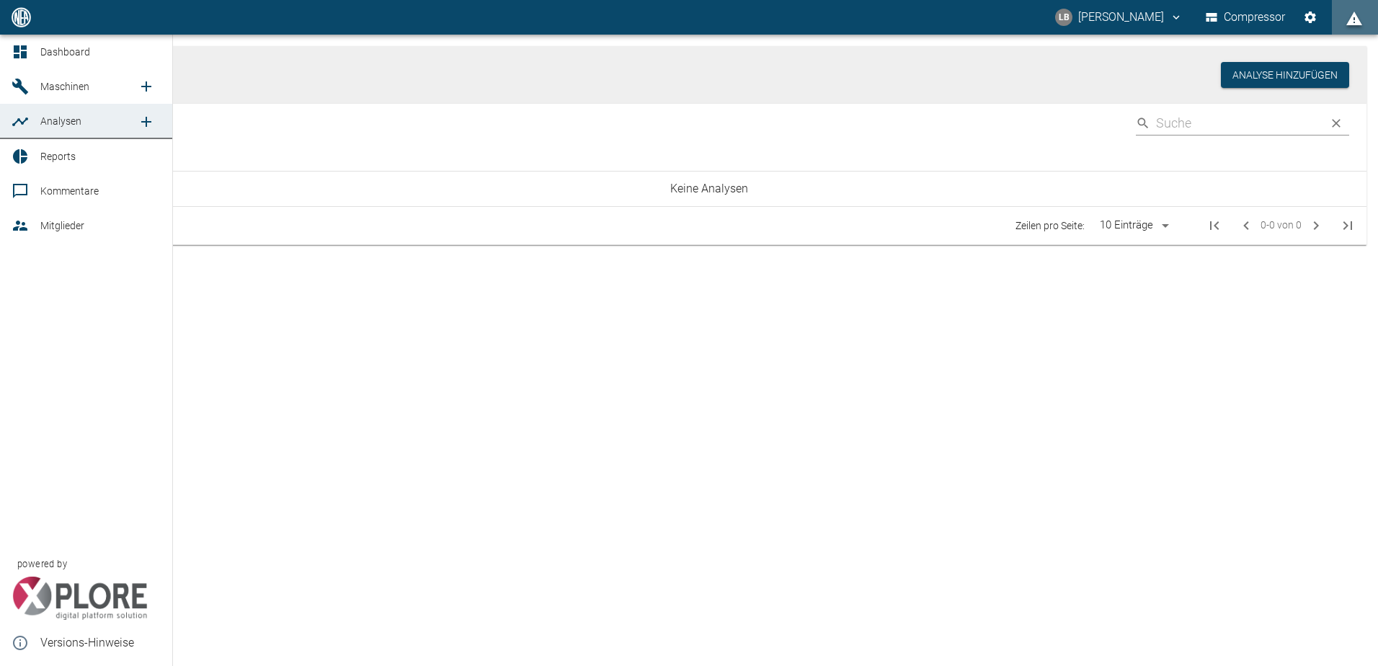
click at [53, 89] on span "Maschinen" at bounding box center [64, 87] width 49 height 12
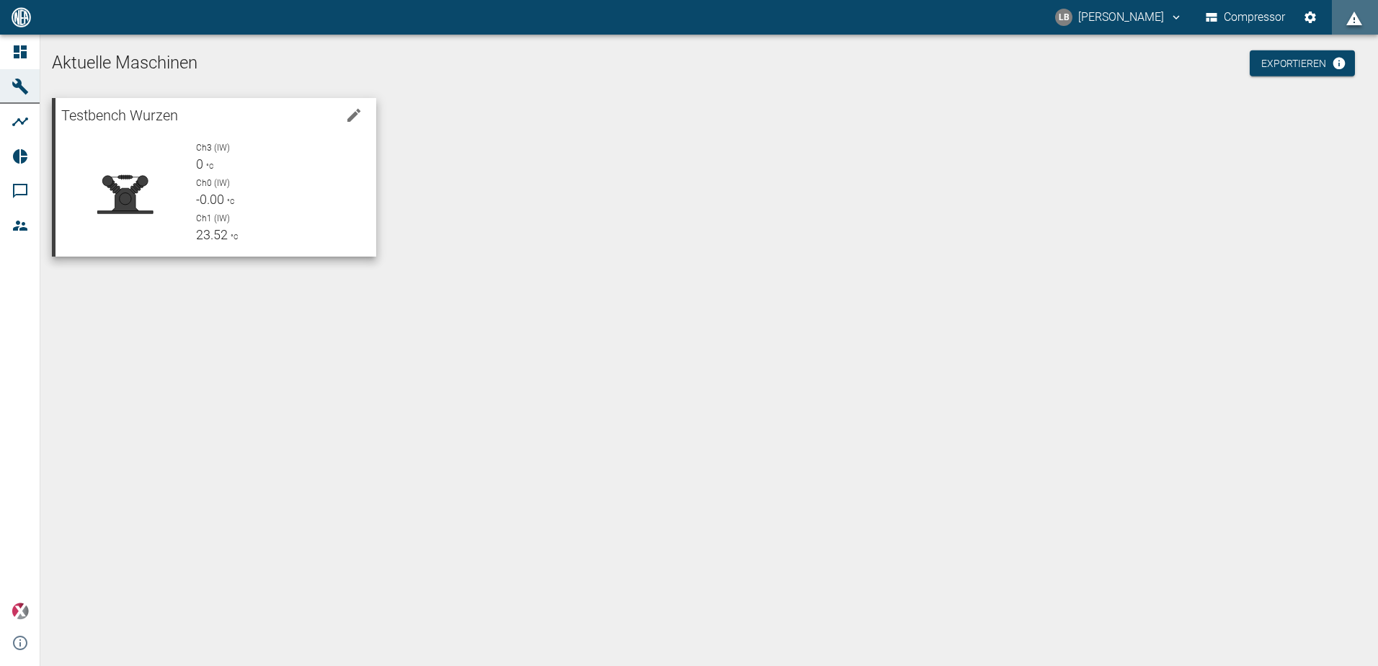
click at [218, 197] on span "-0.00" at bounding box center [210, 199] width 28 height 15
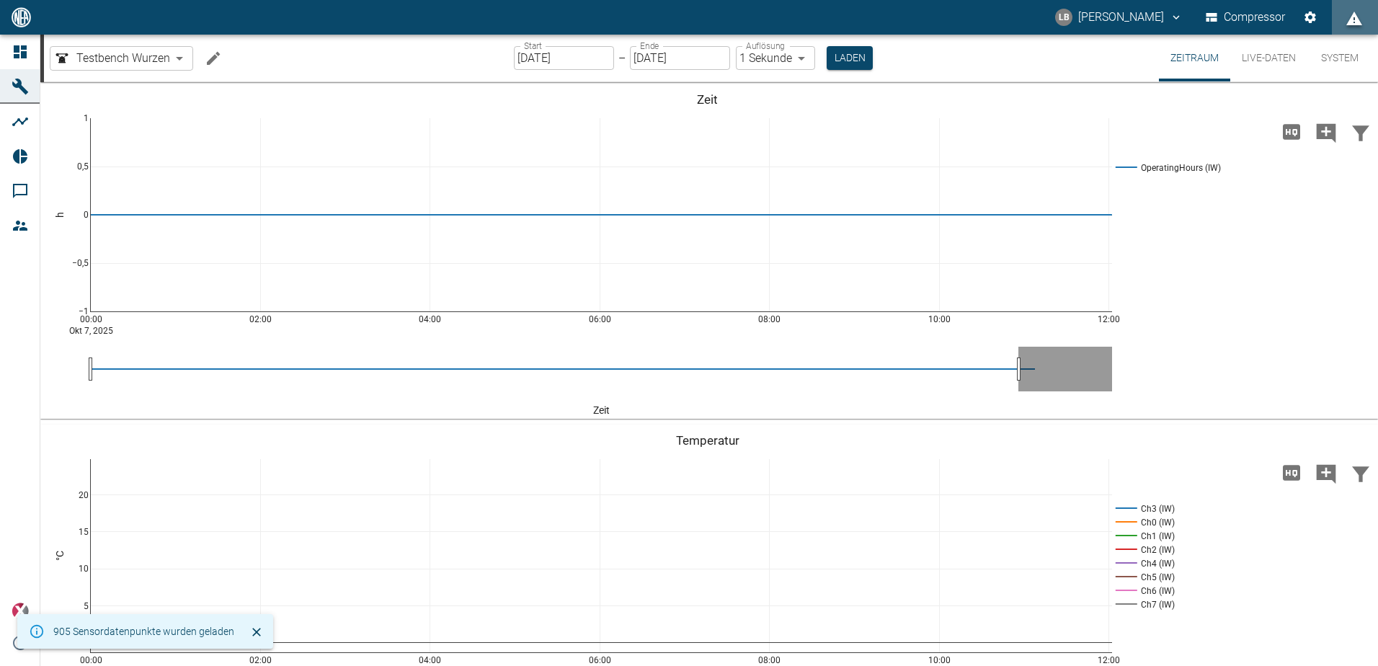
click at [175, 61] on body "LB [PERSON_NAME] Compressor Dashboard Maschinen Analysen Reports Kommentare Mit…" at bounding box center [689, 333] width 1378 height 666
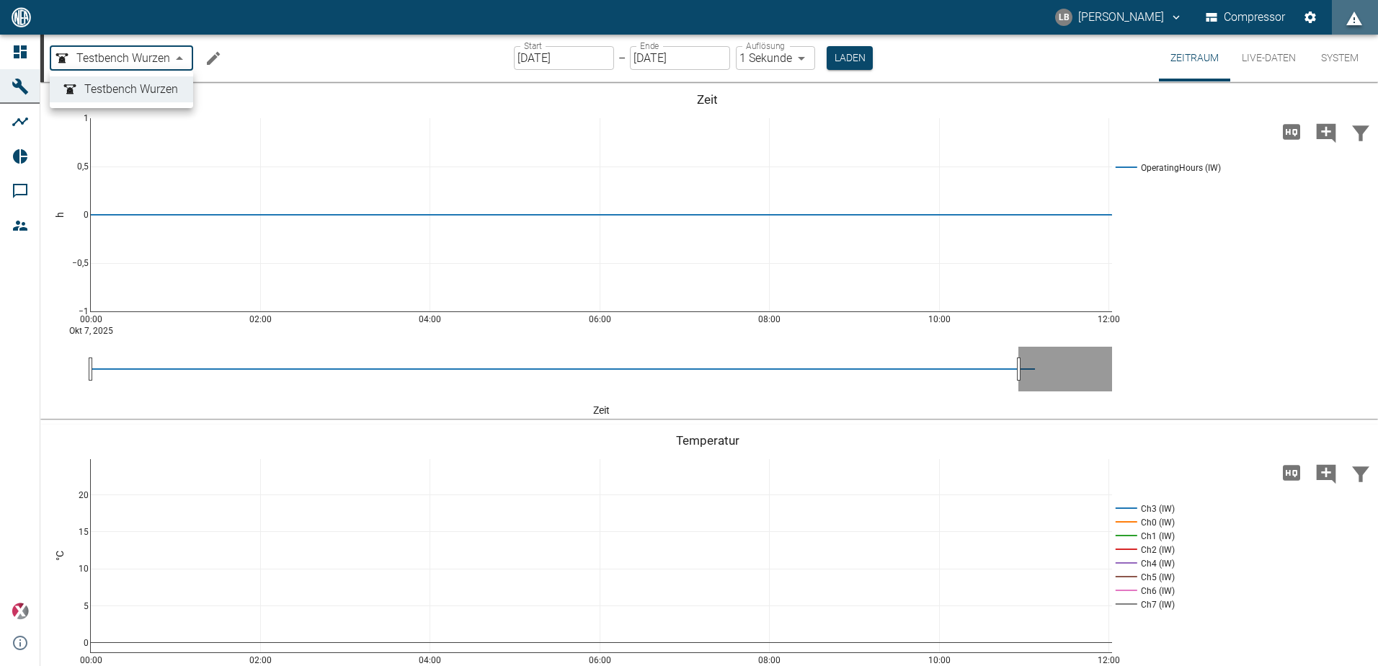
click at [175, 61] on div at bounding box center [689, 333] width 1378 height 666
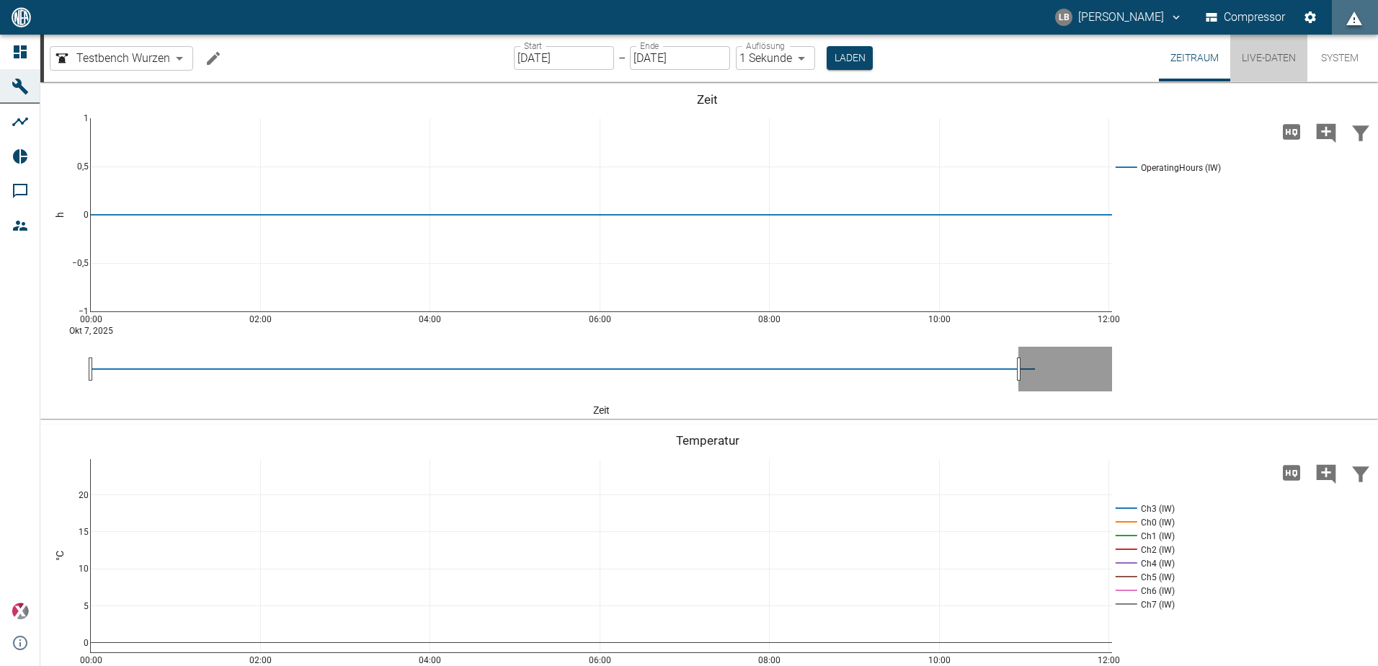
click at [1231, 58] on button "Live-Daten" at bounding box center [1268, 58] width 77 height 47
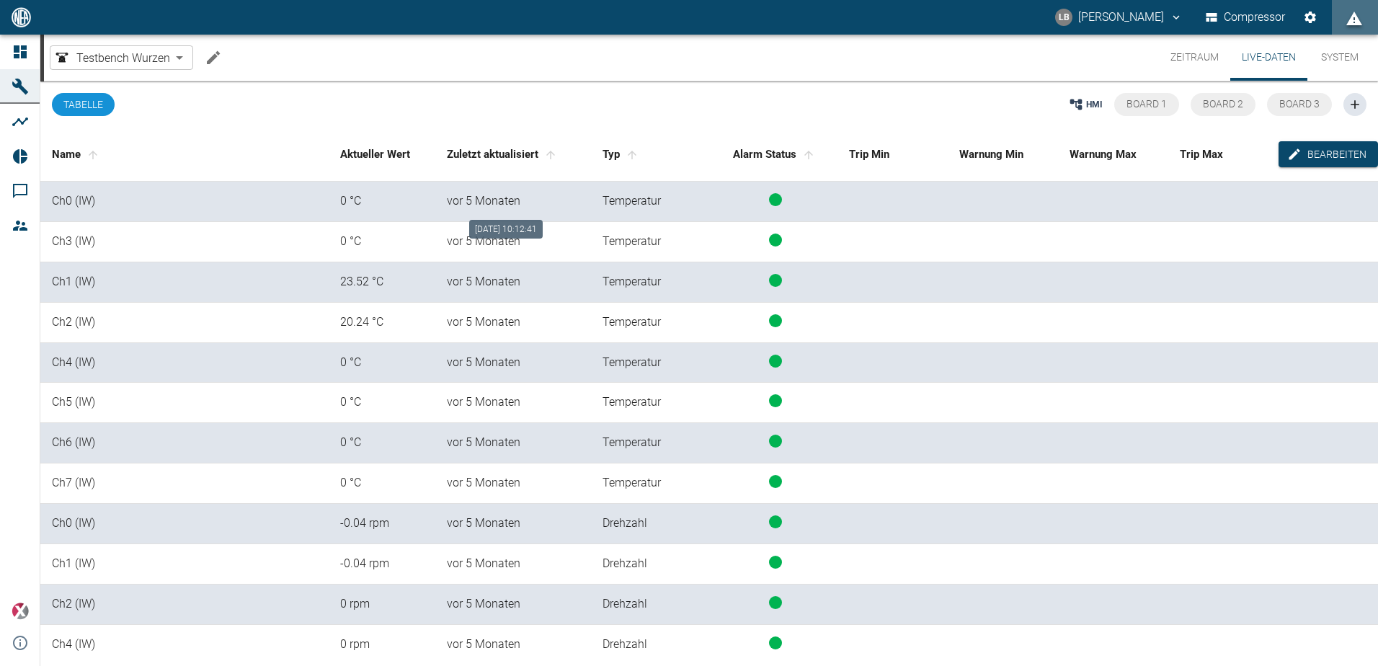
click at [481, 200] on div "vor 5 Monaten" at bounding box center [513, 201] width 133 height 17
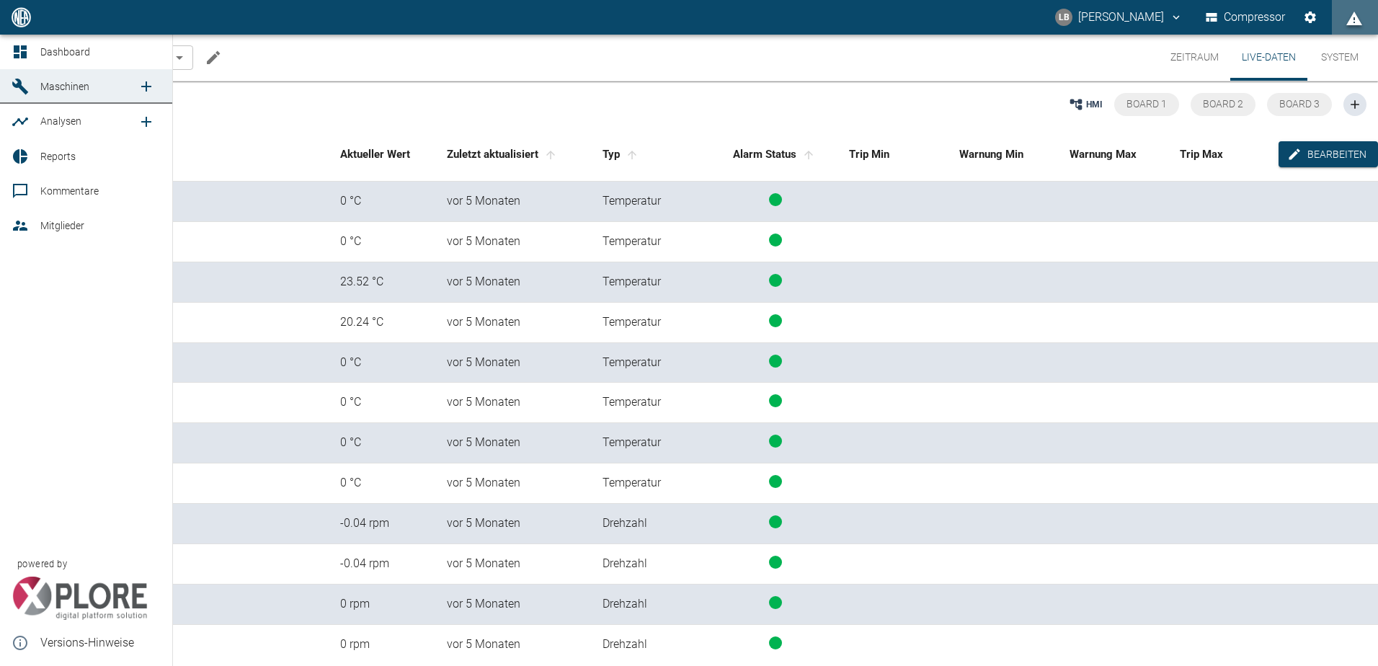
click at [19, 597] on img at bounding box center [80, 597] width 136 height 43
